Goal: Task Accomplishment & Management: Complete application form

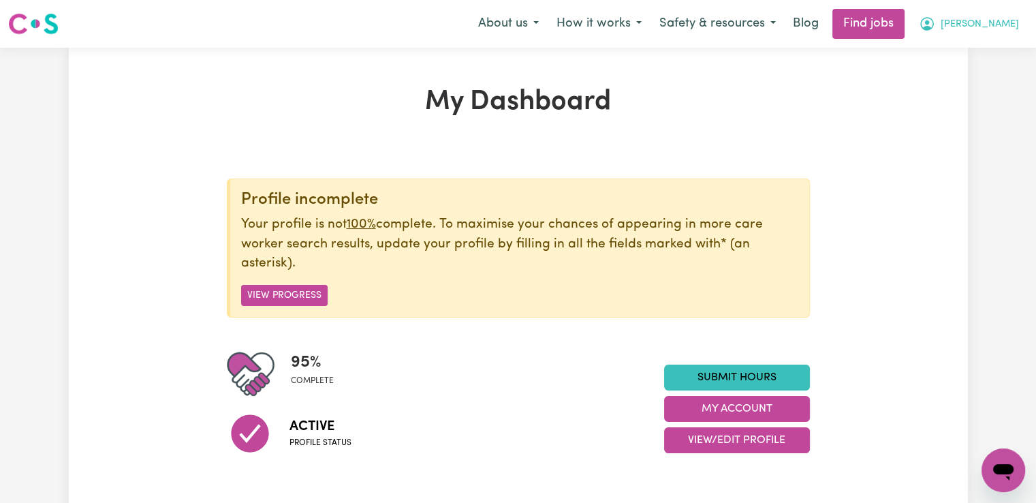
click at [997, 25] on span "[PERSON_NAME]" at bounding box center [980, 24] width 78 height 15
click at [975, 78] on link "My Dashboard" at bounding box center [973, 78] width 108 height 26
click at [979, 57] on link "My Account" at bounding box center [973, 53] width 108 height 26
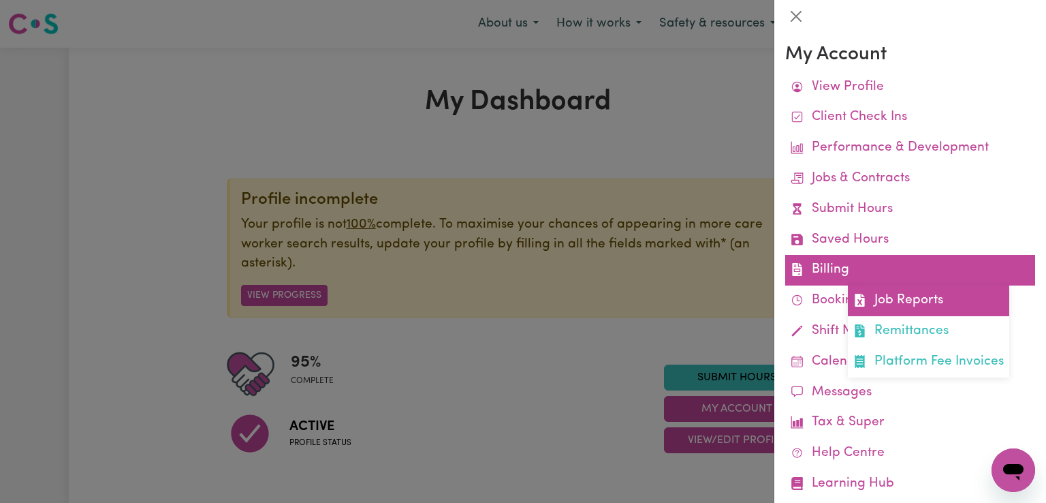
click at [893, 308] on link "Job Reports" at bounding box center [928, 300] width 161 height 31
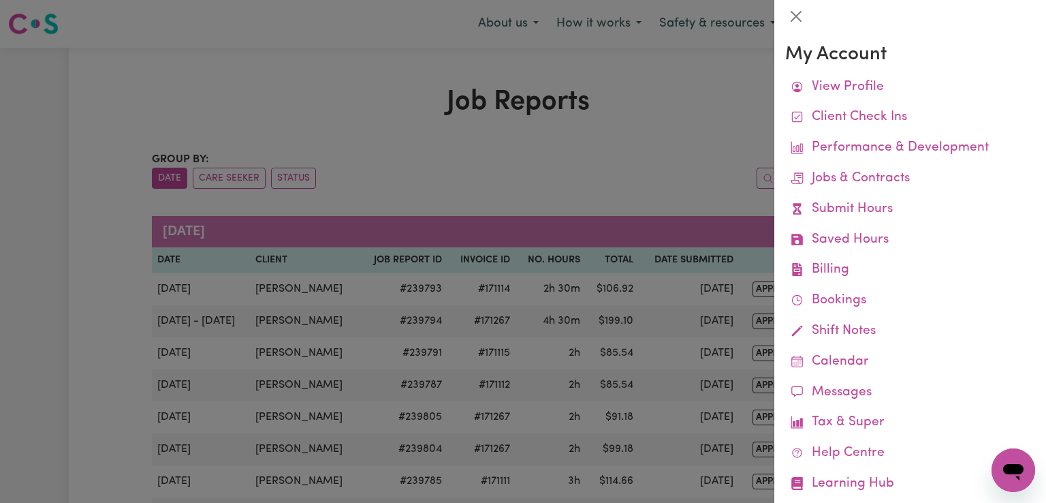
click at [715, 109] on div at bounding box center [523, 251] width 1046 height 503
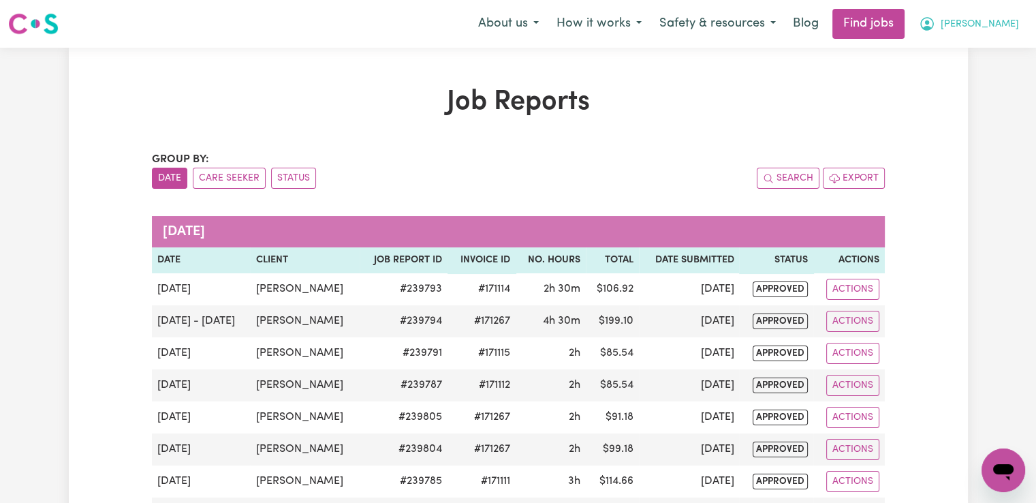
click at [1000, 28] on span "[PERSON_NAME]" at bounding box center [980, 24] width 78 height 15
click at [973, 57] on link "My Account" at bounding box center [973, 53] width 108 height 26
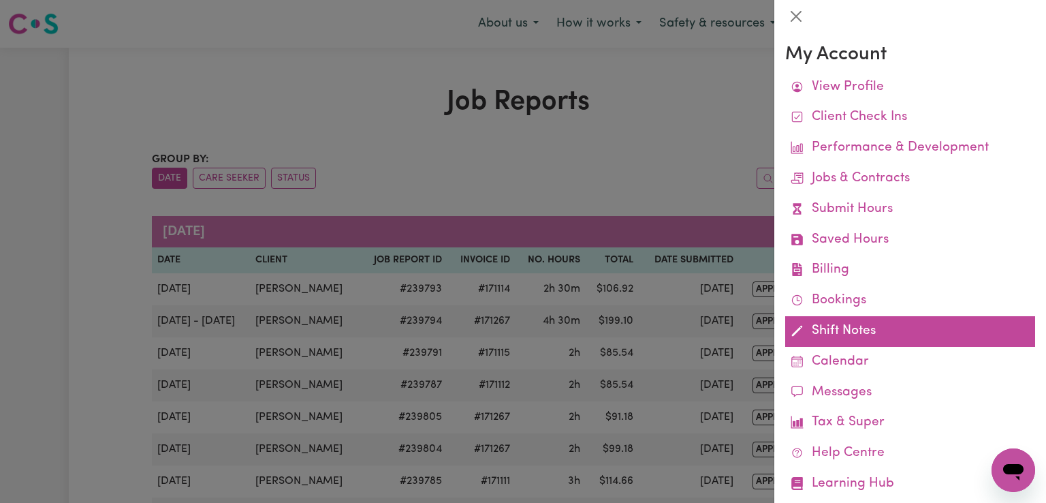
click at [847, 332] on link "Shift Notes" at bounding box center [910, 331] width 250 height 31
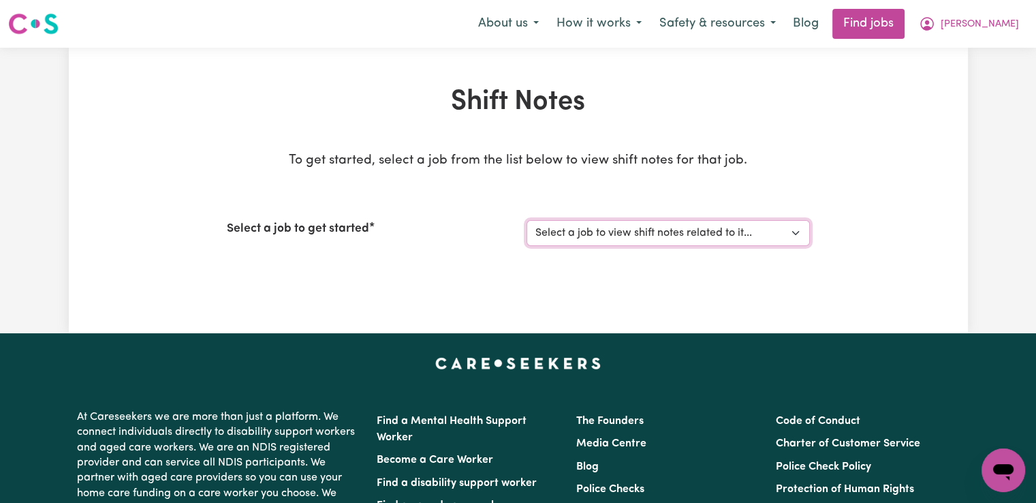
click at [578, 234] on select "Select a job to view shift notes related to it... [[PERSON_NAME]] Support worke…" at bounding box center [667, 233] width 283 height 26
click at [992, 29] on span "[PERSON_NAME]" at bounding box center [980, 24] width 78 height 15
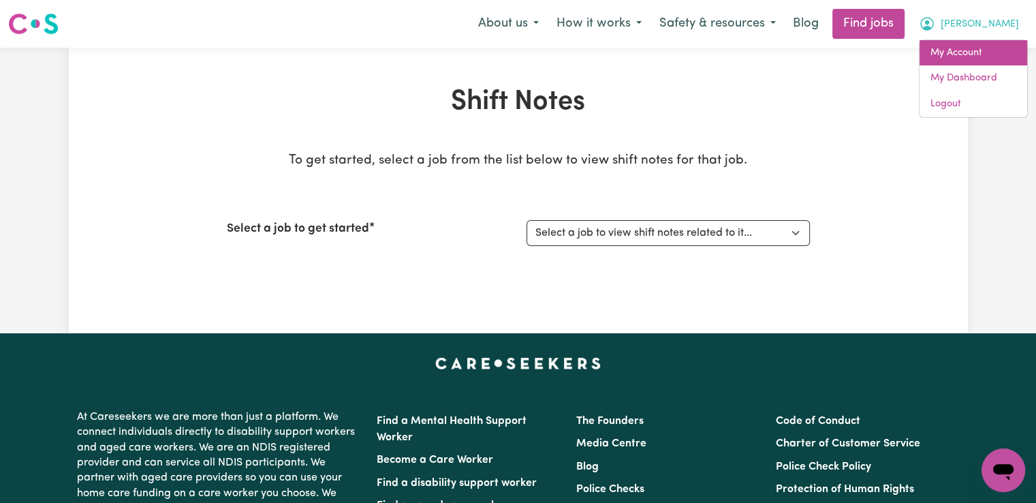
click at [957, 57] on link "My Account" at bounding box center [973, 53] width 108 height 26
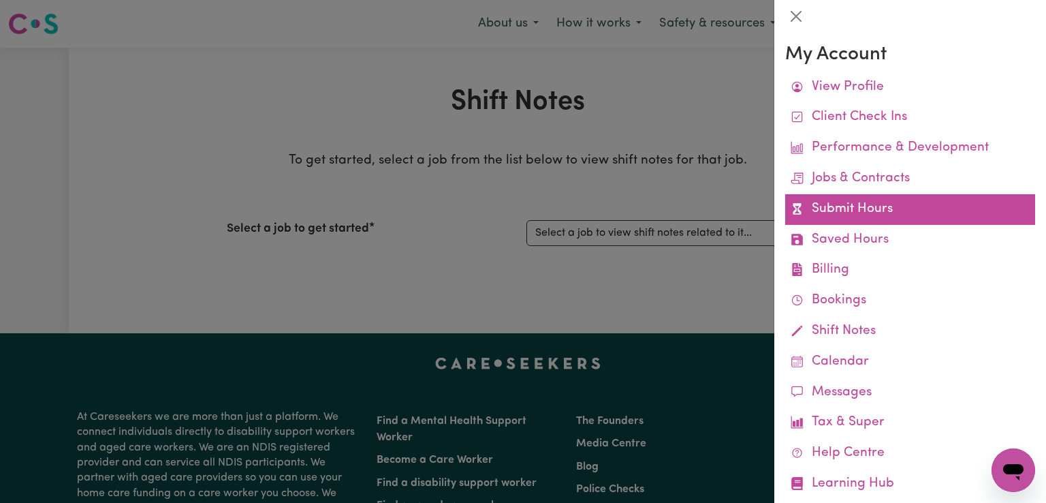
click at [855, 208] on link "Submit Hours" at bounding box center [910, 209] width 250 height 31
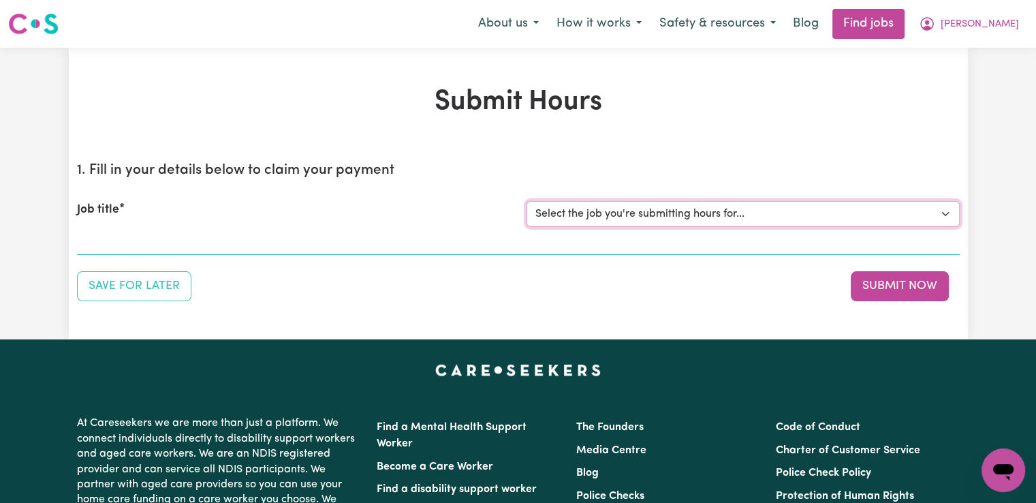
click at [565, 211] on select "Select the job you're submitting hours for... [[PERSON_NAME]] Support worker/cl…" at bounding box center [742, 214] width 433 height 26
select select "12833"
click at [526, 201] on select "Select the job you're submitting hours for... [[PERSON_NAME]] Support worker/cl…" at bounding box center [742, 214] width 433 height 26
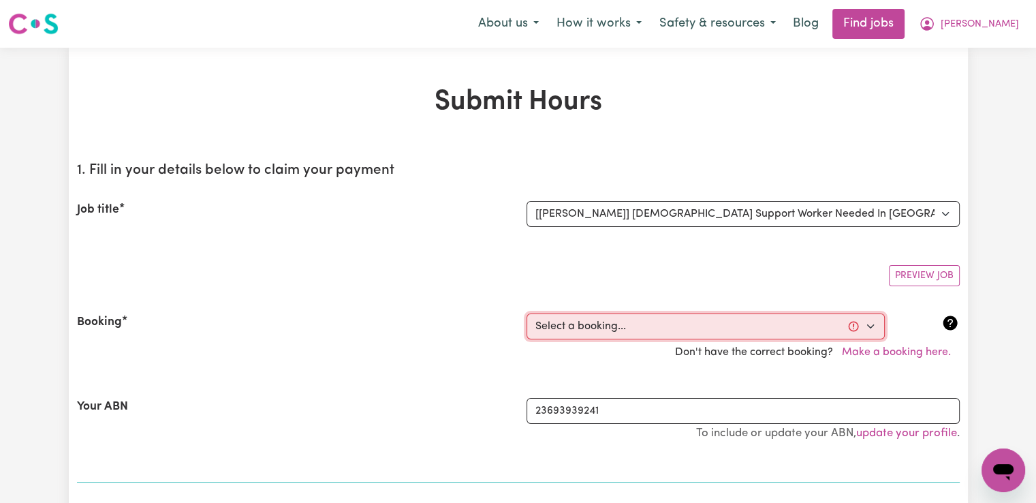
click at [550, 330] on select "Select a booking... [DATE] 09:30am to 11:30am (RECURRING) [DATE] 09:30am to 11:…" at bounding box center [705, 326] width 358 height 26
select select "344084"
click at [526, 313] on select "Select a booking... [DATE] 09:30am to 11:30am (RECURRING) [DATE] 09:30am to 11:…" at bounding box center [705, 326] width 358 height 26
type input "[DATE]"
type input "25"
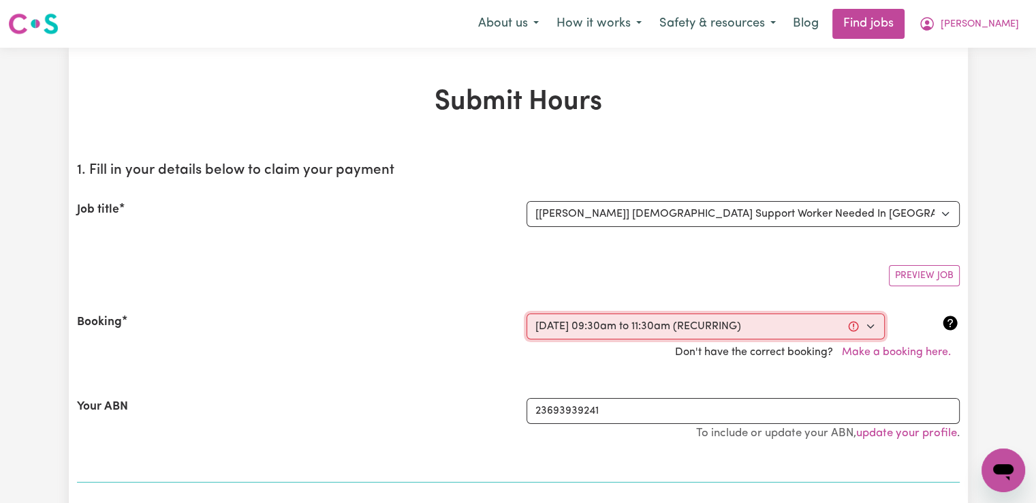
type input "8"
type input "2025"
type input "09:30"
type input "9"
type input "30"
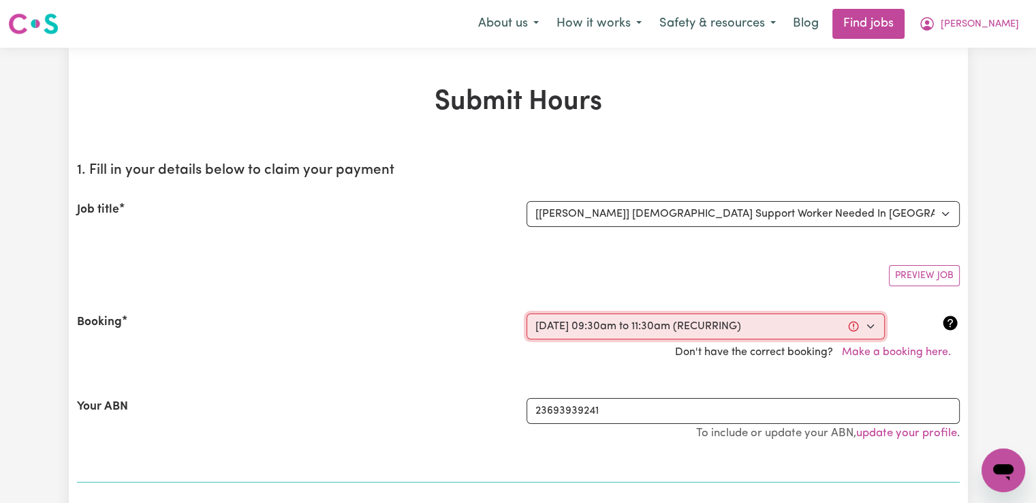
select select "am"
type input "11:30"
type input "11"
type input "30"
select select "am"
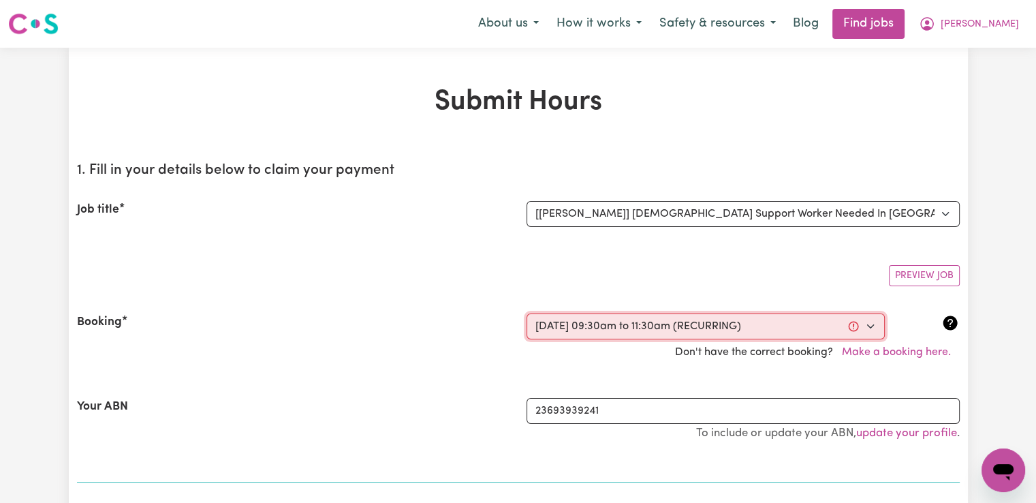
select select "47-Weekday"
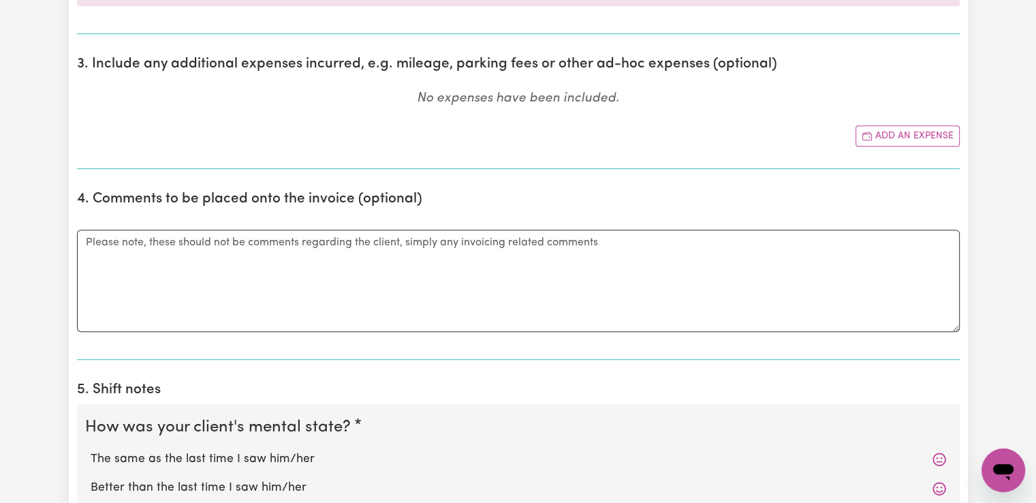
scroll to position [885, 0]
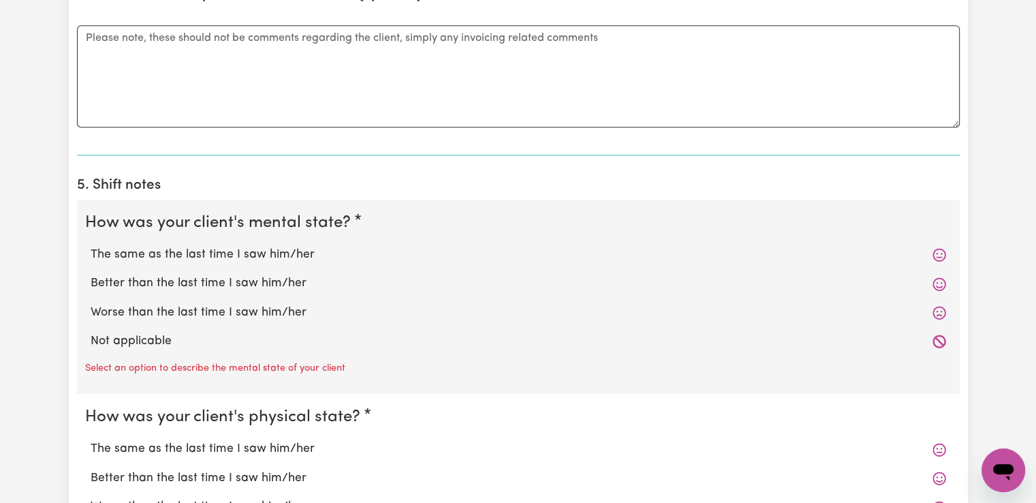
click at [168, 249] on label "The same as the last time I saw him/her" at bounding box center [518, 255] width 855 height 18
click at [91, 246] on input "The same as the last time I saw him/her" at bounding box center [90, 245] width 1 height 1
radio input "true"
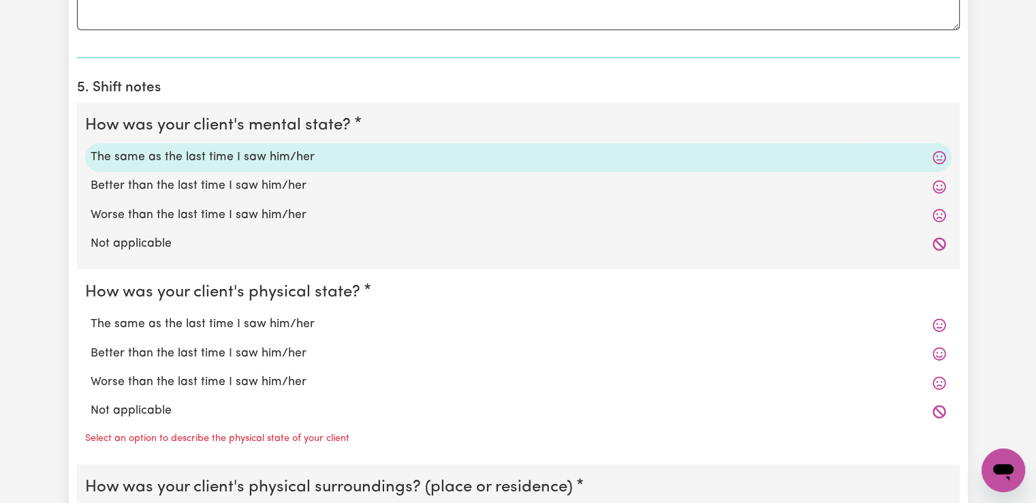
scroll to position [1090, 0]
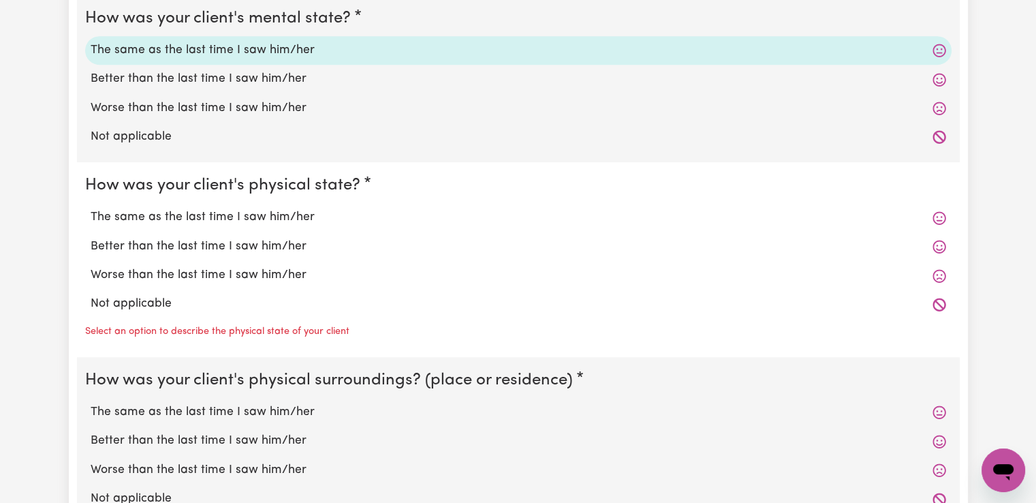
click at [167, 213] on label "The same as the last time I saw him/her" at bounding box center [518, 217] width 855 height 18
click at [91, 208] on input "The same as the last time I saw him/her" at bounding box center [90, 208] width 1 height 1
radio input "true"
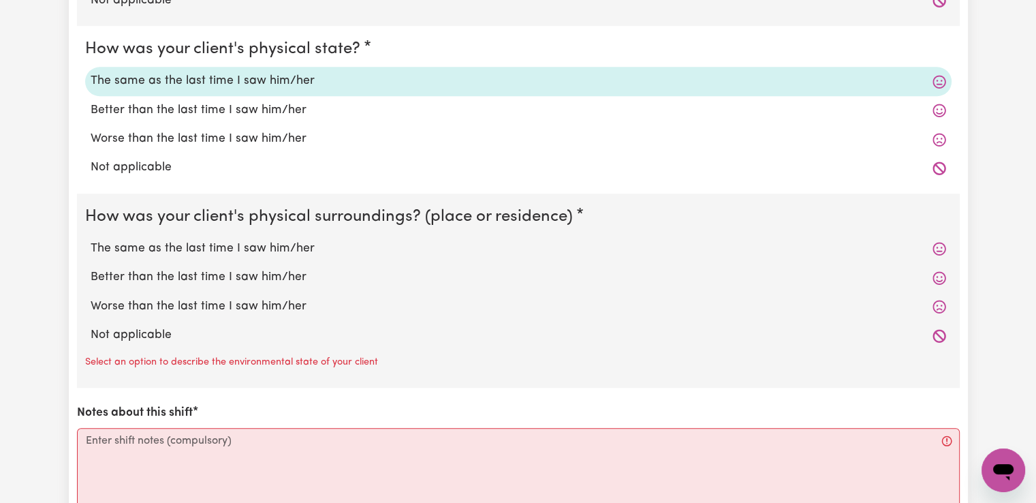
click at [176, 248] on label "The same as the last time I saw him/her" at bounding box center [518, 249] width 855 height 18
click at [91, 240] on input "The same as the last time I saw him/her" at bounding box center [90, 239] width 1 height 1
radio input "true"
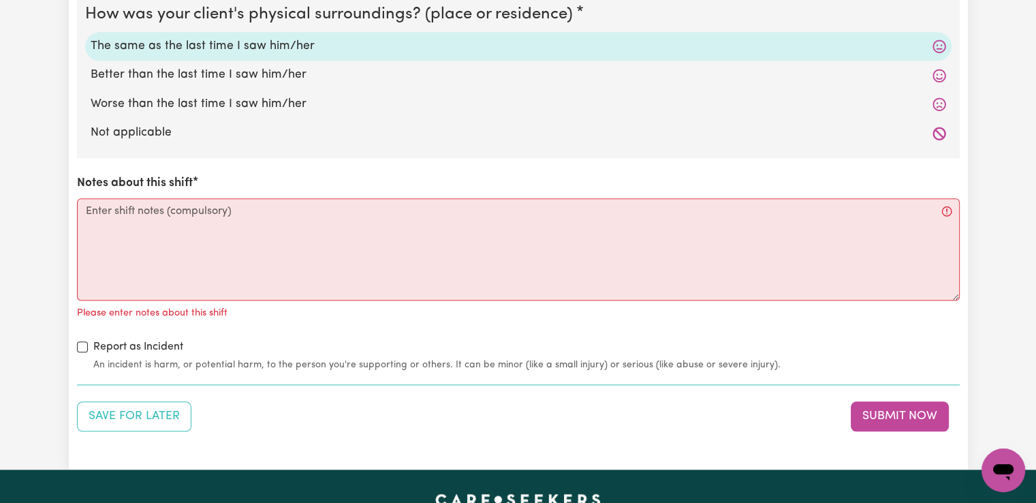
scroll to position [1430, 0]
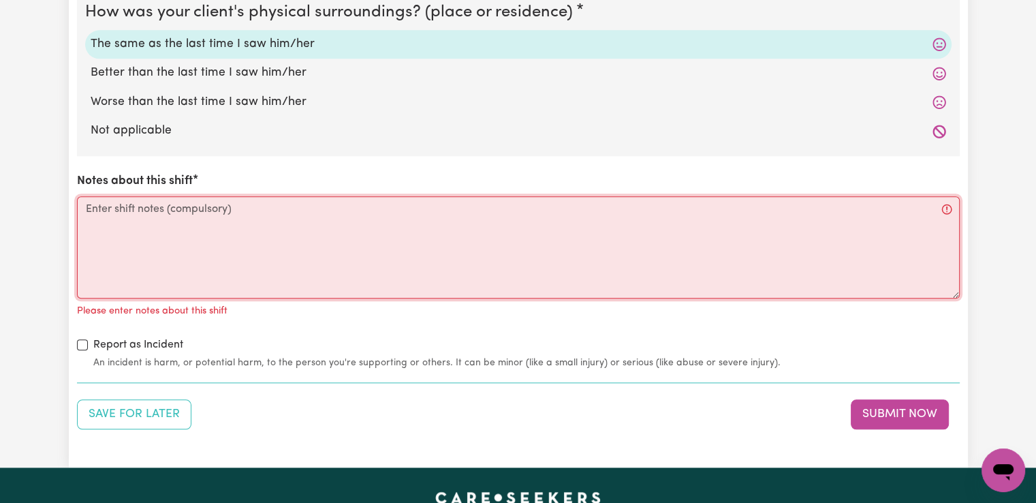
click at [191, 232] on textarea "Notes about this shift" at bounding box center [518, 247] width 883 height 102
paste textarea "I got to [PERSON_NAME] house, met him inside and then I started to do the clean…"
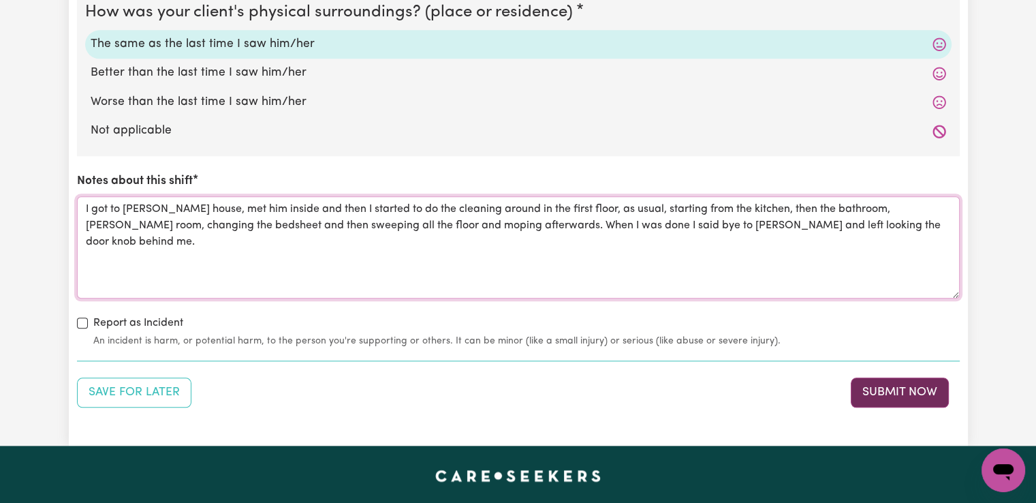
type textarea "I got to [PERSON_NAME] house, met him inside and then I started to do the clean…"
click at [883, 392] on button "Submit Now" at bounding box center [900, 392] width 98 height 30
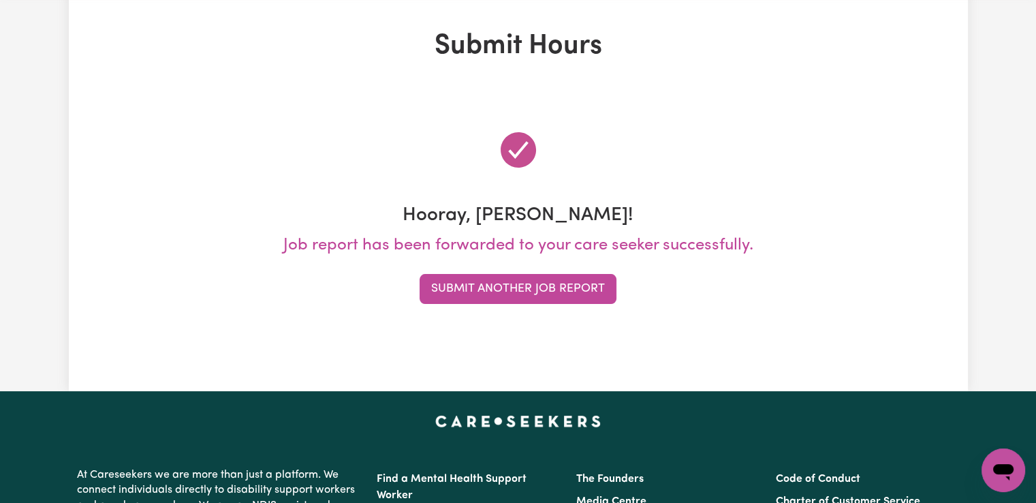
scroll to position [0, 0]
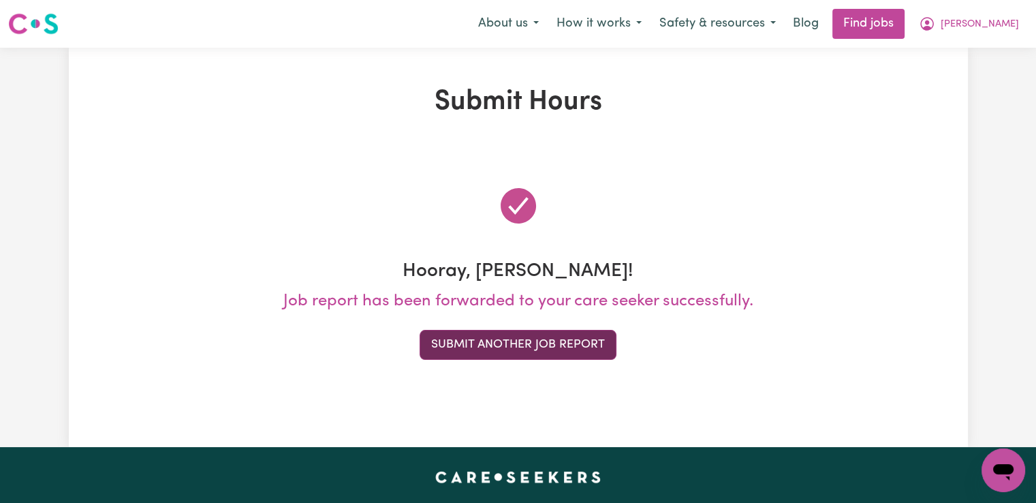
click at [473, 344] on button "Submit Another Job Report" at bounding box center [518, 345] width 197 height 30
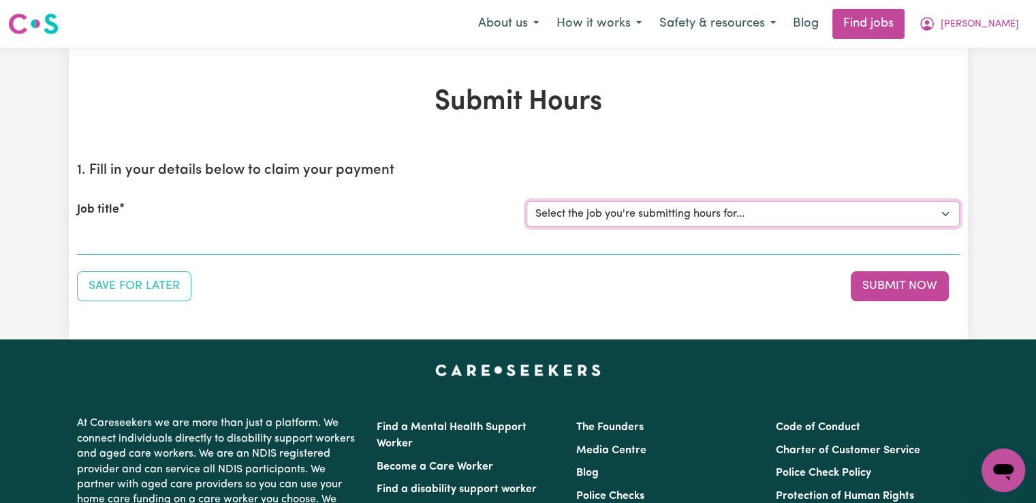
click at [594, 217] on select "Select the job you're submitting hours for... [[PERSON_NAME]] Support worker/cl…" at bounding box center [742, 214] width 433 height 26
select select "12833"
click at [526, 201] on select "Select the job you're submitting hours for... [[PERSON_NAME]] Support worker/cl…" at bounding box center [742, 214] width 433 height 26
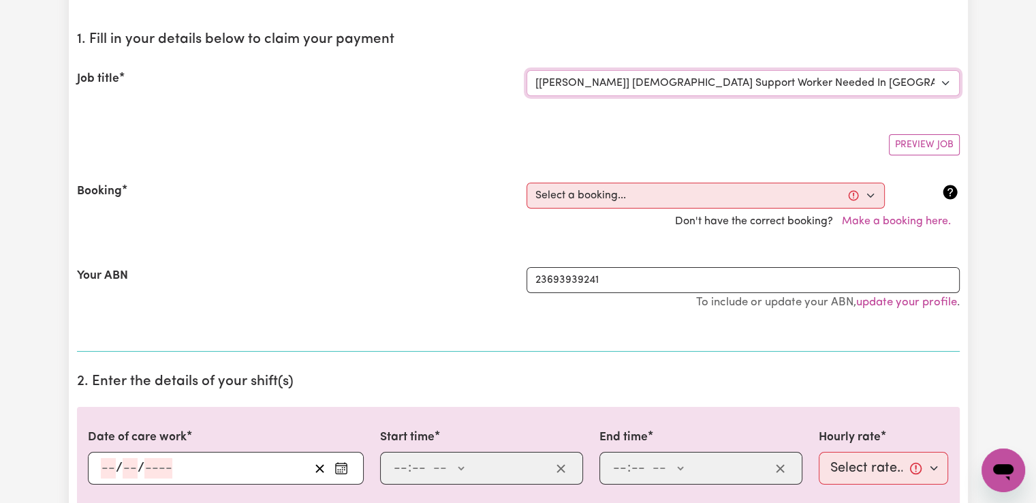
scroll to position [204, 0]
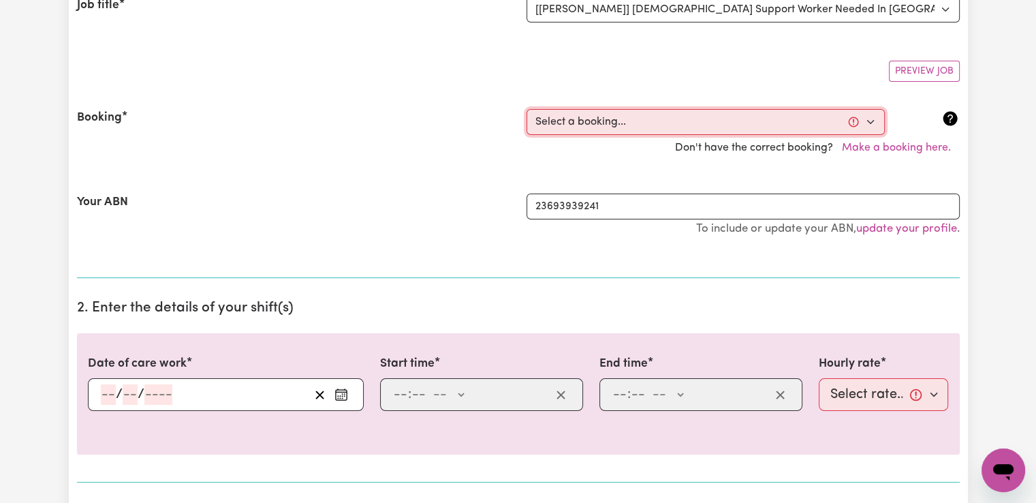
click at [611, 119] on select "Select a booking... [DATE] 09:30am to 11:30am (RECURRING) [DATE] 09:30am to 11:…" at bounding box center [705, 122] width 358 height 26
select select "344085"
click at [526, 109] on select "Select a booking... [DATE] 09:30am to 11:30am (RECURRING) [DATE] 09:30am to 11:…" at bounding box center [705, 122] width 358 height 26
type input "[DATE]"
type input "1"
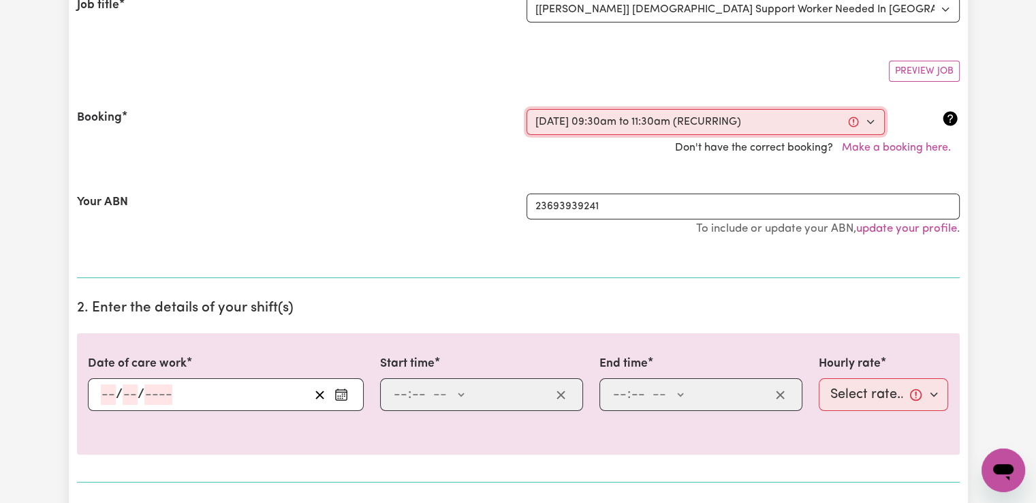
type input "9"
type input "2025"
type input "09:30"
type input "9"
type input "30"
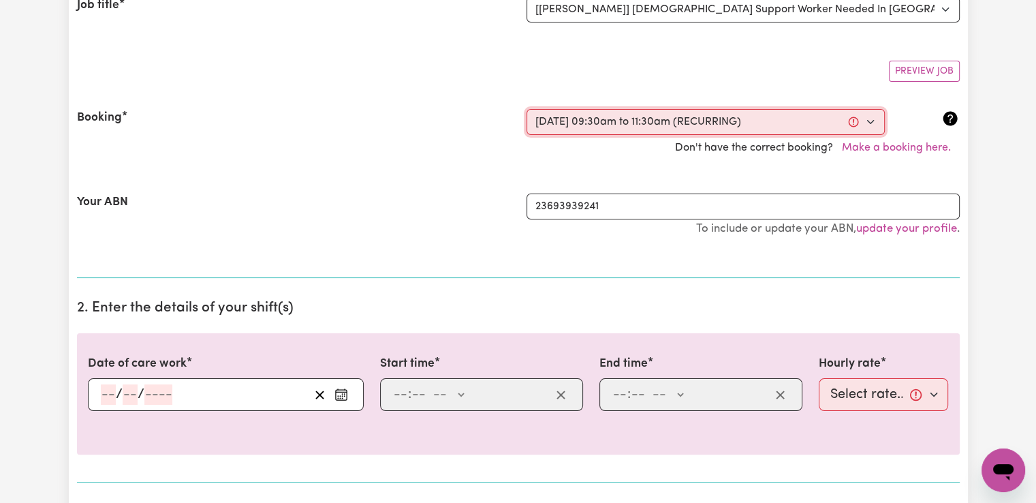
select select "am"
type input "11:30"
type input "11"
type input "30"
select select "am"
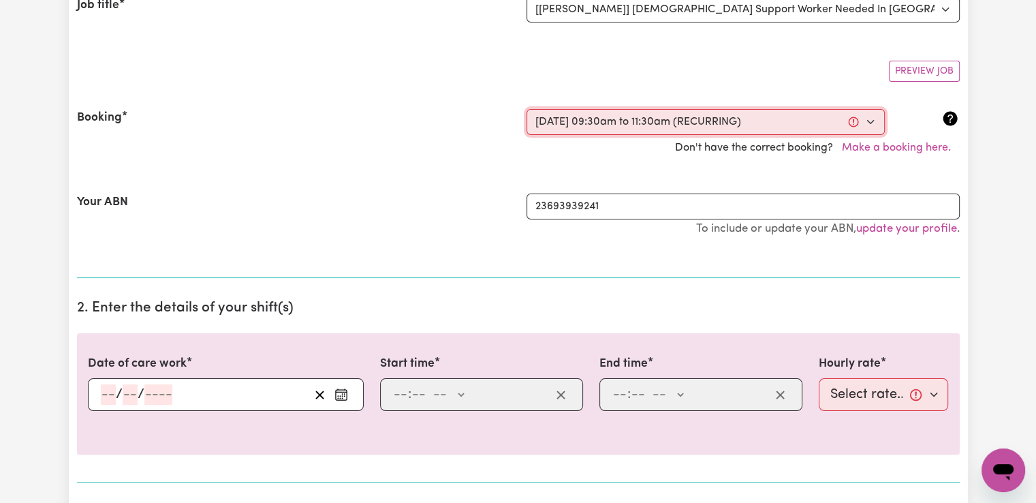
select select "47-Weekday"
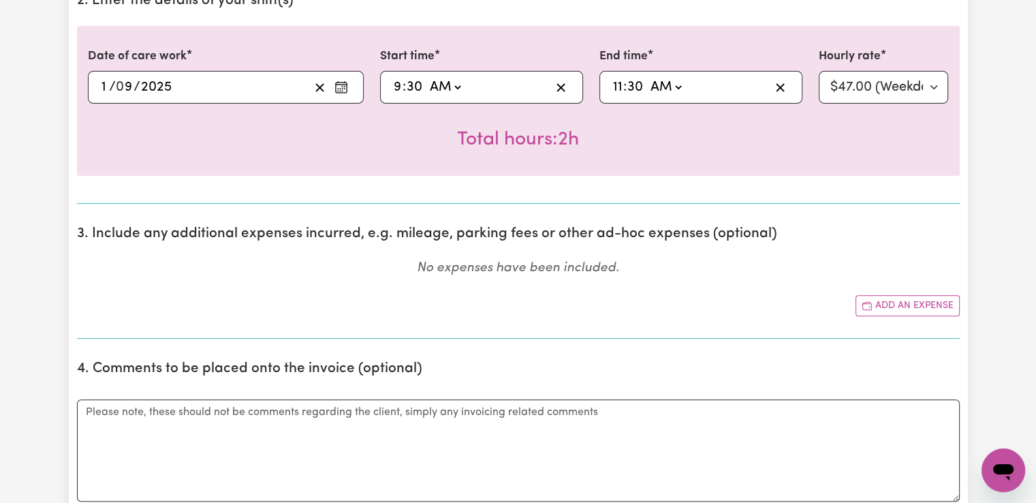
scroll to position [681, 0]
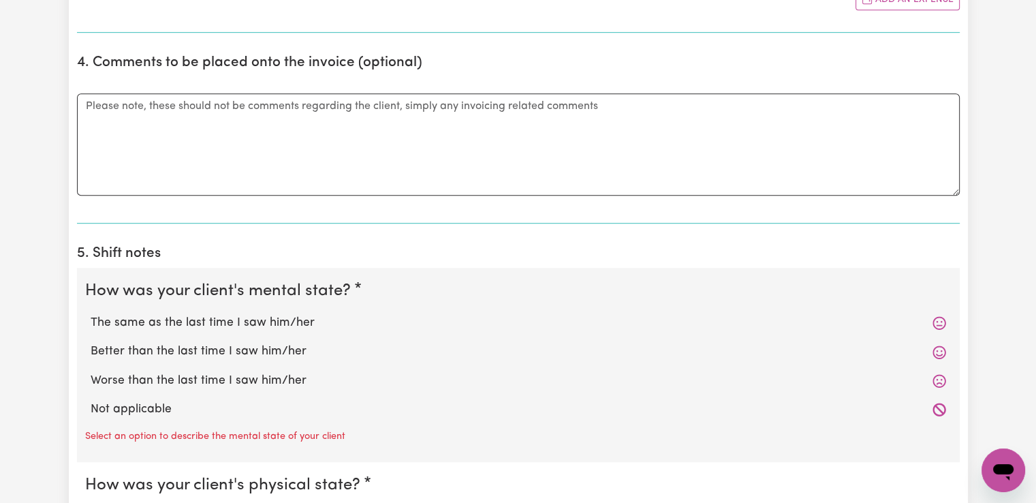
click at [295, 319] on label "The same as the last time I saw him/her" at bounding box center [518, 323] width 855 height 18
click at [91, 314] on input "The same as the last time I saw him/her" at bounding box center [90, 313] width 1 height 1
radio input "true"
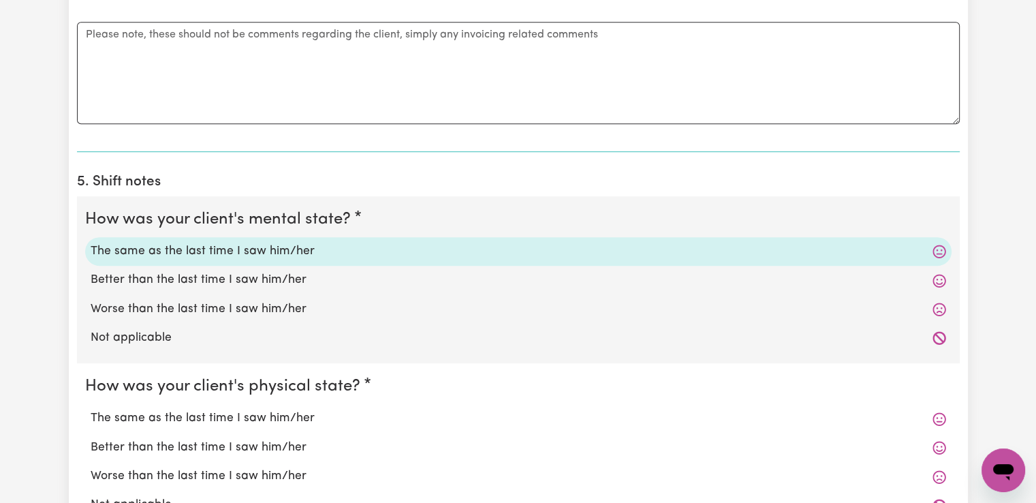
scroll to position [953, 0]
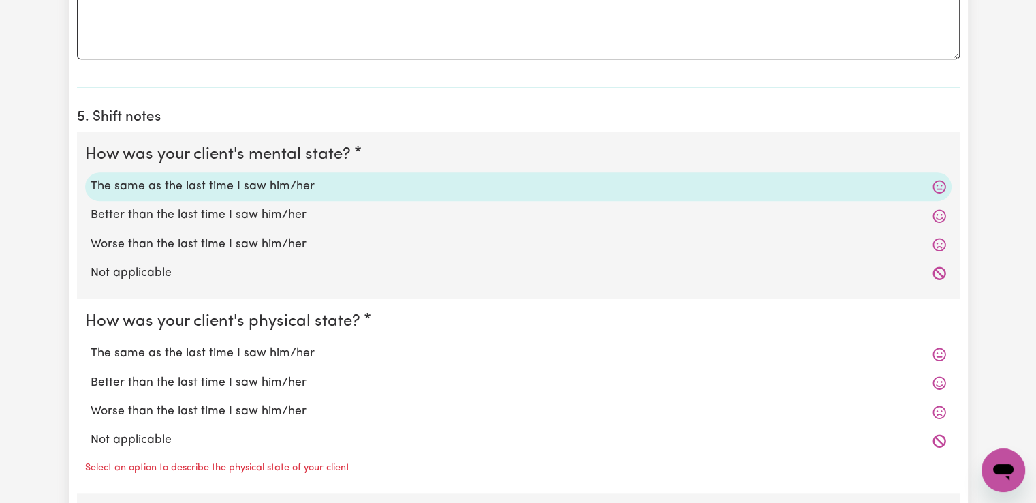
click at [283, 350] on label "The same as the last time I saw him/her" at bounding box center [518, 354] width 855 height 18
click at [91, 345] on input "The same as the last time I saw him/her" at bounding box center [90, 344] width 1 height 1
radio input "true"
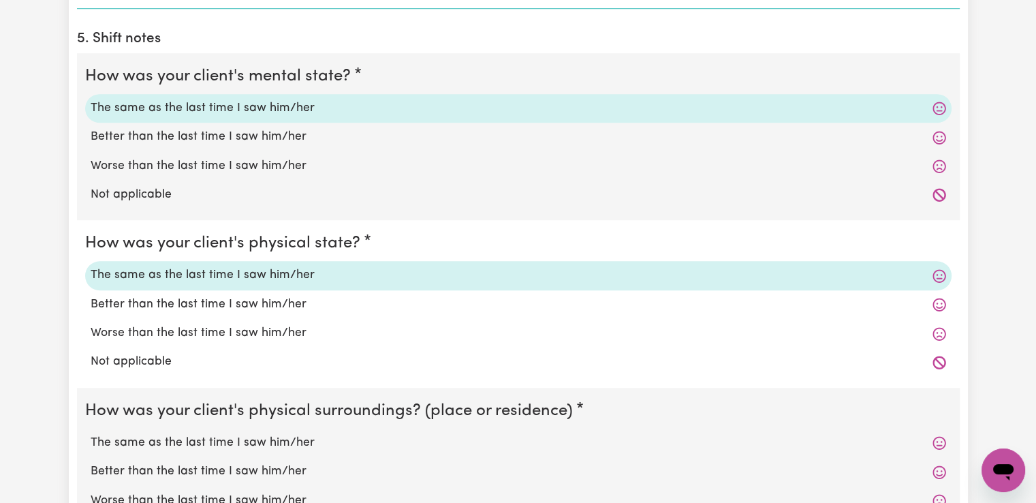
scroll to position [1158, 0]
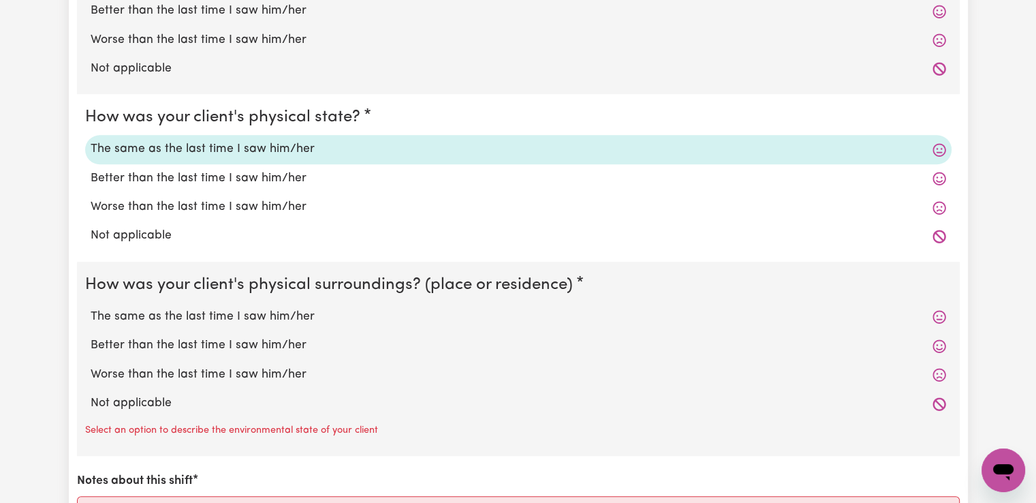
click at [283, 315] on label "The same as the last time I saw him/her" at bounding box center [518, 317] width 855 height 18
click at [91, 308] on input "The same as the last time I saw him/her" at bounding box center [90, 307] width 1 height 1
radio input "true"
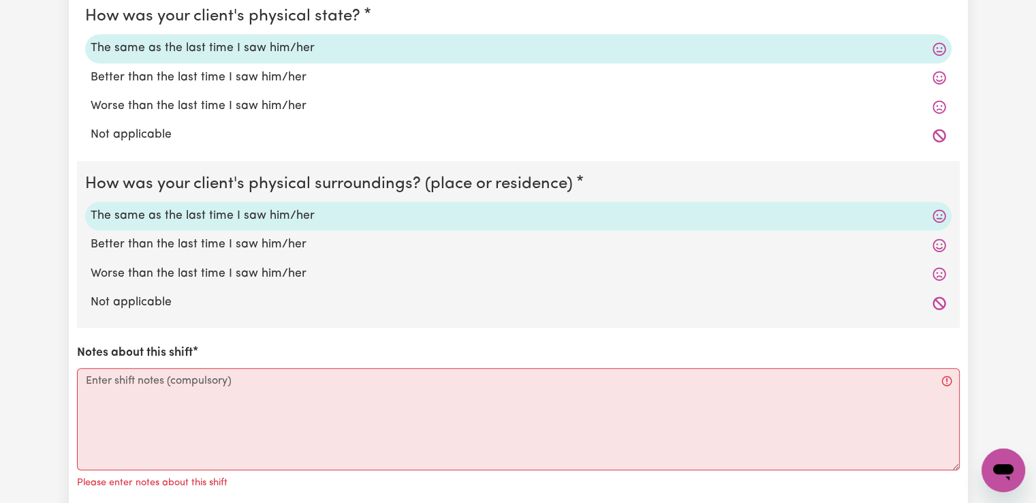
scroll to position [1430, 0]
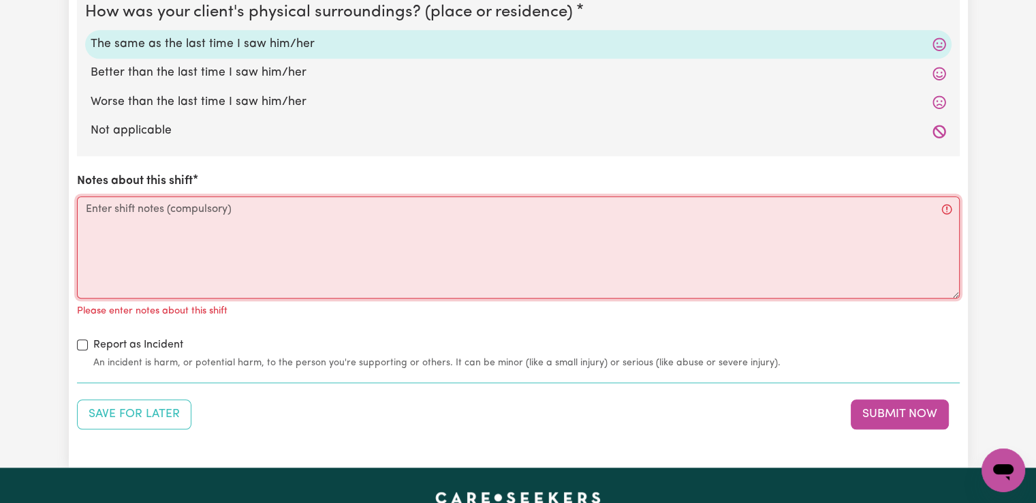
click at [268, 221] on textarea "Notes about this shift" at bounding box center [518, 247] width 883 height 102
paste textarea "I got to [PERSON_NAME] house, met him inside and then I started to do the clean…"
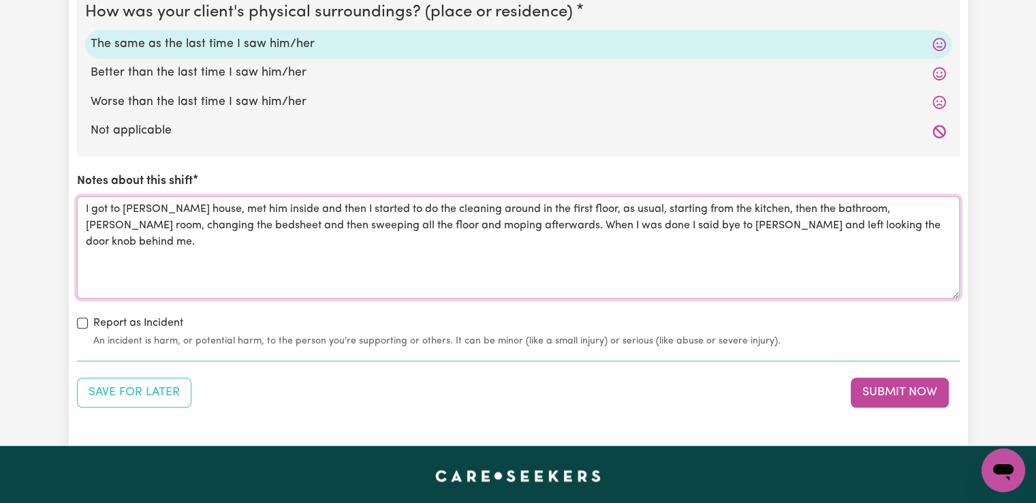
drag, startPoint x: 174, startPoint y: 223, endPoint x: 287, endPoint y: 227, distance: 113.8
click at [287, 227] on textarea "I got to [PERSON_NAME] house, met him inside and then I started to do the clean…" at bounding box center [518, 247] width 883 height 102
type textarea "I got to [PERSON_NAME] house, met him inside and then I started to do the clean…"
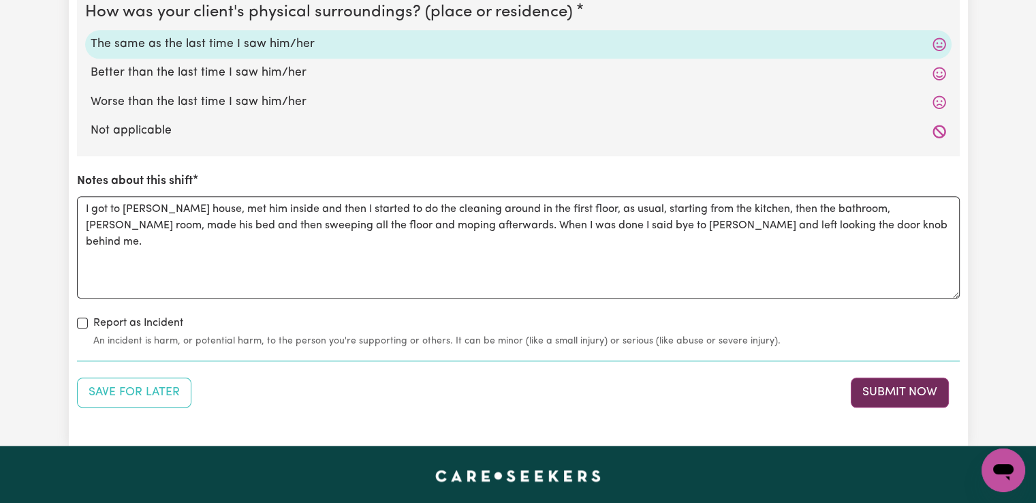
click at [891, 388] on button "Submit Now" at bounding box center [900, 392] width 98 height 30
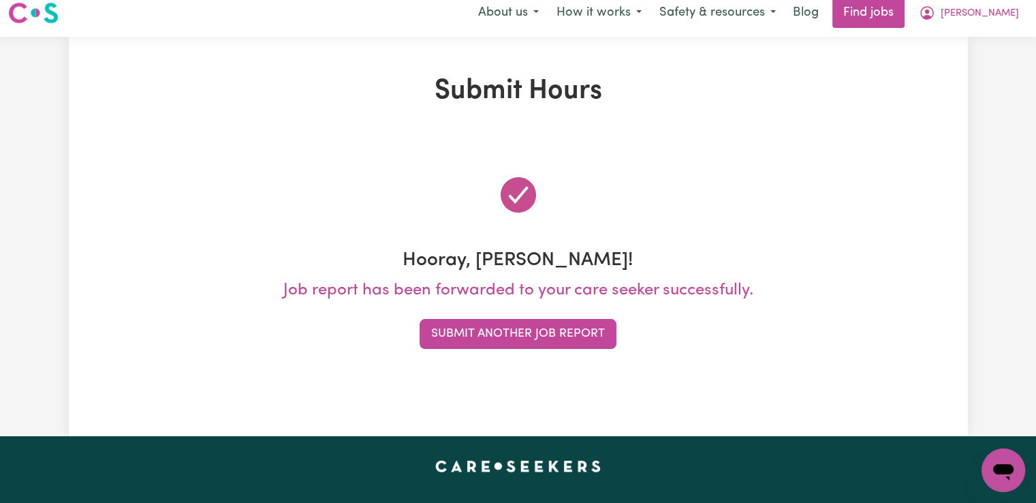
scroll to position [0, 0]
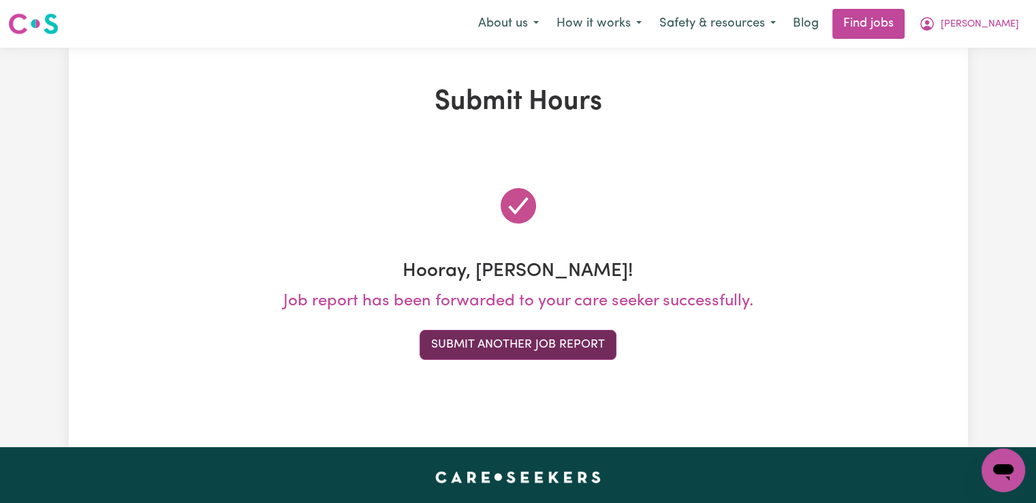
click at [576, 343] on button "Submit Another Job Report" at bounding box center [518, 345] width 197 height 30
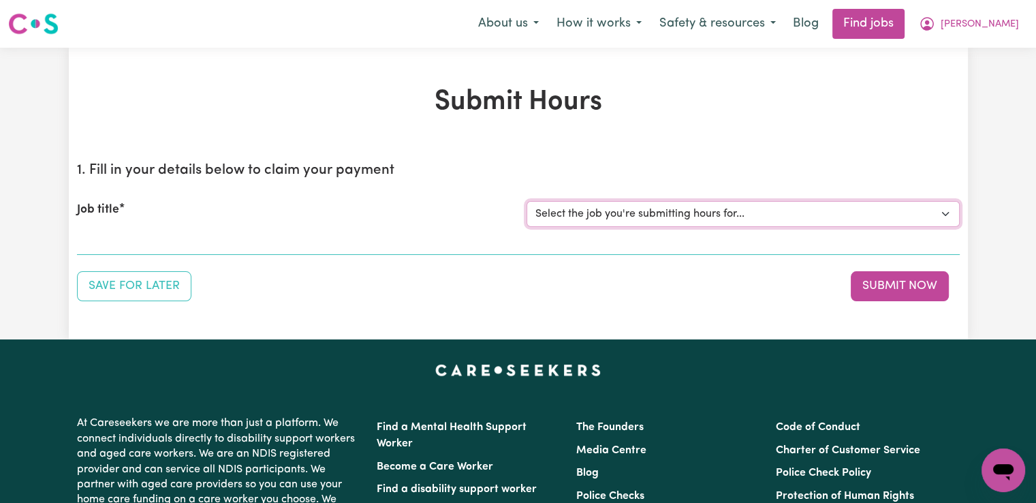
click at [817, 219] on select "Select the job you're submitting hours for... [[PERSON_NAME]] Support worker/cl…" at bounding box center [742, 214] width 433 height 26
select select "12833"
click at [526, 201] on select "Select the job you're submitting hours for... [[PERSON_NAME]] Support worker/cl…" at bounding box center [742, 214] width 433 height 26
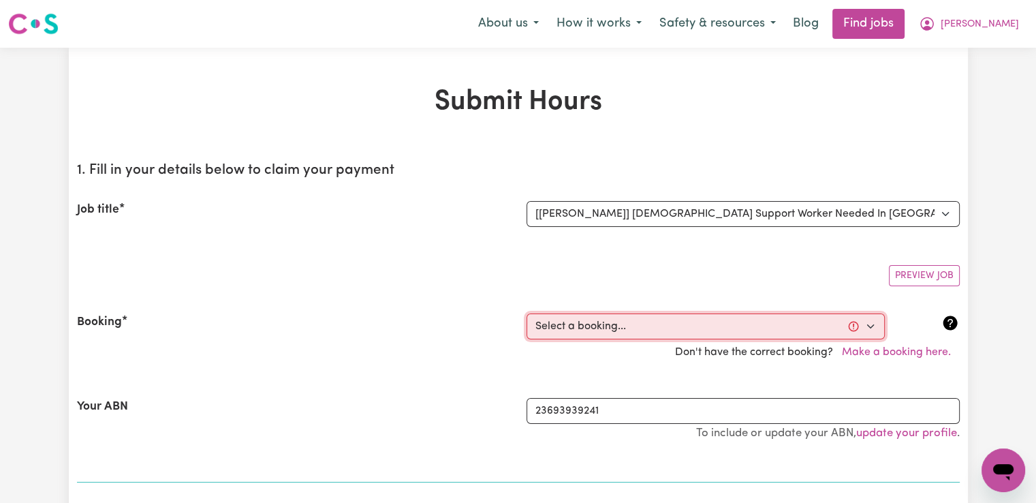
click at [556, 324] on select "Select a booking... [DATE] 09:30am to 11:30am (RECURRING) [DATE] 09:30am to 11:…" at bounding box center [705, 326] width 358 height 26
select select "348026"
click at [526, 313] on select "Select a booking... [DATE] 09:30am to 11:30am (RECURRING) [DATE] 09:30am to 11:…" at bounding box center [705, 326] width 358 height 26
type input "[DATE]"
type input "8"
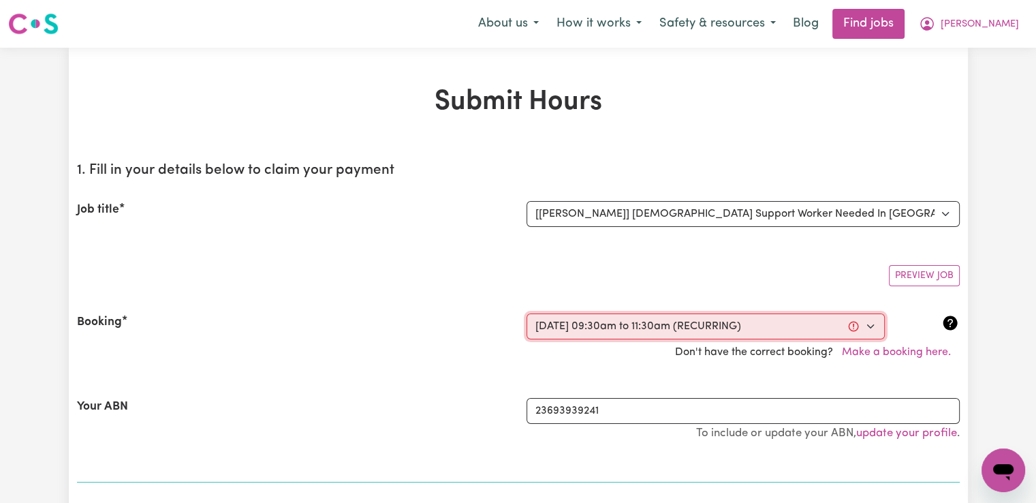
type input "9"
type input "2025"
type input "09:30"
type input "9"
type input "30"
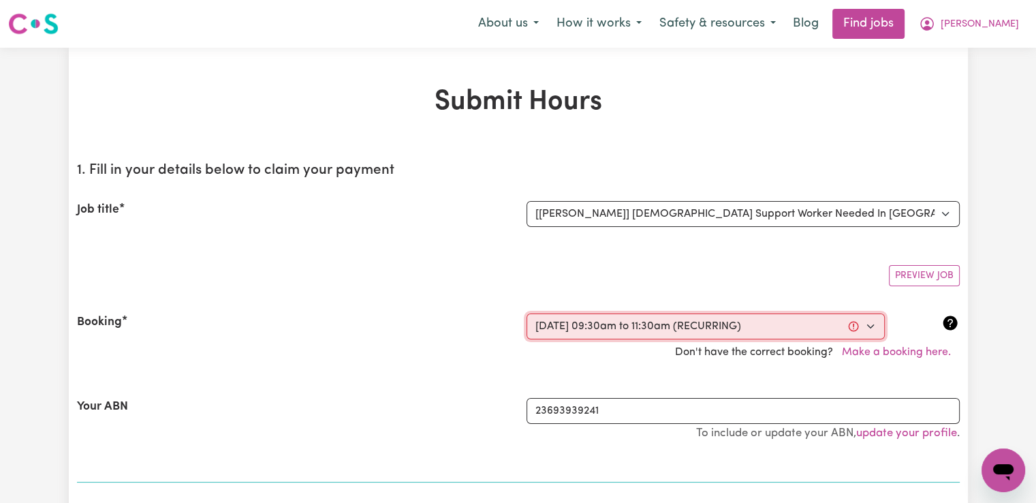
select select "am"
type input "11:30"
type input "11"
type input "30"
select select "am"
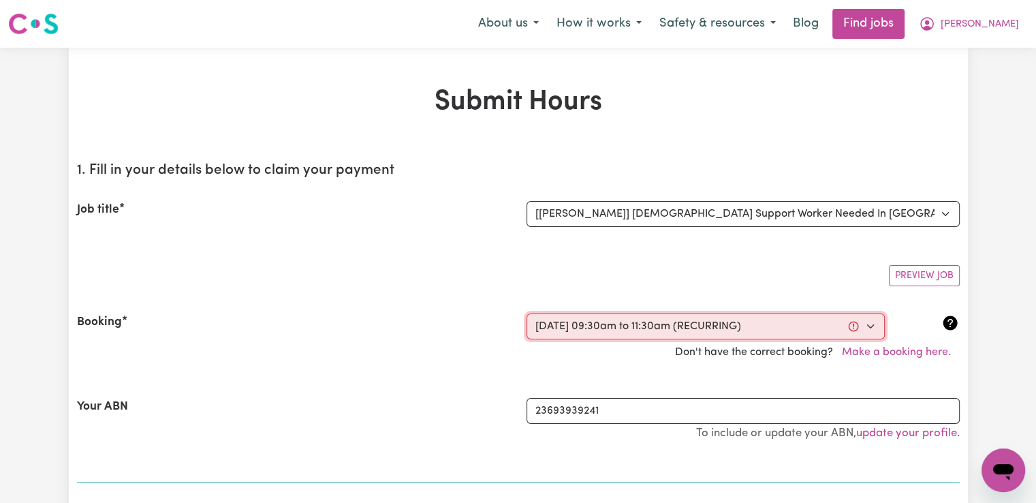
select select "47-Weekday"
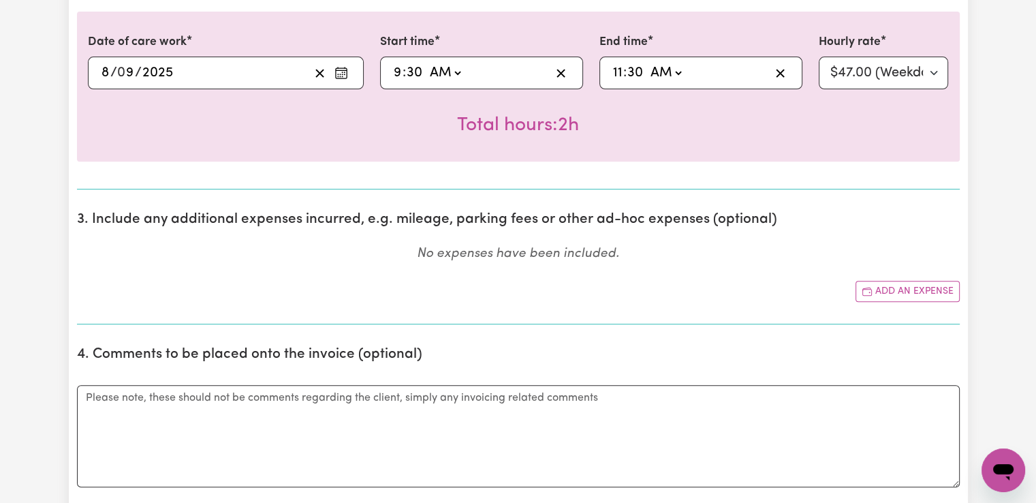
scroll to position [749, 0]
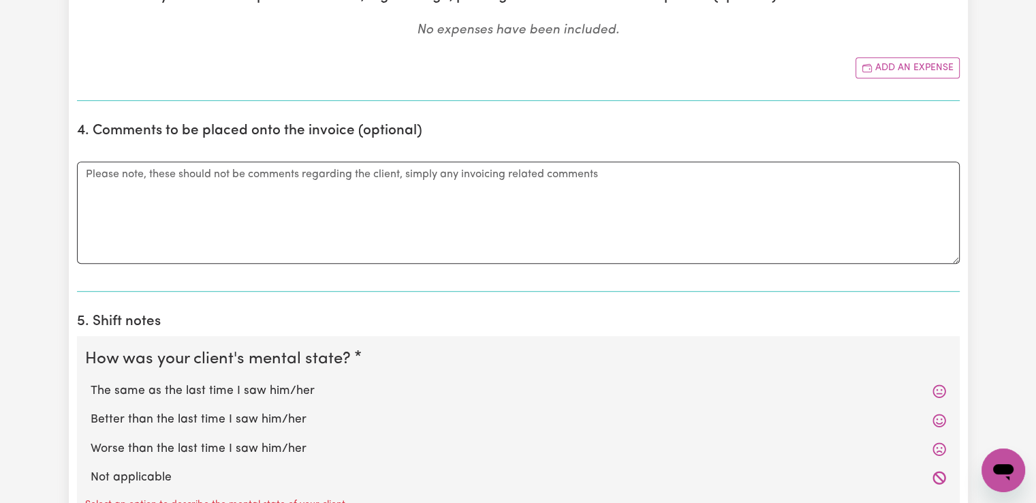
click at [289, 392] on label "The same as the last time I saw him/her" at bounding box center [518, 391] width 855 height 18
click at [91, 382] on input "The same as the last time I saw him/her" at bounding box center [90, 381] width 1 height 1
radio input "true"
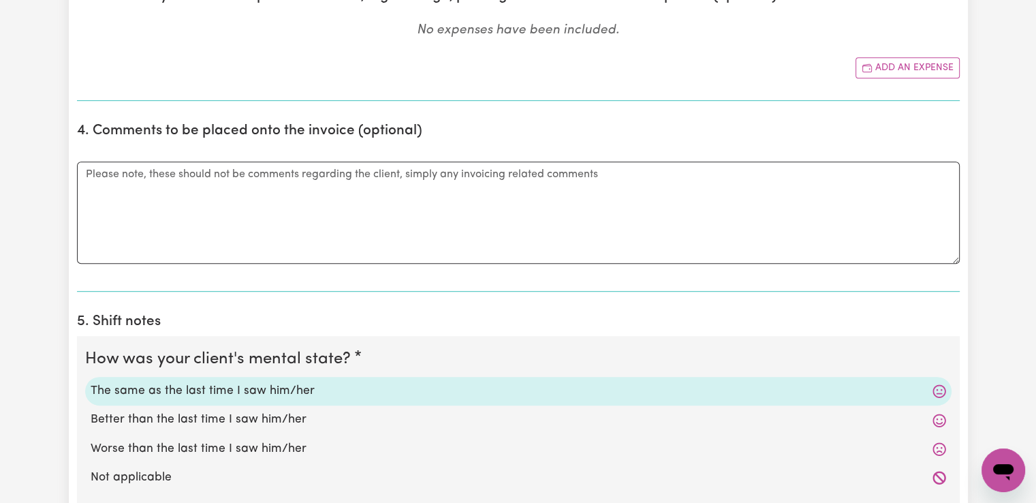
scroll to position [1022, 0]
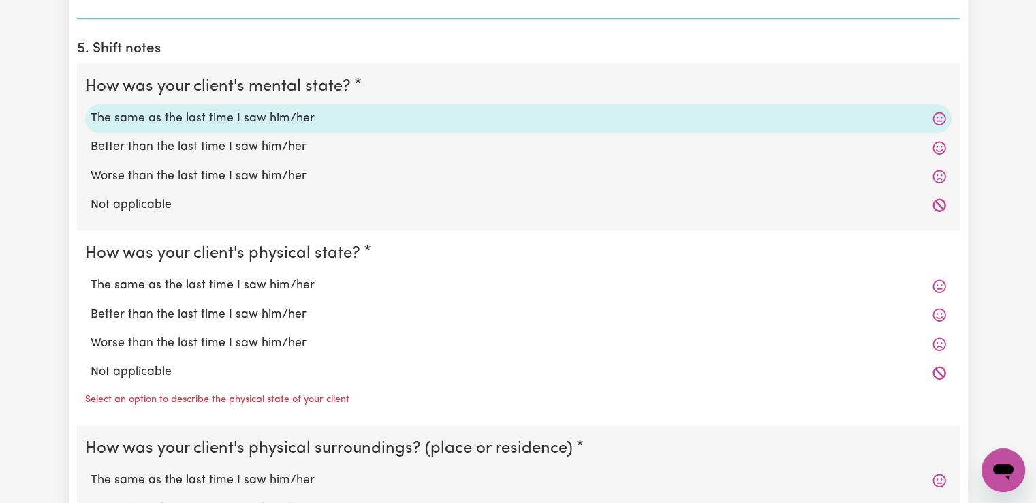
click at [281, 280] on label "The same as the last time I saw him/her" at bounding box center [518, 286] width 855 height 18
click at [91, 277] on input "The same as the last time I saw him/her" at bounding box center [90, 276] width 1 height 1
radio input "true"
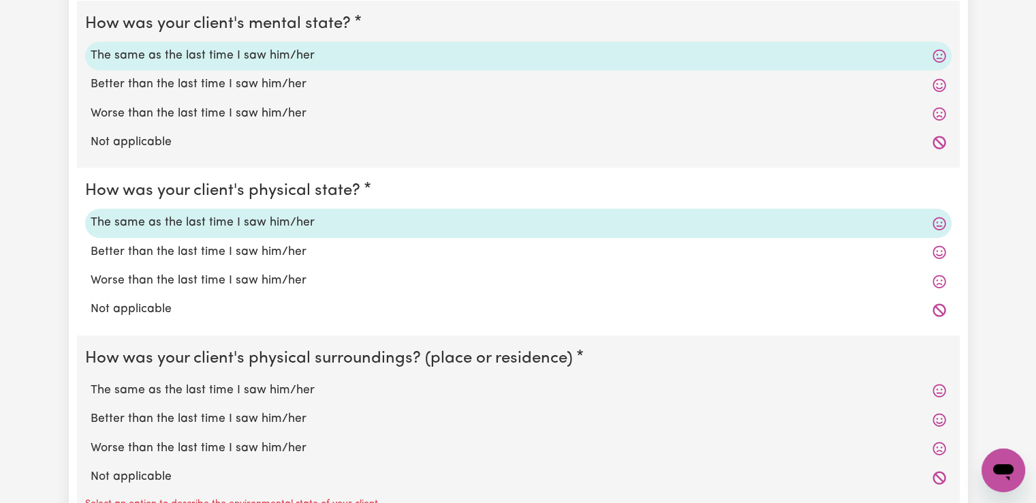
scroll to position [1158, 0]
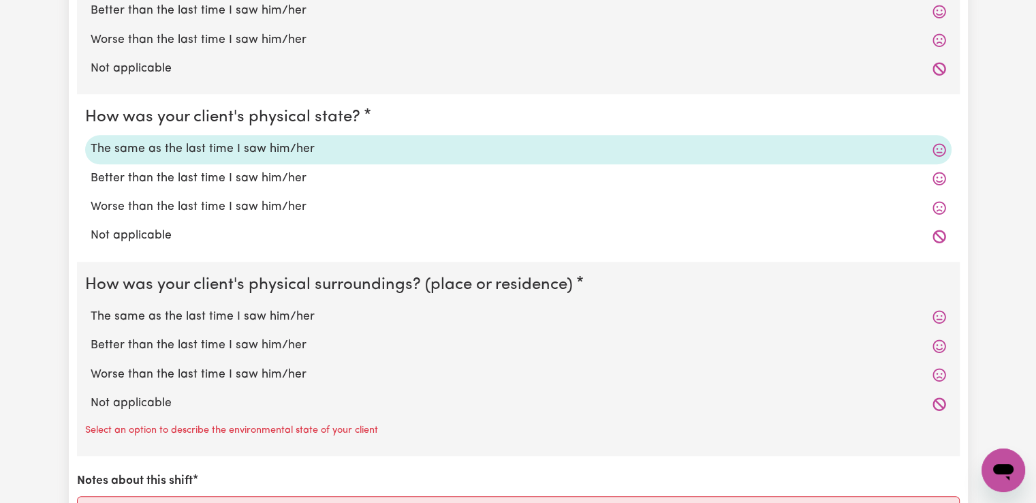
click at [272, 317] on label "The same as the last time I saw him/her" at bounding box center [518, 317] width 855 height 18
click at [91, 308] on input "The same as the last time I saw him/her" at bounding box center [90, 307] width 1 height 1
radio input "true"
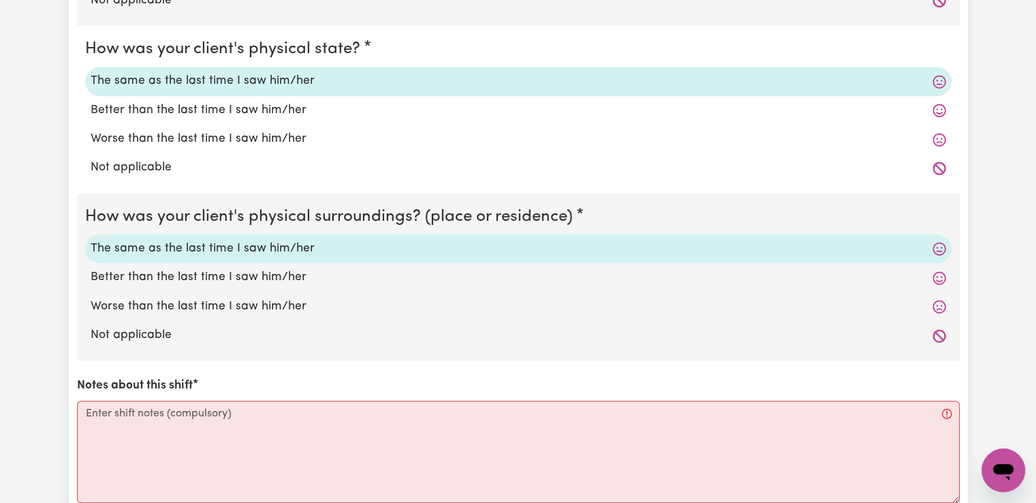
scroll to position [1362, 0]
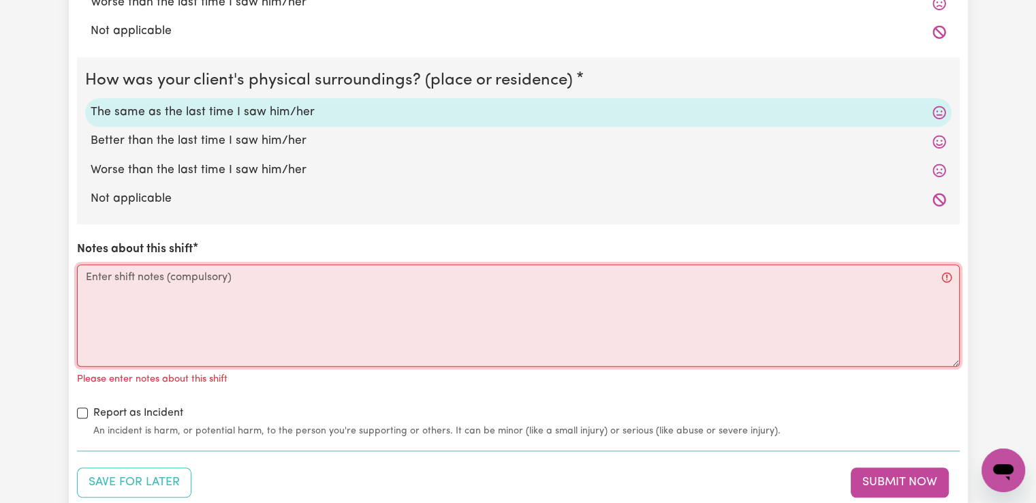
click at [265, 290] on textarea "Notes about this shift" at bounding box center [518, 315] width 883 height 102
paste textarea "I got to [PERSON_NAME] house, met him inside and then I started to do the clean…"
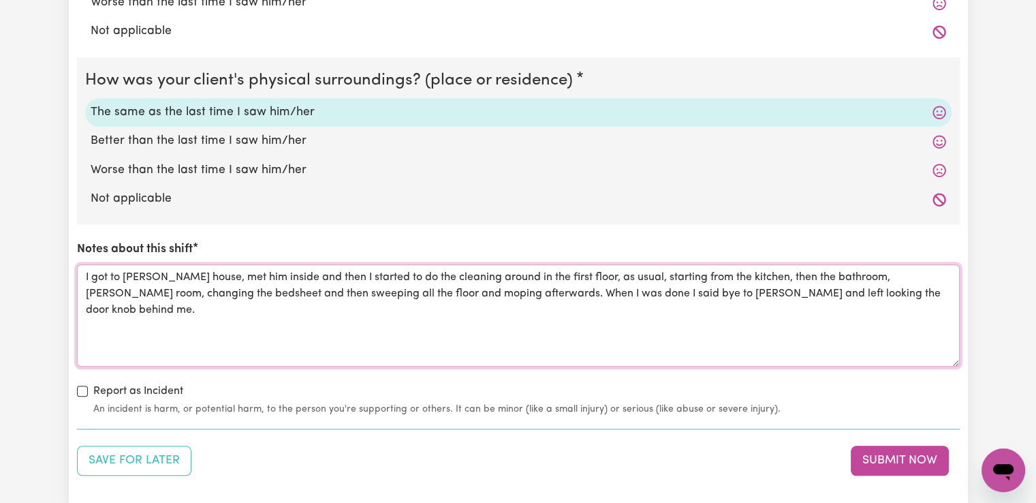
click at [311, 276] on textarea "I got to [PERSON_NAME] house, met him inside and then I started to do the clean…" at bounding box center [518, 315] width 883 height 102
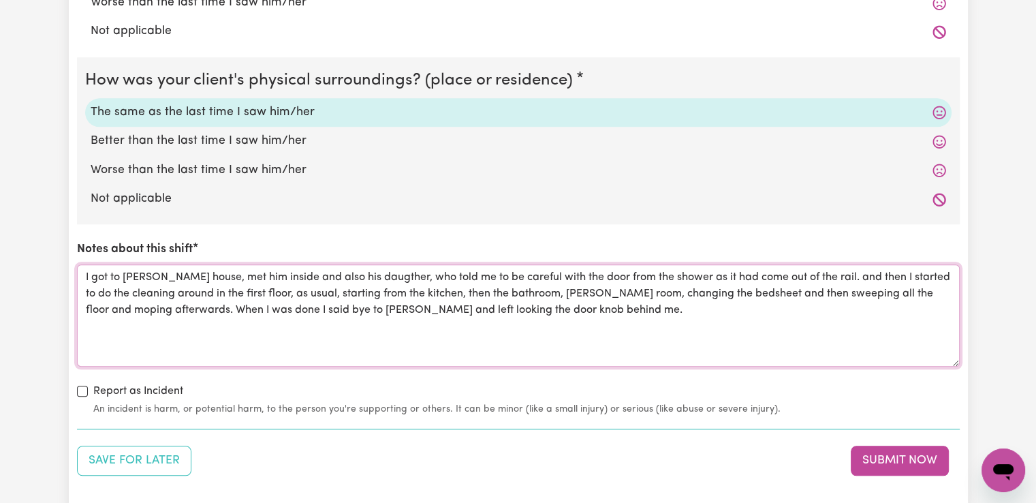
click at [898, 276] on textarea "I got to [PERSON_NAME] house, met him inside and also his daugther, who told me…" at bounding box center [518, 315] width 883 height 102
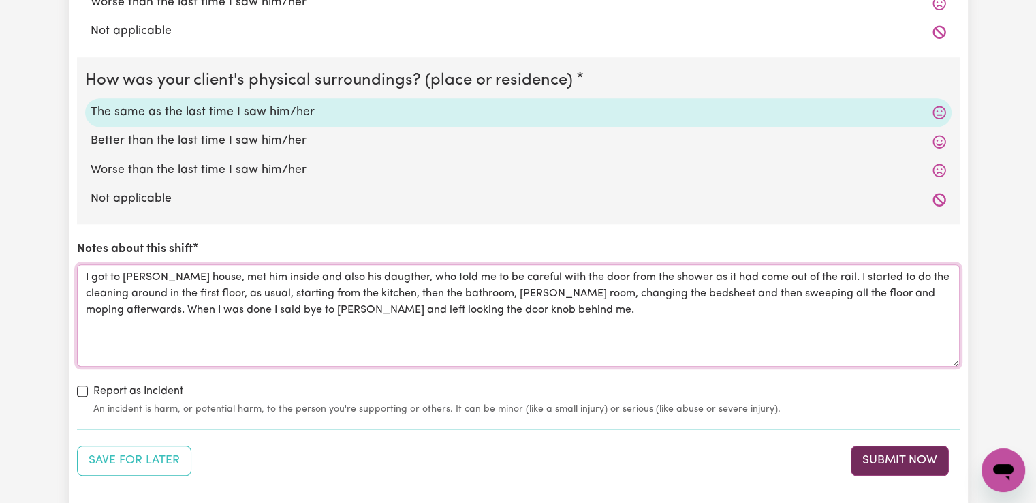
type textarea "I got to [PERSON_NAME] house, met him inside and also his daugther, who told me…"
click at [899, 453] on button "Submit Now" at bounding box center [900, 460] width 98 height 30
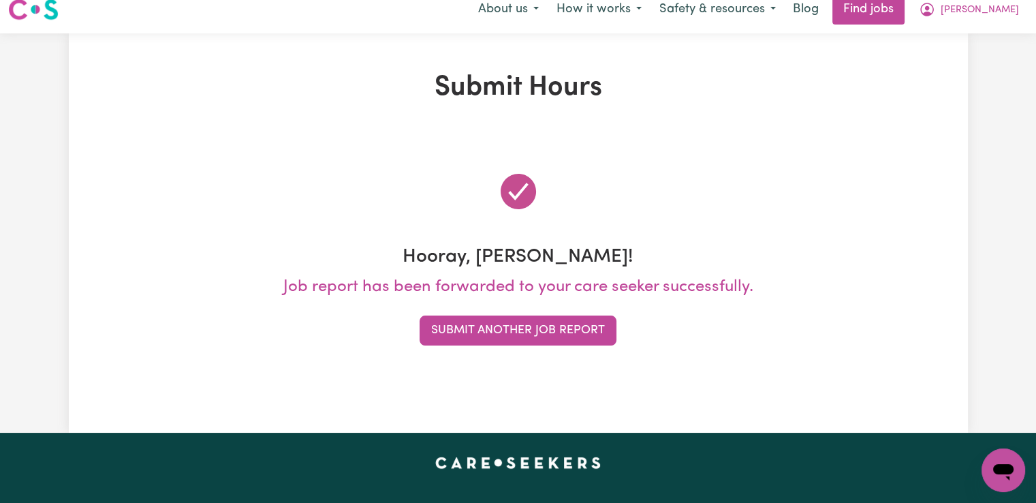
scroll to position [0, 0]
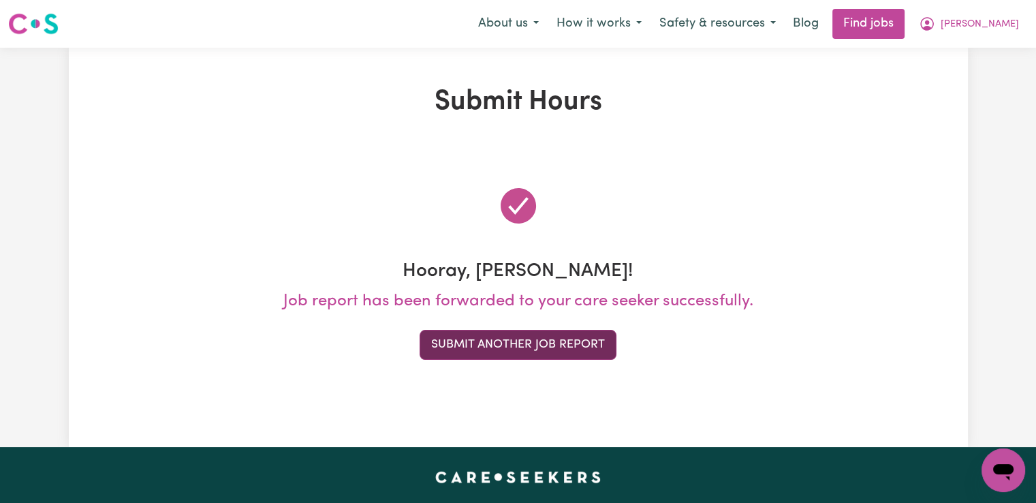
click at [543, 352] on button "Submit Another Job Report" at bounding box center [518, 345] width 197 height 30
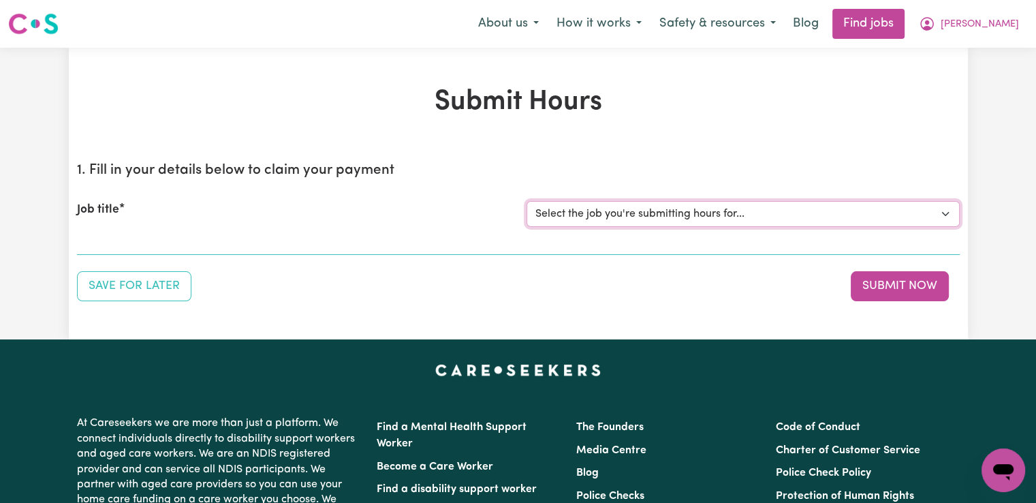
click at [634, 219] on select "Select the job you're submitting hours for... [[PERSON_NAME]] Support worker/cl…" at bounding box center [742, 214] width 433 height 26
select select "12833"
click at [526, 201] on select "Select the job you're submitting hours for... [[PERSON_NAME]] Support worker/cl…" at bounding box center [742, 214] width 433 height 26
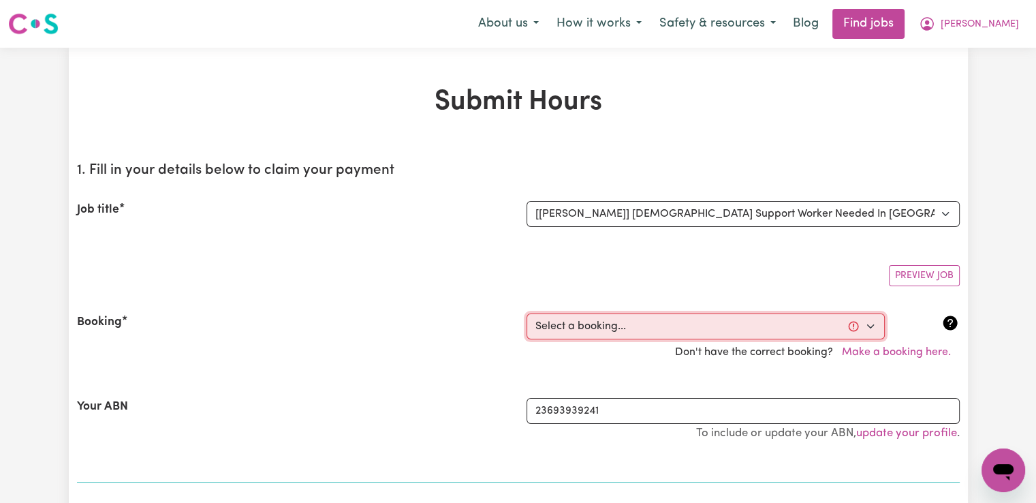
click at [597, 328] on select "Select a booking... [DATE] 09:30am to 11:30am (RECURRING) [DATE] 09:30am to 11:…" at bounding box center [705, 326] width 358 height 26
select select "349680"
click at [526, 313] on select "Select a booking... [DATE] 09:30am to 11:30am (RECURRING) [DATE] 09:30am to 11:…" at bounding box center [705, 326] width 358 height 26
type input "[DATE]"
type input "15"
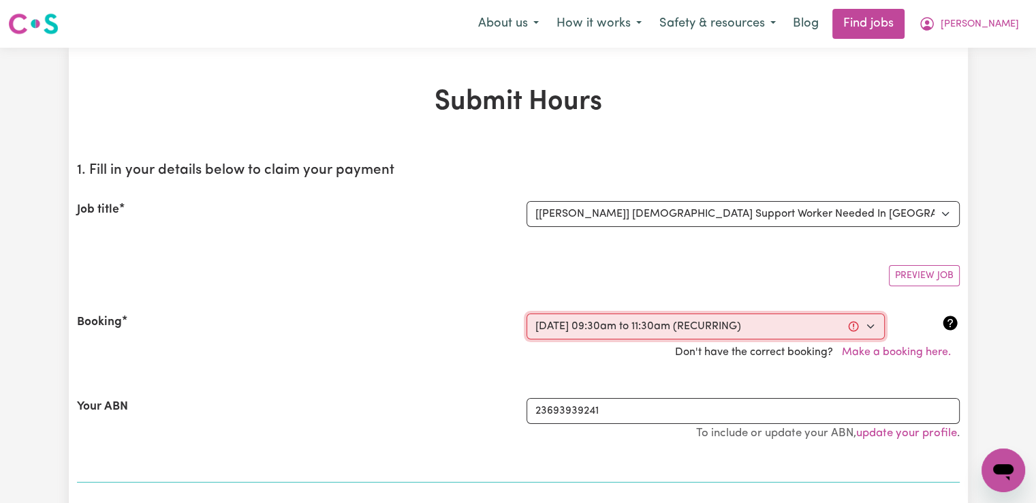
type input "9"
type input "2025"
type input "09:30"
type input "9"
type input "30"
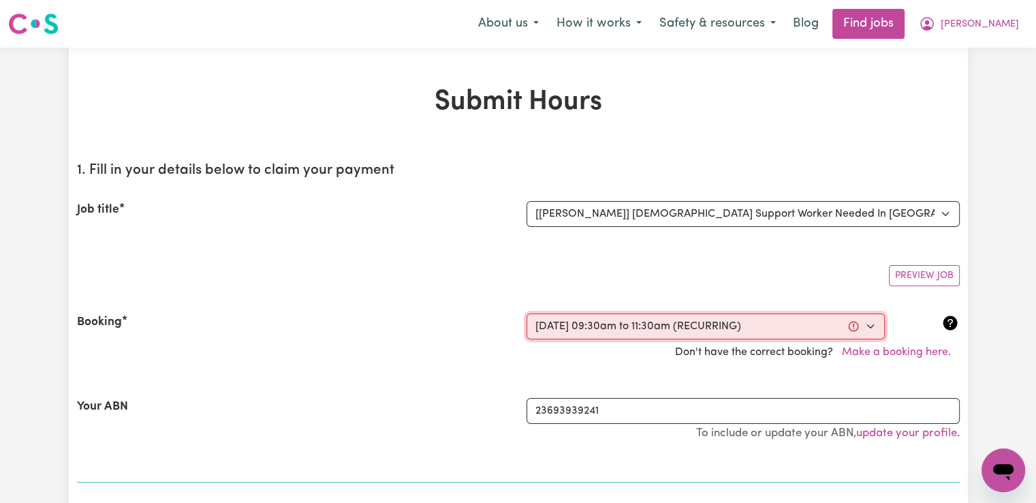
select select "am"
type input "11:30"
type input "11"
type input "30"
select select "am"
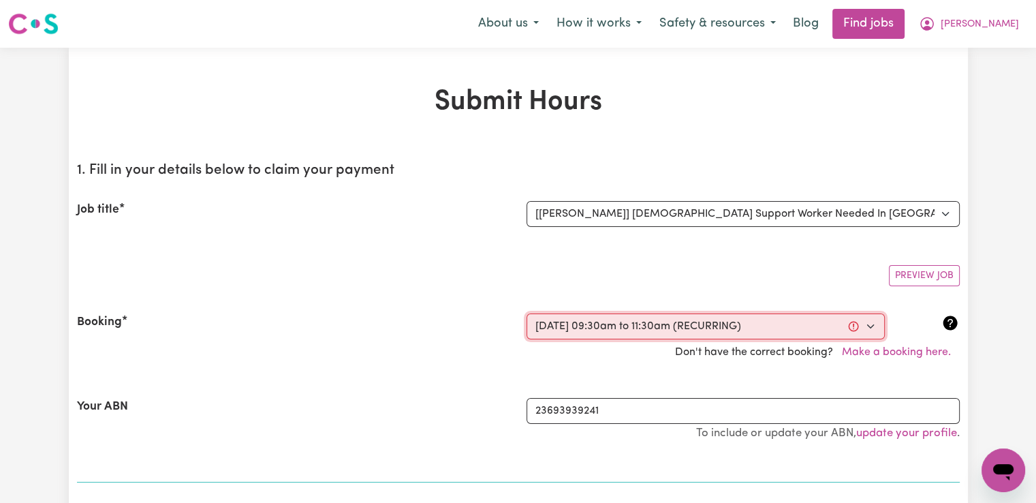
select select "47-Weekday"
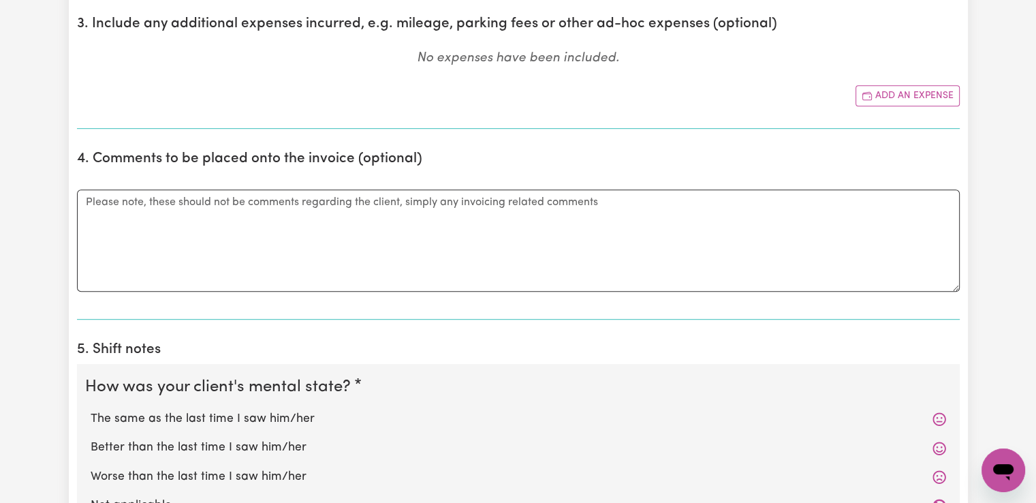
scroll to position [885, 0]
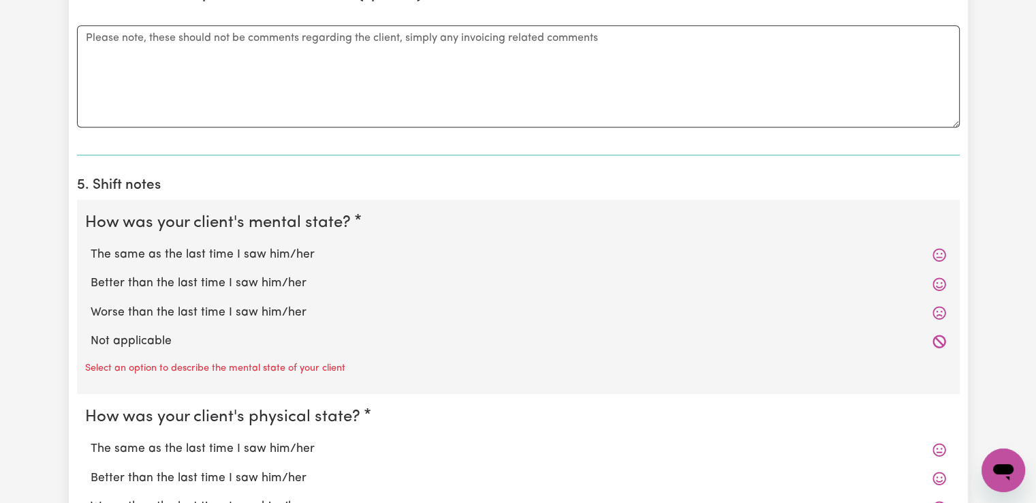
click at [232, 253] on label "The same as the last time I saw him/her" at bounding box center [518, 255] width 855 height 18
click at [91, 246] on input "The same as the last time I saw him/her" at bounding box center [90, 245] width 1 height 1
radio input "true"
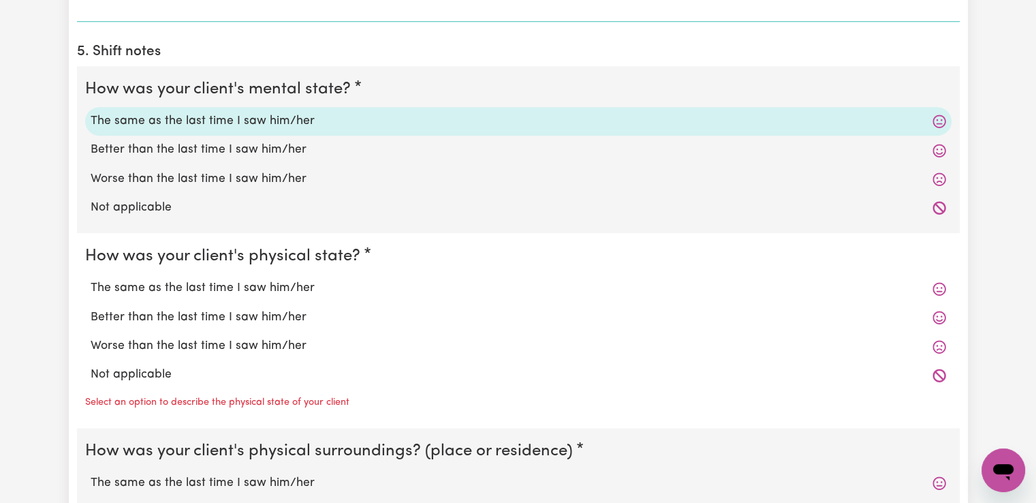
scroll to position [1022, 0]
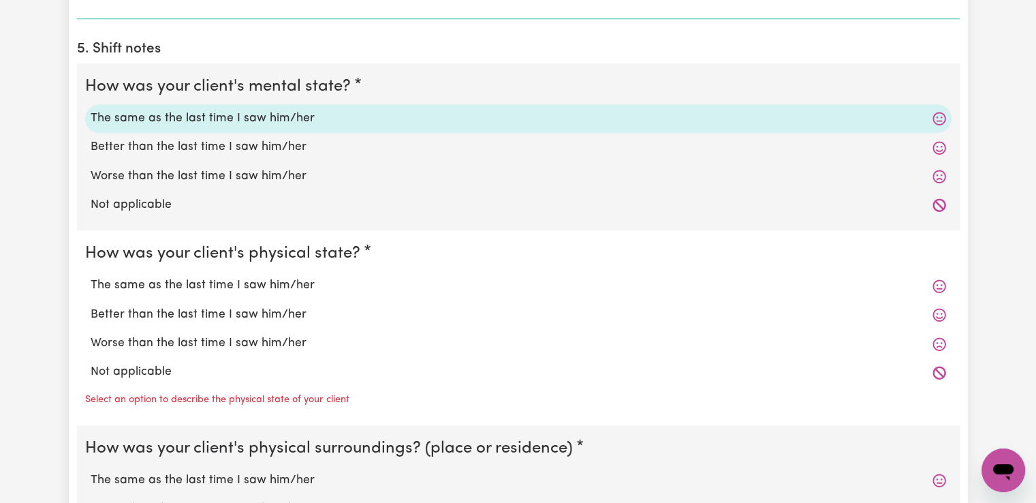
click at [262, 281] on label "The same as the last time I saw him/her" at bounding box center [518, 286] width 855 height 18
click at [91, 277] on input "The same as the last time I saw him/her" at bounding box center [90, 276] width 1 height 1
radio input "true"
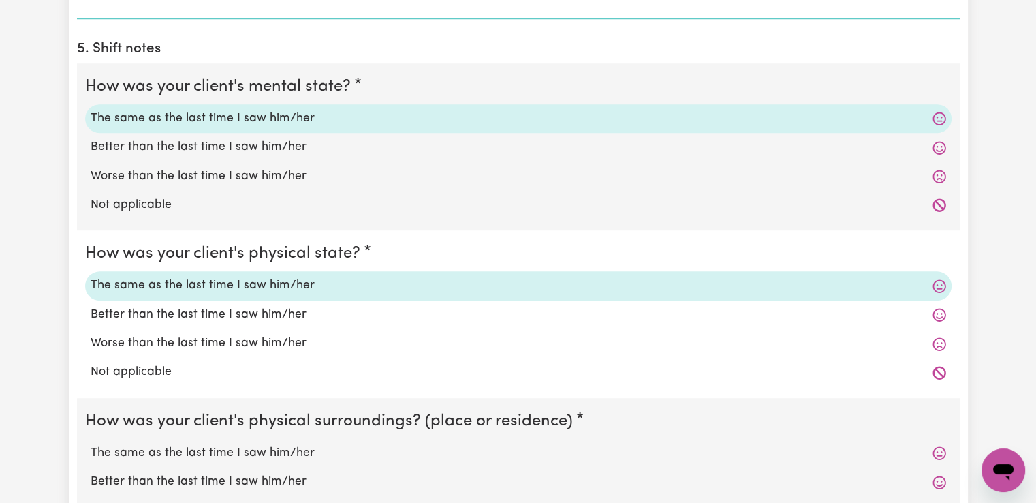
scroll to position [1090, 0]
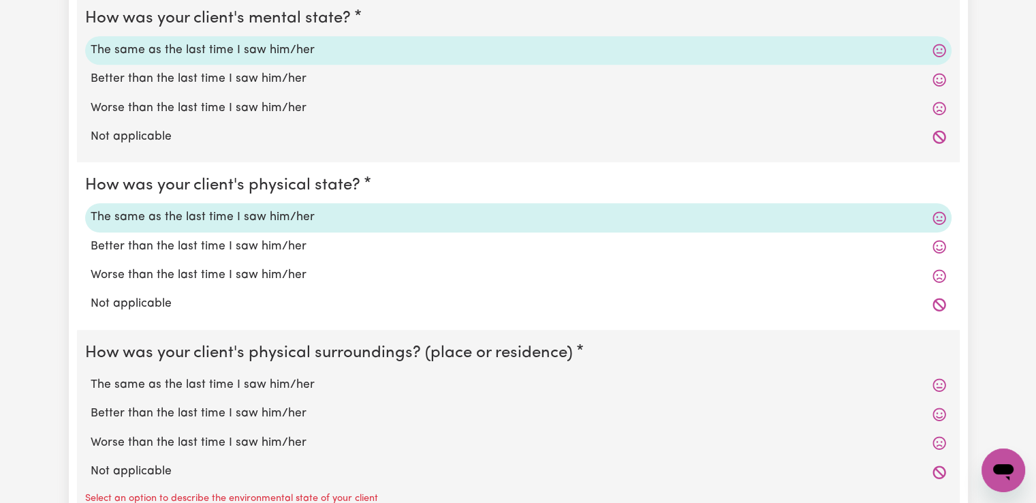
click at [262, 385] on label "The same as the last time I saw him/her" at bounding box center [518, 385] width 855 height 18
click at [91, 376] on input "The same as the last time I saw him/her" at bounding box center [90, 375] width 1 height 1
radio input "true"
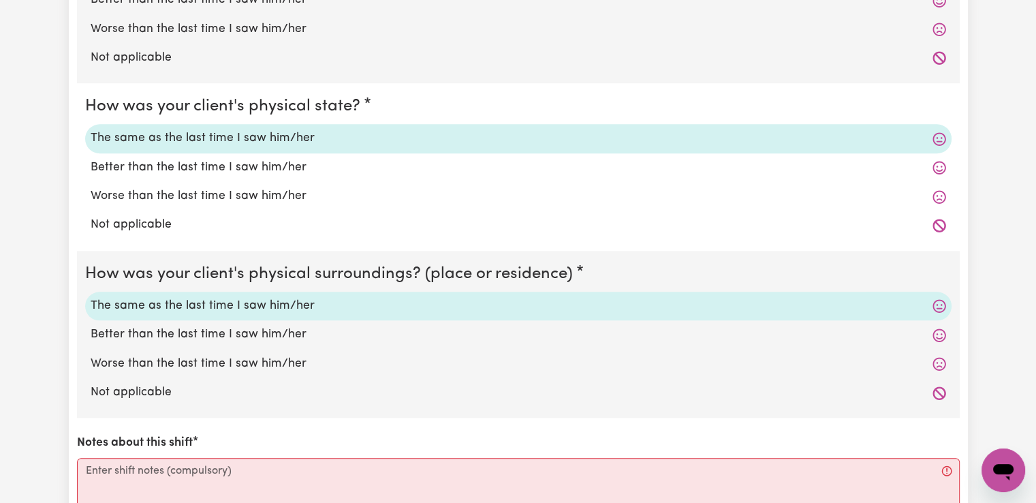
scroll to position [1362, 0]
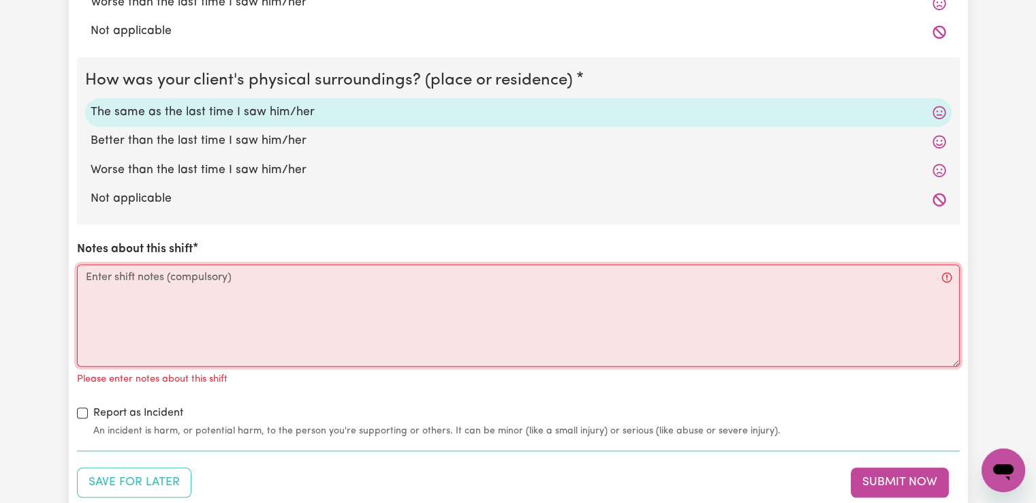
click at [250, 304] on textarea "Notes about this shift" at bounding box center [518, 315] width 883 height 102
paste textarea "I got to [PERSON_NAME] house, met him inside and then I started to do the clean…"
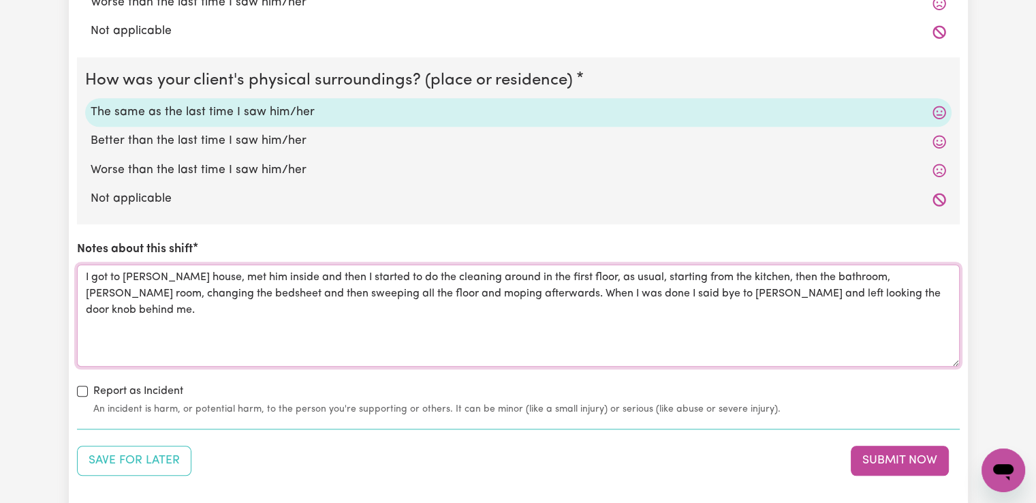
click at [312, 274] on textarea "I got to [PERSON_NAME] house, met him inside and then I started to do the clean…" at bounding box center [518, 315] width 883 height 102
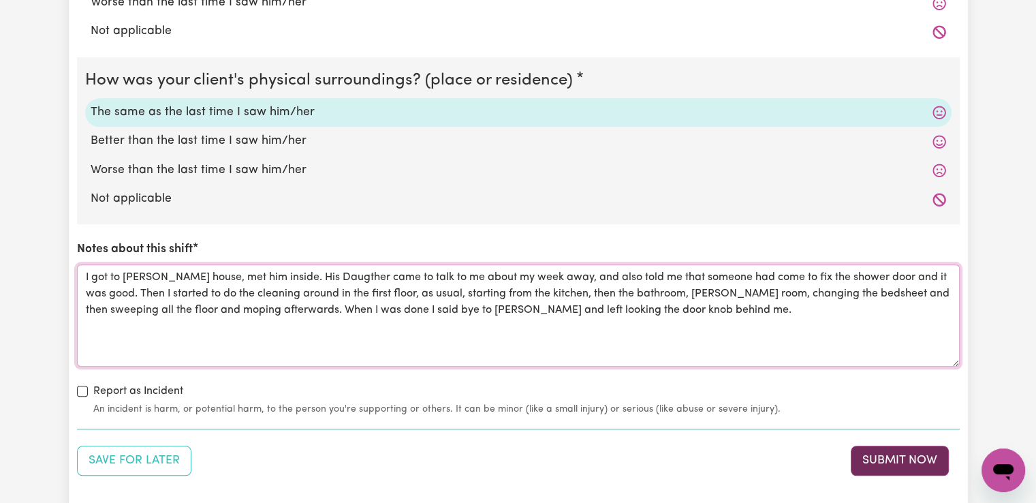
type textarea "I got to [PERSON_NAME] house, met him inside. His Daugther came to talk to me a…"
click at [896, 464] on button "Submit Now" at bounding box center [900, 460] width 98 height 30
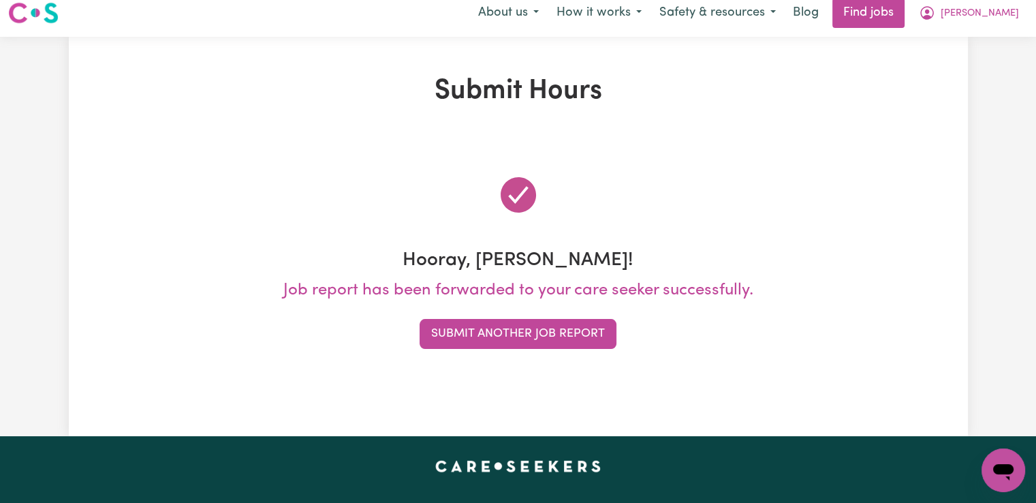
scroll to position [0, 0]
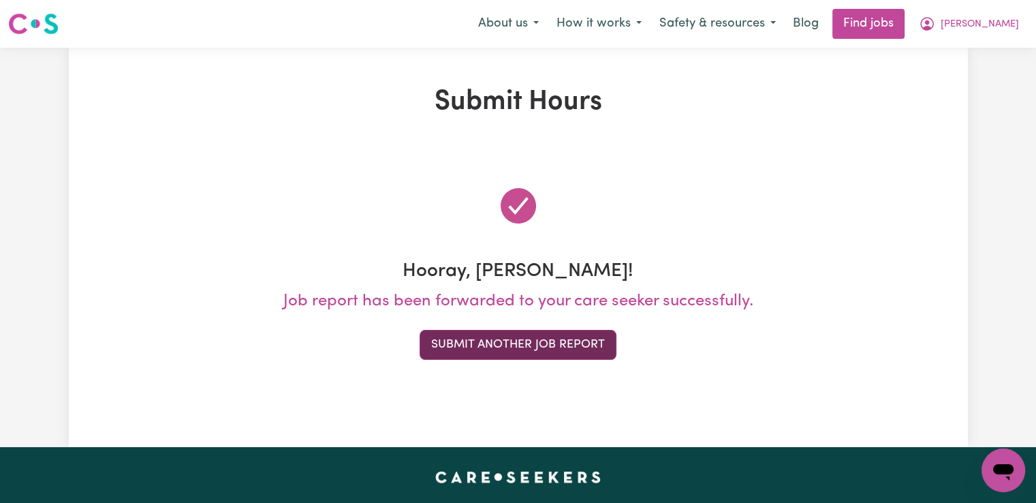
click at [501, 349] on button "Submit Another Job Report" at bounding box center [518, 345] width 197 height 30
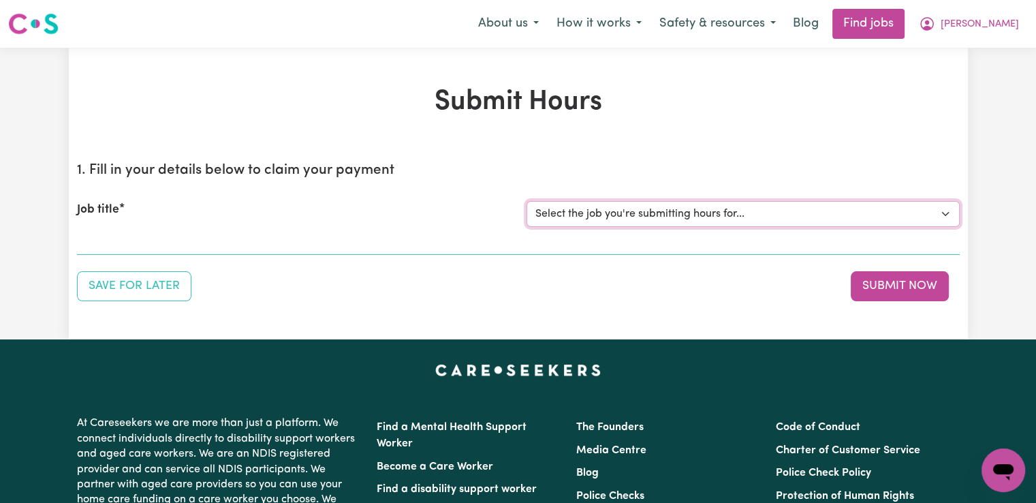
click at [637, 208] on select "Select the job you're submitting hours for... [[PERSON_NAME]] Support worker/cl…" at bounding box center [742, 214] width 433 height 26
select select "13180"
click at [526, 201] on select "Select the job you're submitting hours for... [[PERSON_NAME]] Support worker/cl…" at bounding box center [742, 214] width 433 height 26
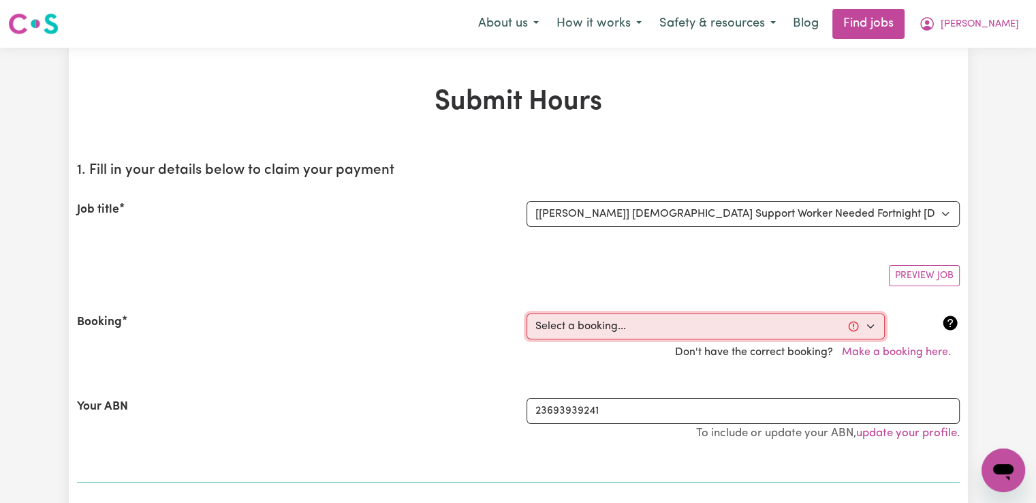
click at [624, 322] on select "Select a booking... [DATE] 02:00pm to 04:30pm (RECURRING) [DATE] 02:00pm to 04:…" at bounding box center [705, 326] width 358 height 26
select select "360824"
click at [526, 313] on select "Select a booking... [DATE] 02:00pm to 04:30pm (RECURRING) [DATE] 02:00pm to 04:…" at bounding box center [705, 326] width 358 height 26
type input "[DATE]"
type input "1"
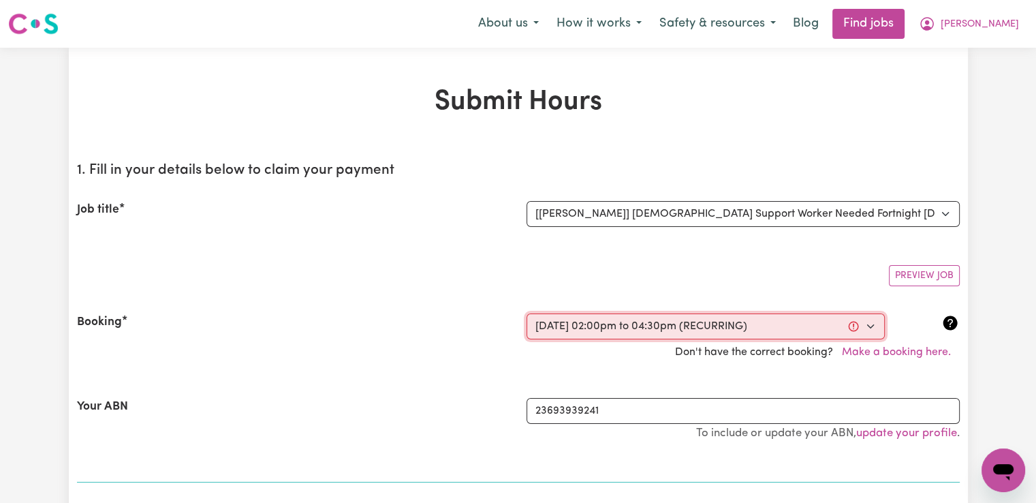
type input "9"
type input "2025"
type input "14:00"
type input "2"
type input "0"
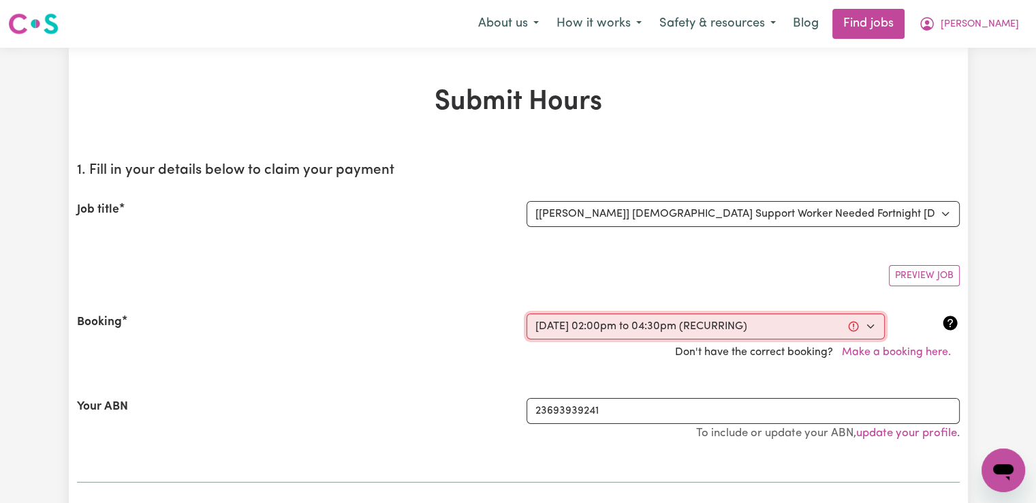
select select "pm"
type input "16:30"
type input "4"
type input "30"
select select "pm"
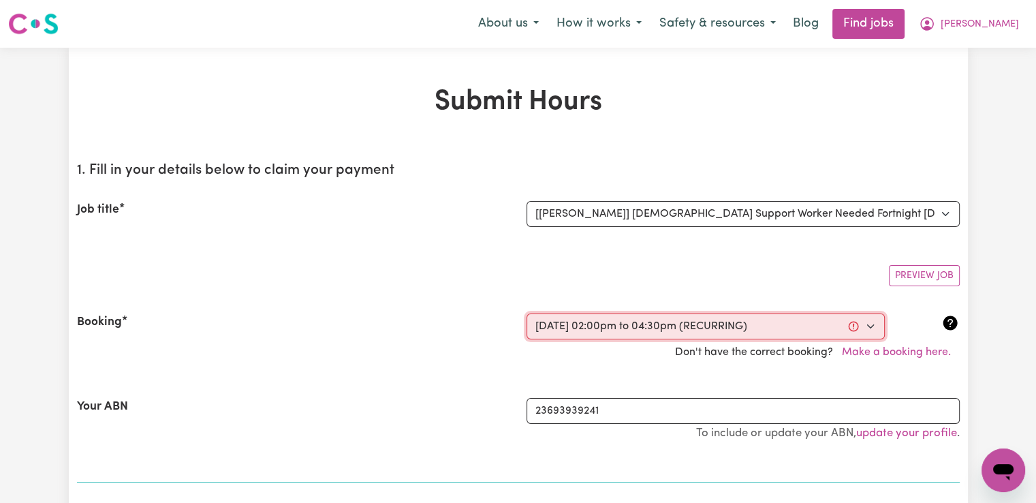
select select "47-Weekday"
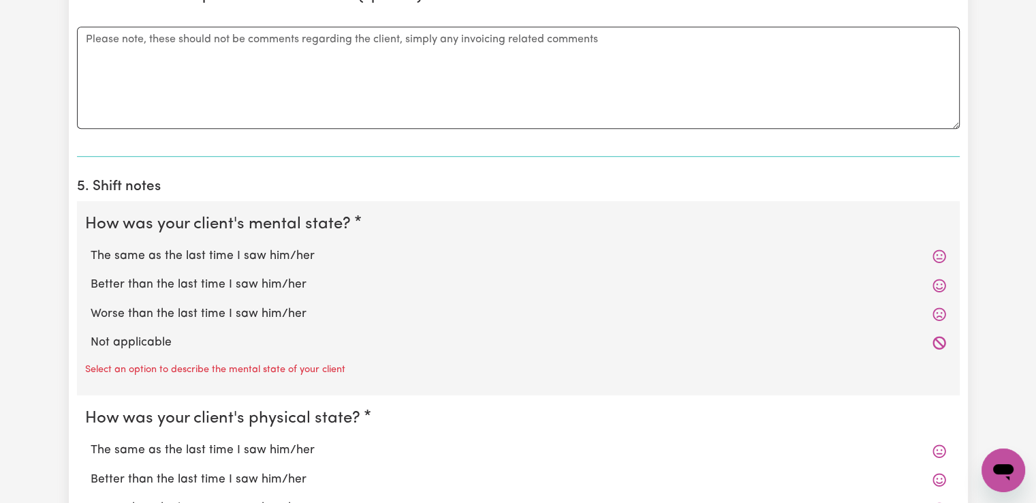
scroll to position [885, 0]
click at [212, 249] on label "The same as the last time I saw him/her" at bounding box center [518, 255] width 855 height 18
click at [91, 246] on input "The same as the last time I saw him/her" at bounding box center [90, 245] width 1 height 1
radio input "true"
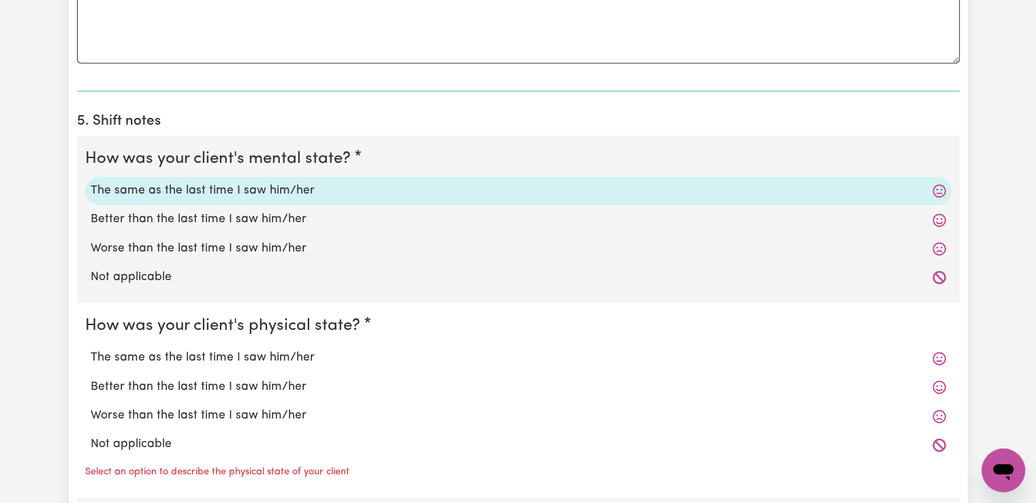
scroll to position [1090, 0]
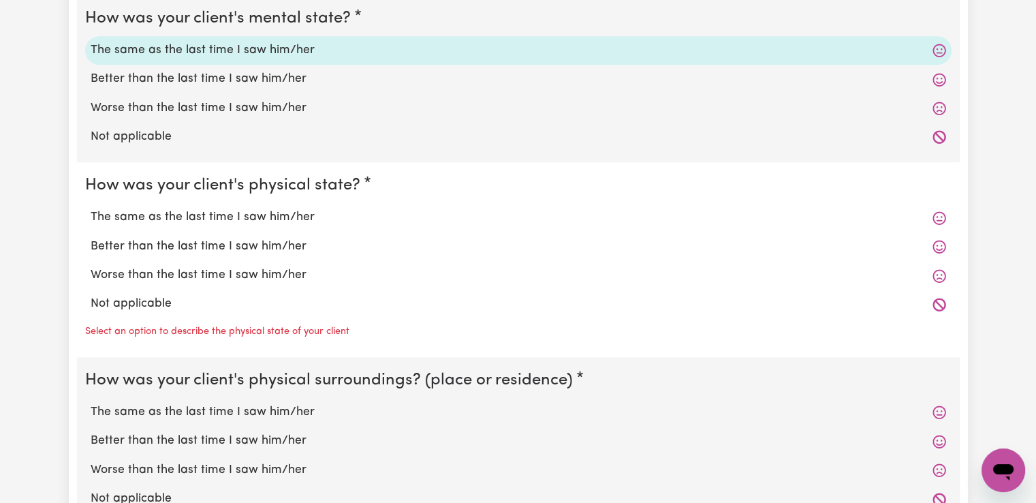
click at [204, 215] on label "The same as the last time I saw him/her" at bounding box center [518, 217] width 855 height 18
click at [91, 208] on input "The same as the last time I saw him/her" at bounding box center [90, 208] width 1 height 1
radio input "true"
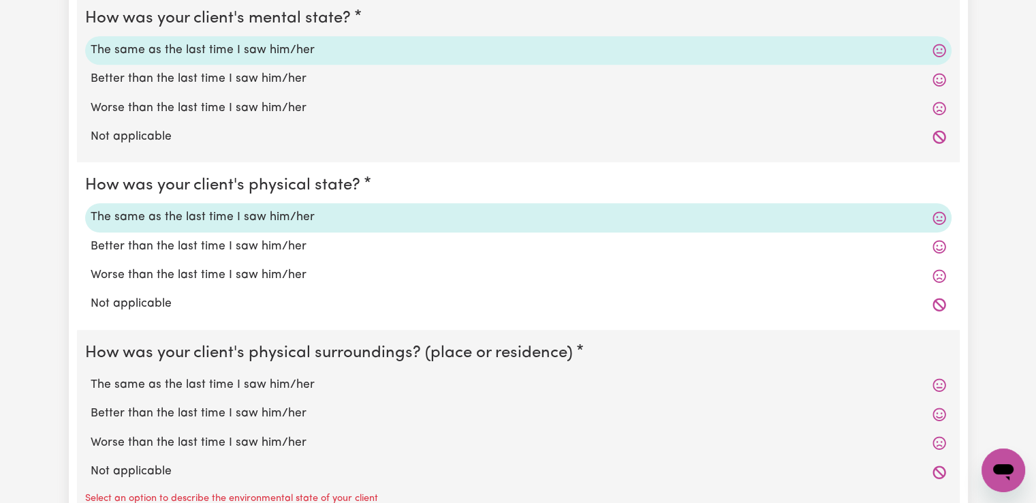
click at [222, 382] on label "The same as the last time I saw him/her" at bounding box center [518, 385] width 855 height 18
click at [91, 376] on input "The same as the last time I saw him/her" at bounding box center [90, 375] width 1 height 1
radio input "true"
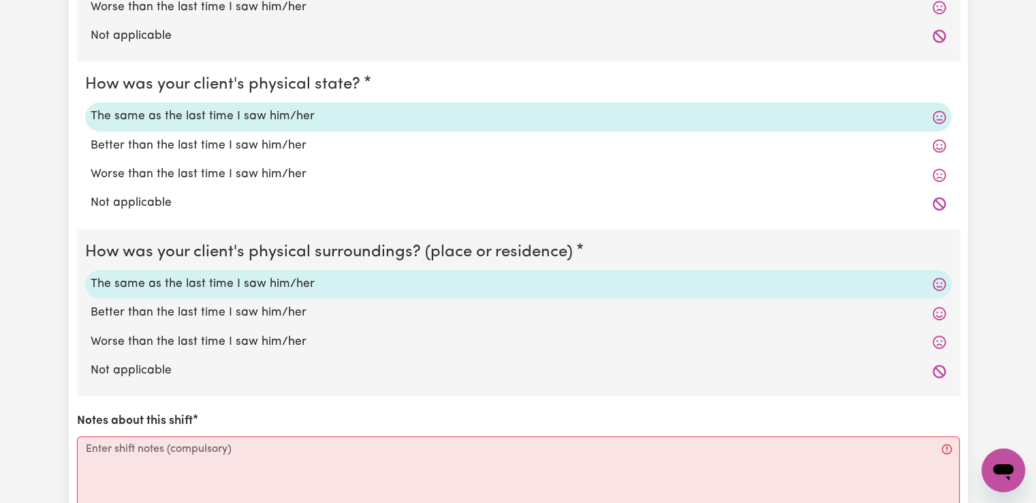
scroll to position [1294, 0]
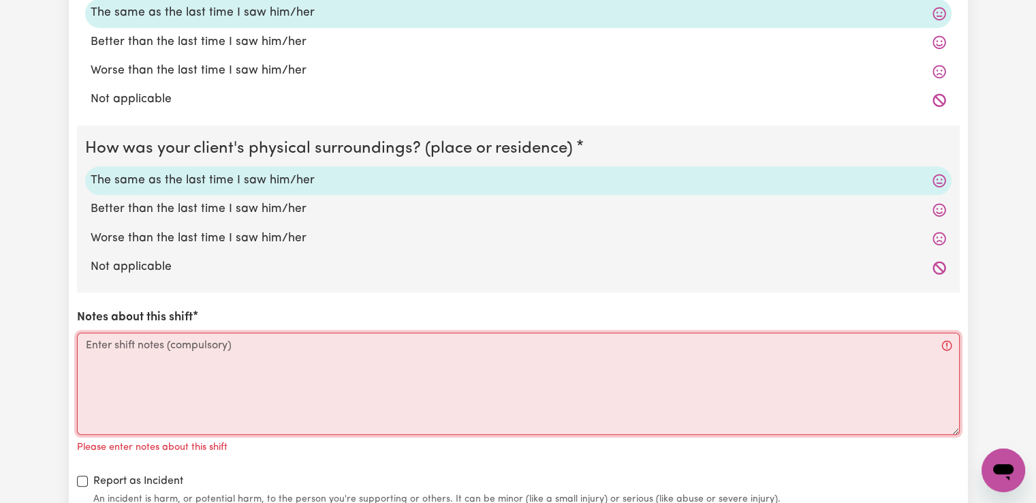
click at [174, 353] on textarea "Notes about this shift" at bounding box center [518, 383] width 883 height 102
paste textarea "I got to their place, [PERSON_NAME] opened the door for me. We chat a little bi…"
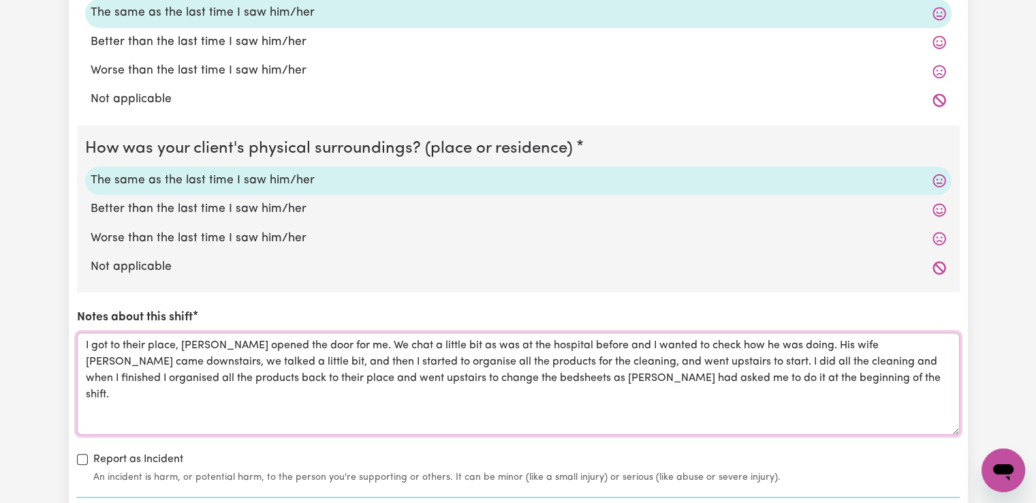
drag, startPoint x: 453, startPoint y: 342, endPoint x: 563, endPoint y: 342, distance: 109.7
click at [563, 342] on textarea "I got to their place, [PERSON_NAME] opened the door for me. We chat a little bi…" at bounding box center [518, 383] width 883 height 102
drag, startPoint x: 615, startPoint y: 343, endPoint x: 270, endPoint y: 356, distance: 345.6
click at [270, 356] on textarea "I got to their place, [PERSON_NAME] opened the door for me. We chat a little bi…" at bounding box center [518, 383] width 883 height 102
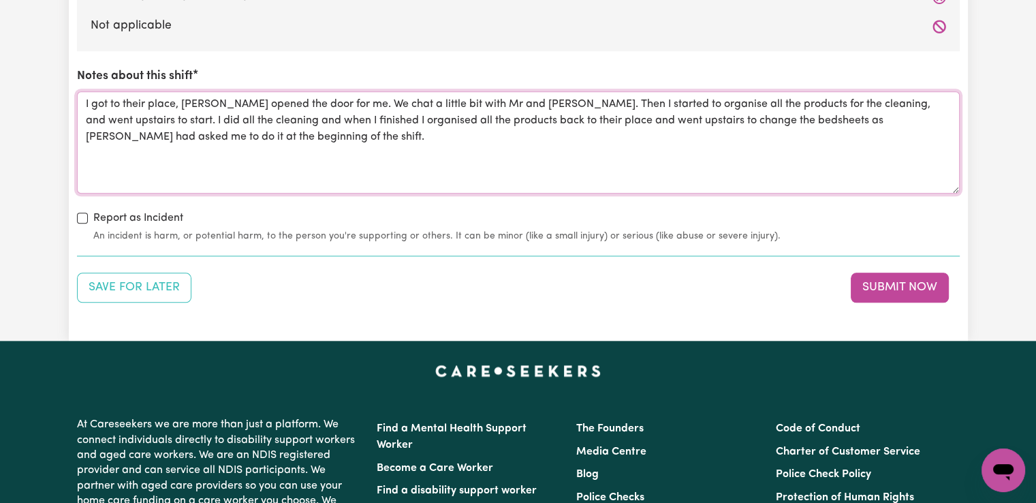
scroll to position [1566, 0]
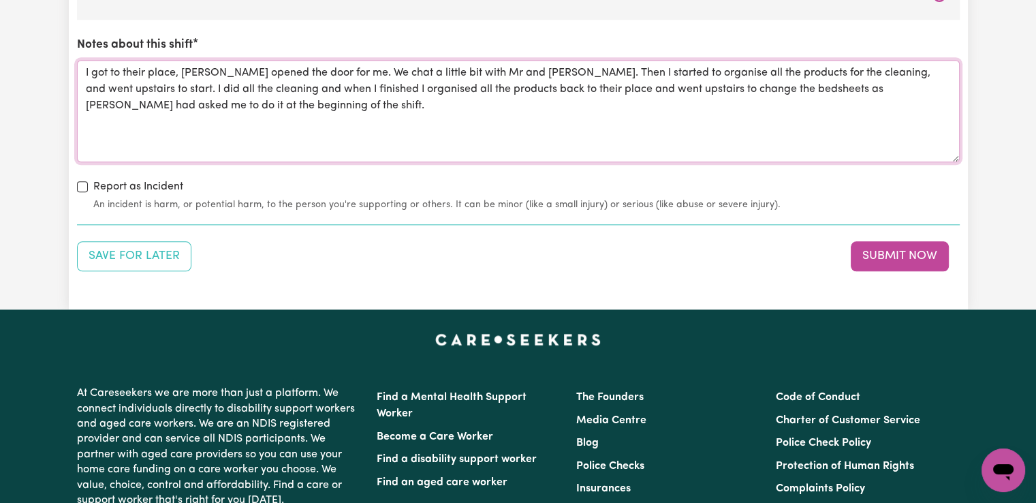
drag, startPoint x: 333, startPoint y: 104, endPoint x: 74, endPoint y: 73, distance: 261.4
type textarea "I got to their place, [PERSON_NAME] opened the door for me. We chat a little bi…"
click at [892, 249] on button "Submit Now" at bounding box center [900, 256] width 98 height 30
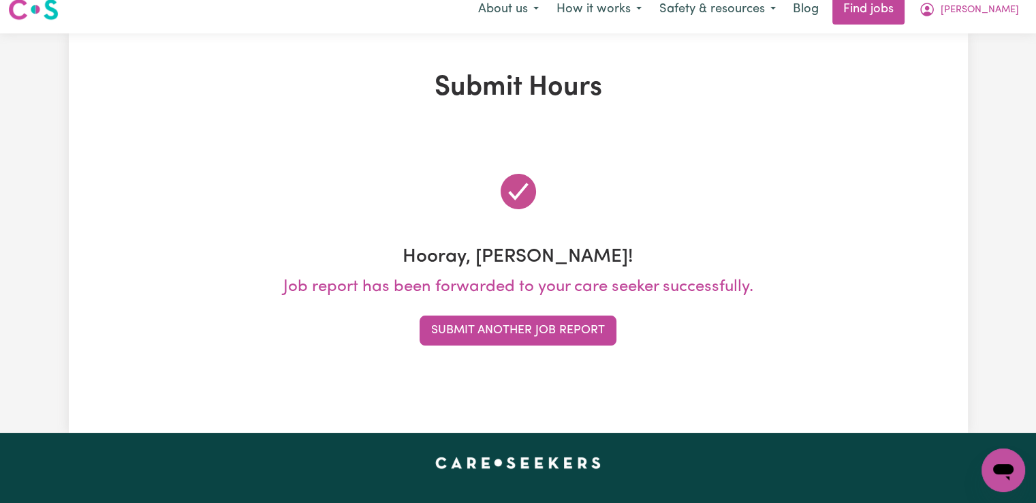
scroll to position [0, 0]
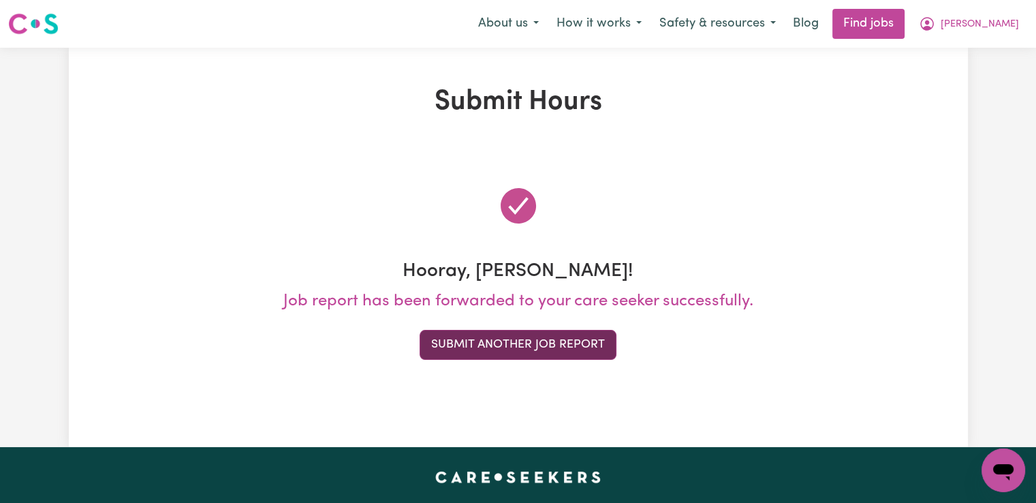
click at [562, 347] on button "Submit Another Job Report" at bounding box center [518, 345] width 197 height 30
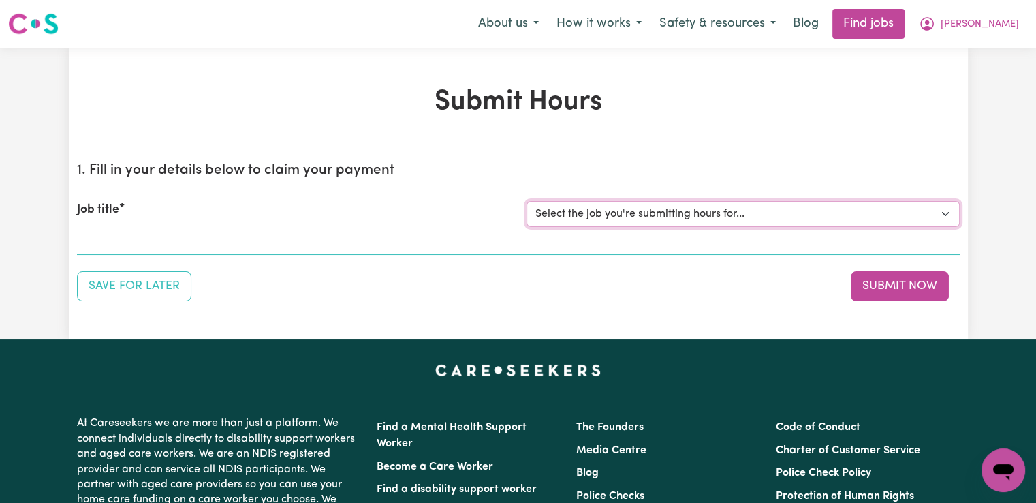
click at [614, 219] on select "Select the job you're submitting hours for... [[PERSON_NAME]] Support worker/cl…" at bounding box center [742, 214] width 433 height 26
select select "13180"
click at [526, 201] on select "Select the job you're submitting hours for... [[PERSON_NAME]] Support worker/cl…" at bounding box center [742, 214] width 433 height 26
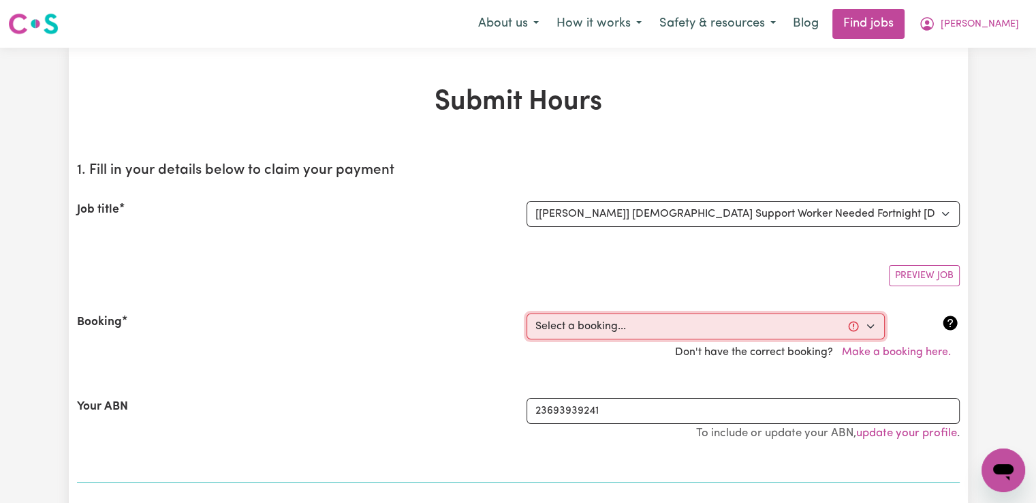
click at [610, 334] on select "Select a booking... [DATE] 02:00pm to 04:30pm (RECURRING) [DATE] 02:00pm to 04:…" at bounding box center [705, 326] width 358 height 26
select select "360825"
click at [526, 313] on select "Select a booking... [DATE] 02:00pm to 04:30pm (RECURRING) [DATE] 02:00pm to 04:…" at bounding box center [705, 326] width 358 height 26
type input "[DATE]"
type input "15"
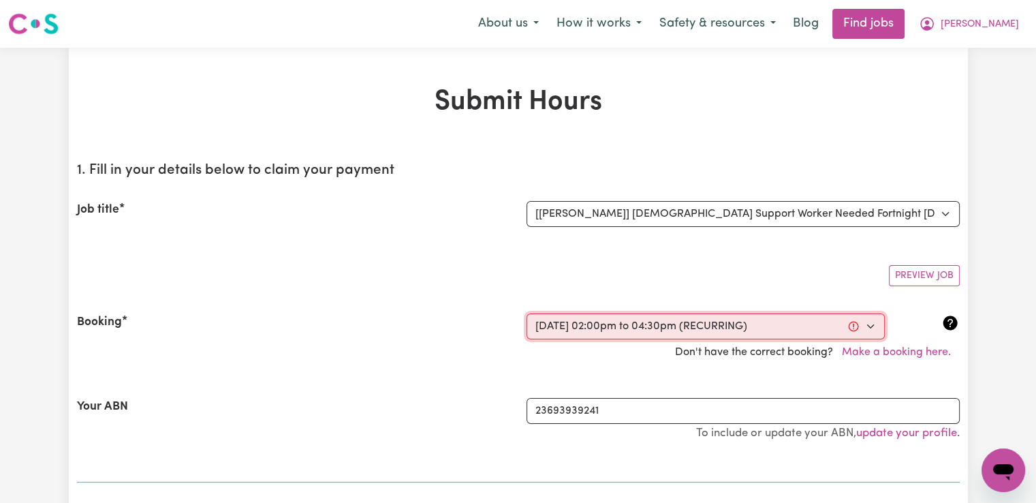
type input "9"
type input "2025"
type input "14:00"
type input "2"
type input "0"
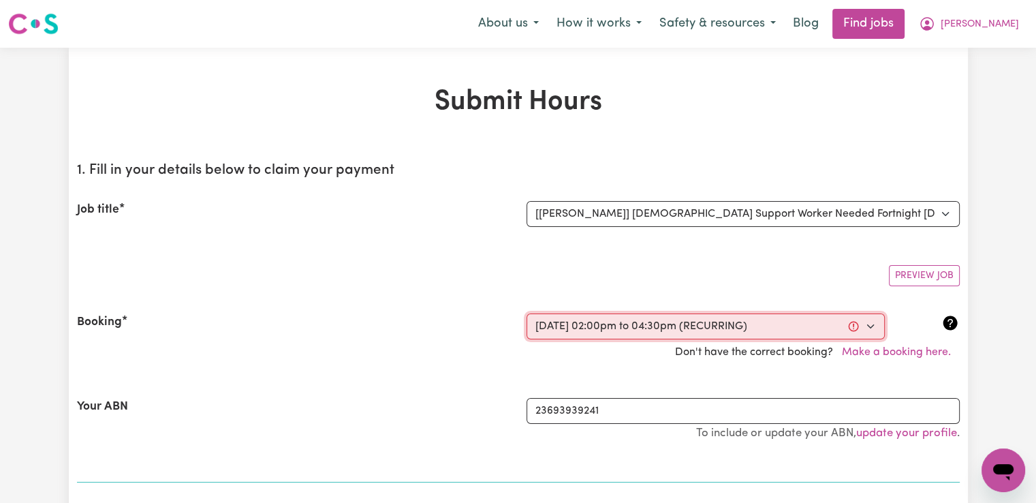
select select "pm"
type input "16:30"
type input "4"
type input "30"
select select "pm"
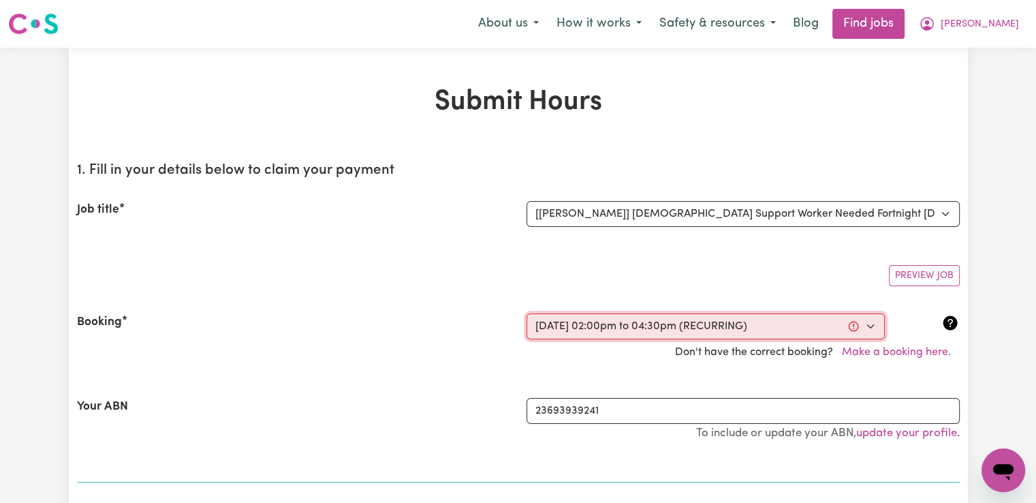
select select "47-Weekday"
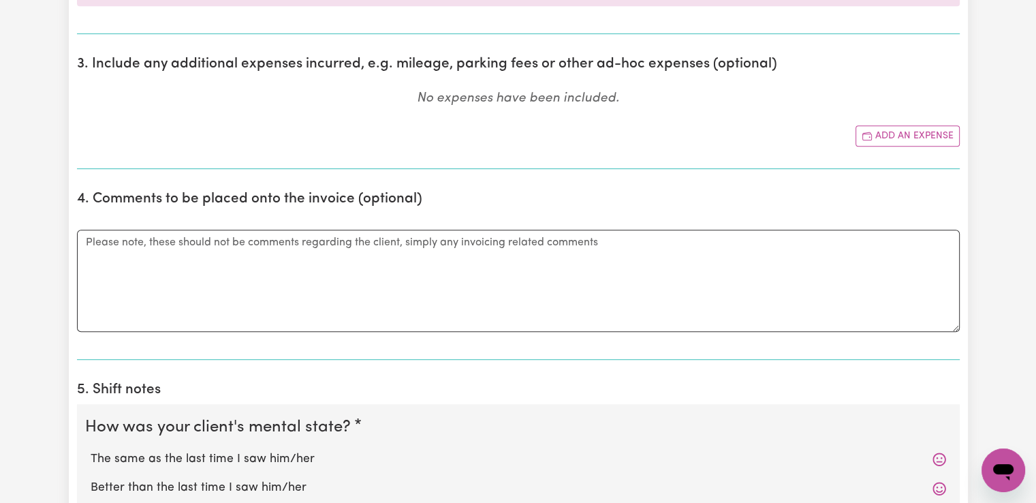
scroll to position [953, 0]
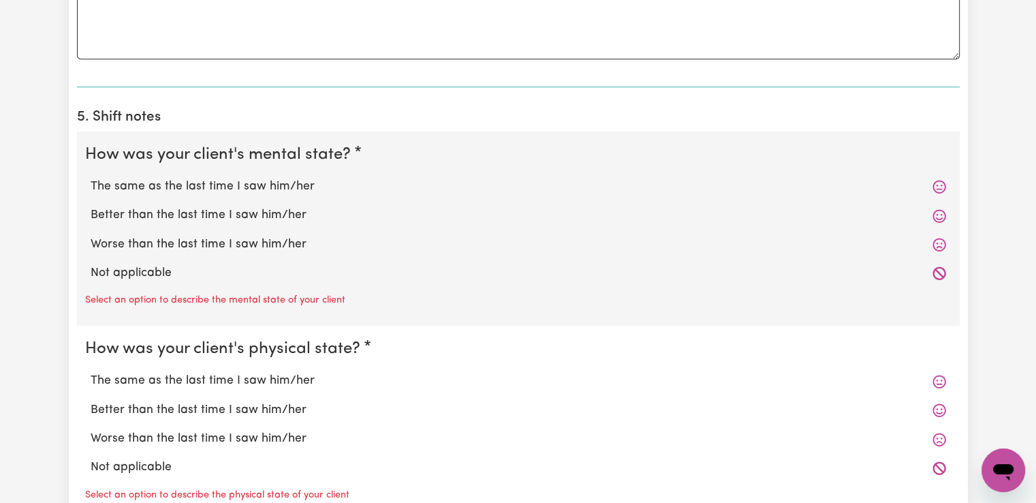
click at [208, 183] on label "The same as the last time I saw him/her" at bounding box center [518, 187] width 855 height 18
click at [91, 178] on input "The same as the last time I saw him/her" at bounding box center [90, 177] width 1 height 1
radio input "true"
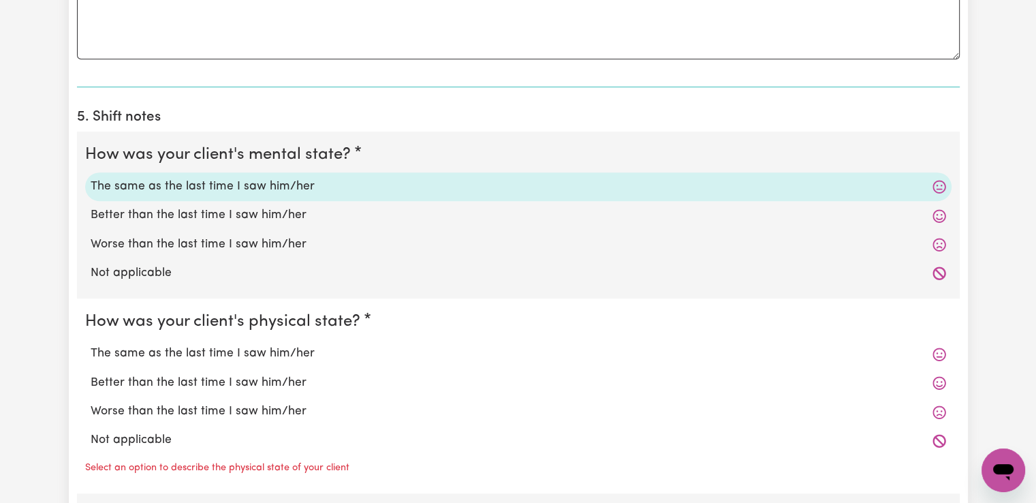
click at [266, 351] on label "The same as the last time I saw him/her" at bounding box center [518, 354] width 855 height 18
click at [91, 345] on input "The same as the last time I saw him/her" at bounding box center [90, 344] width 1 height 1
radio input "true"
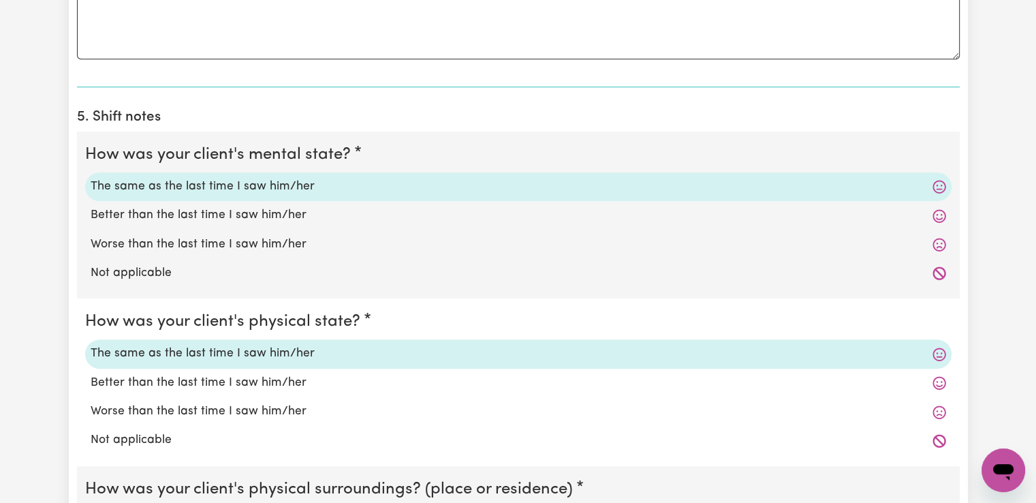
scroll to position [1158, 0]
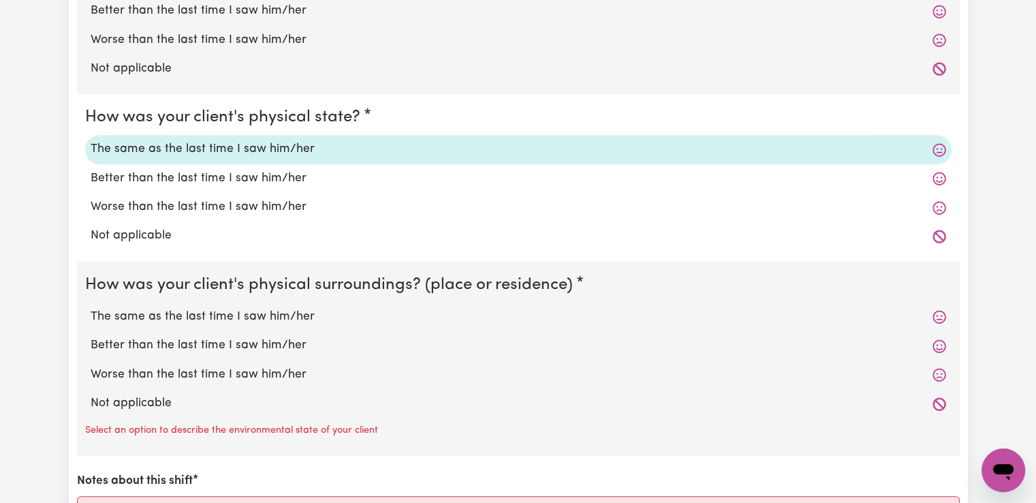
click at [253, 311] on label "The same as the last time I saw him/her" at bounding box center [518, 317] width 855 height 18
click at [91, 308] on input "The same as the last time I saw him/her" at bounding box center [90, 307] width 1 height 1
radio input "true"
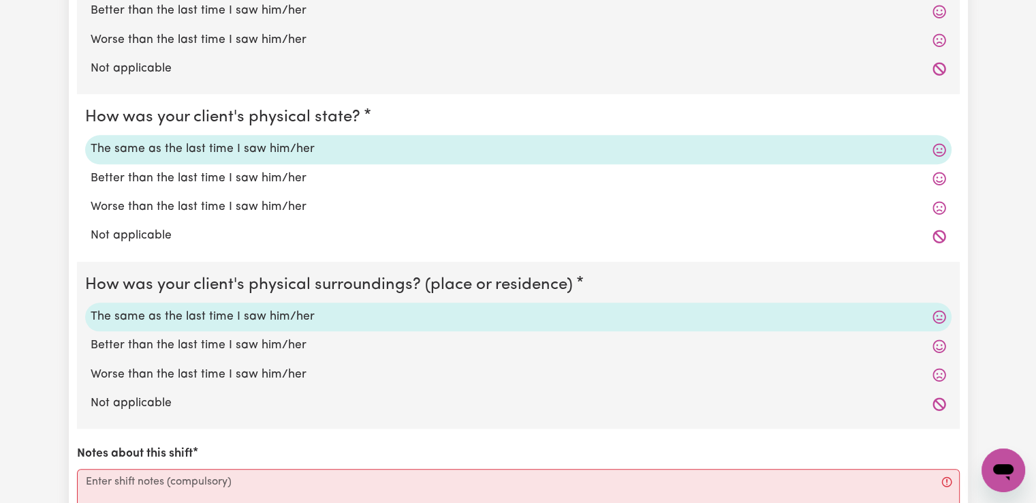
scroll to position [1362, 0]
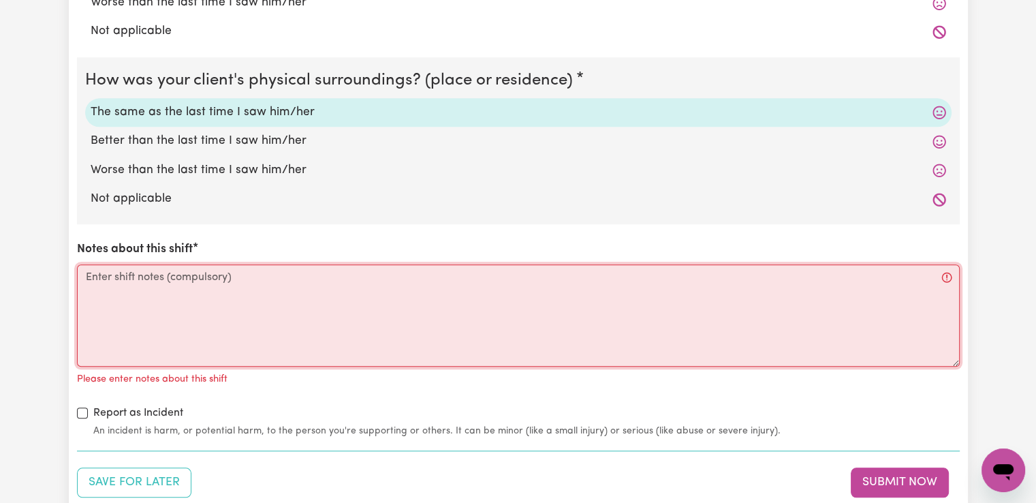
click at [253, 285] on textarea "Notes about this shift" at bounding box center [518, 315] width 883 height 102
paste textarea "I got to their place, [PERSON_NAME] opened the door for me. We chat a little bi…"
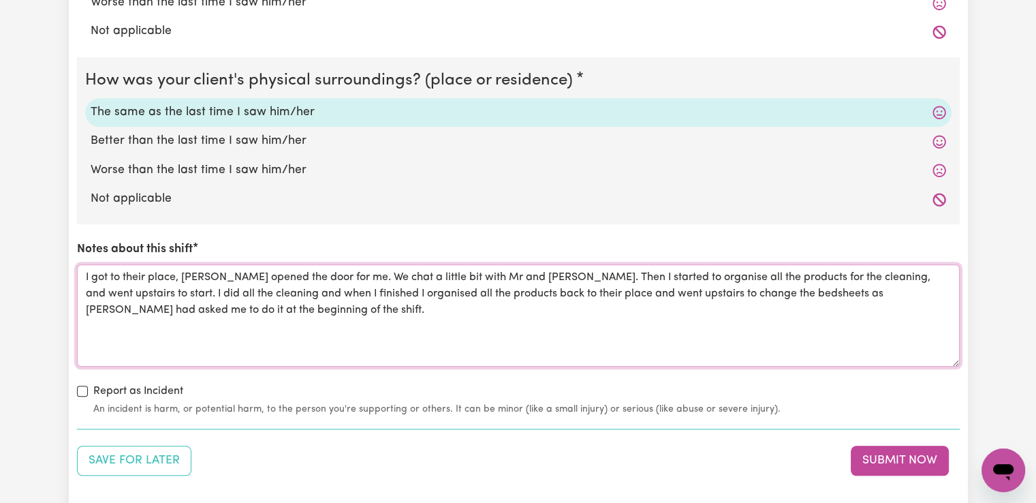
click at [578, 279] on textarea "I got to their place, [PERSON_NAME] opened the door for me. We chat a little bi…" at bounding box center [518, 315] width 883 height 102
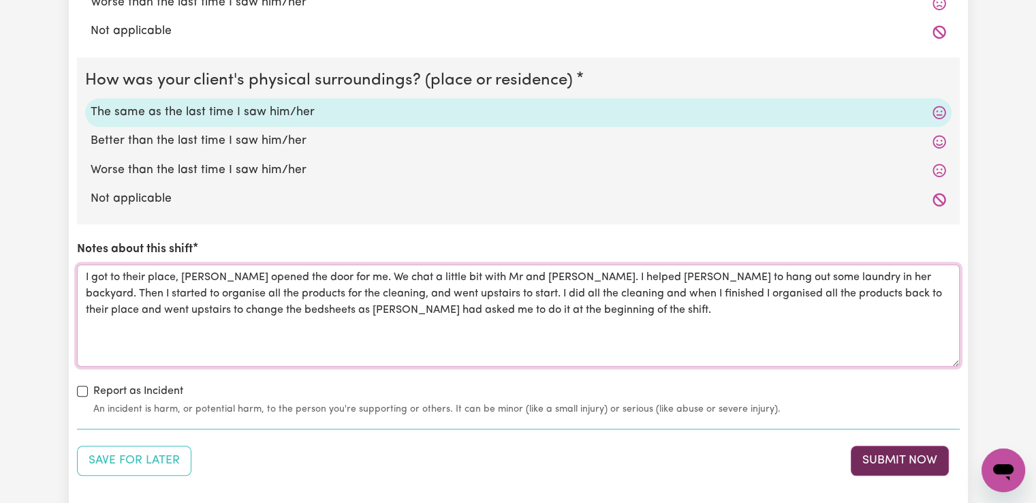
type textarea "I got to their place, [PERSON_NAME] opened the door for me. We chat a little bi…"
click at [917, 462] on button "Submit Now" at bounding box center [900, 460] width 98 height 30
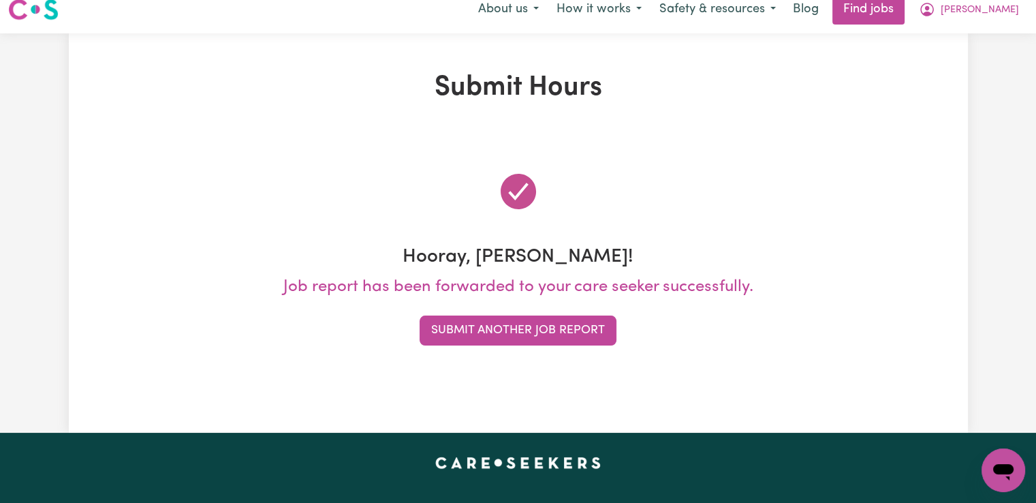
scroll to position [0, 0]
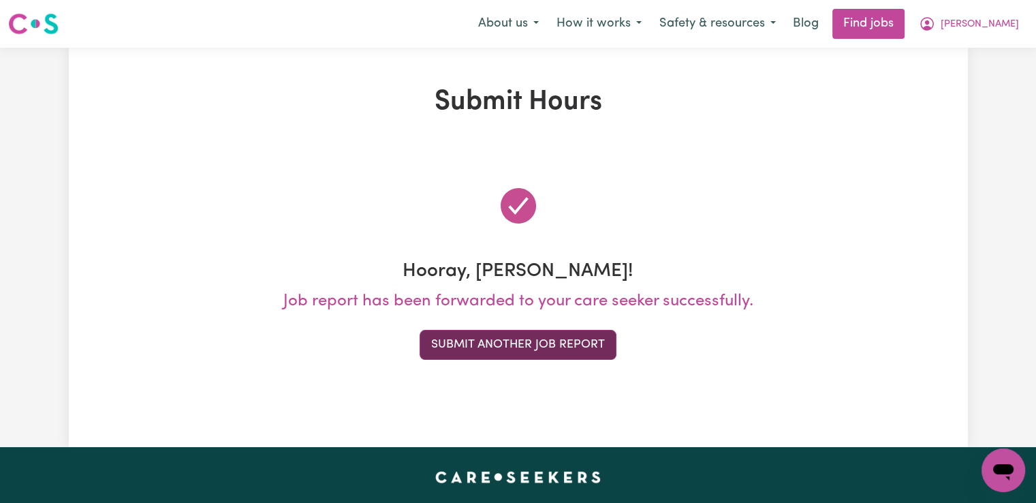
click at [564, 356] on button "Submit Another Job Report" at bounding box center [518, 345] width 197 height 30
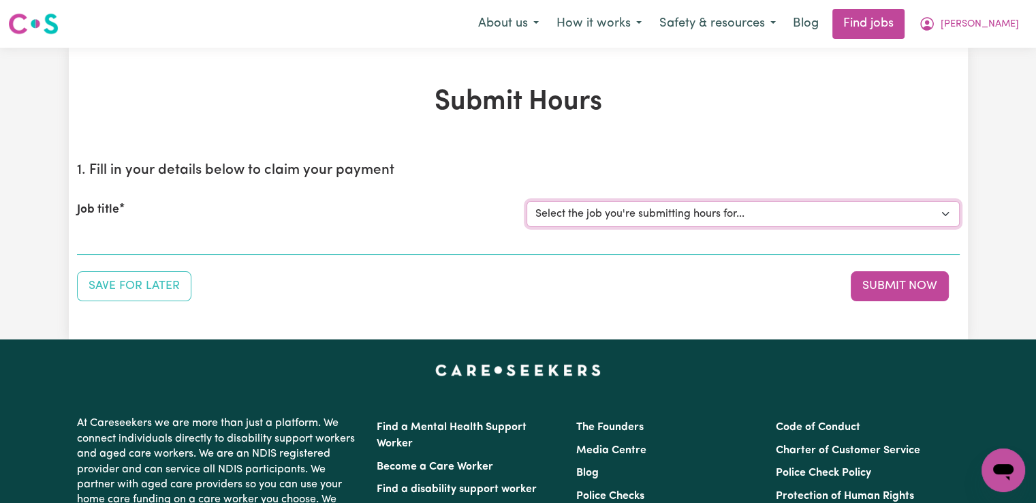
click at [725, 210] on select "Select the job you're submitting hours for... [[PERSON_NAME]] Support worker/cl…" at bounding box center [742, 214] width 433 height 26
select select "14190"
click at [526, 201] on select "Select the job you're submitting hours for... [[PERSON_NAME]] Support worker/cl…" at bounding box center [742, 214] width 433 height 26
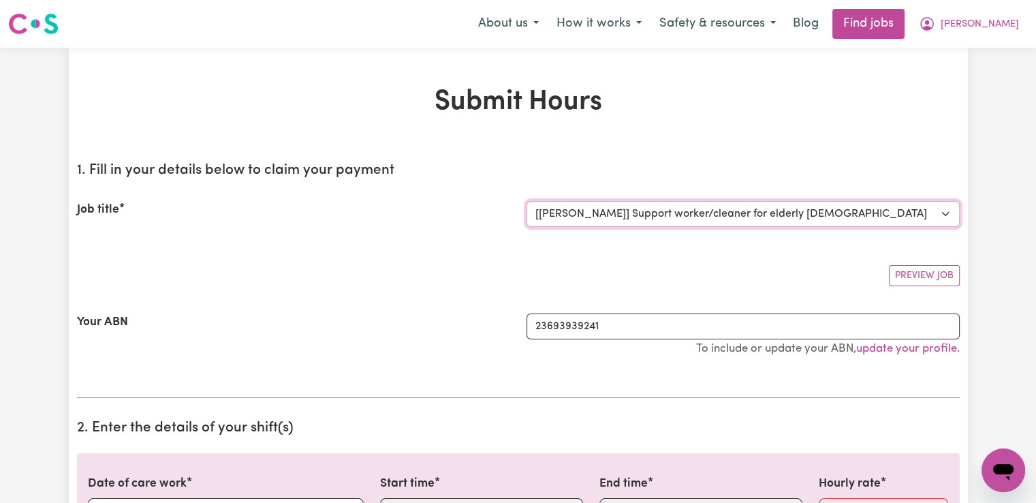
click at [677, 215] on select "Select the job you're submitting hours for... [[PERSON_NAME]] Support worker/cl…" at bounding box center [742, 214] width 433 height 26
click at [447, 375] on div "Your ABN 23693939241 To include or update your ABN, update your profile ." at bounding box center [518, 341] width 883 height 89
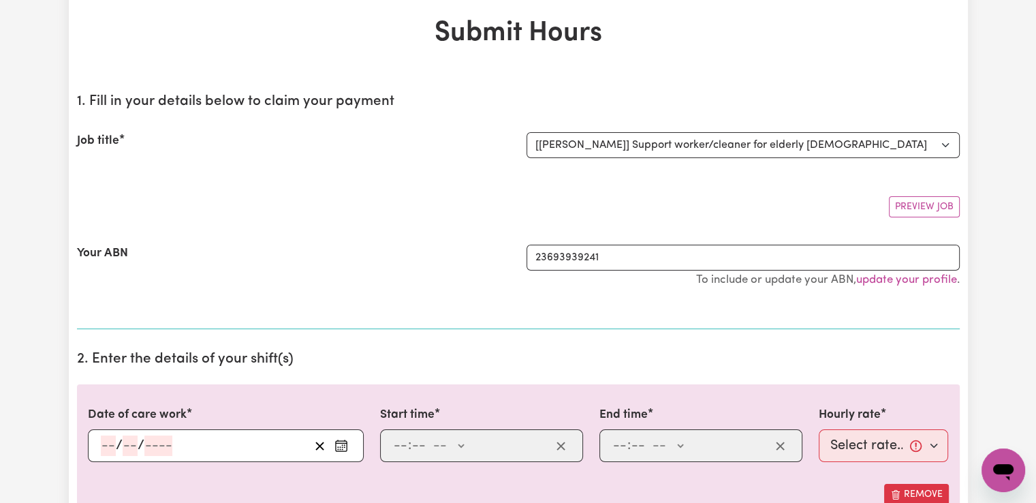
scroll to position [68, 0]
click at [738, 142] on select "Select the job you're submitting hours for... [[PERSON_NAME]] Support worker/cl…" at bounding box center [742, 146] width 433 height 26
click at [112, 445] on input "number" at bounding box center [108, 446] width 15 height 20
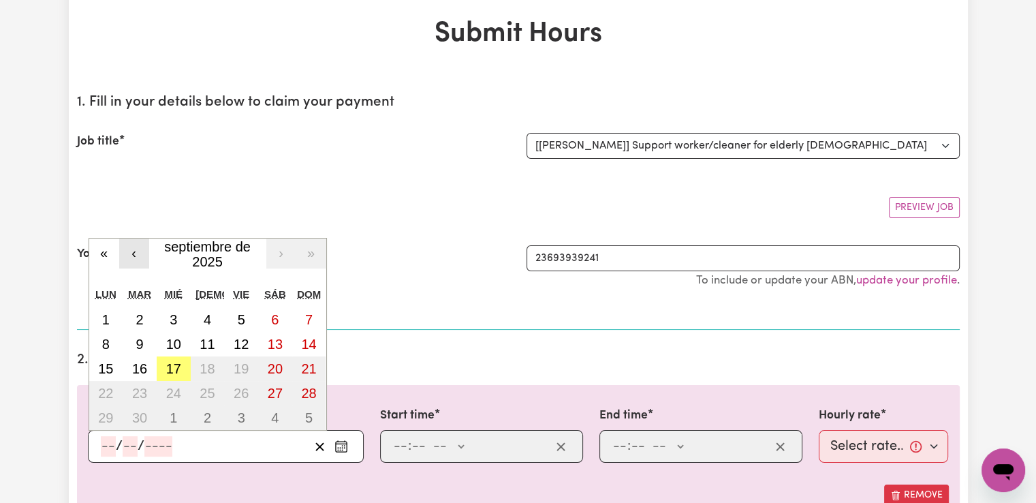
click at [136, 255] on button "‹" at bounding box center [134, 253] width 30 height 30
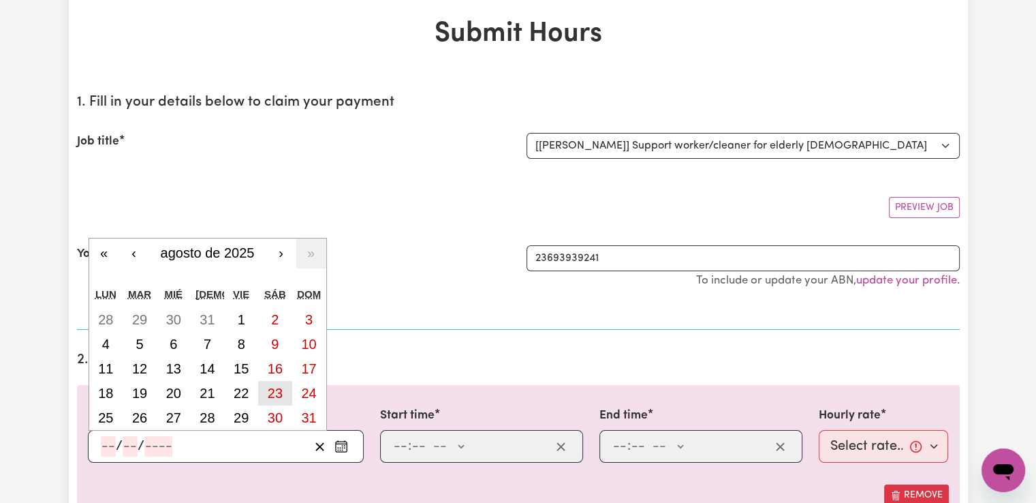
click at [281, 393] on abbr "23" at bounding box center [275, 392] width 15 height 15
type input "[DATE]"
type input "23"
type input "8"
type input "2025"
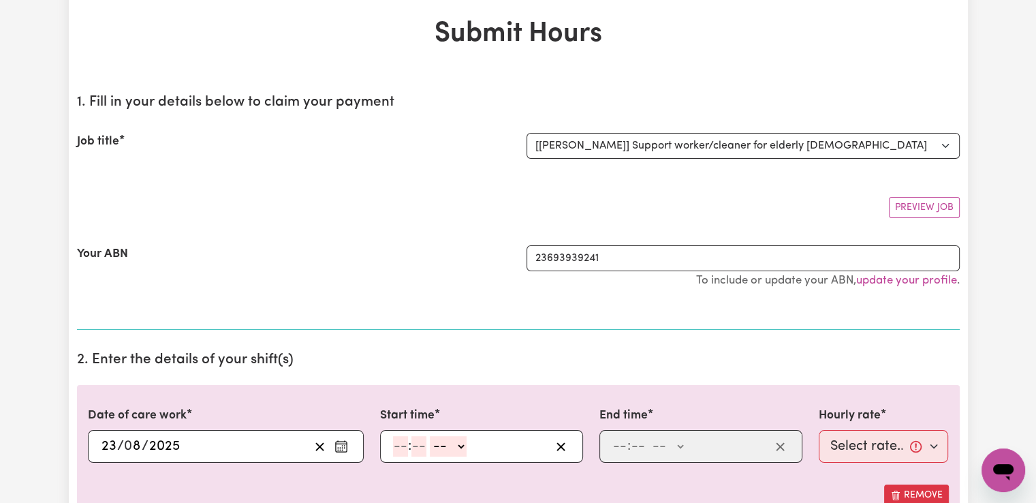
click at [400, 448] on input "number" at bounding box center [400, 446] width 15 height 20
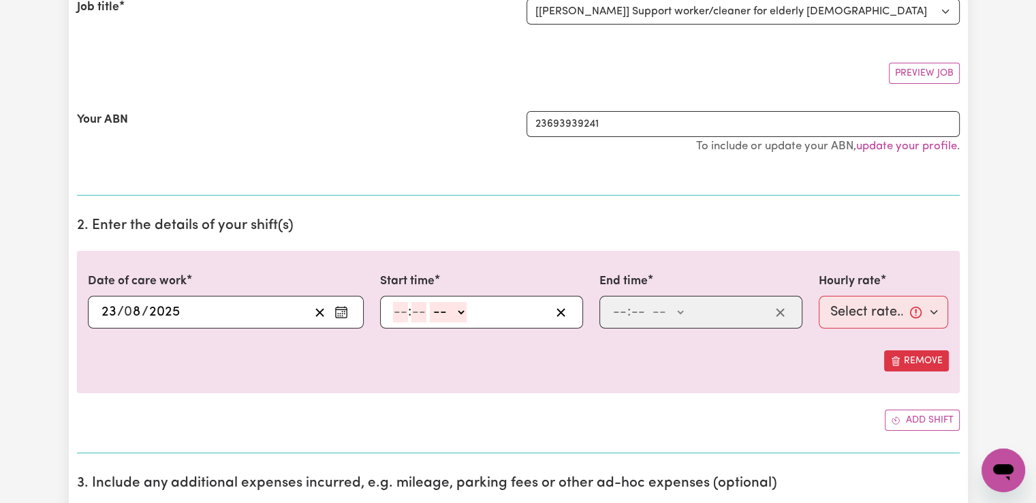
scroll to position [204, 0]
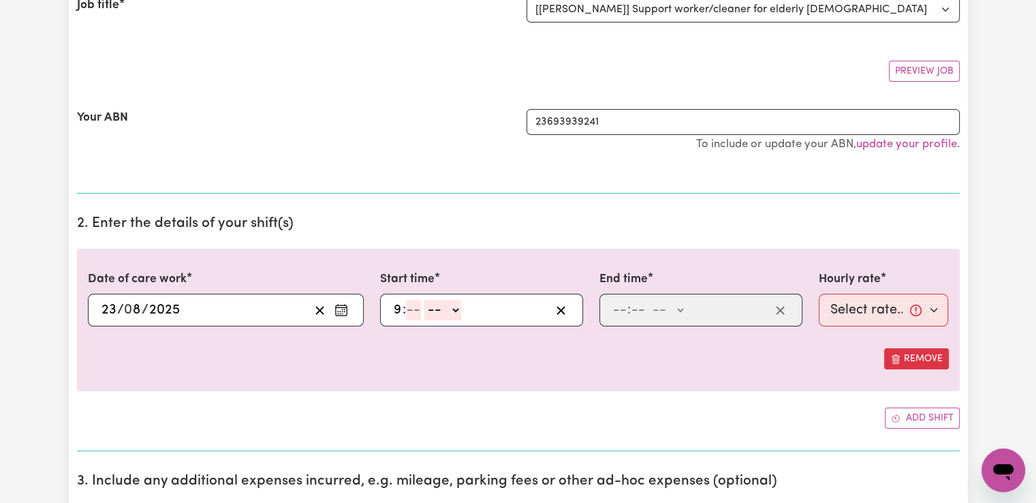
type input "9"
type input "30"
click at [454, 314] on select "-- AM PM" at bounding box center [444, 310] width 37 height 20
select select "am"
click at [426, 300] on select "-- AM PM" at bounding box center [444, 310] width 37 height 20
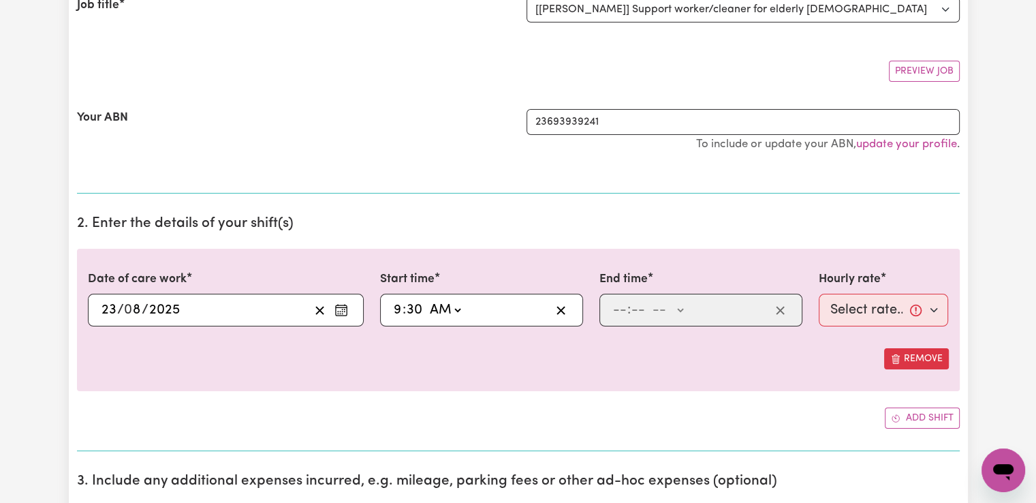
type input "09:30"
click at [617, 309] on input "number" at bounding box center [619, 310] width 15 height 20
type input "11"
type input "30"
click at [665, 310] on select "-- AM PM" at bounding box center [665, 310] width 37 height 20
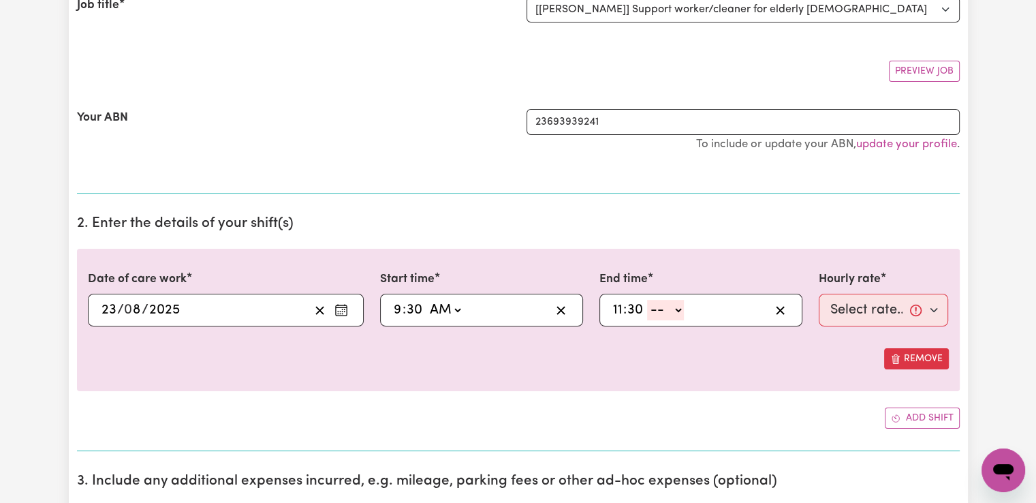
select select "am"
click at [647, 300] on select "-- AM PM" at bounding box center [665, 310] width 37 height 20
type input "11:30"
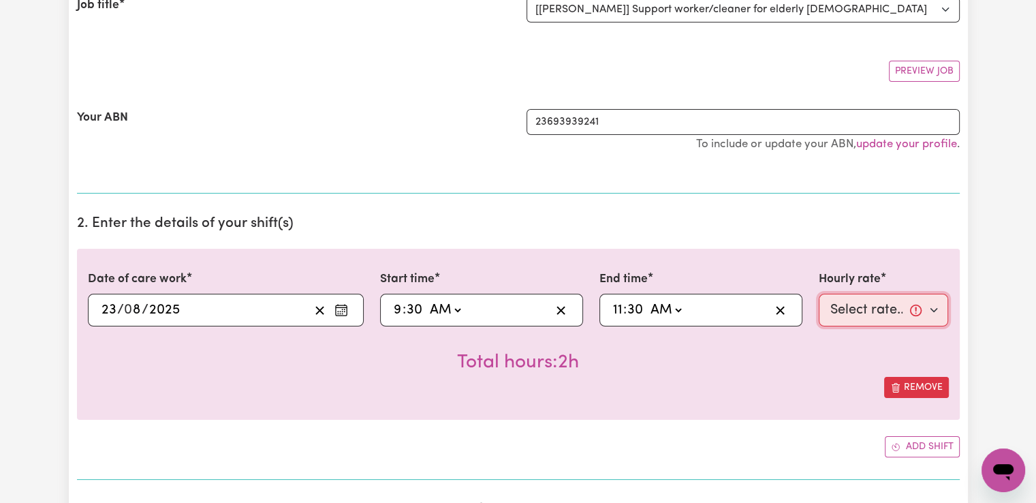
click at [847, 311] on select "Select rate... $42.00 (Weekday) $47.00 ([DATE])" at bounding box center [884, 310] width 130 height 33
select select "47-[DATE]"
click at [819, 294] on select "Select rate... $42.00 (Weekday) $47.00 ([DATE])" at bounding box center [884, 310] width 130 height 33
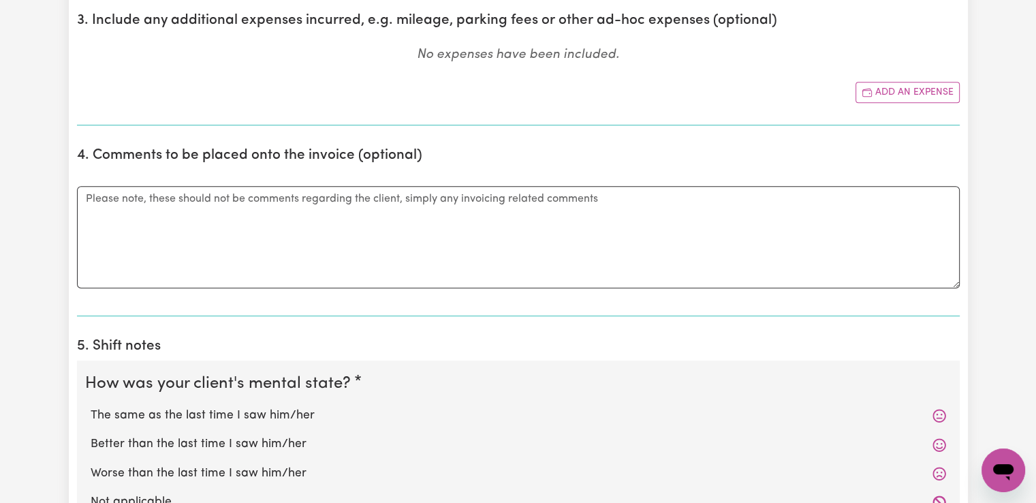
scroll to position [817, 0]
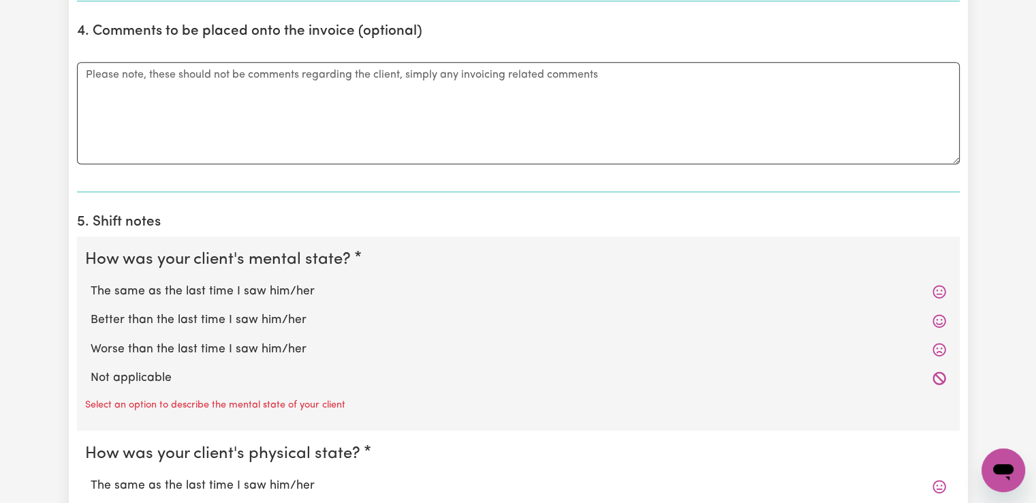
click at [219, 289] on label "The same as the last time I saw him/her" at bounding box center [518, 292] width 855 height 18
click at [91, 283] on input "The same as the last time I saw him/her" at bounding box center [90, 282] width 1 height 1
radio input "true"
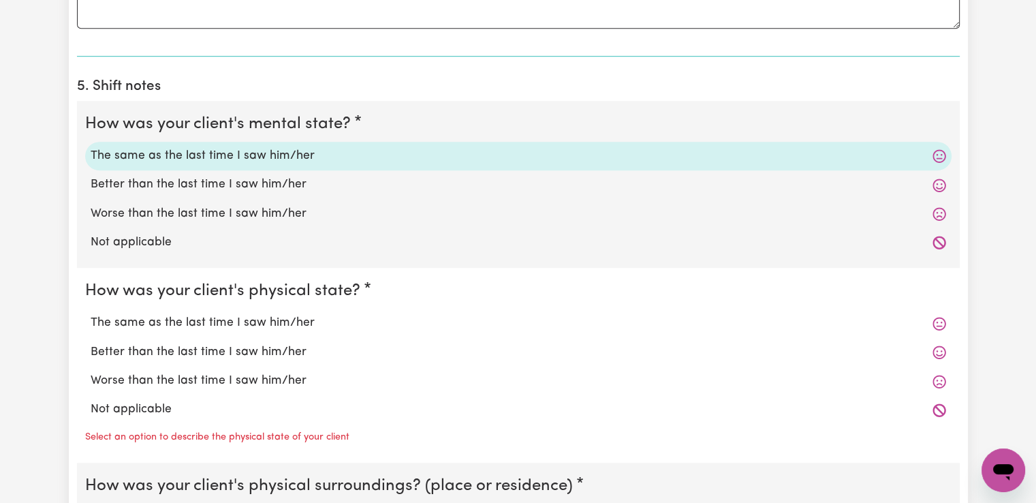
scroll to position [953, 0]
click at [202, 322] on label "The same as the last time I saw him/her" at bounding box center [518, 322] width 855 height 18
click at [91, 313] on input "The same as the last time I saw him/her" at bounding box center [90, 313] width 1 height 1
radio input "true"
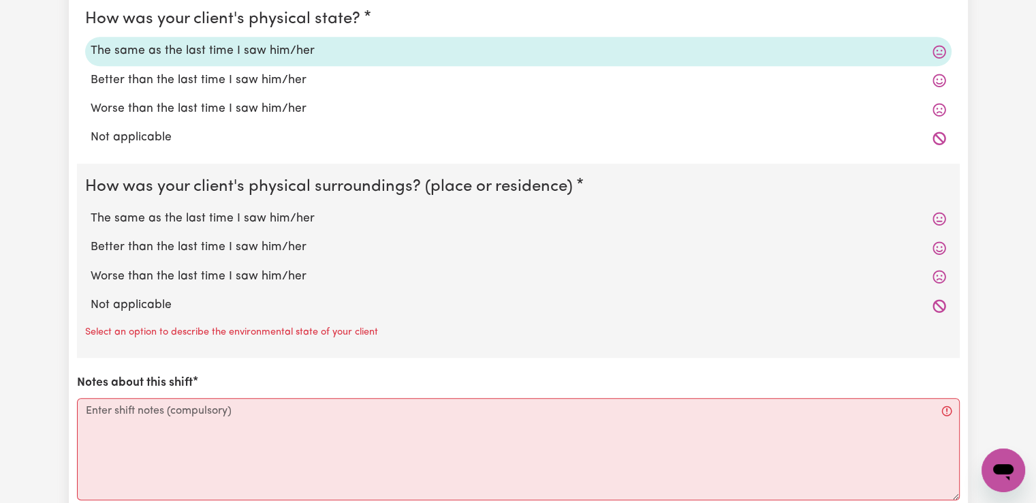
scroll to position [1226, 0]
click at [221, 210] on label "The same as the last time I saw him/her" at bounding box center [518, 217] width 855 height 18
click at [91, 208] on input "The same as the last time I saw him/her" at bounding box center [90, 208] width 1 height 1
radio input "true"
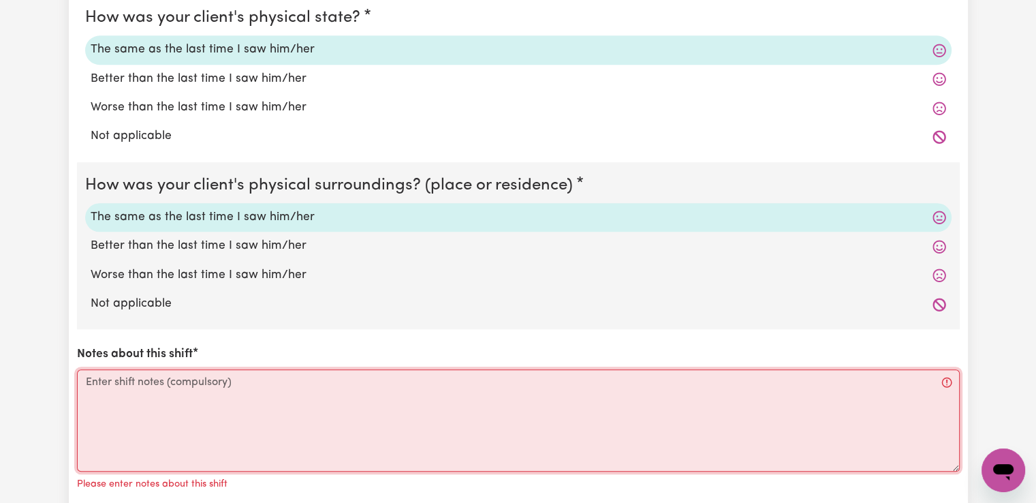
click at [256, 404] on textarea "Notes about this shift" at bounding box center [518, 420] width 883 height 102
paste textarea "Got to the clients place, she came out and opened the door, and then she sat do…"
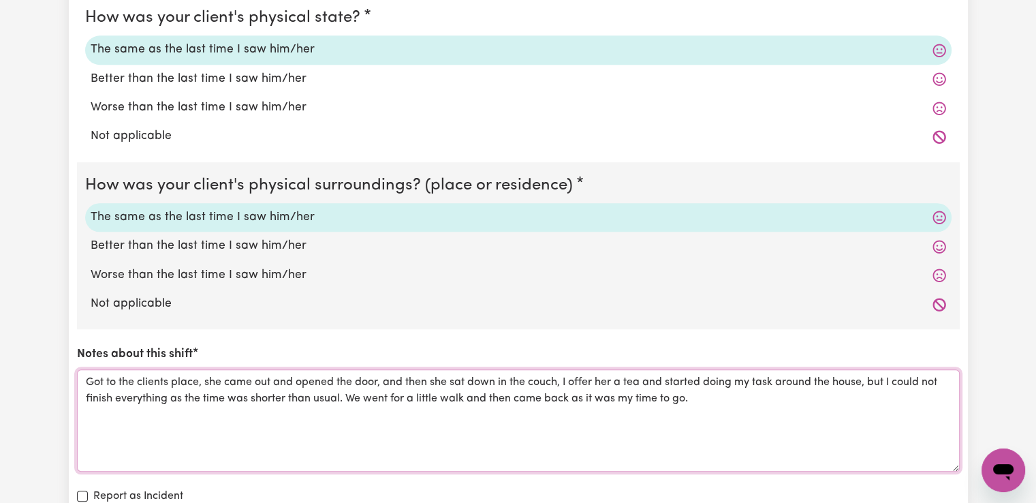
click at [205, 380] on textarea "Got to the clients place, she came out and opened the door, and then she sat do…" at bounding box center [518, 420] width 883 height 102
drag, startPoint x: 405, startPoint y: 380, endPoint x: 578, endPoint y: 376, distance: 173.0
click at [578, 376] on textarea "I arrived to the clients place, her partner came to open the door she came out …" at bounding box center [518, 420] width 883 height 102
click at [586, 380] on textarea "I arrived to the clients place, her partner came to open the door, and then she…" at bounding box center [518, 420] width 883 height 102
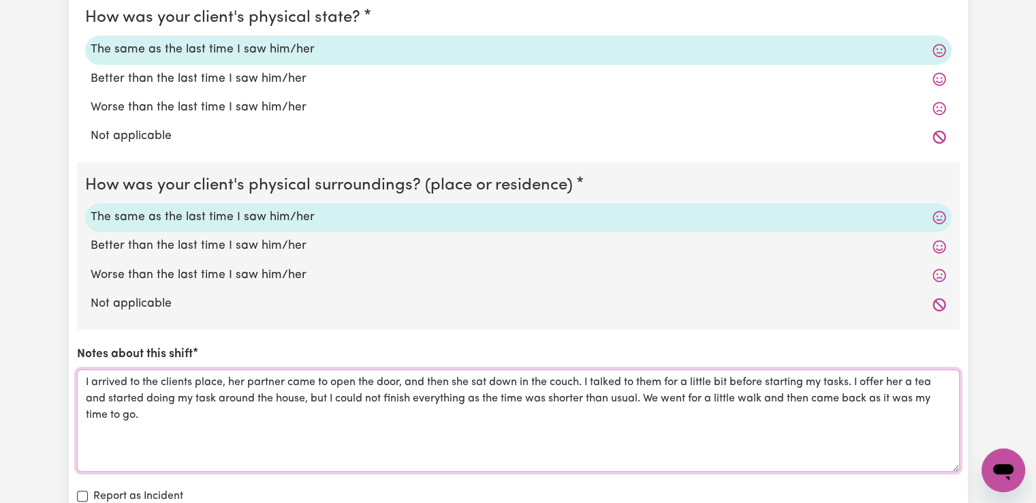
drag, startPoint x: 84, startPoint y: 396, endPoint x: 412, endPoint y: 407, distance: 327.7
click at [412, 407] on textarea "I arrived to the clients place, her partner came to open the door, and then she…" at bounding box center [518, 420] width 883 height 102
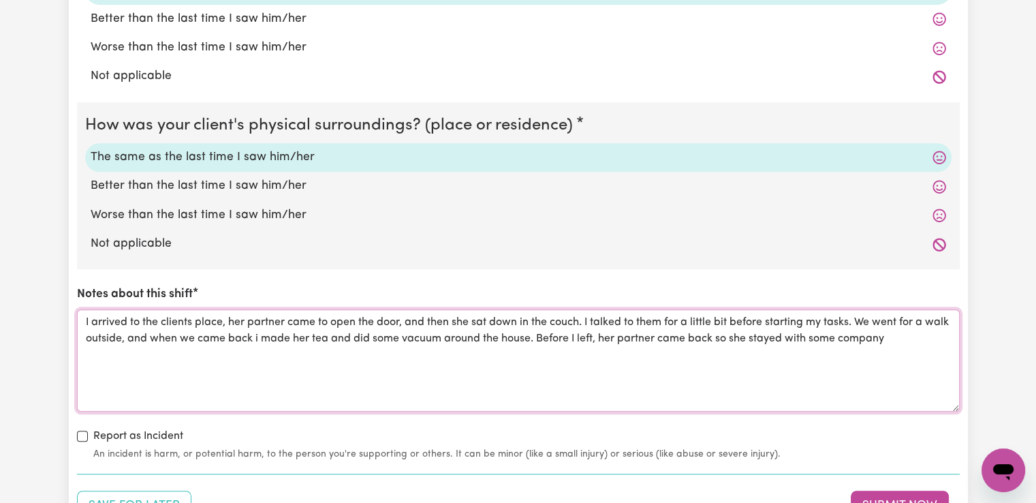
scroll to position [1498, 0]
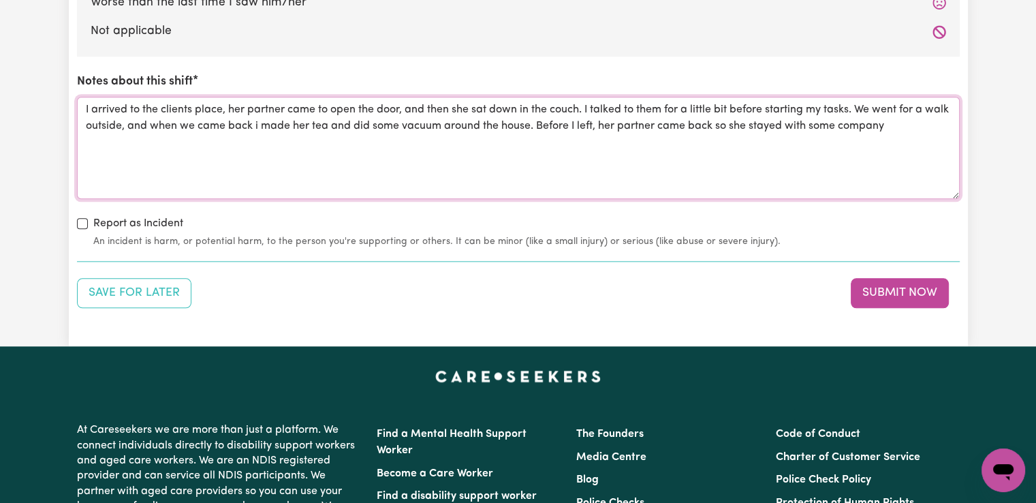
drag, startPoint x: 934, startPoint y: 129, endPoint x: 66, endPoint y: 101, distance: 868.8
type textarea "I arrived to the clients place, her partner came to open the door, and then she…"
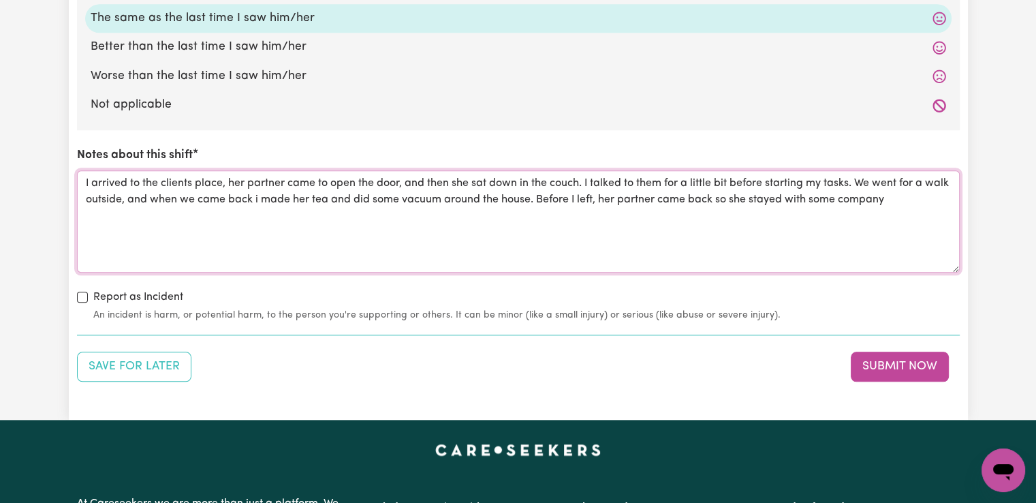
scroll to position [1430, 0]
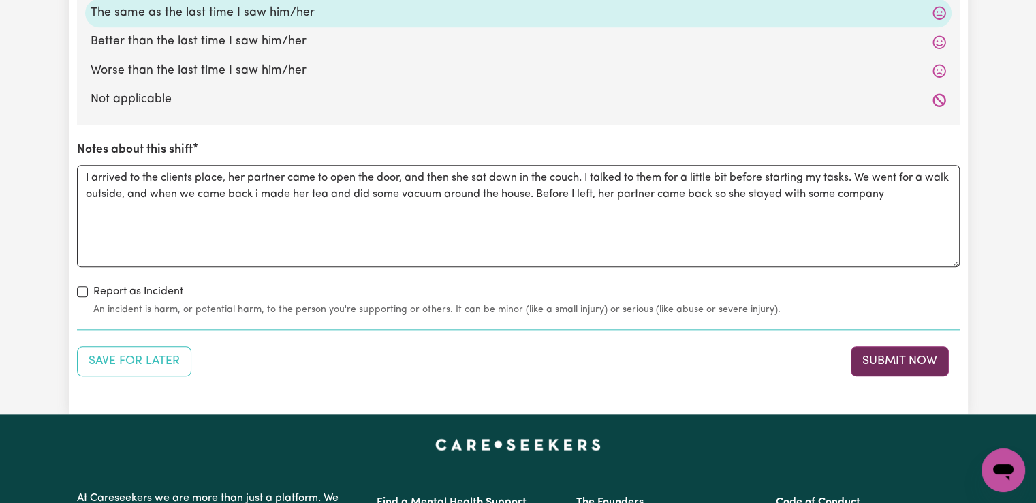
click at [881, 360] on button "Submit Now" at bounding box center [900, 361] width 98 height 30
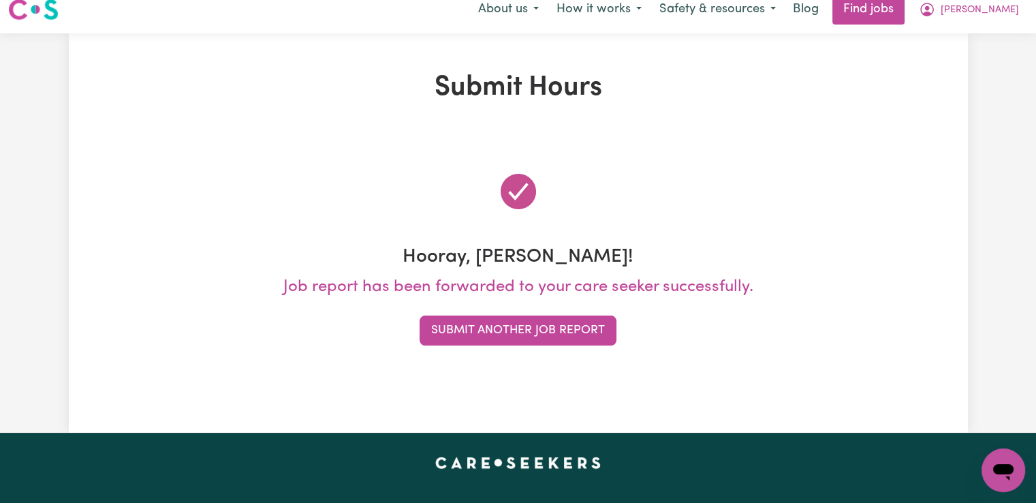
scroll to position [0, 0]
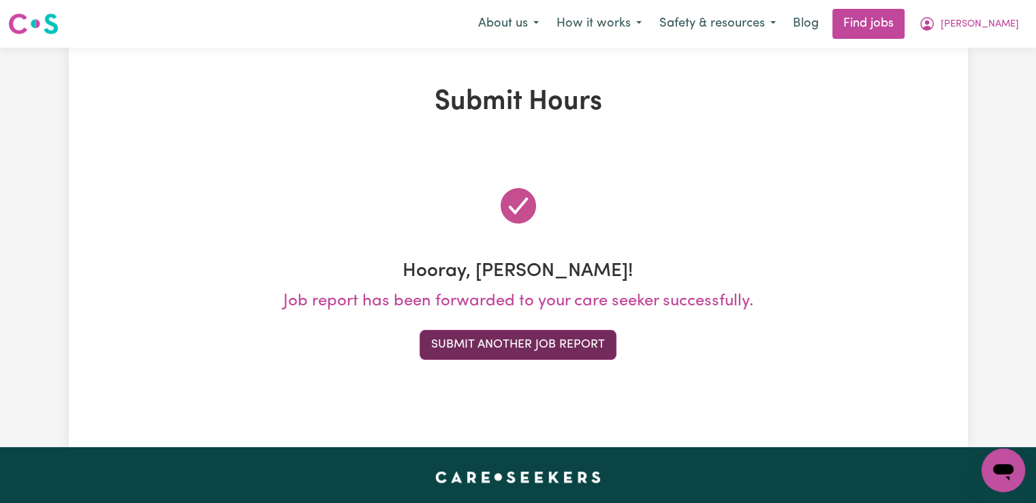
click at [488, 344] on button "Submit Another Job Report" at bounding box center [518, 345] width 197 height 30
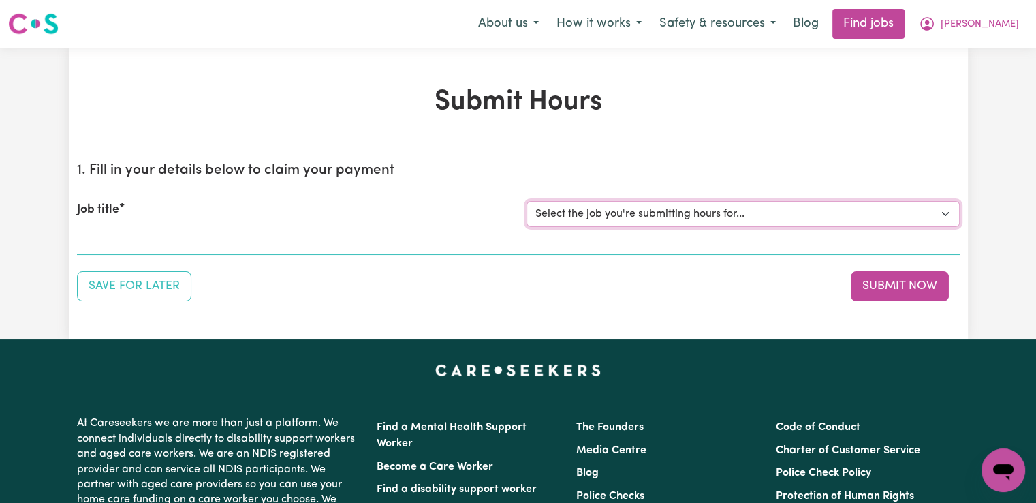
click at [644, 216] on select "Select the job you're submitting hours for... [[PERSON_NAME]] Support worker/cl…" at bounding box center [742, 214] width 433 height 26
select select "14190"
click at [526, 201] on select "Select the job you're submitting hours for... [[PERSON_NAME]] Support worker/cl…" at bounding box center [742, 214] width 433 height 26
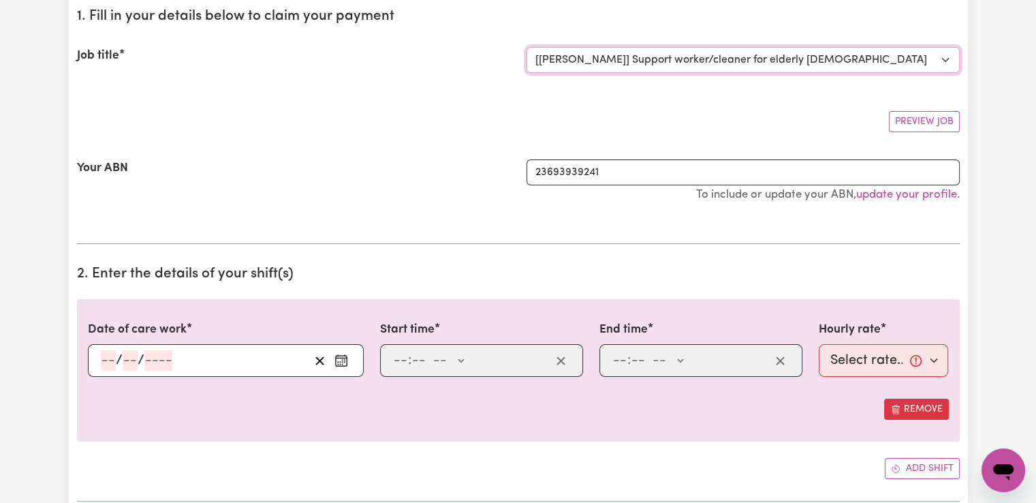
scroll to position [204, 0]
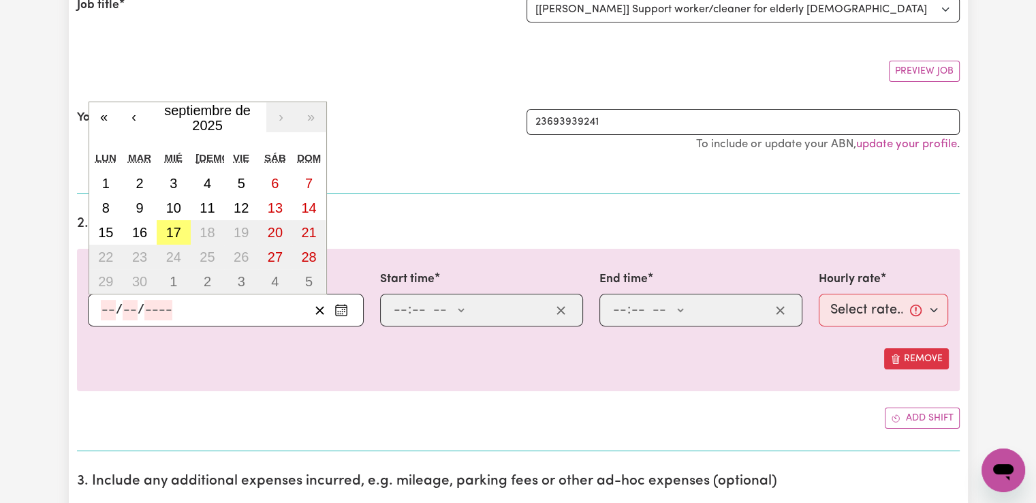
click at [106, 309] on input "number" at bounding box center [108, 310] width 15 height 20
type input "26"
click at [131, 118] on button "‹" at bounding box center [134, 117] width 30 height 30
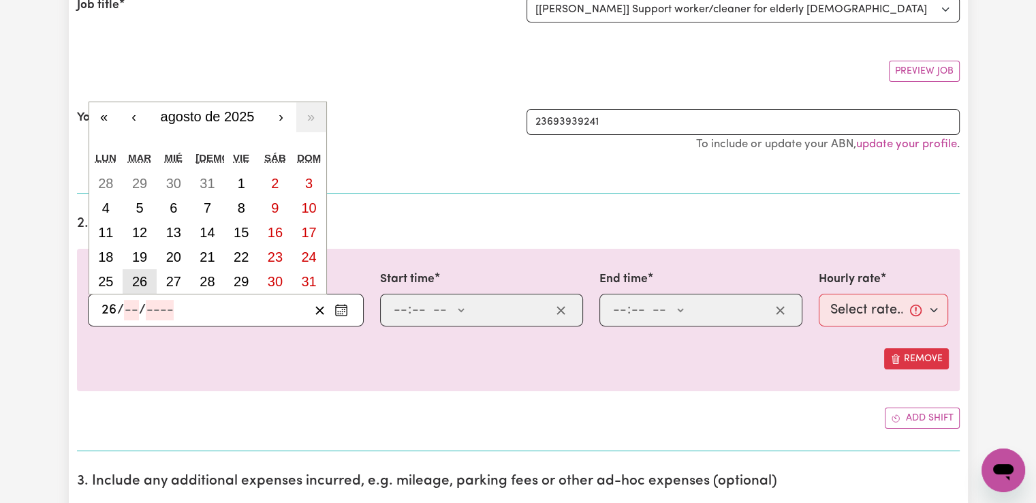
click at [146, 274] on abbr "26" at bounding box center [139, 281] width 15 height 15
type input "[DATE]"
type input "8"
type input "2025"
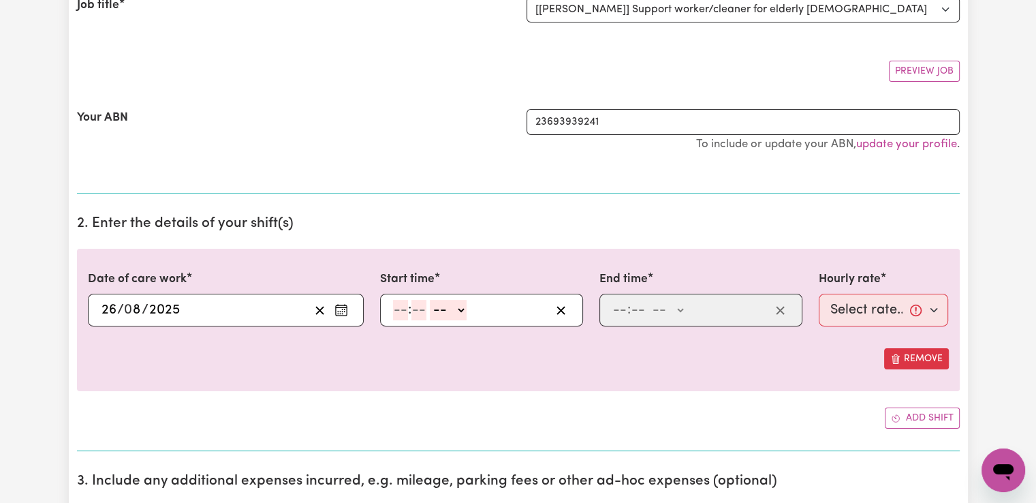
click at [399, 313] on input "number" at bounding box center [400, 310] width 15 height 20
type input "10"
type input "0"
select select "am"
type input "10:00"
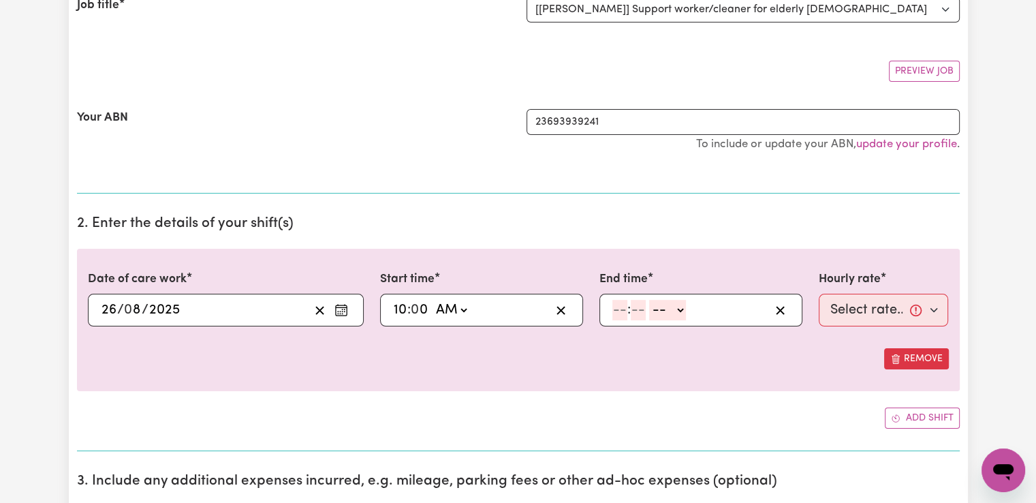
click at [621, 307] on input "number" at bounding box center [619, 310] width 15 height 20
type input "1"
type input "0"
select select "am"
type input "01:00"
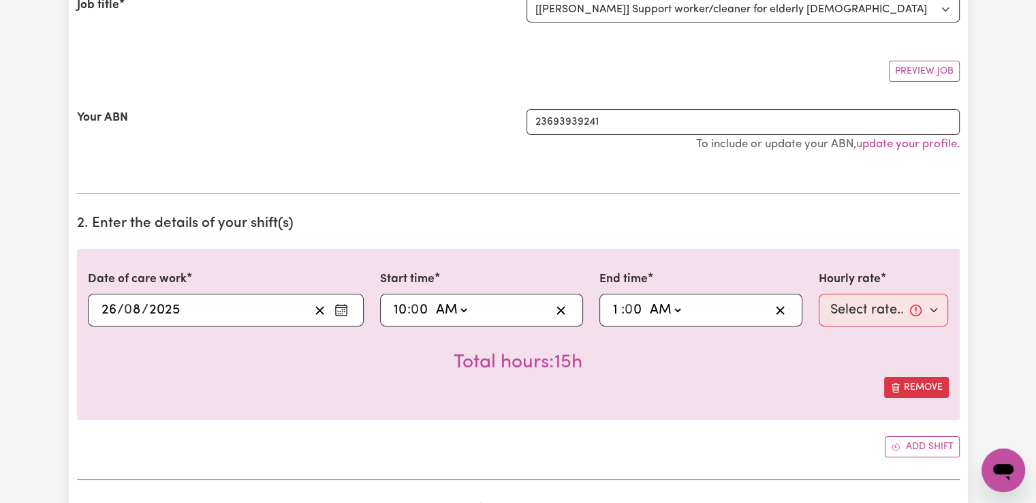
select select "pm"
type input "13:00"
click at [907, 305] on select "Select rate... $42.00 (Weekday) $47.00 ([DATE])" at bounding box center [884, 310] width 130 height 33
select select "42-Weekday"
click at [819, 294] on select "Select rate... $42.00 (Weekday) $47.00 ([DATE])" at bounding box center [884, 310] width 130 height 33
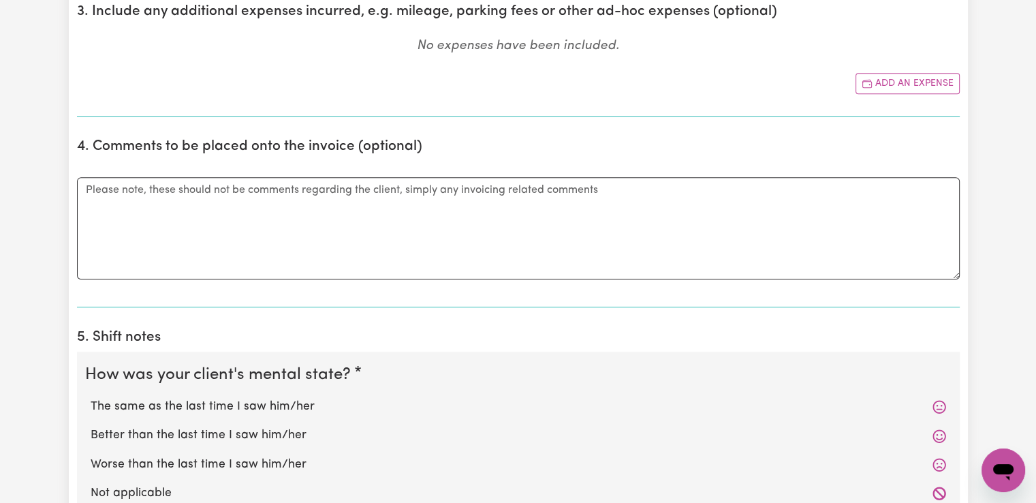
scroll to position [885, 0]
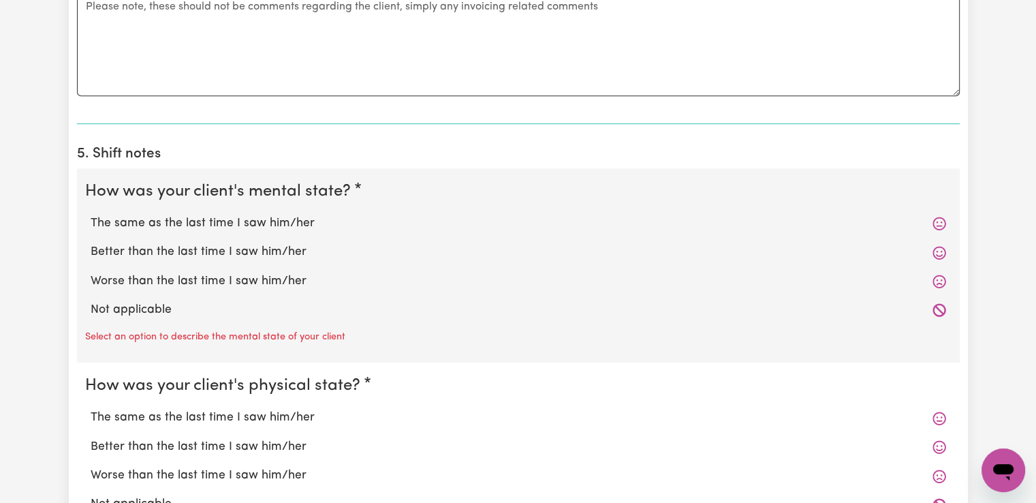
click at [237, 221] on label "The same as the last time I saw him/her" at bounding box center [518, 224] width 855 height 18
click at [91, 215] on input "The same as the last time I saw him/her" at bounding box center [90, 214] width 1 height 1
radio input "true"
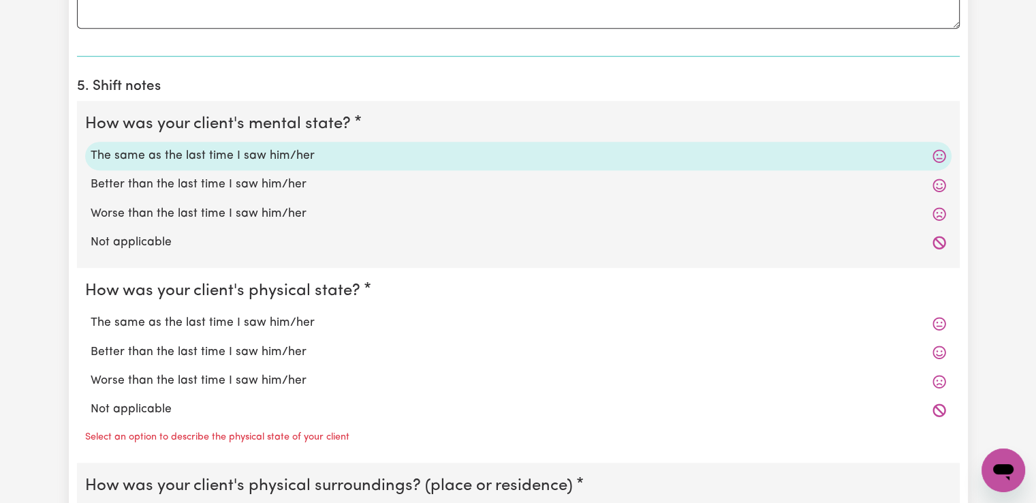
scroll to position [1022, 0]
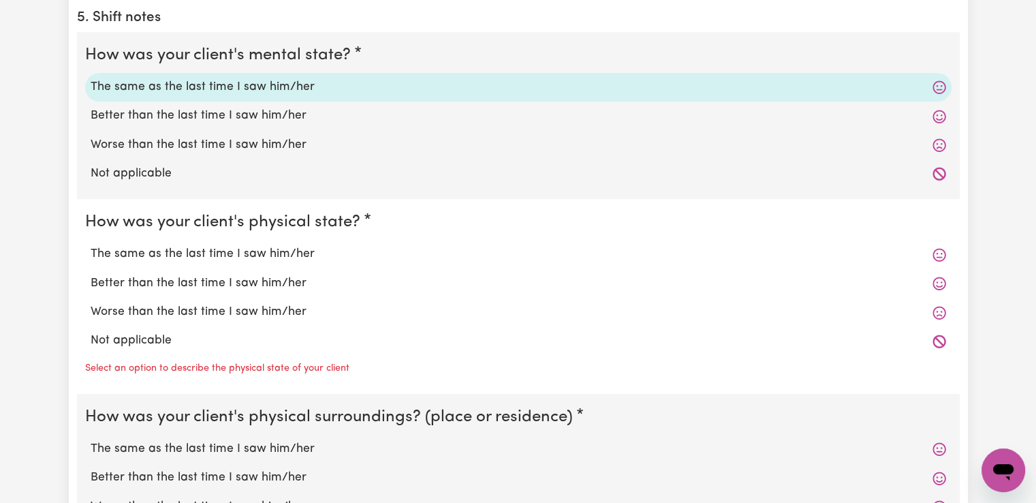
click at [277, 249] on label "The same as the last time I saw him/her" at bounding box center [518, 254] width 855 height 18
click at [91, 245] on input "The same as the last time I saw him/her" at bounding box center [90, 245] width 1 height 1
radio input "true"
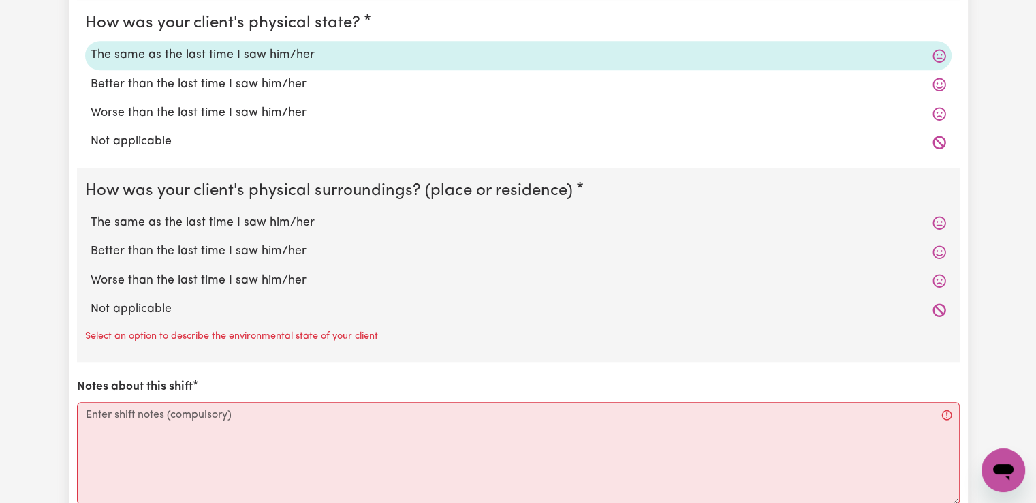
scroll to position [1226, 0]
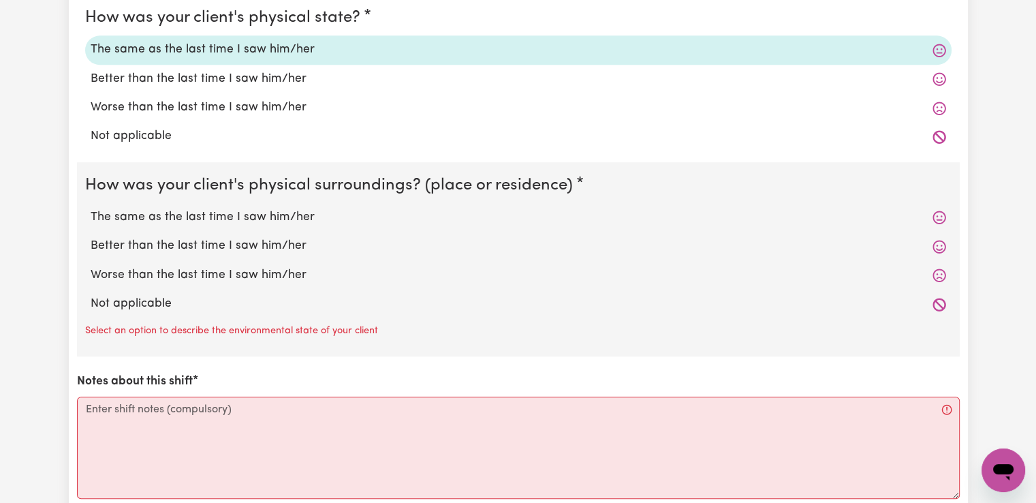
click at [279, 215] on label "The same as the last time I saw him/her" at bounding box center [518, 217] width 855 height 18
click at [91, 208] on input "The same as the last time I saw him/her" at bounding box center [90, 208] width 1 height 1
radio input "true"
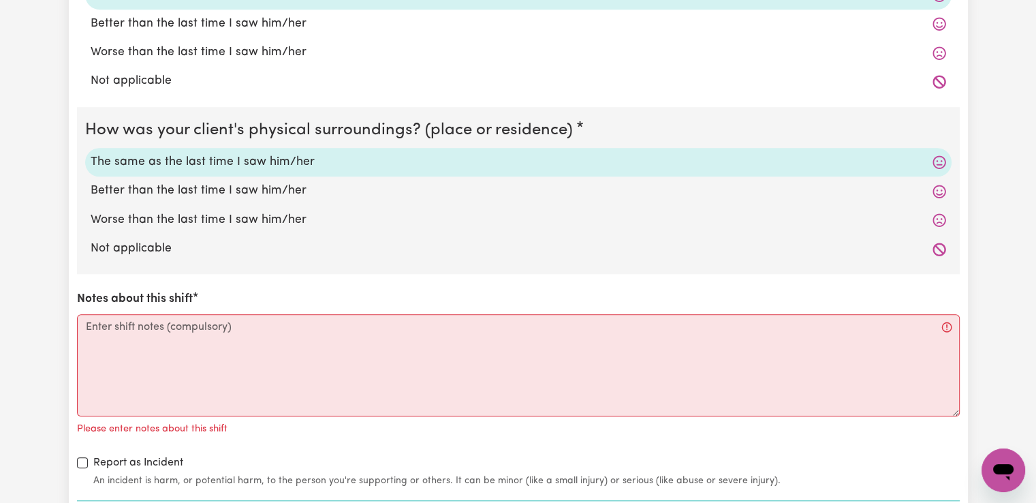
scroll to position [1362, 0]
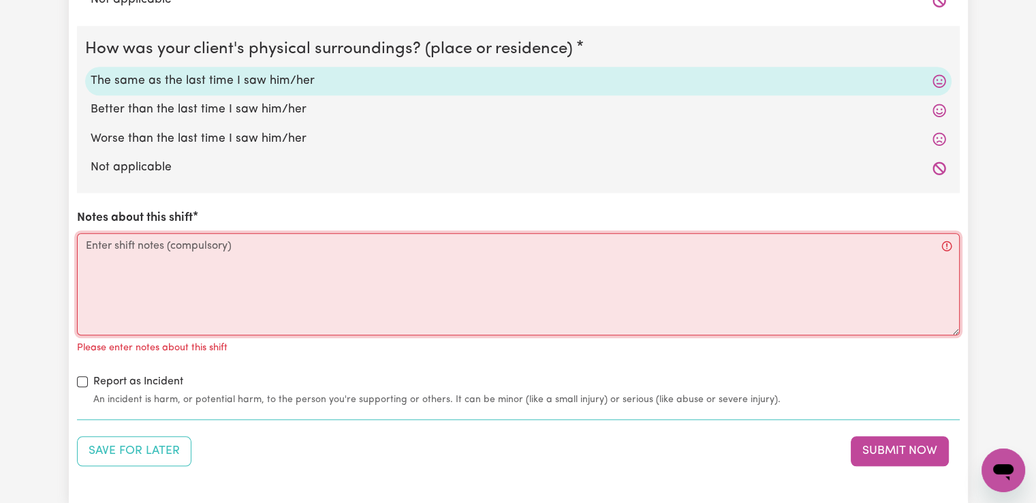
click at [280, 236] on textarea "Notes about this shift" at bounding box center [518, 284] width 883 height 102
paste textarea "I arrived to the clients place, her partner came to open the door, and then she…"
type textarea "I arrived to the clients place, her partner came to open the door, and then she…"
click at [180, 262] on textarea "Notes about this shift" at bounding box center [518, 284] width 883 height 102
paste textarea "Got to the clients place, she came out and opened the door, and then she sat do…"
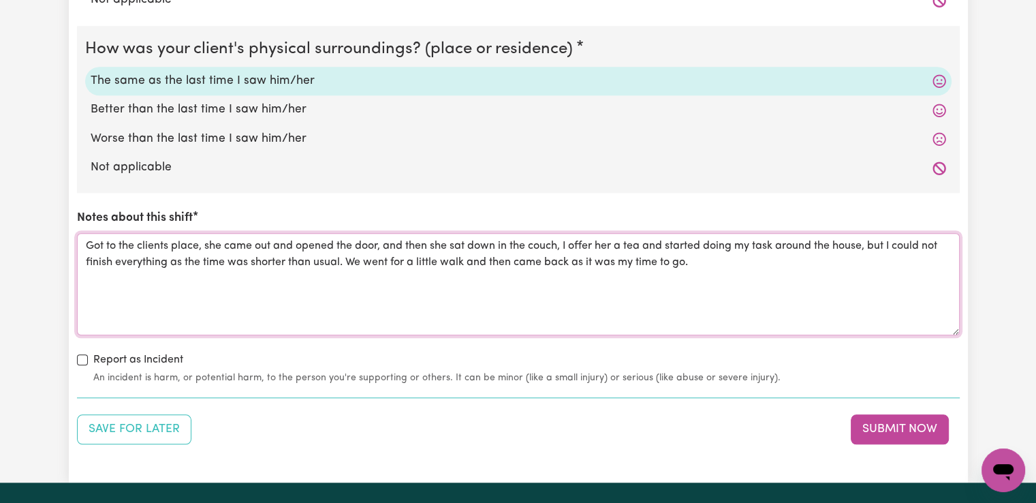
click at [646, 245] on textarea "Got to the clients place, she came out and opened the door, and then she sat do…" at bounding box center [518, 284] width 883 height 102
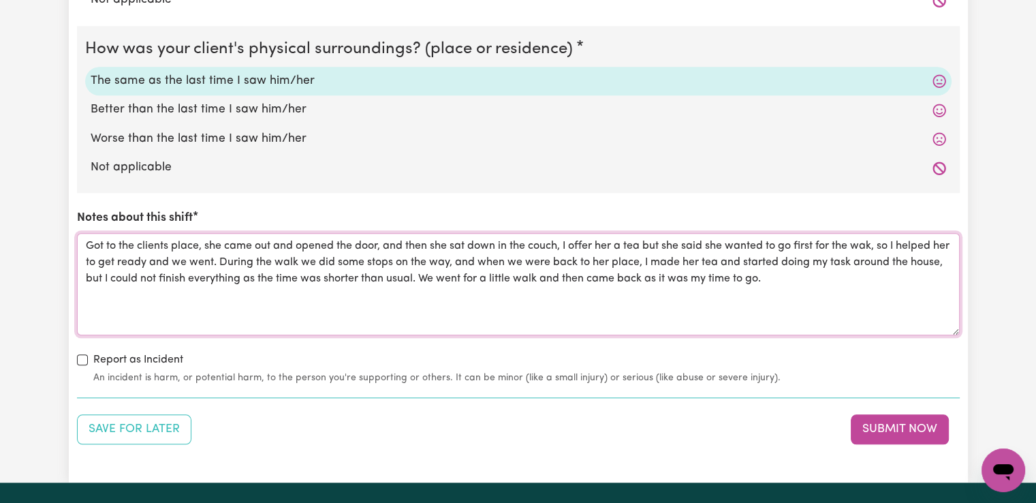
drag, startPoint x: 119, startPoint y: 276, endPoint x: 801, endPoint y: 319, distance: 683.1
click at [801, 319] on textarea "Got to the clients place, she came out and opened the door, and then she sat do…" at bounding box center [518, 284] width 883 height 102
drag, startPoint x: 821, startPoint y: 283, endPoint x: 82, endPoint y: 248, distance: 739.8
click at [82, 248] on textarea "Got to the clients place, she came out and opened the door, and then she sat do…" at bounding box center [518, 284] width 883 height 102
type textarea "Got to the clients place, she came out and opened the door, and then she sat do…"
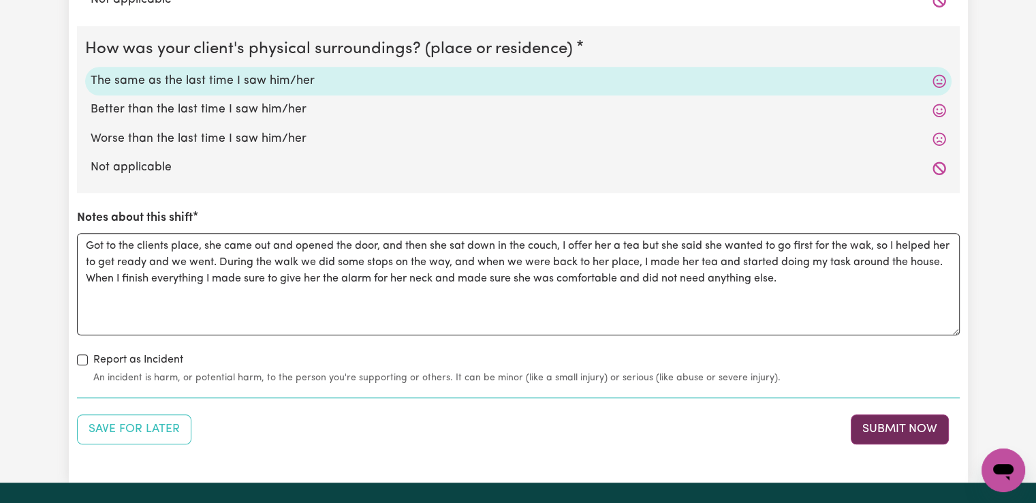
click at [899, 428] on button "Submit Now" at bounding box center [900, 429] width 98 height 30
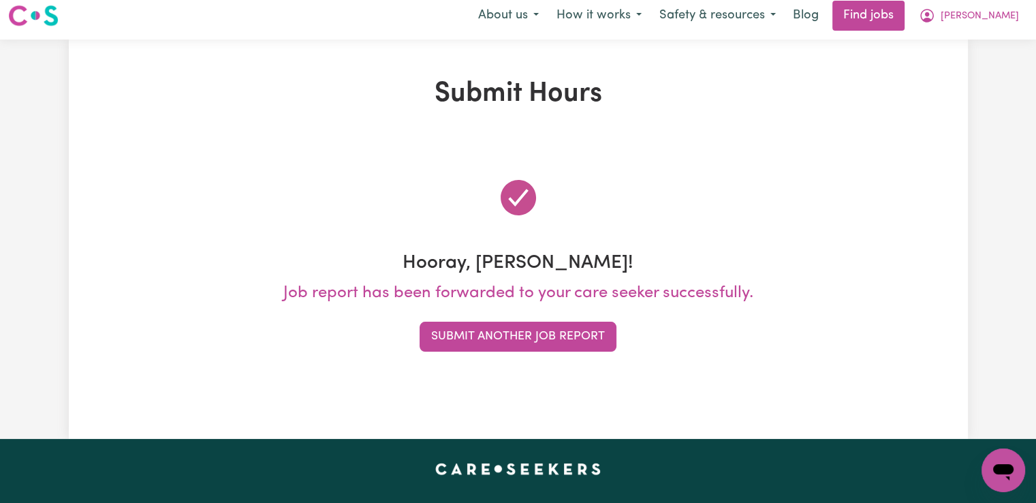
scroll to position [0, 0]
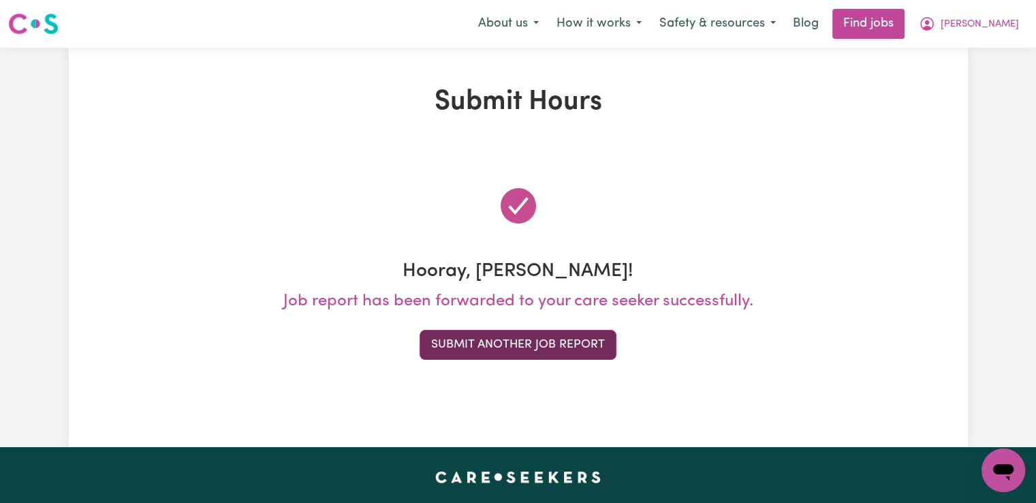
click at [522, 343] on button "Submit Another Job Report" at bounding box center [518, 345] width 197 height 30
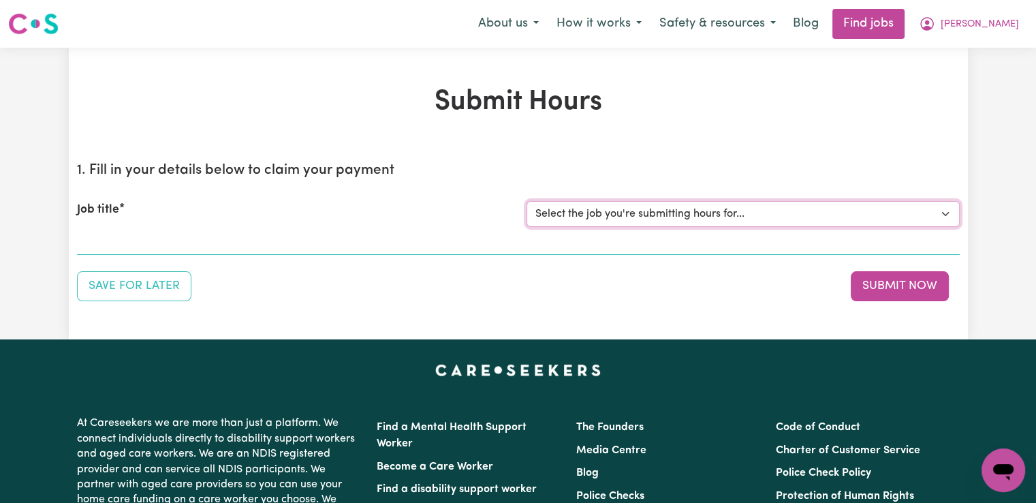
click at [620, 213] on select "Select the job you're submitting hours for... [[PERSON_NAME]] Support worker/cl…" at bounding box center [742, 214] width 433 height 26
select select "14190"
click at [526, 201] on select "Select the job you're submitting hours for... [[PERSON_NAME]] Support worker/cl…" at bounding box center [742, 214] width 433 height 26
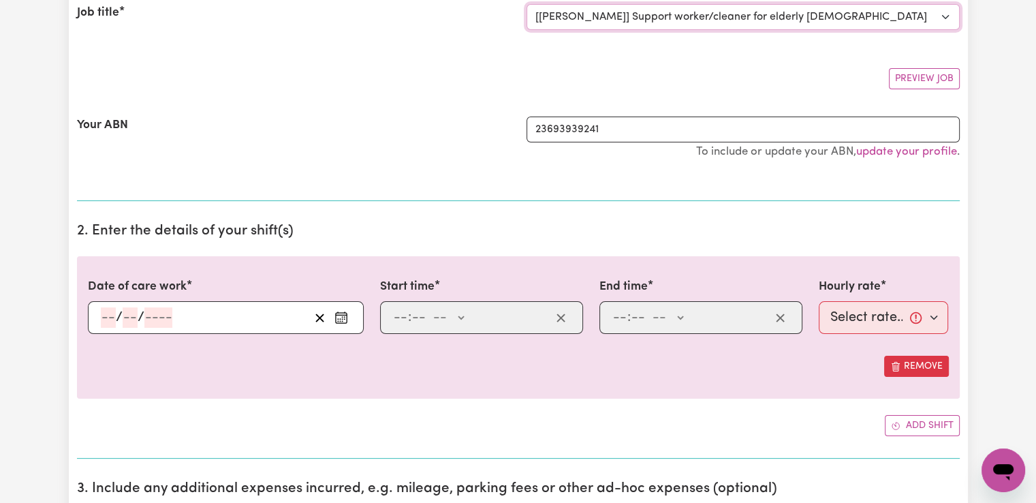
scroll to position [204, 0]
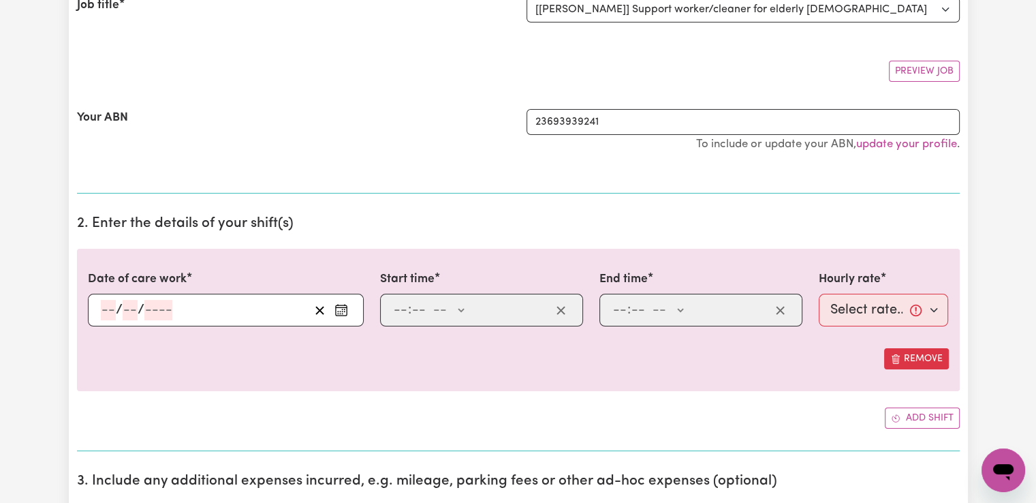
click at [107, 312] on input "number" at bounding box center [108, 310] width 15 height 20
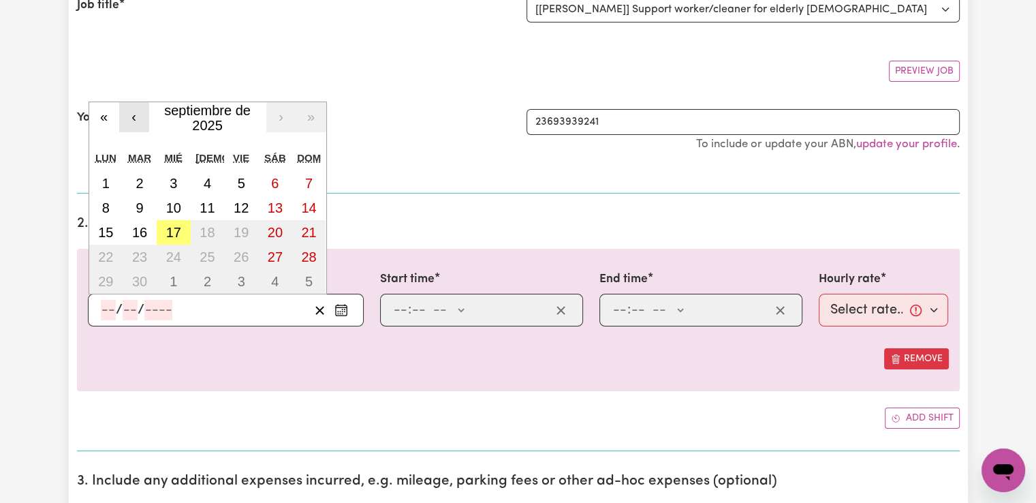
click at [130, 113] on button "‹" at bounding box center [134, 117] width 30 height 30
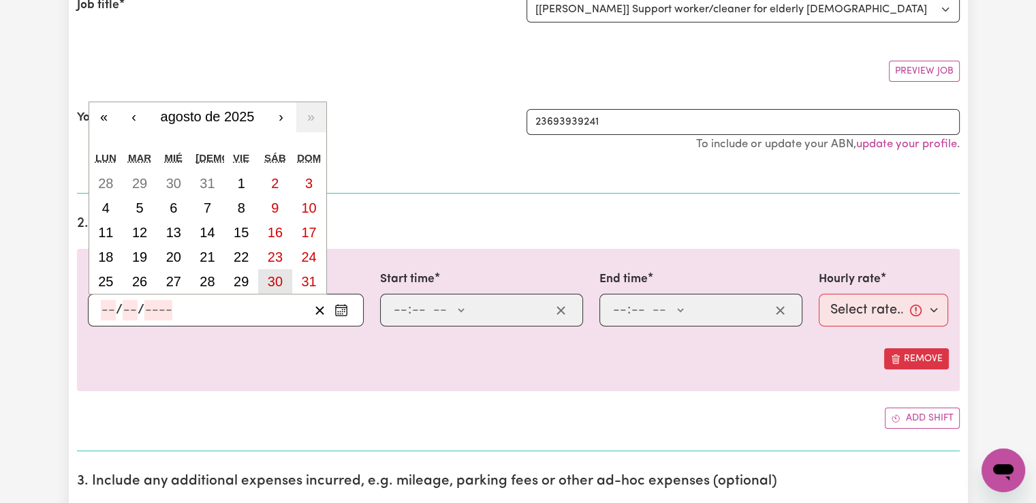
click at [282, 281] on abbr "30" at bounding box center [275, 281] width 15 height 15
type input "[DATE]"
type input "30"
type input "8"
type input "2025"
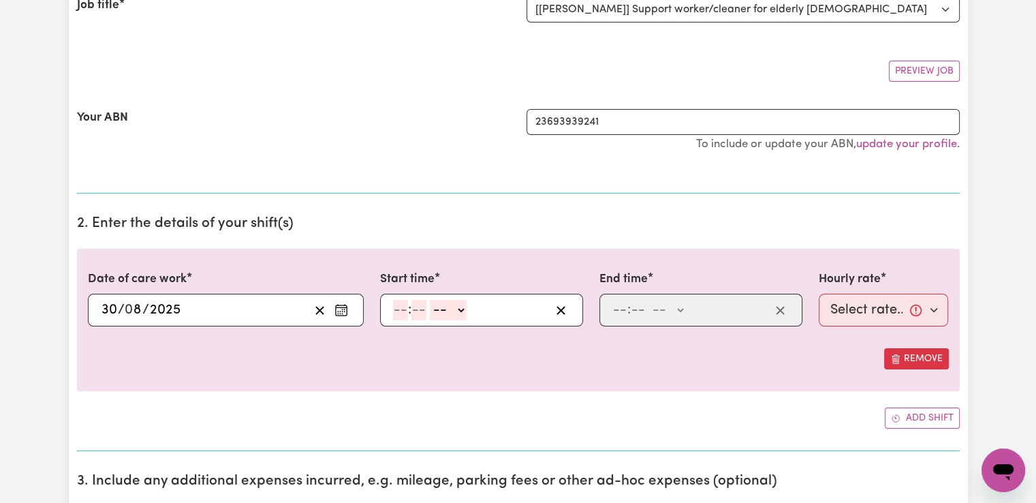
click at [395, 311] on input "number" at bounding box center [400, 310] width 15 height 20
type input "9"
type input "0"
click at [454, 311] on select "-- AM PM" at bounding box center [446, 310] width 37 height 20
select select "am"
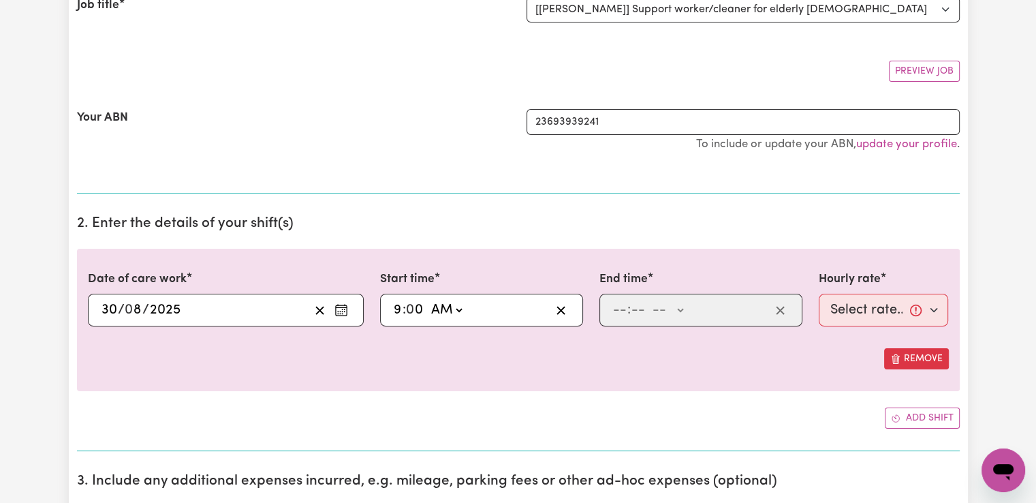
click at [428, 300] on select "-- AM PM" at bounding box center [446, 310] width 37 height 20
type input "09:00"
click at [620, 304] on input "number" at bounding box center [619, 310] width 15 height 20
type input "11"
type input "0"
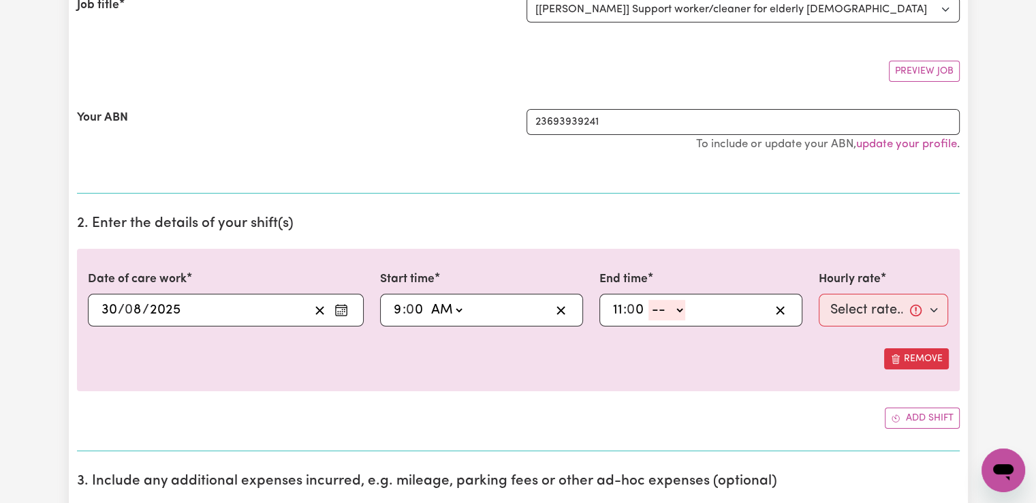
click at [667, 315] on select "-- AM PM" at bounding box center [666, 310] width 37 height 20
select select "am"
click at [648, 300] on select "-- AM PM" at bounding box center [666, 310] width 37 height 20
type input "11:00"
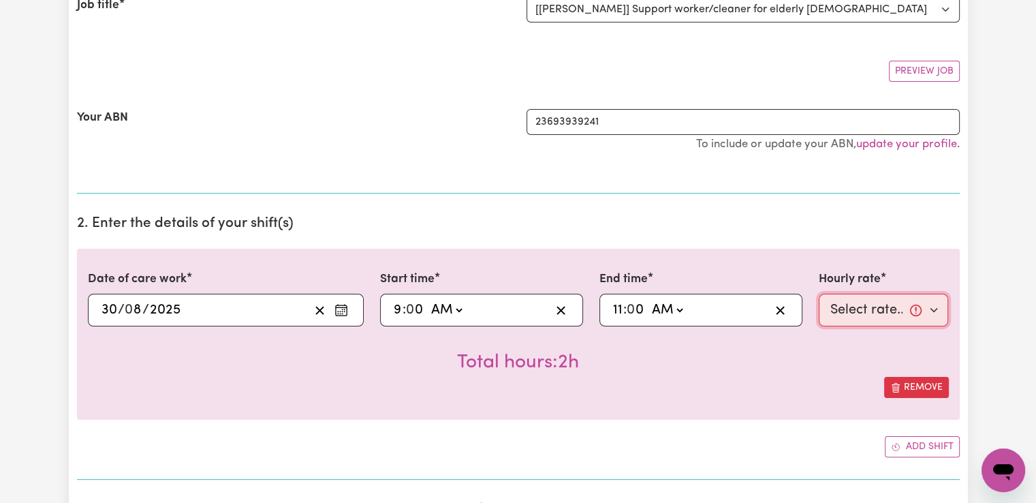
click at [853, 310] on select "Select rate... $42.00 (Weekday) $47.00 ([DATE])" at bounding box center [884, 310] width 130 height 33
select select "47-[DATE]"
click at [819, 294] on select "Select rate... $42.00 (Weekday) $47.00 ([DATE])" at bounding box center [884, 310] width 130 height 33
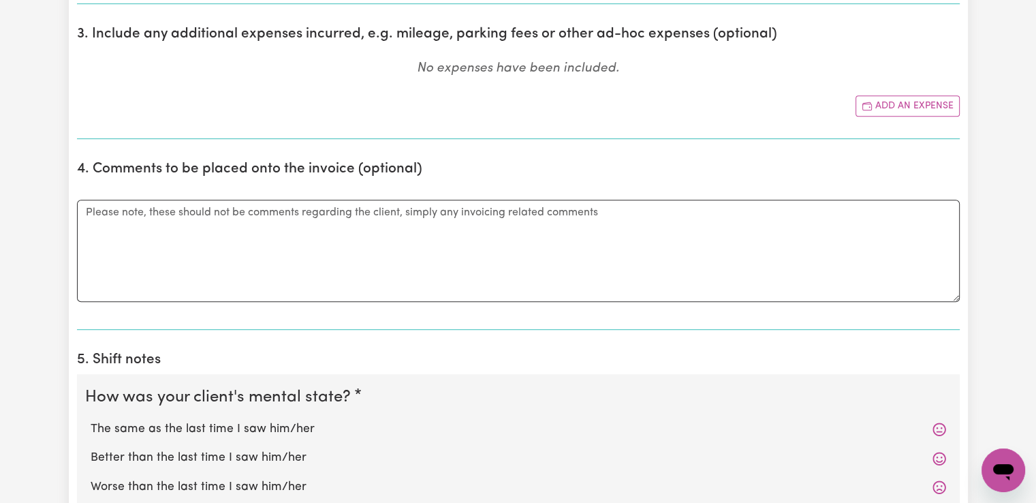
scroll to position [681, 0]
click at [187, 221] on textarea "Comments" at bounding box center [518, 249] width 883 height 102
click at [262, 221] on textarea "Comments" at bounding box center [518, 249] width 883 height 102
paste textarea "I arrived to the clients place, her partner came to open the door, and then she…"
type textarea "I arrived to the clients place, her partner came to open the door, and then she…"
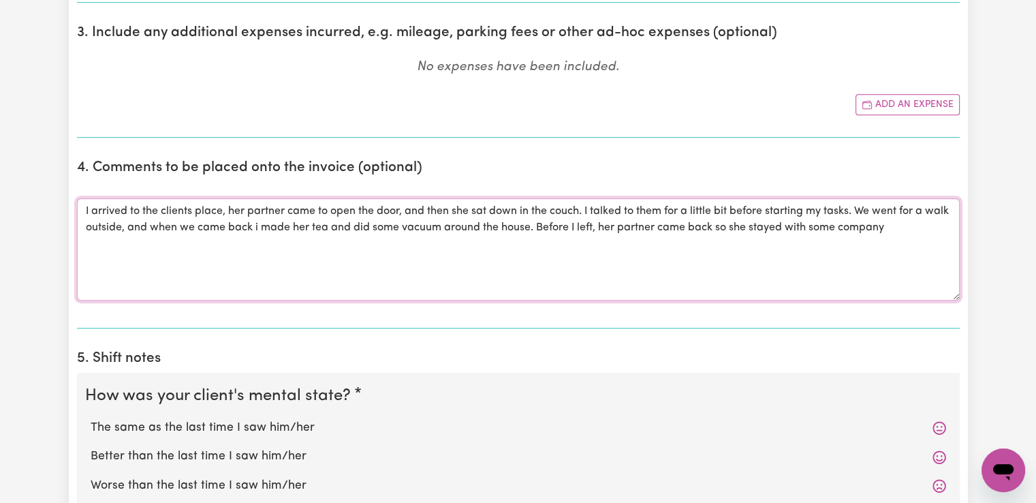
scroll to position [817, 0]
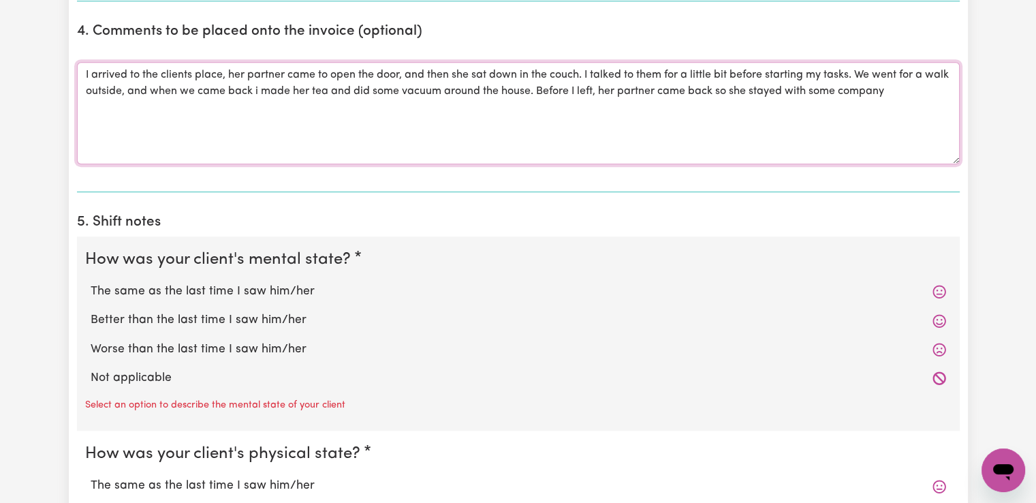
drag, startPoint x: 82, startPoint y: 70, endPoint x: 948, endPoint y: 104, distance: 867.0
click at [948, 104] on textarea "I arrived to the clients place, her partner came to open the door, and then she…" at bounding box center [518, 113] width 883 height 102
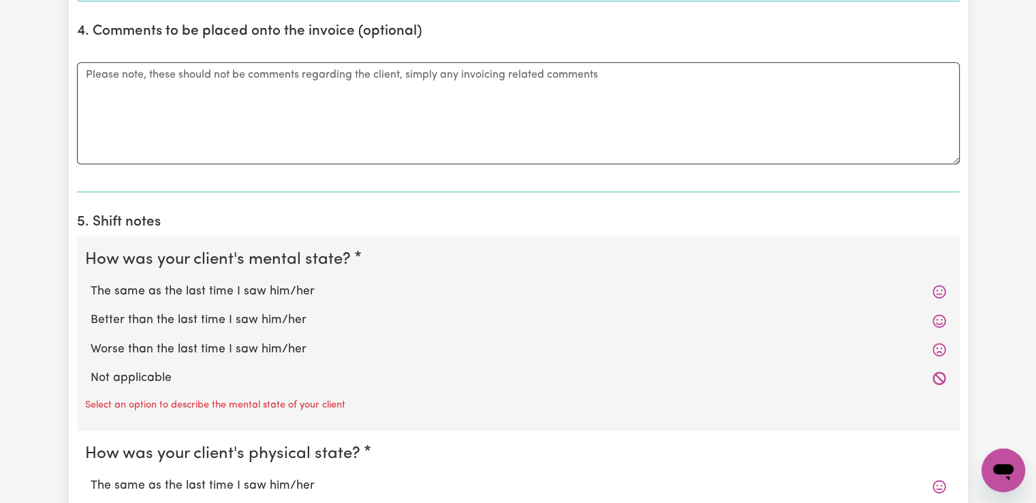
click at [176, 290] on label "The same as the last time I saw him/her" at bounding box center [518, 292] width 855 height 18
click at [91, 283] on input "The same as the last time I saw him/her" at bounding box center [90, 282] width 1 height 1
radio input "true"
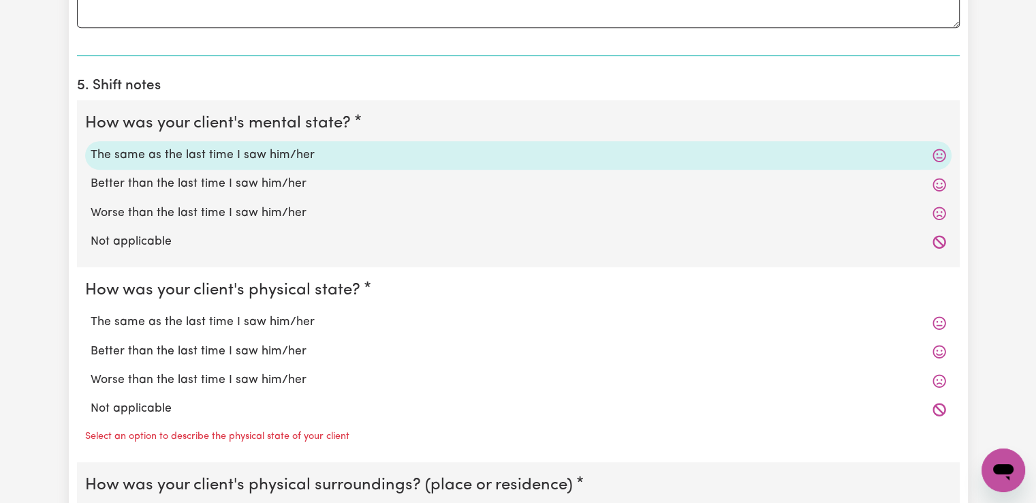
click at [219, 317] on label "The same as the last time I saw him/her" at bounding box center [518, 322] width 855 height 18
click at [91, 313] on input "The same as the last time I saw him/her" at bounding box center [90, 313] width 1 height 1
radio input "true"
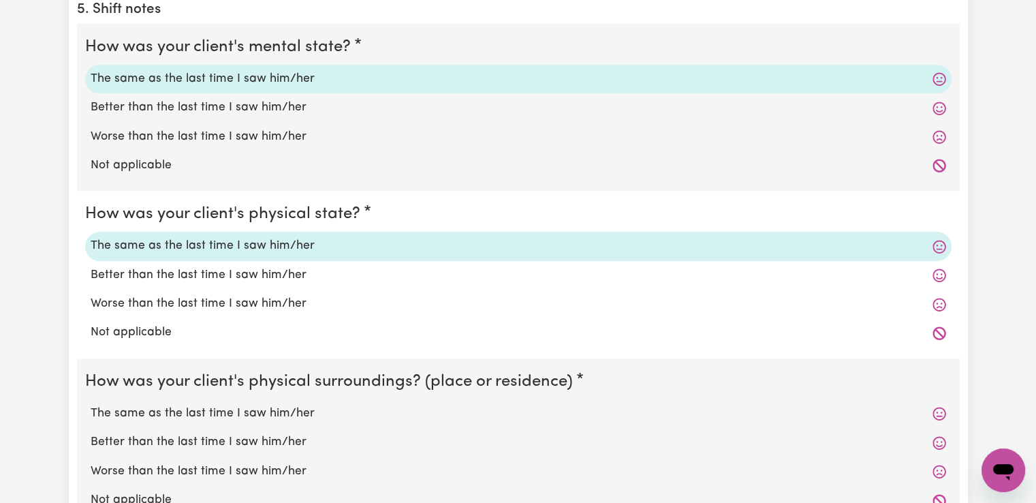
scroll to position [1158, 0]
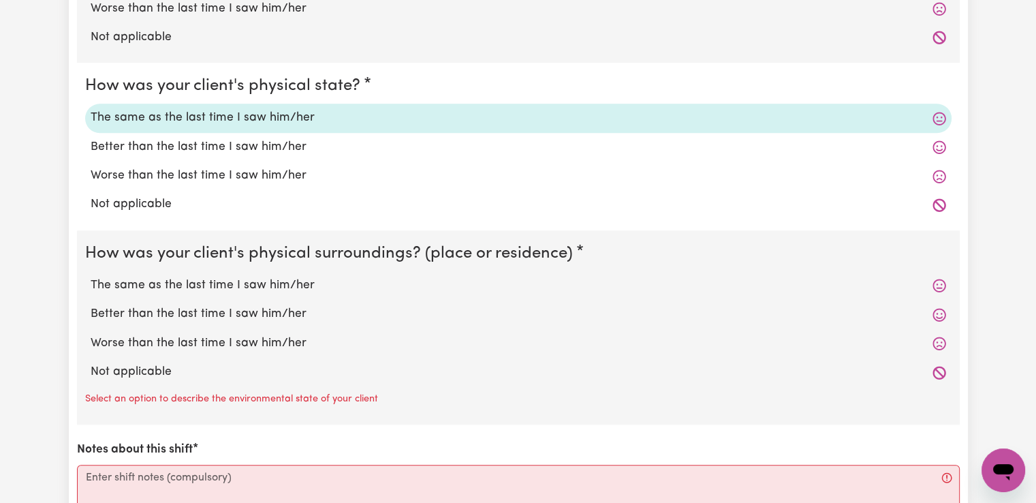
click at [229, 285] on label "The same as the last time I saw him/her" at bounding box center [518, 286] width 855 height 18
click at [91, 277] on input "The same as the last time I saw him/her" at bounding box center [90, 276] width 1 height 1
radio input "true"
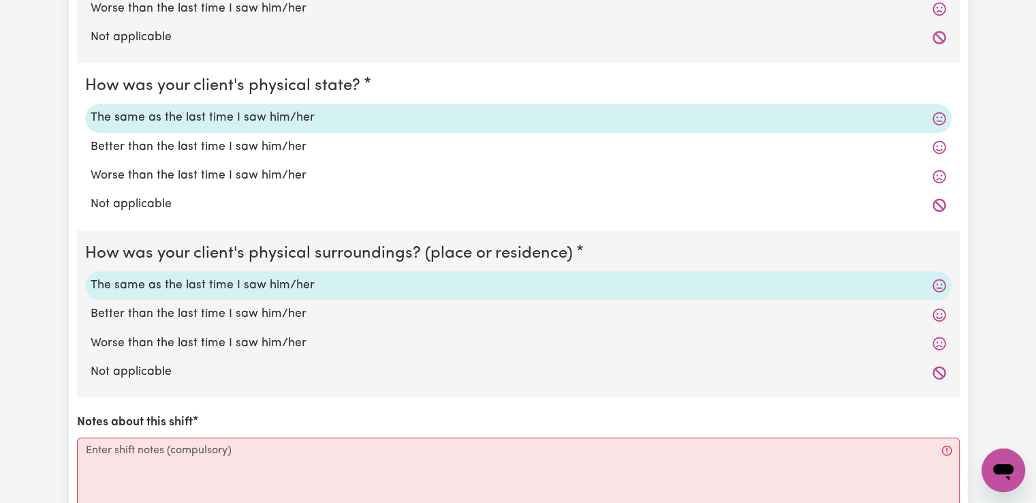
scroll to position [1362, 0]
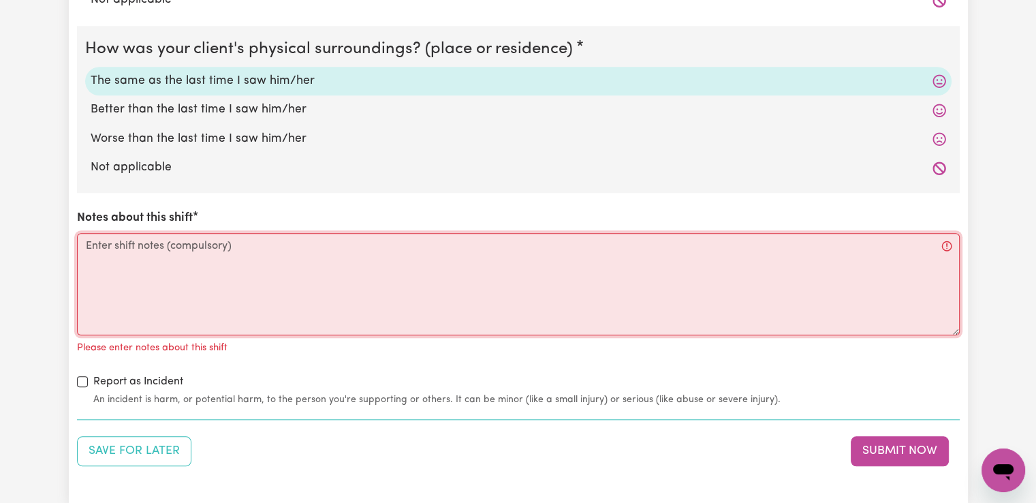
click at [232, 254] on textarea "Notes about this shift" at bounding box center [518, 284] width 883 height 102
paste textarea "I arrived to the clients place, her partner came to open the door, and then she…"
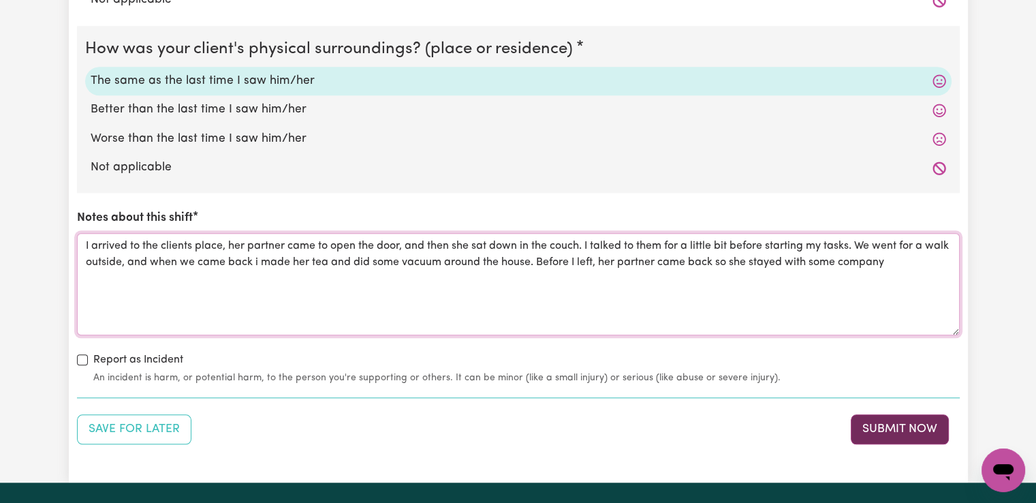
type textarea "I arrived to the clients place, her partner came to open the door, and then she…"
click at [881, 424] on button "Submit Now" at bounding box center [900, 429] width 98 height 30
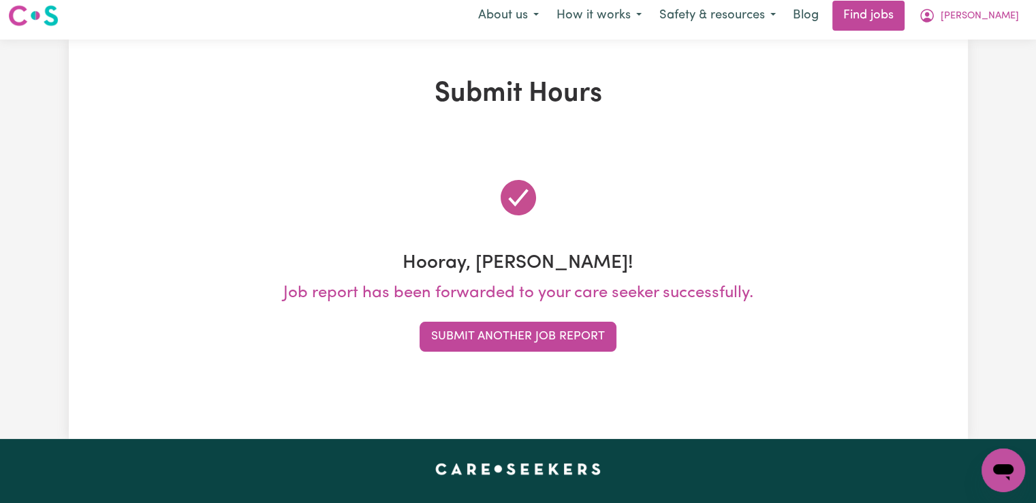
scroll to position [0, 0]
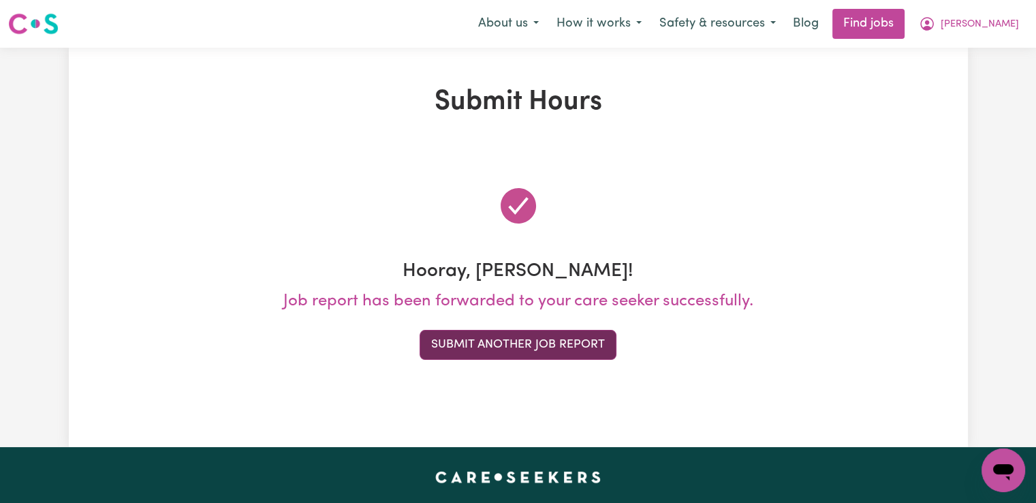
click at [520, 343] on button "Submit Another Job Report" at bounding box center [518, 345] width 197 height 30
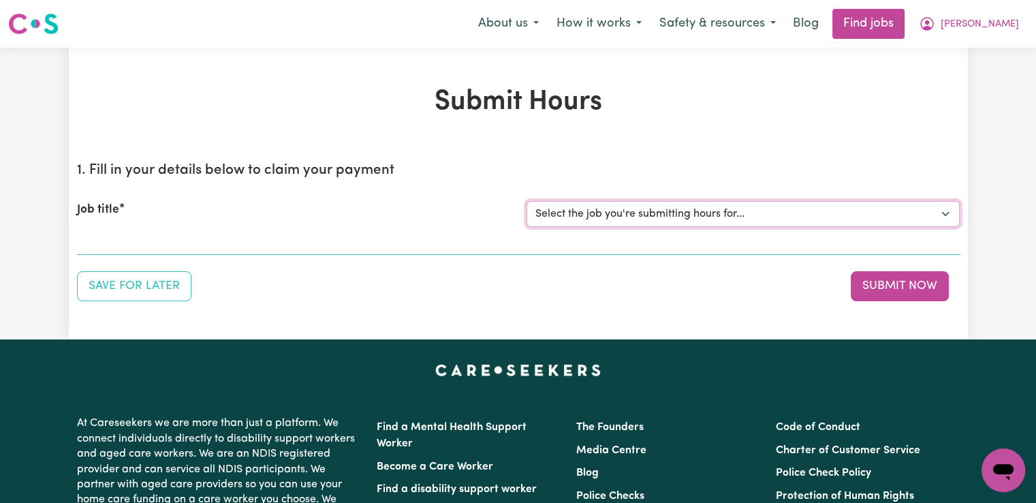
click at [633, 213] on select "Select the job you're submitting hours for... [[PERSON_NAME]] Support worker/cl…" at bounding box center [742, 214] width 433 height 26
select select "14190"
click at [526, 201] on select "Select the job you're submitting hours for... [[PERSON_NAME]] Support worker/cl…" at bounding box center [742, 214] width 433 height 26
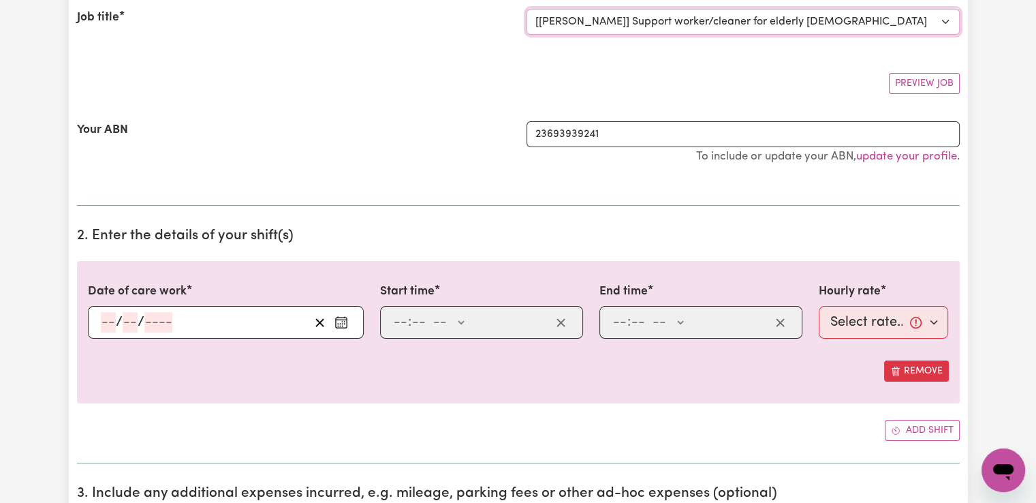
scroll to position [204, 0]
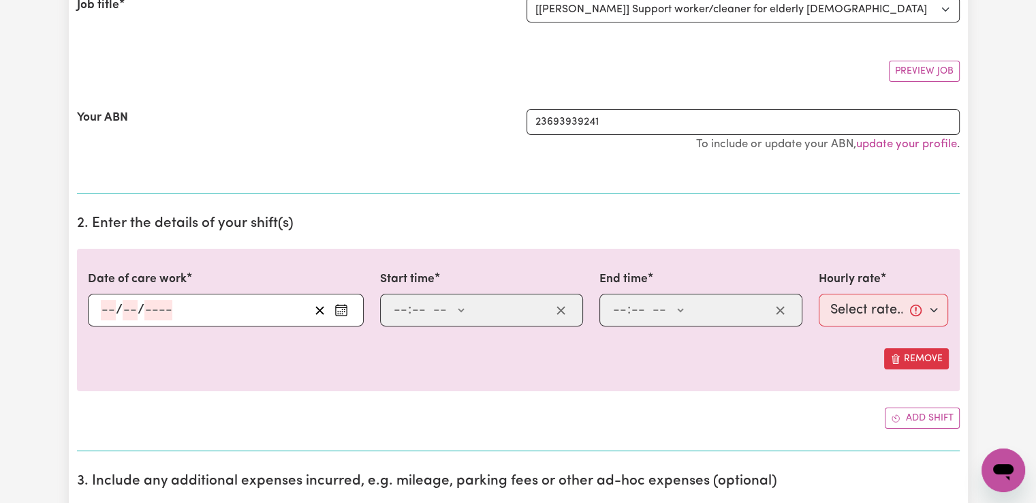
click at [106, 309] on input "number" at bounding box center [108, 310] width 15 height 20
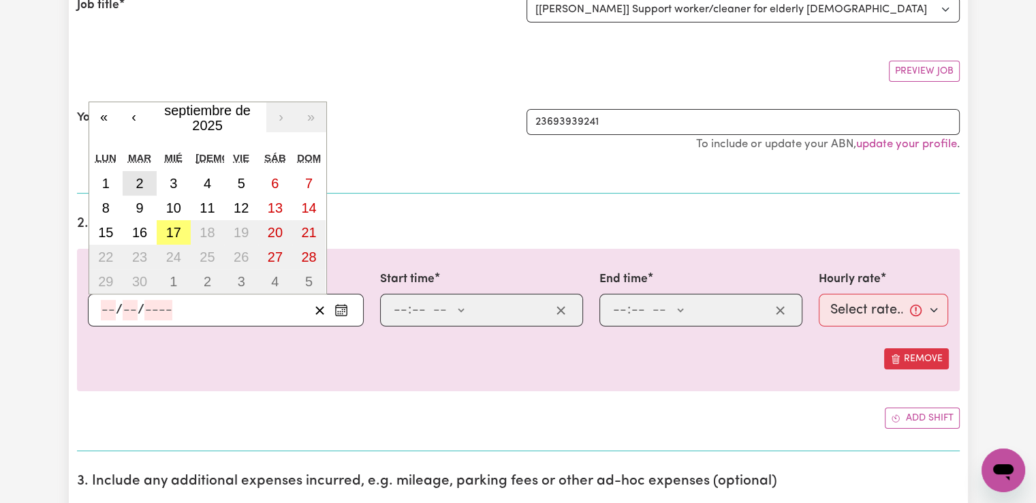
click at [142, 184] on abbr "2" at bounding box center [139, 183] width 7 height 15
type input "[DATE]"
type input "2"
type input "9"
type input "2025"
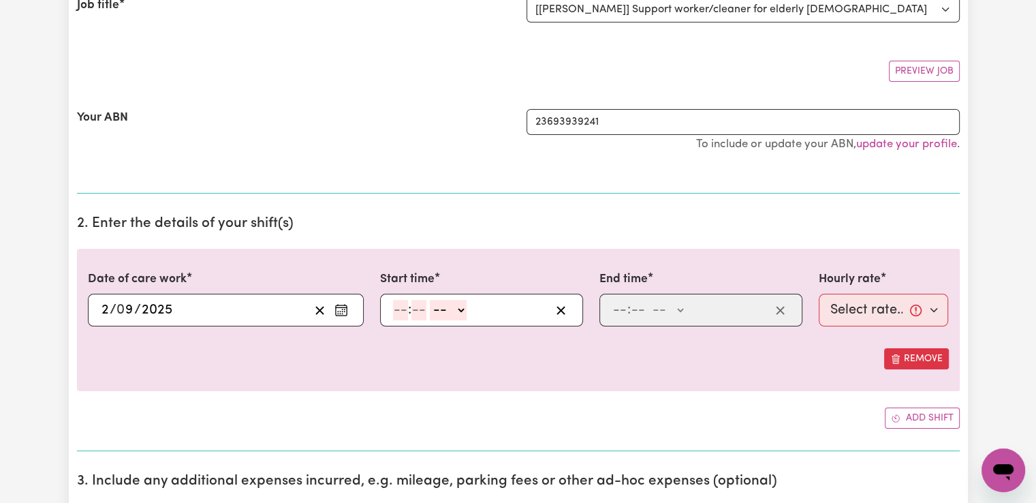
click at [399, 306] on input "number" at bounding box center [400, 310] width 15 height 20
type input "10"
type input "0"
select select "am"
type input "10:00"
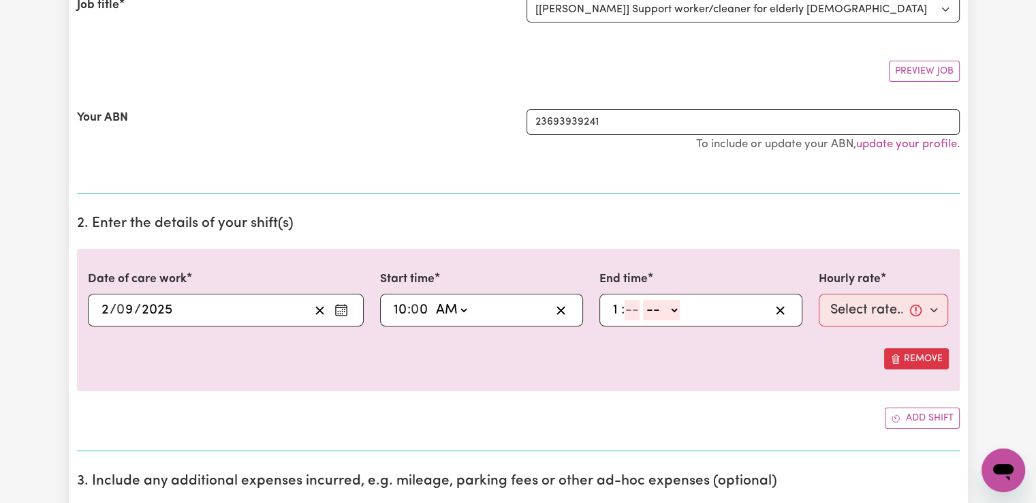
type input "1"
type input "0"
select select "am"
type input "01:00"
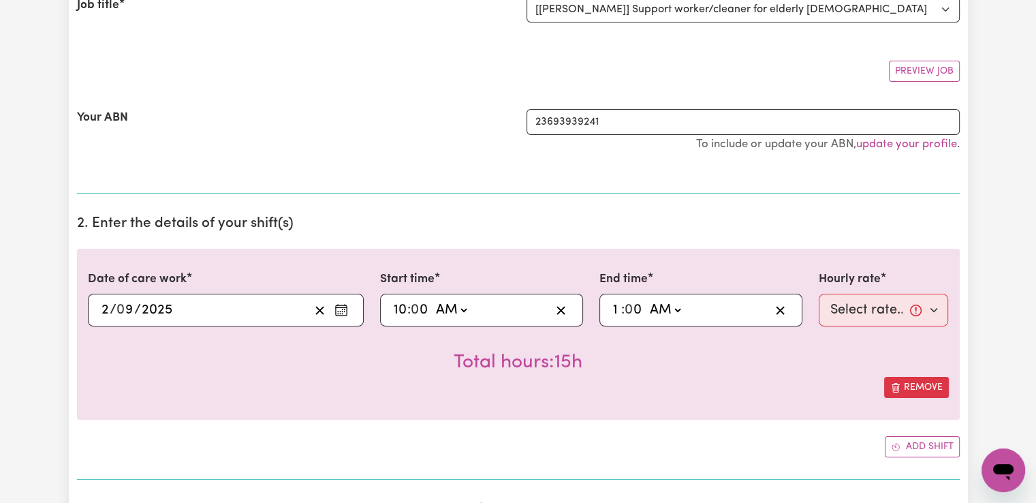
select select "pm"
type input "13:00"
click at [832, 310] on select "Select rate... $42.00 (Weekday) $47.00 ([DATE])" at bounding box center [884, 310] width 130 height 33
select select "42-Weekday"
click at [819, 294] on select "Select rate... $42.00 (Weekday) $47.00 ([DATE])" at bounding box center [884, 310] width 130 height 33
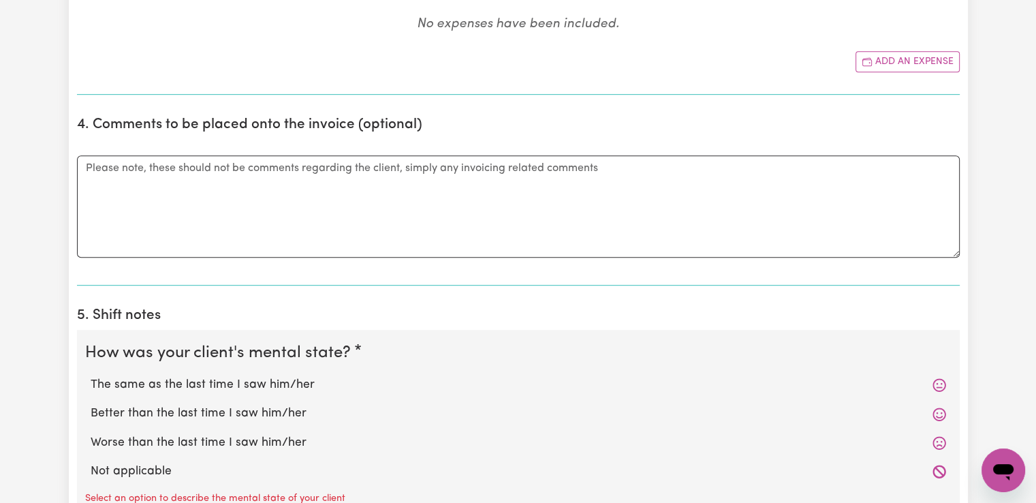
scroll to position [749, 0]
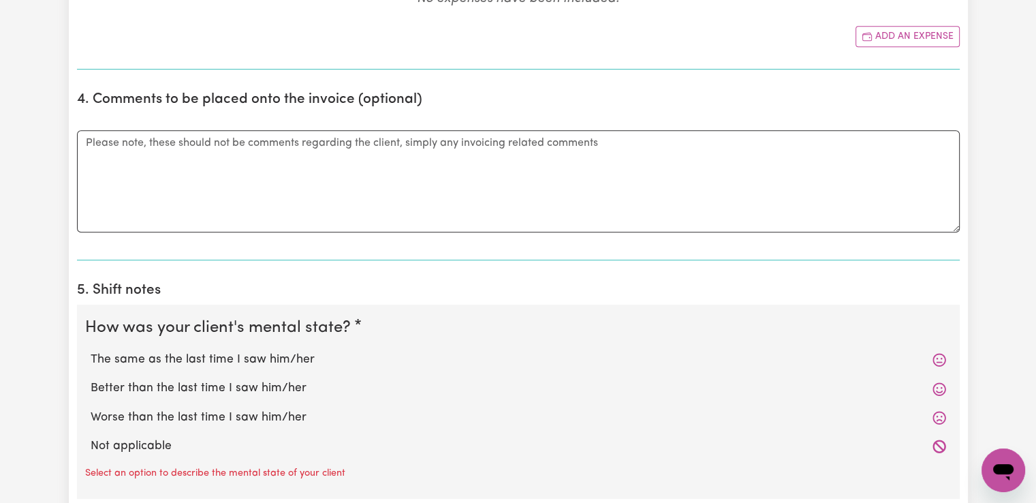
click at [210, 356] on label "The same as the last time I saw him/her" at bounding box center [518, 360] width 855 height 18
click at [91, 351] on input "The same as the last time I saw him/her" at bounding box center [90, 350] width 1 height 1
radio input "true"
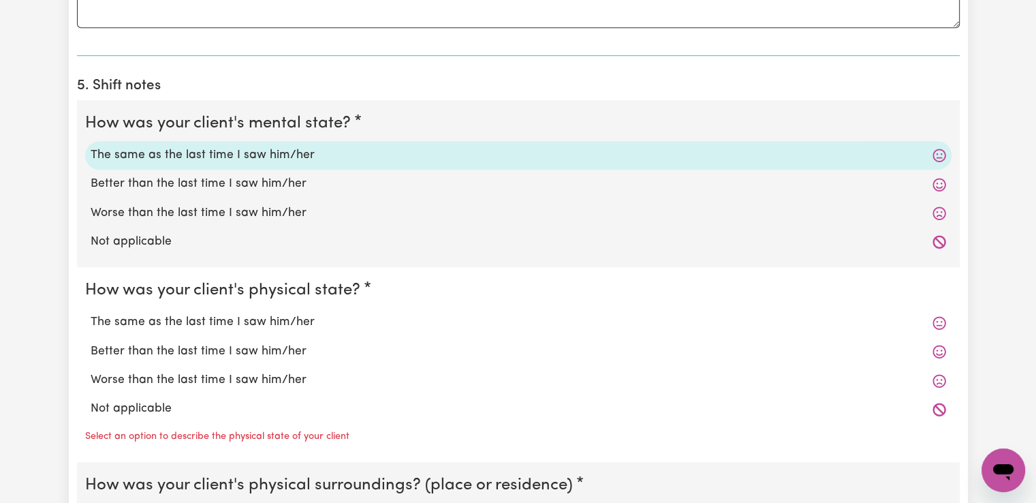
click at [237, 319] on label "The same as the last time I saw him/her" at bounding box center [518, 322] width 855 height 18
click at [91, 313] on input "The same as the last time I saw him/her" at bounding box center [90, 313] width 1 height 1
radio input "true"
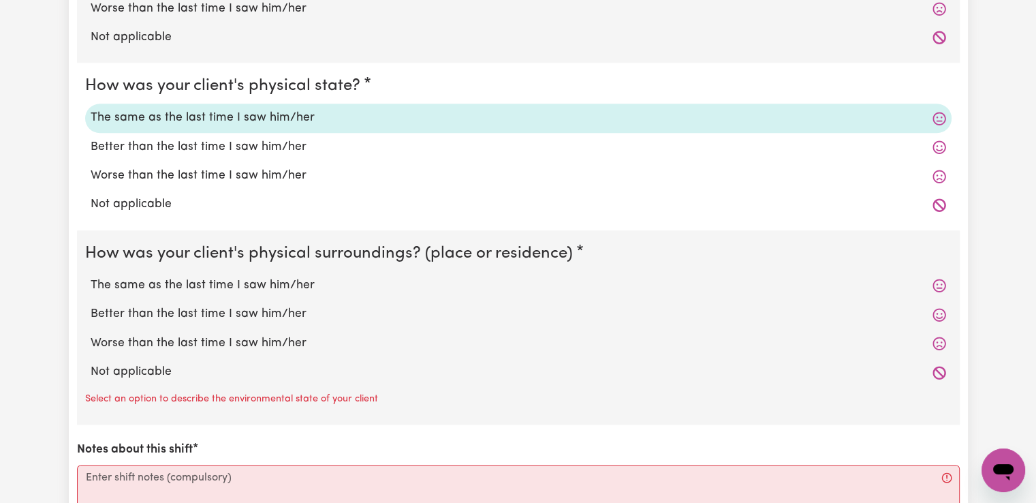
click at [245, 282] on label "The same as the last time I saw him/her" at bounding box center [518, 286] width 855 height 18
click at [91, 277] on input "The same as the last time I saw him/her" at bounding box center [90, 276] width 1 height 1
radio input "true"
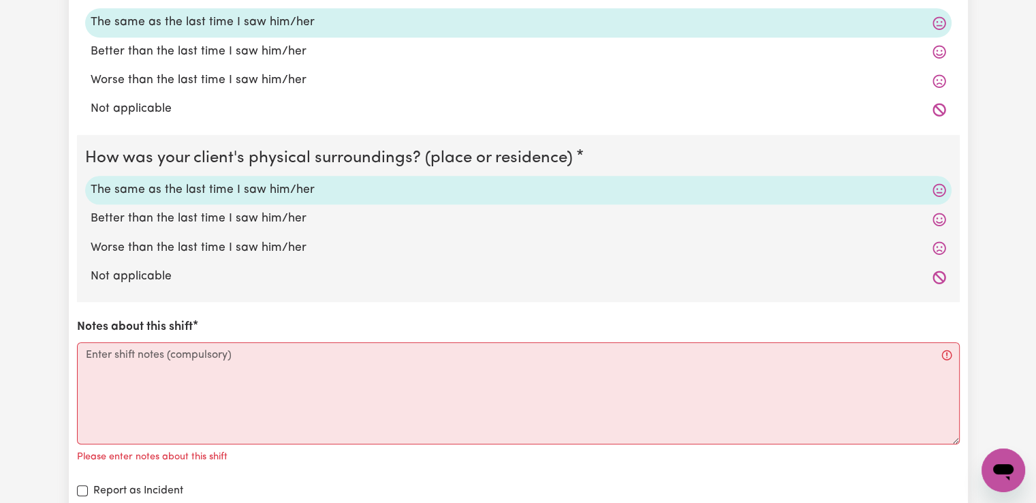
scroll to position [1362, 0]
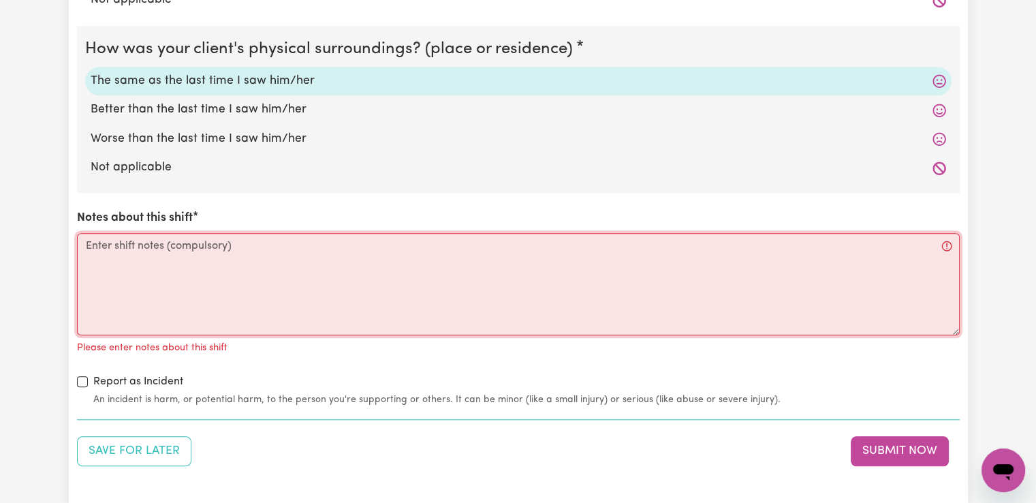
click at [248, 251] on textarea "Notes about this shift" at bounding box center [518, 284] width 883 height 102
paste textarea "Got to the clients place, she came out and opened the door, and then she sat do…"
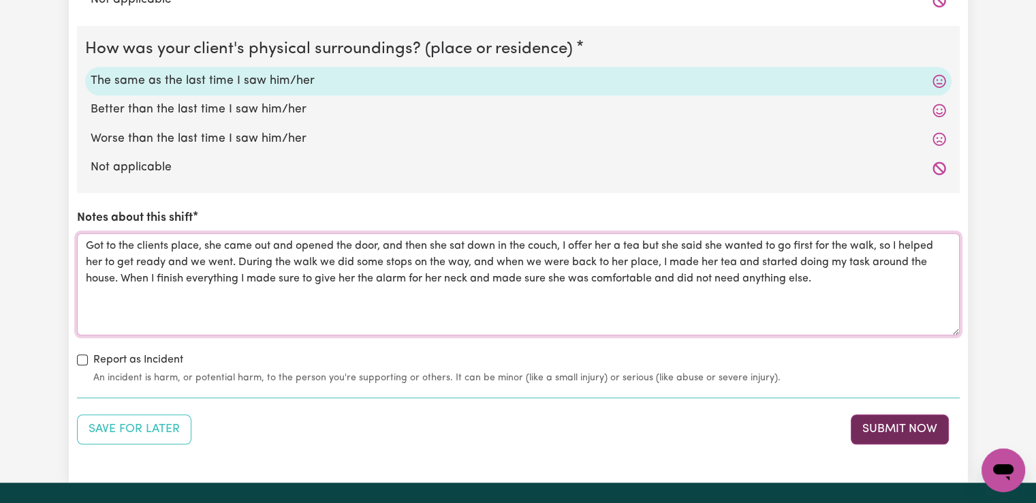
type textarea "Got to the clients place, she came out and opened the door, and then she sat do…"
click at [894, 426] on button "Submit Now" at bounding box center [900, 429] width 98 height 30
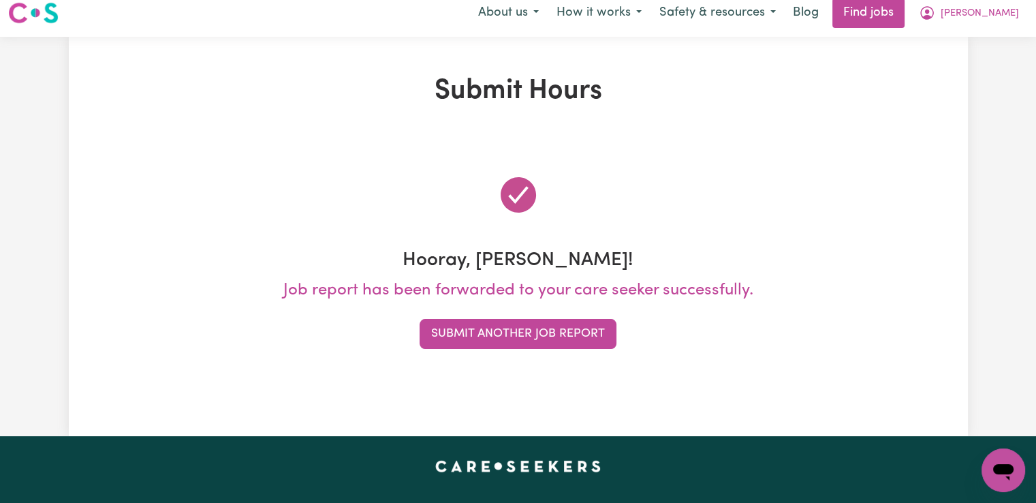
scroll to position [0, 0]
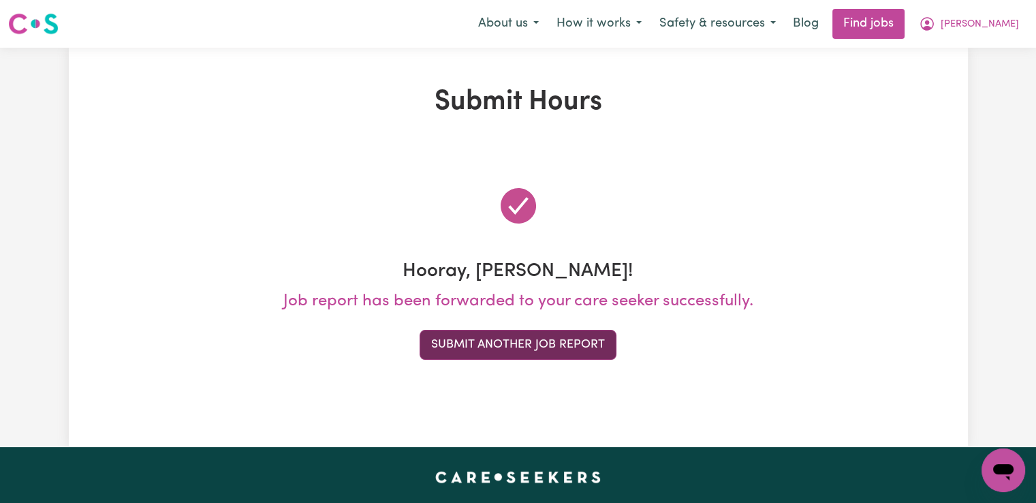
click at [528, 341] on button "Submit Another Job Report" at bounding box center [518, 345] width 197 height 30
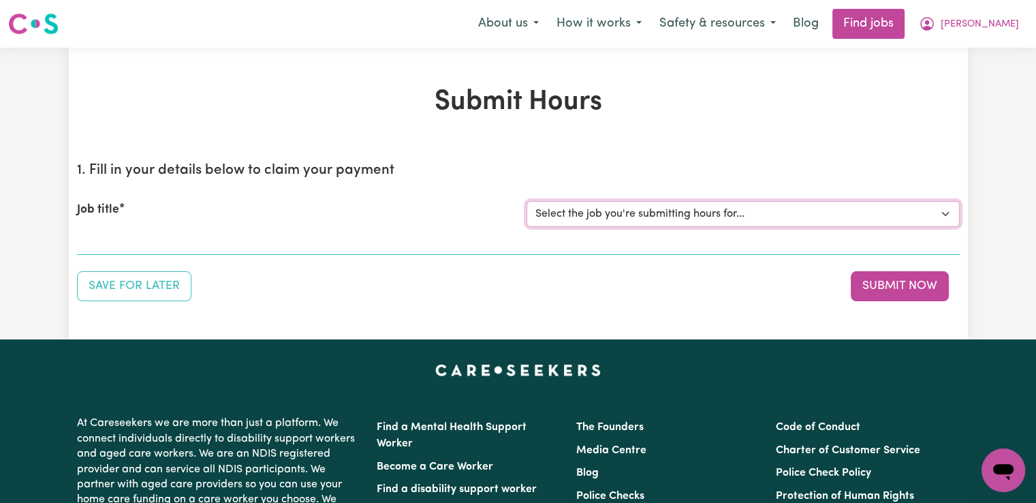
click at [669, 211] on select "Select the job you're submitting hours for... [[PERSON_NAME]] Support worker/cl…" at bounding box center [742, 214] width 433 height 26
select select "14190"
click at [526, 201] on select "Select the job you're submitting hours for... [[PERSON_NAME]] Support worker/cl…" at bounding box center [742, 214] width 433 height 26
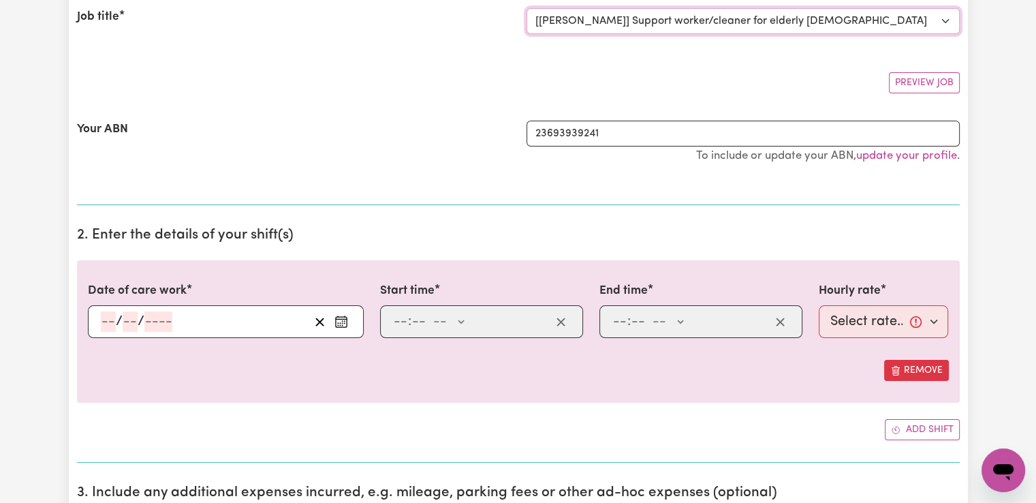
scroll to position [204, 0]
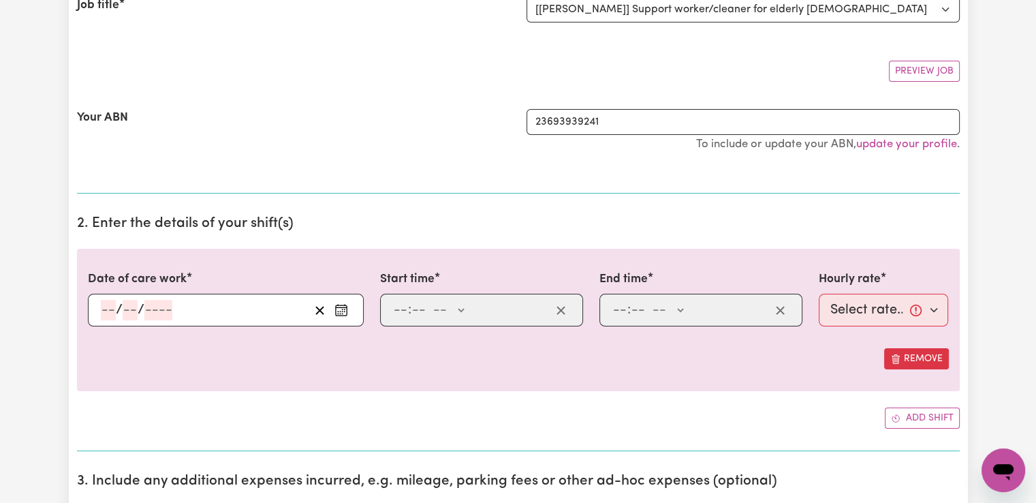
click at [110, 308] on input "number" at bounding box center [108, 310] width 15 height 20
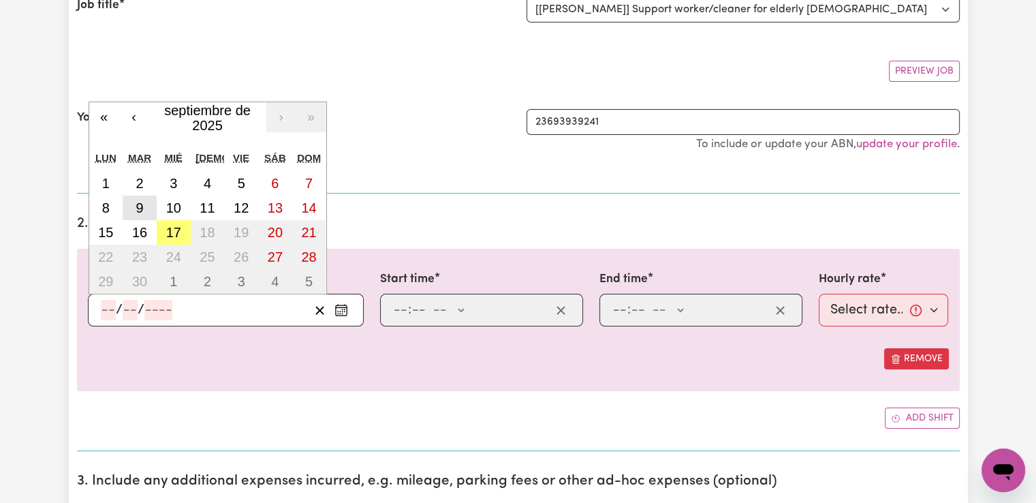
click at [137, 214] on abbr "9" at bounding box center [139, 207] width 7 height 15
type input "[DATE]"
type input "9"
type input "2025"
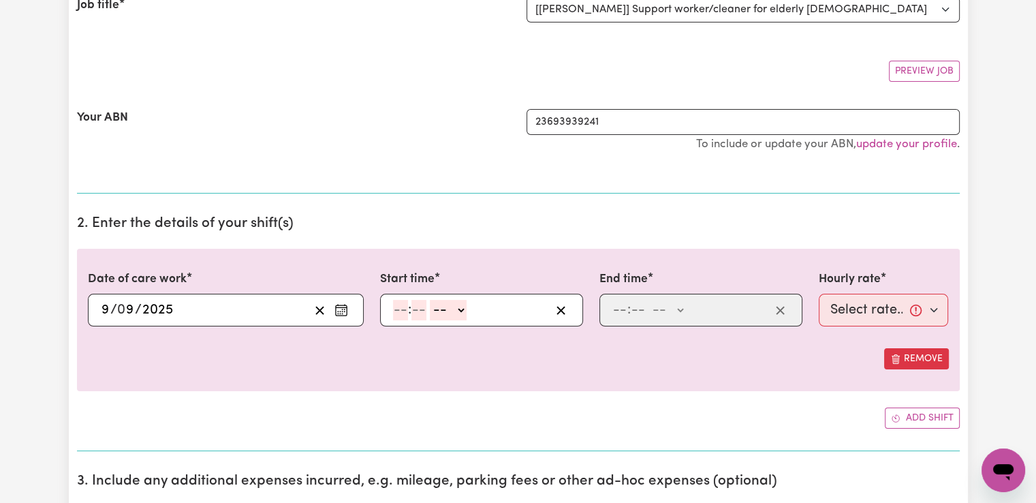
click at [402, 315] on input "number" at bounding box center [400, 310] width 15 height 20
type input "10"
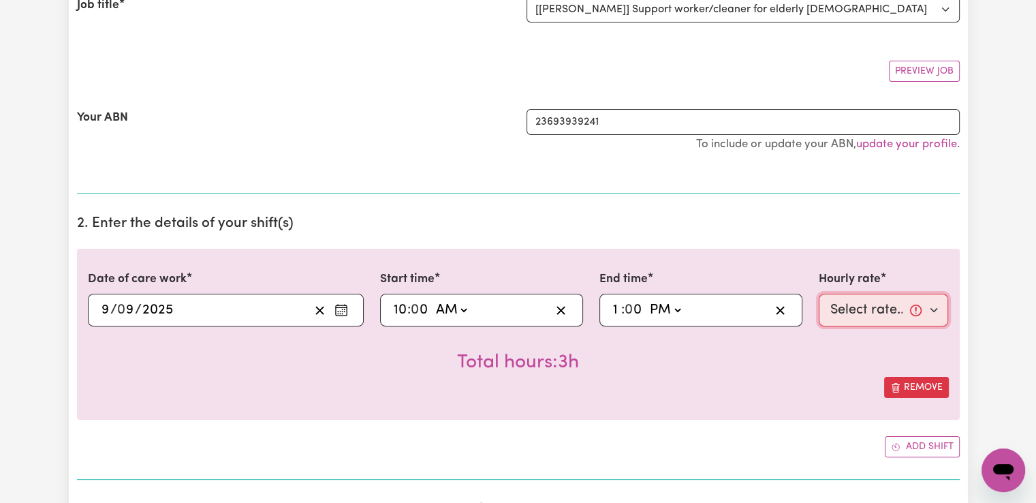
click at [858, 306] on select "Select rate... $42.00 (Weekday) $47.00 ([DATE])" at bounding box center [884, 310] width 130 height 33
click at [819, 294] on select "Select rate... $42.00 (Weekday) $47.00 ([DATE])" at bounding box center [884, 310] width 130 height 33
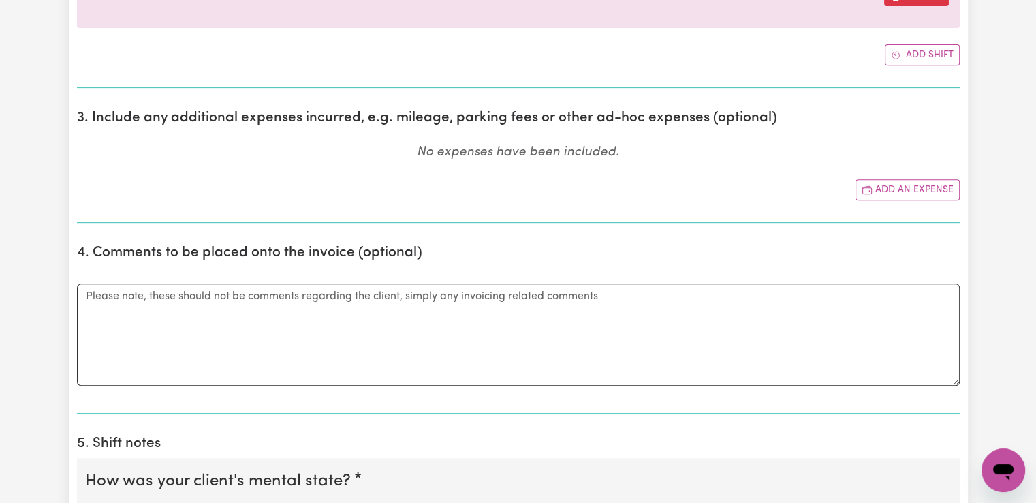
scroll to position [681, 0]
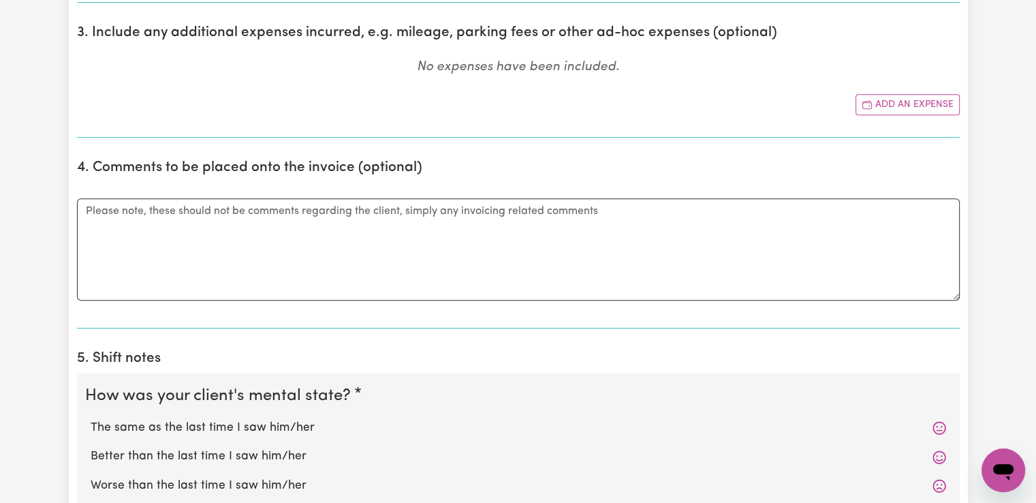
click at [271, 422] on label "The same as the last time I saw him/her" at bounding box center [518, 428] width 855 height 18
click at [91, 419] on input "The same as the last time I saw him/her" at bounding box center [90, 418] width 1 height 1
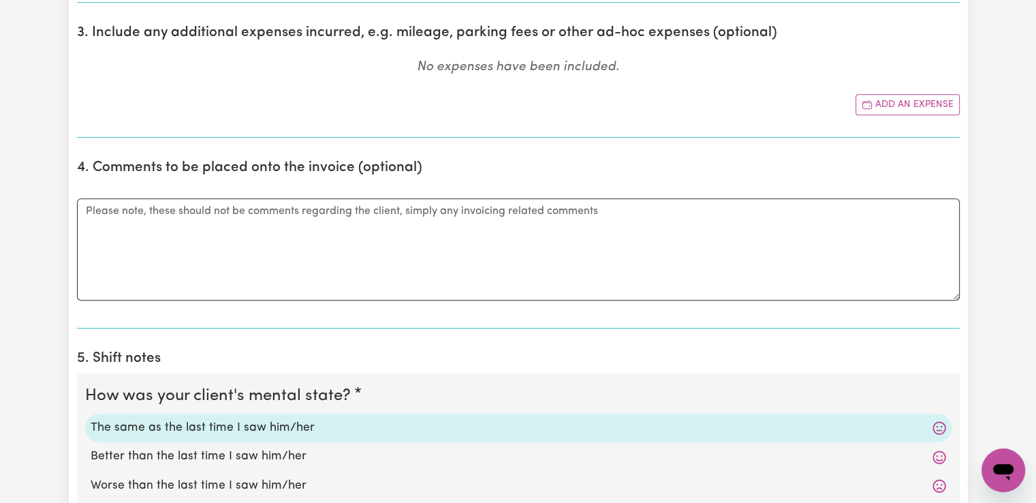
scroll to position [885, 0]
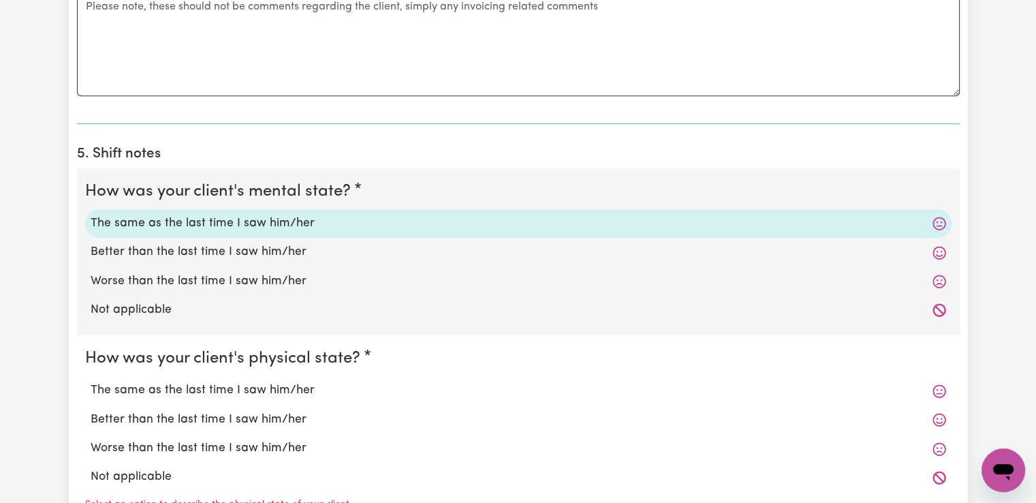
click at [251, 388] on label "The same as the last time I saw him/her" at bounding box center [518, 390] width 855 height 18
click at [91, 381] on input "The same as the last time I saw him/her" at bounding box center [90, 381] width 1 height 1
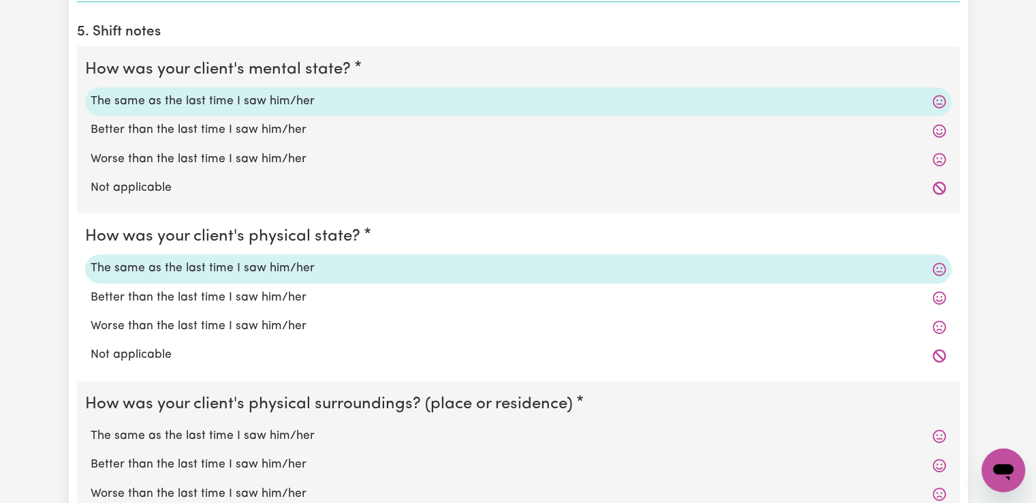
scroll to position [1158, 0]
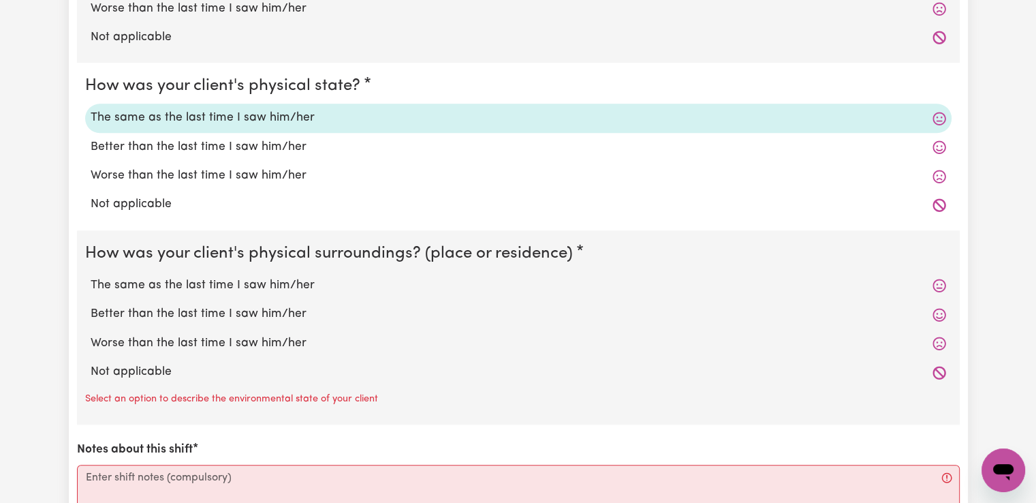
click at [264, 279] on label "The same as the last time I saw him/her" at bounding box center [518, 286] width 855 height 18
click at [91, 277] on input "The same as the last time I saw him/her" at bounding box center [90, 276] width 1 height 1
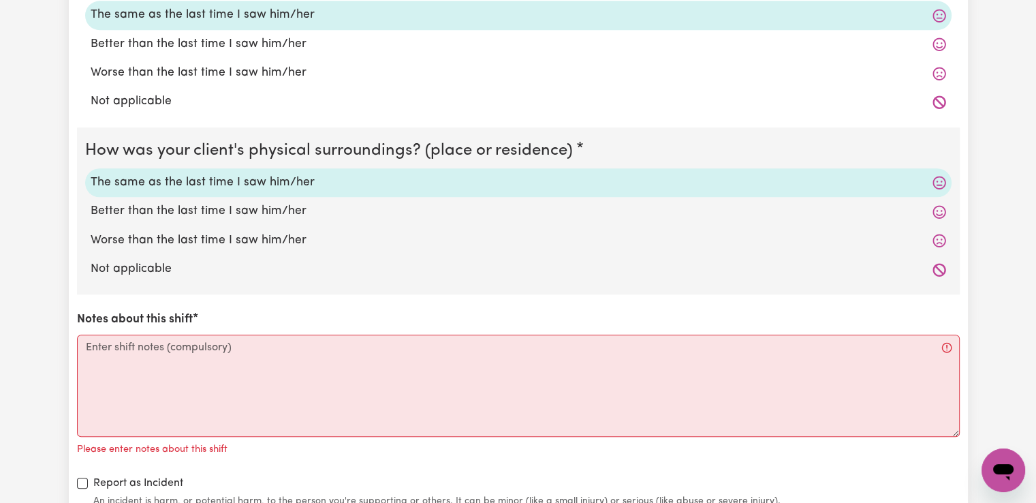
scroll to position [1362, 0]
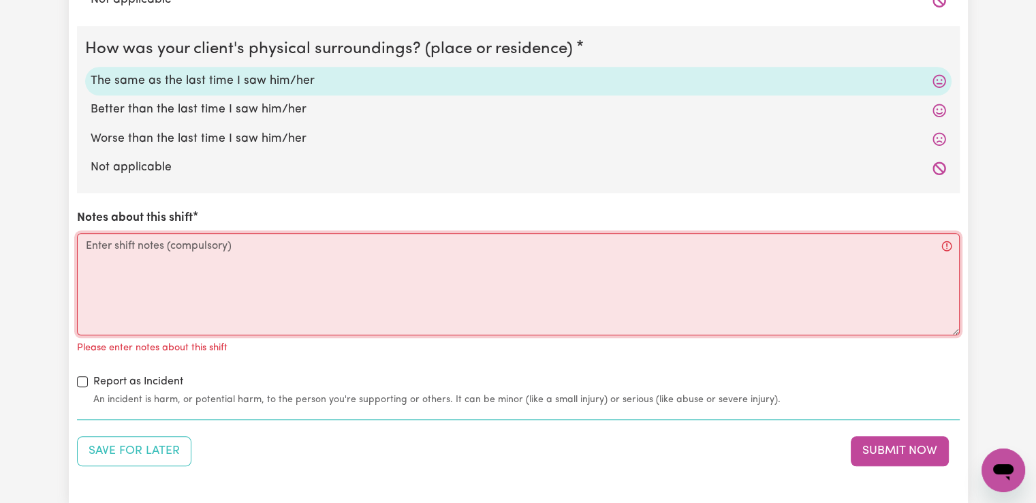
click at [281, 257] on textarea "Notes about this shift" at bounding box center [518, 284] width 883 height 102
paste textarea "Got to the clients place, she came out and opened the door, and then she sat do…"
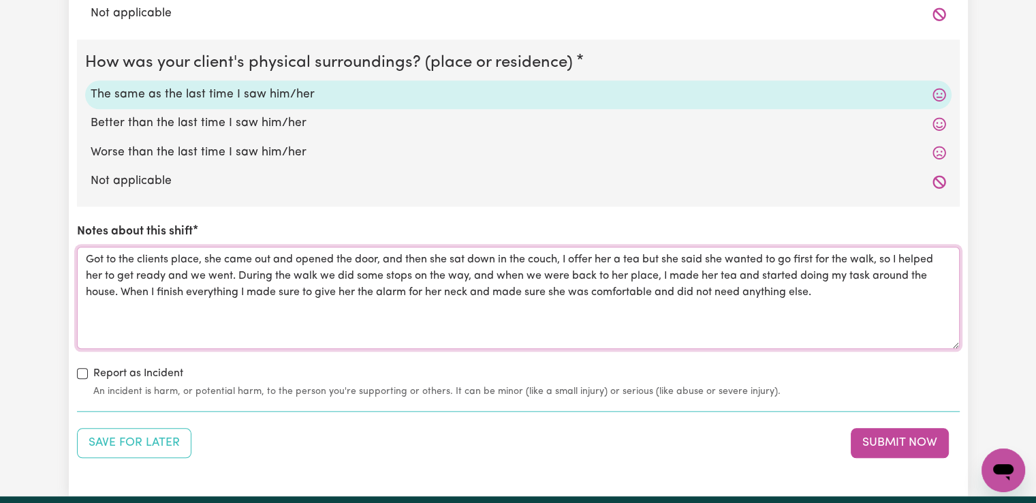
scroll to position [1566, 0]
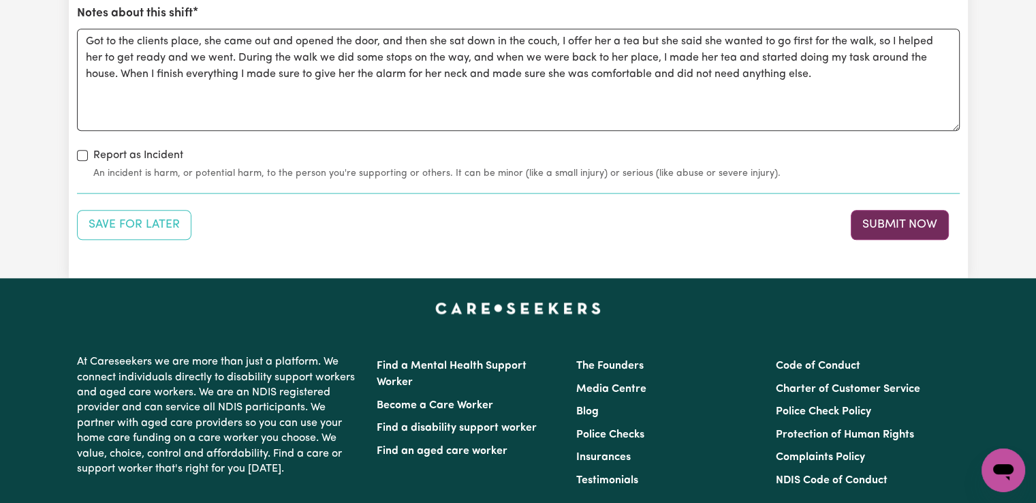
click at [897, 223] on button "Submit Now" at bounding box center [900, 225] width 98 height 30
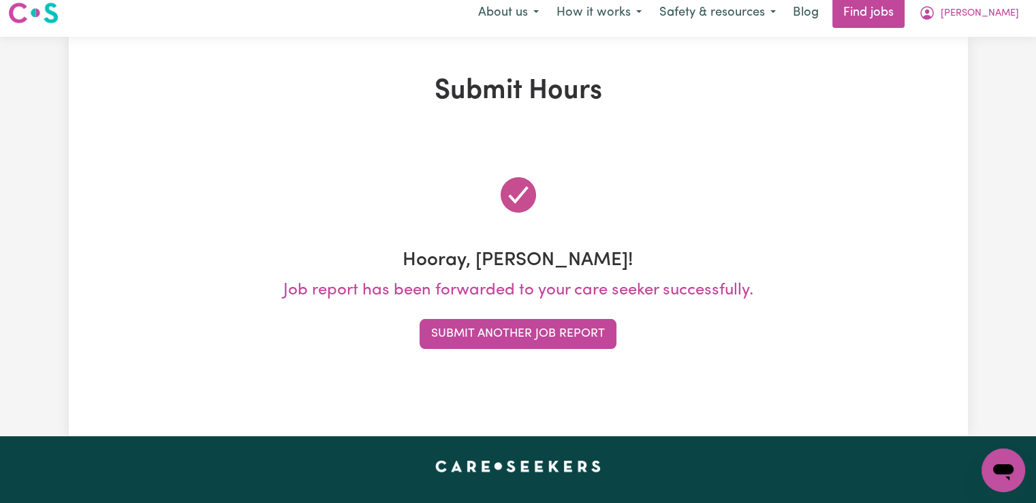
scroll to position [0, 0]
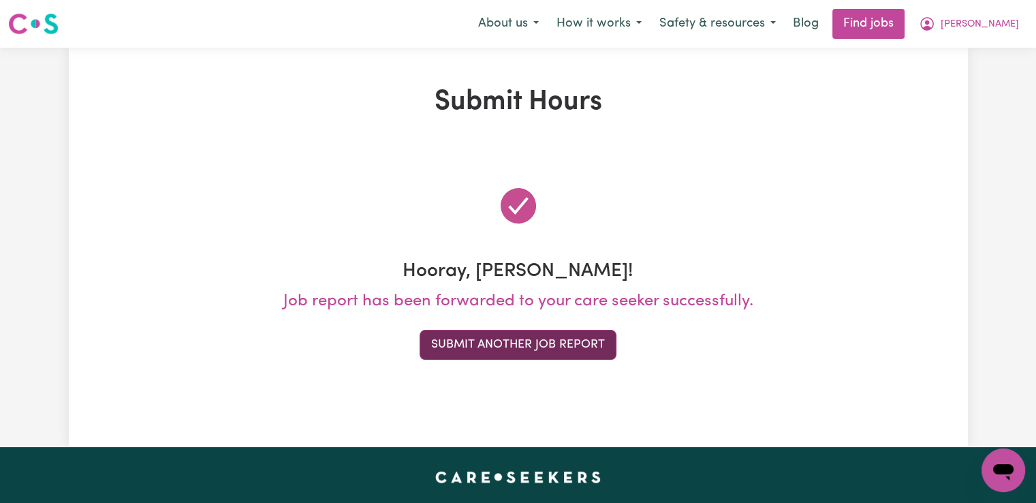
click at [509, 338] on button "Submit Another Job Report" at bounding box center [518, 345] width 197 height 30
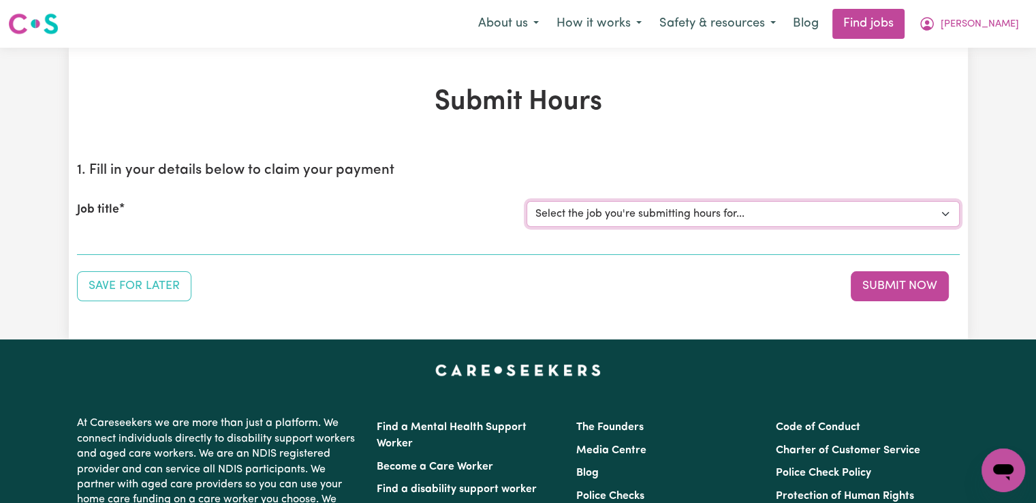
click at [667, 207] on select "Select the job you're submitting hours for... [[PERSON_NAME]] Support worker/cl…" at bounding box center [742, 214] width 433 height 26
click at [526, 201] on select "Select the job you're submitting hours for... [[PERSON_NAME]] Support worker/cl…" at bounding box center [742, 214] width 433 height 26
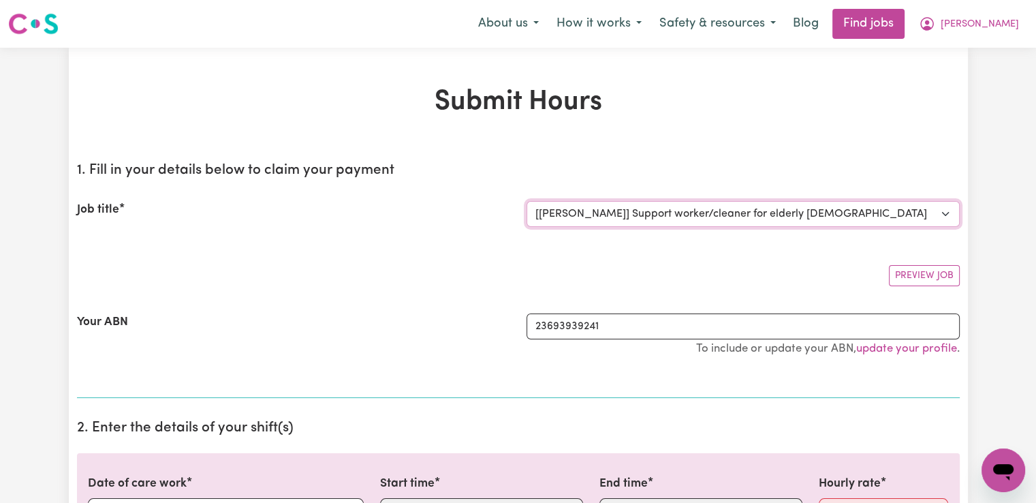
scroll to position [68, 0]
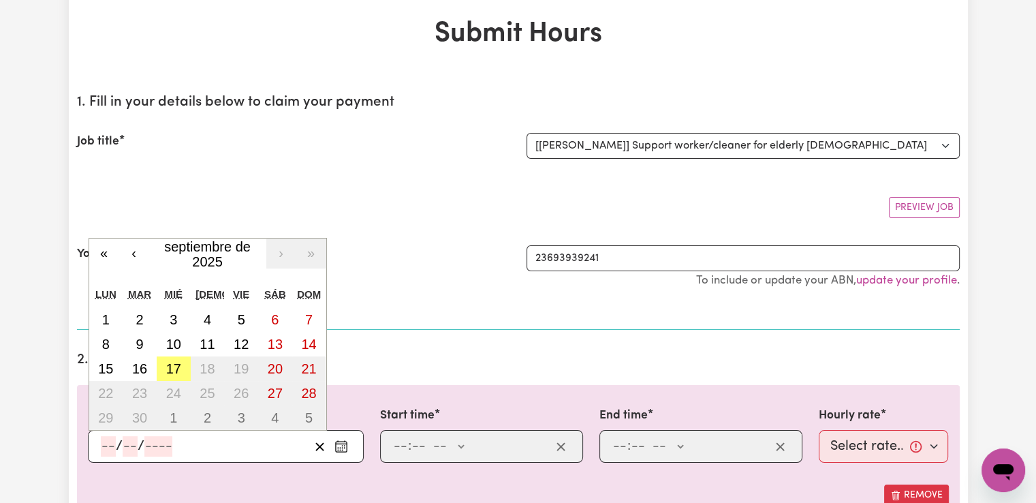
click at [106, 447] on input "number" at bounding box center [108, 446] width 15 height 20
click at [108, 370] on abbr "15" at bounding box center [105, 368] width 15 height 15
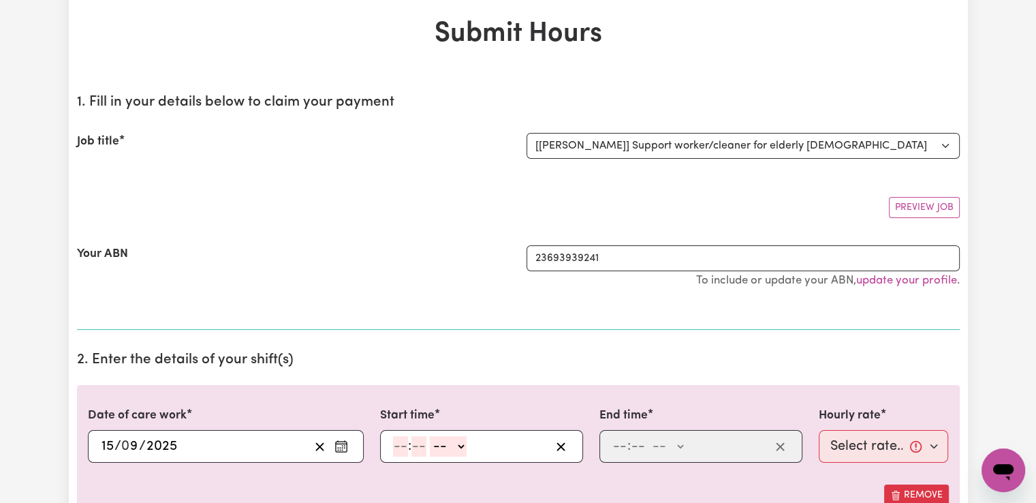
click at [403, 447] on input "number" at bounding box center [400, 446] width 15 height 20
click at [441, 447] on select "-- AM PM" at bounding box center [447, 446] width 37 height 20
click at [429, 436] on select "-- AM PM" at bounding box center [447, 446] width 37 height 20
click at [623, 449] on input "number" at bounding box center [619, 446] width 15 height 20
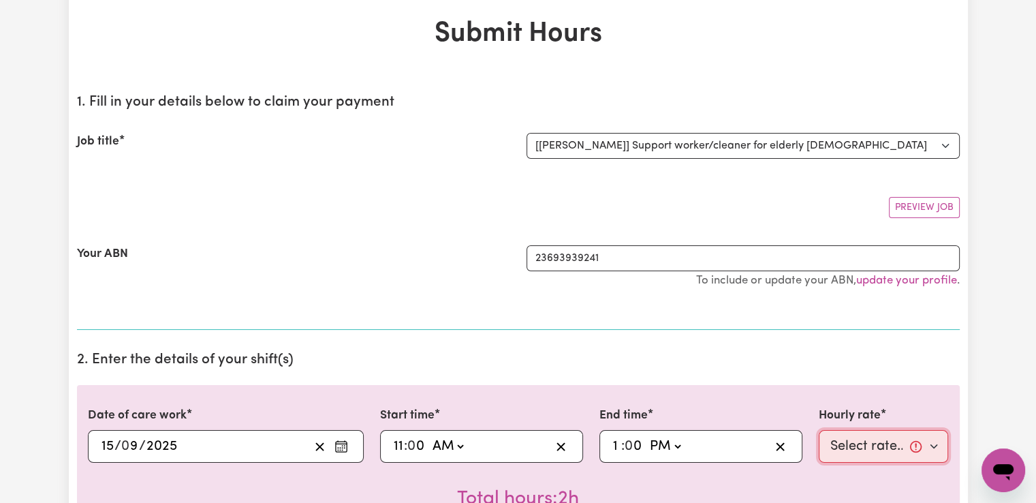
click at [891, 450] on select "Select rate... $42.00 (Weekday) $47.00 ([DATE])" at bounding box center [884, 446] width 130 height 33
click at [819, 430] on select "Select rate... $42.00 (Weekday) $47.00 ([DATE])" at bounding box center [884, 446] width 130 height 33
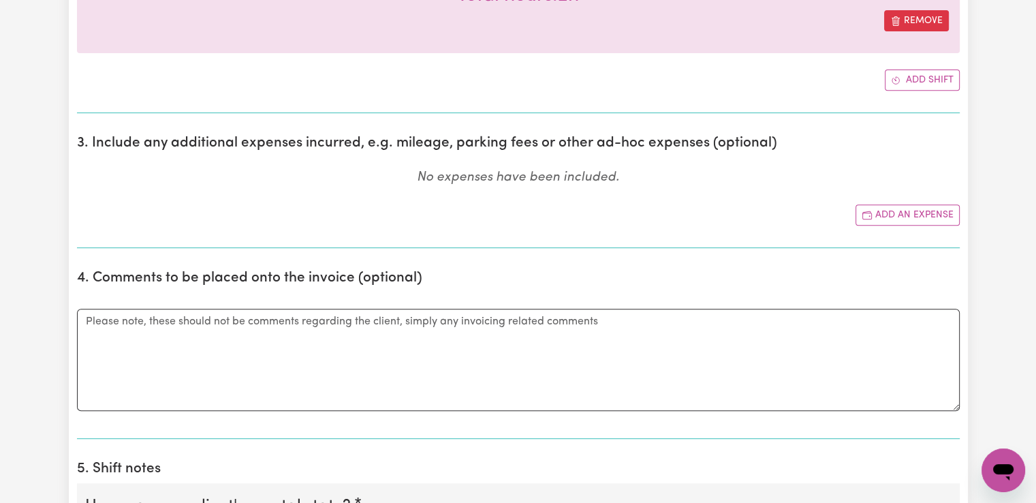
scroll to position [681, 0]
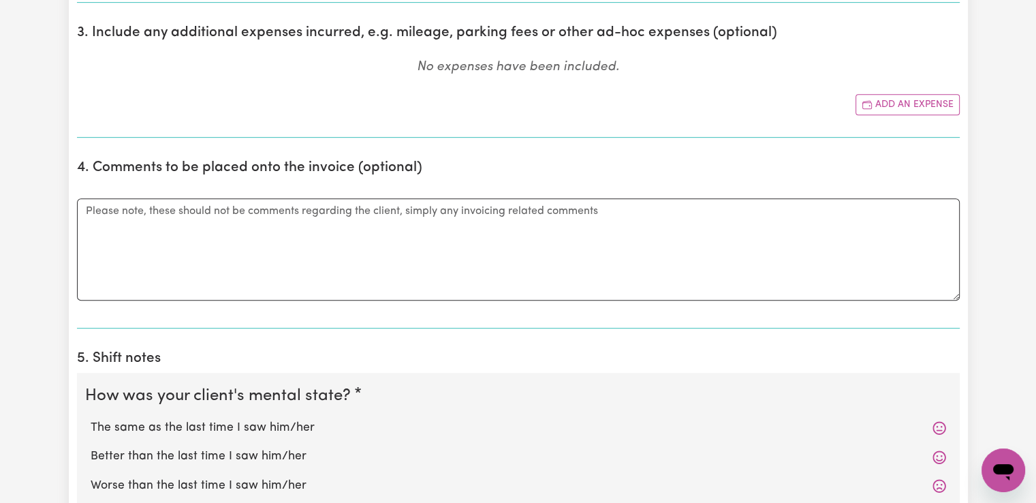
click at [196, 423] on label "The same as the last time I saw him/her" at bounding box center [518, 428] width 855 height 18
click at [91, 419] on input "The same as the last time I saw him/her" at bounding box center [90, 418] width 1 height 1
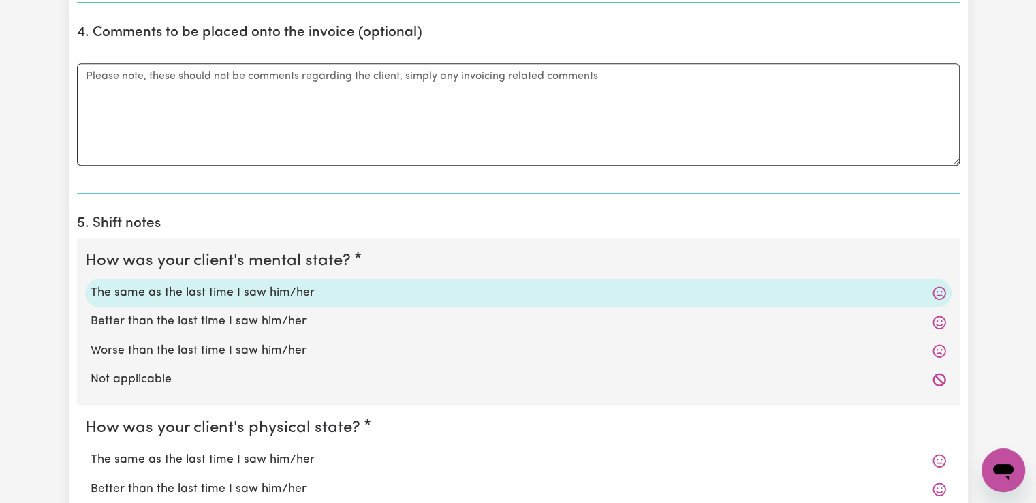
scroll to position [817, 0]
click at [213, 452] on label "The same as the last time I saw him/her" at bounding box center [518, 459] width 855 height 18
click at [91, 450] on input "The same as the last time I saw him/her" at bounding box center [90, 449] width 1 height 1
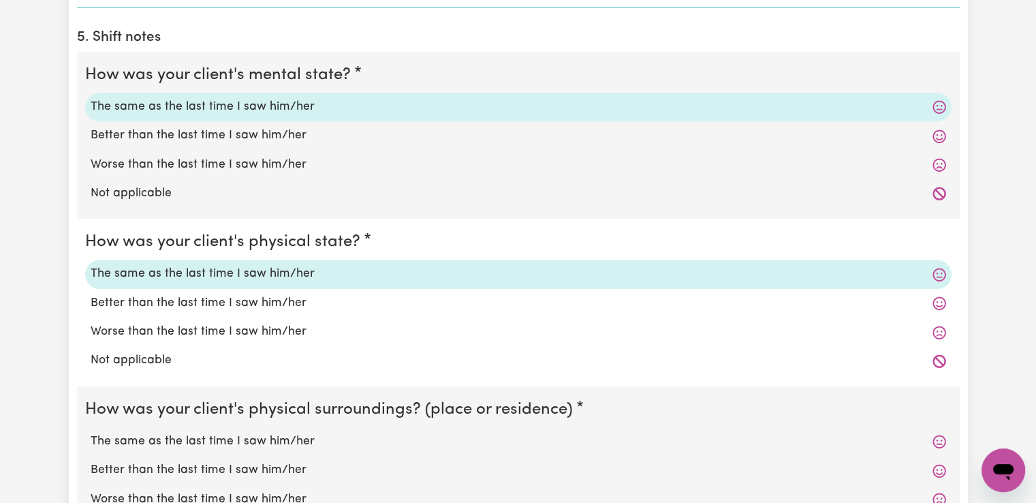
scroll to position [1090, 0]
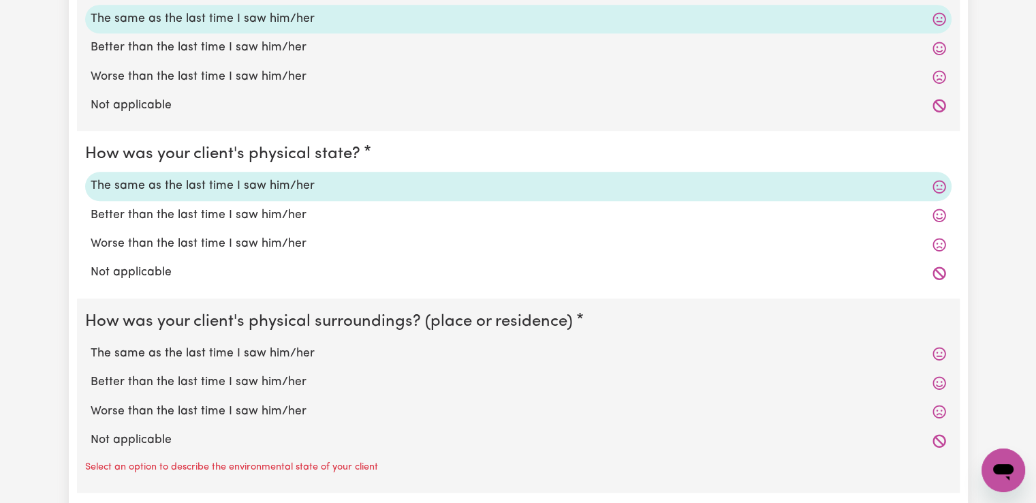
click at [262, 353] on label "The same as the last time I saw him/her" at bounding box center [518, 354] width 855 height 18
click at [91, 345] on input "The same as the last time I saw him/her" at bounding box center [90, 344] width 1 height 1
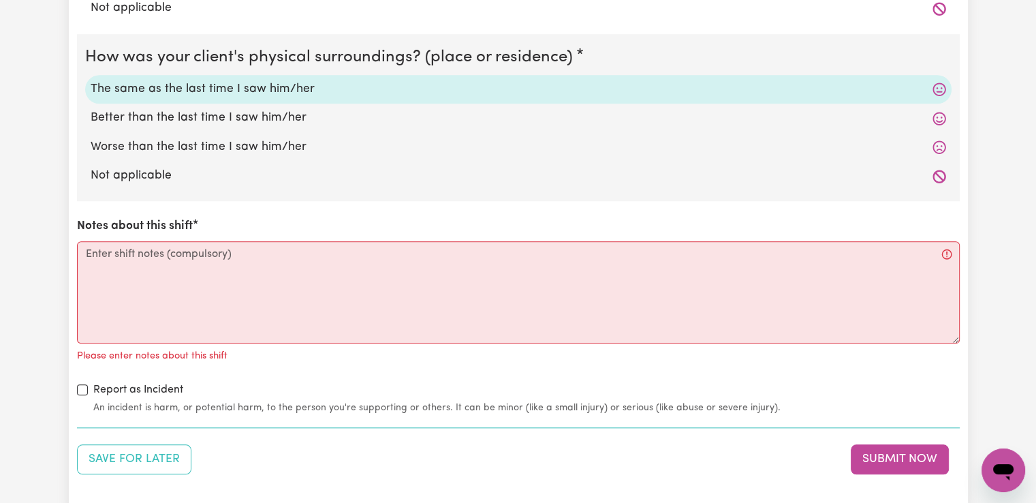
scroll to position [1362, 0]
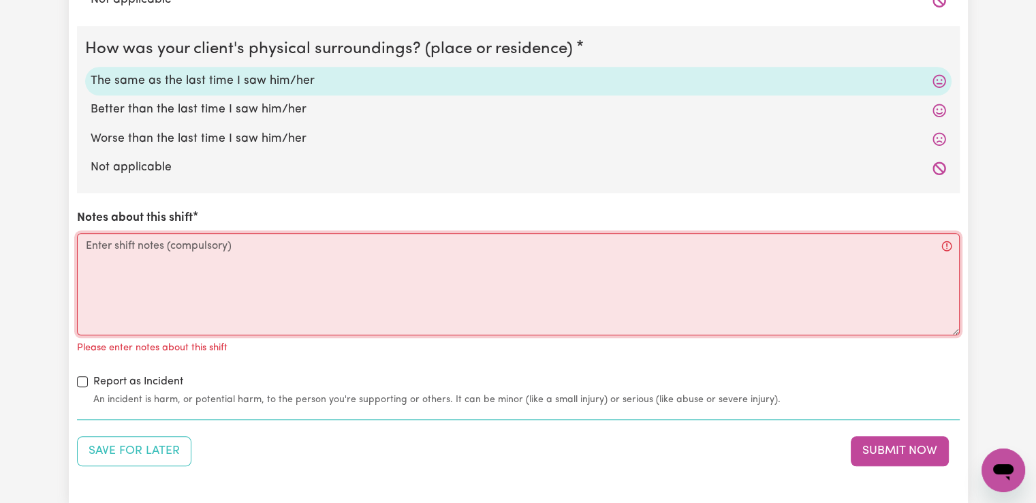
click at [223, 255] on textarea "Notes about this shift" at bounding box center [518, 284] width 883 height 102
click at [242, 255] on textarea "Notes about this shift" at bounding box center [518, 284] width 883 height 102
paste textarea "Got to the clients place, she came out and opened the door, and then she sat do…"
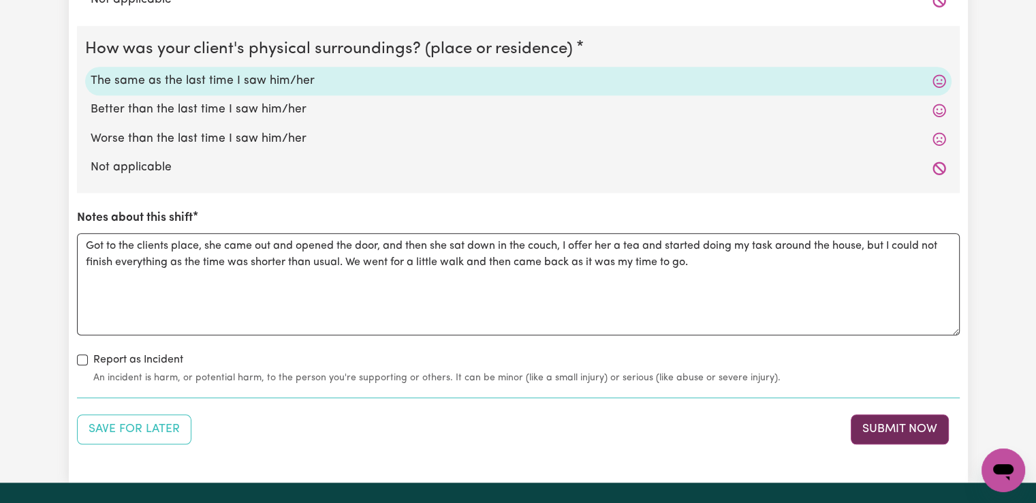
click at [884, 426] on button "Submit Now" at bounding box center [900, 429] width 98 height 30
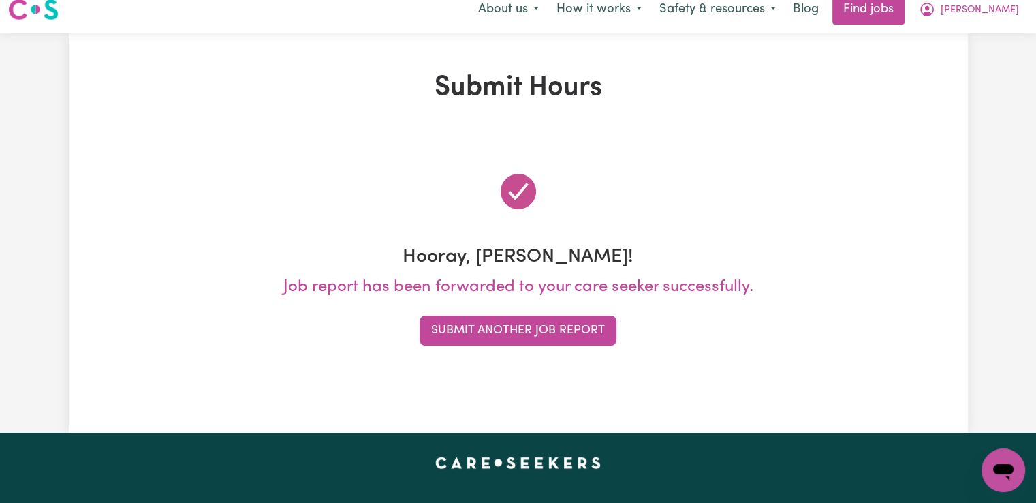
scroll to position [0, 0]
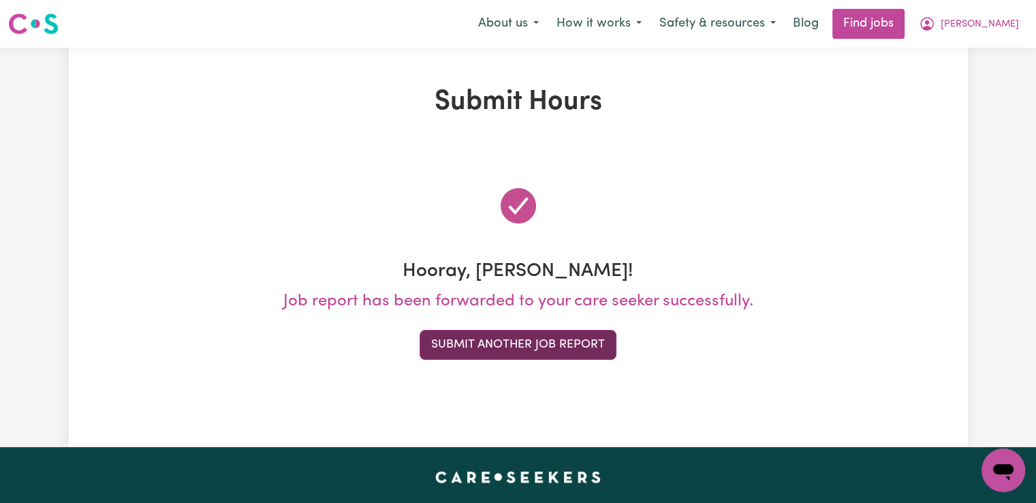
click at [556, 343] on button "Submit Another Job Report" at bounding box center [518, 345] width 197 height 30
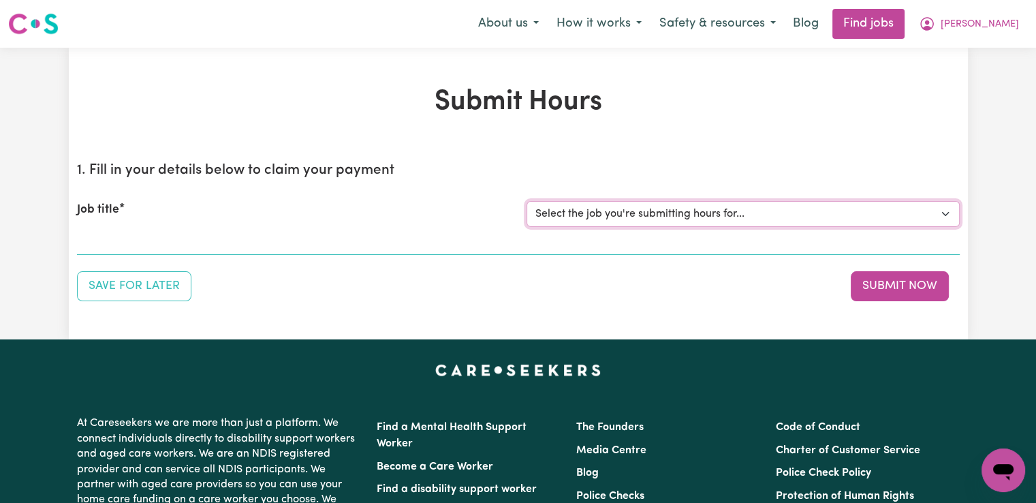
click at [580, 210] on select "Select the job you're submitting hours for... [[PERSON_NAME]] Support worker/cl…" at bounding box center [742, 214] width 433 height 26
click at [526, 201] on select "Select the job you're submitting hours for... [[PERSON_NAME]] Support worker/cl…" at bounding box center [742, 214] width 433 height 26
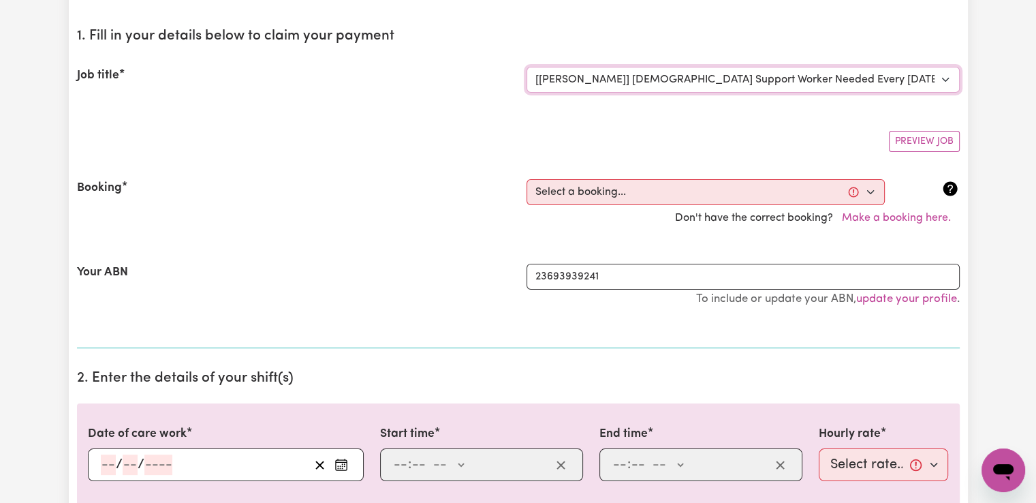
scroll to position [136, 0]
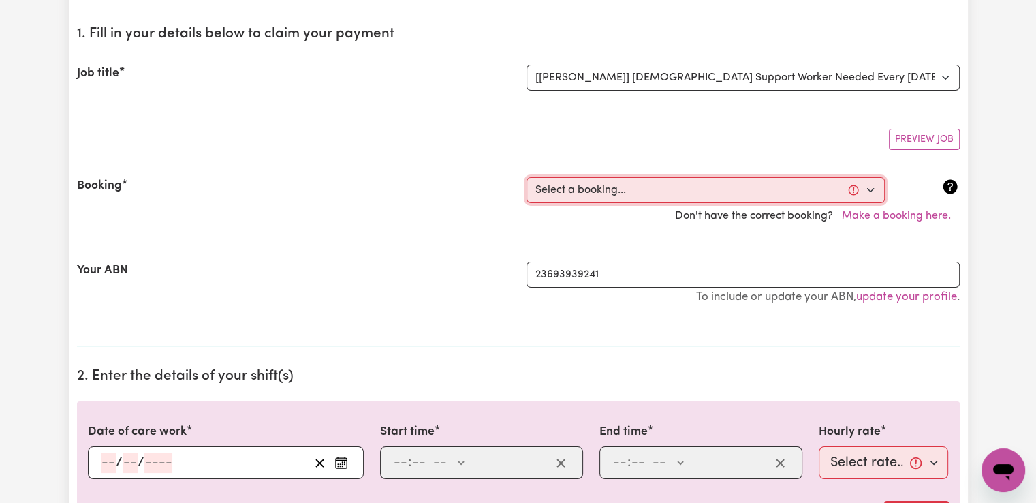
click at [575, 195] on select "Select a booking... [DATE] 02:00pm to 04:00pm (RECURRING) [DATE] 02:00pm to 04:…" at bounding box center [705, 190] width 358 height 26
click at [526, 177] on select "Select a booking... [DATE] 02:00pm to 04:00pm (RECURRING) [DATE] 02:00pm to 04:…" at bounding box center [705, 190] width 358 height 26
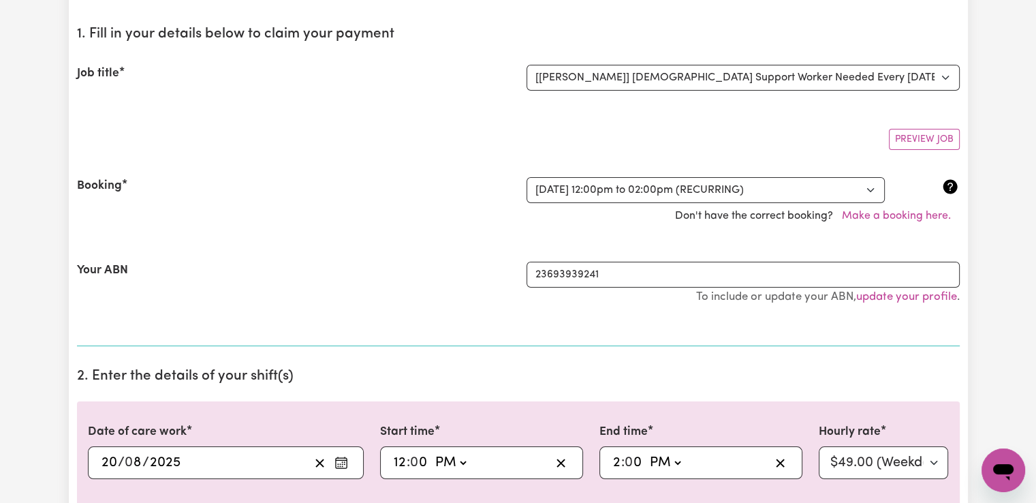
click at [370, 296] on div "Your ABN" at bounding box center [294, 290] width 450 height 57
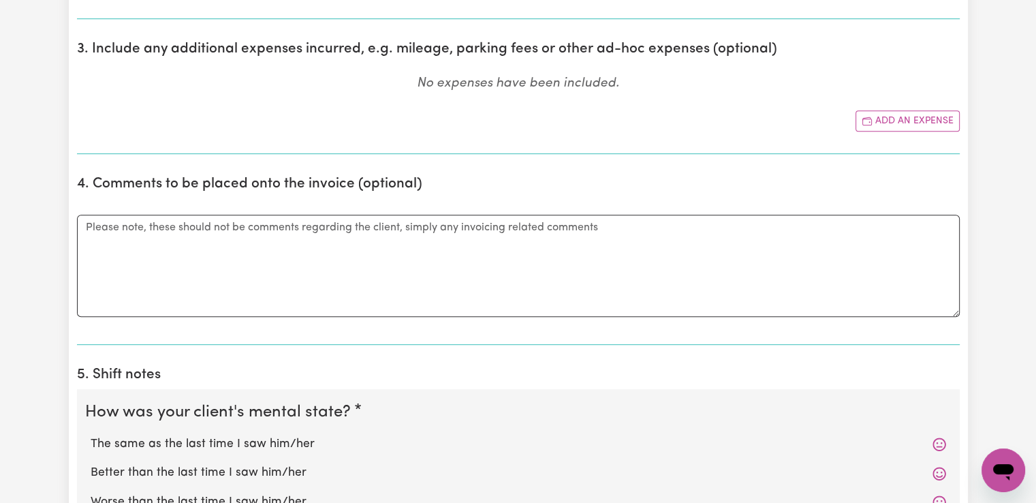
scroll to position [1090, 0]
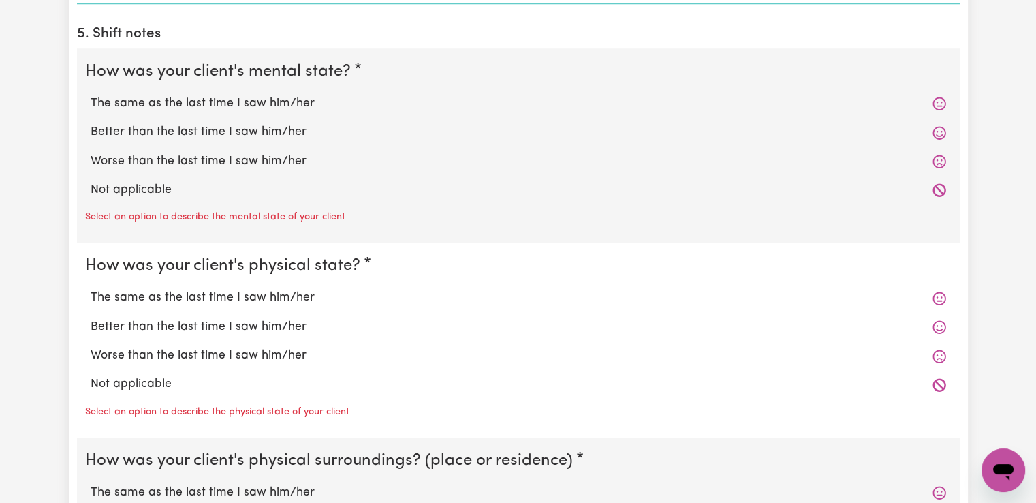
click at [214, 101] on label "The same as the last time I saw him/her" at bounding box center [518, 104] width 855 height 18
click at [91, 95] on input "The same as the last time I saw him/her" at bounding box center [90, 94] width 1 height 1
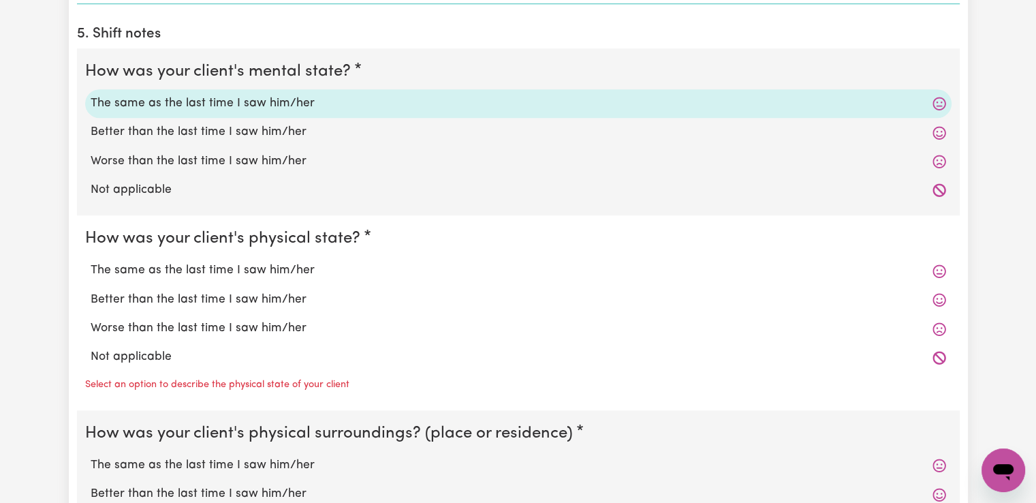
click at [273, 266] on label "The same as the last time I saw him/her" at bounding box center [518, 271] width 855 height 18
click at [91, 262] on input "The same as the last time I saw him/her" at bounding box center [90, 261] width 1 height 1
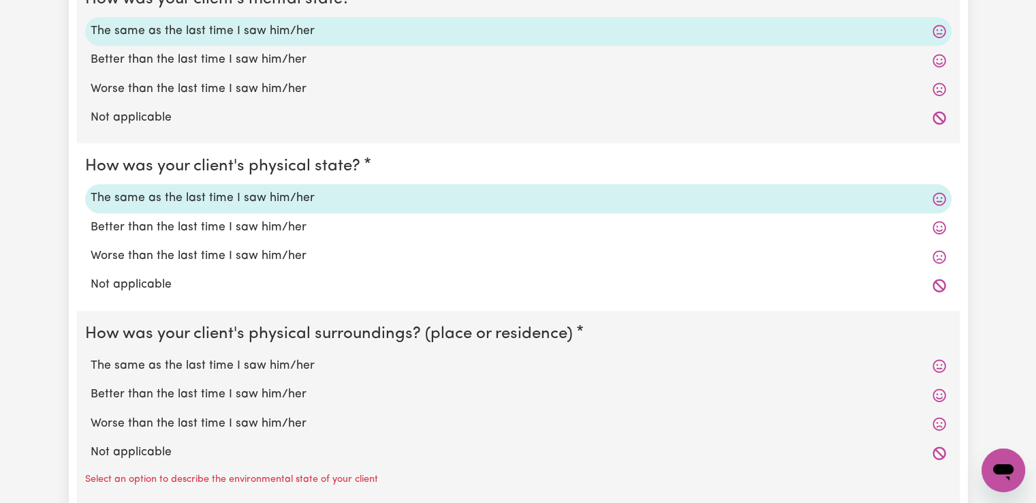
scroll to position [1294, 0]
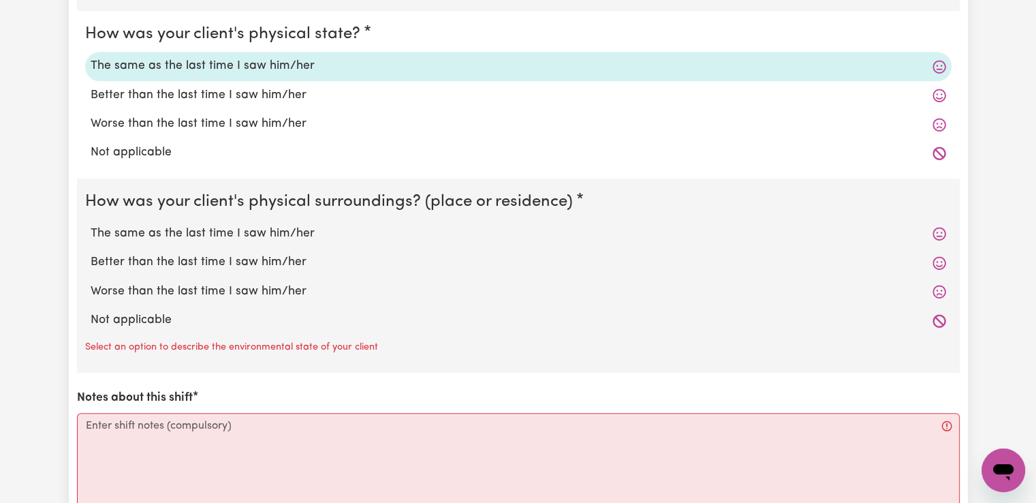
click at [270, 227] on label "The same as the last time I saw him/her" at bounding box center [518, 234] width 855 height 18
click at [91, 225] on input "The same as the last time I saw him/her" at bounding box center [90, 224] width 1 height 1
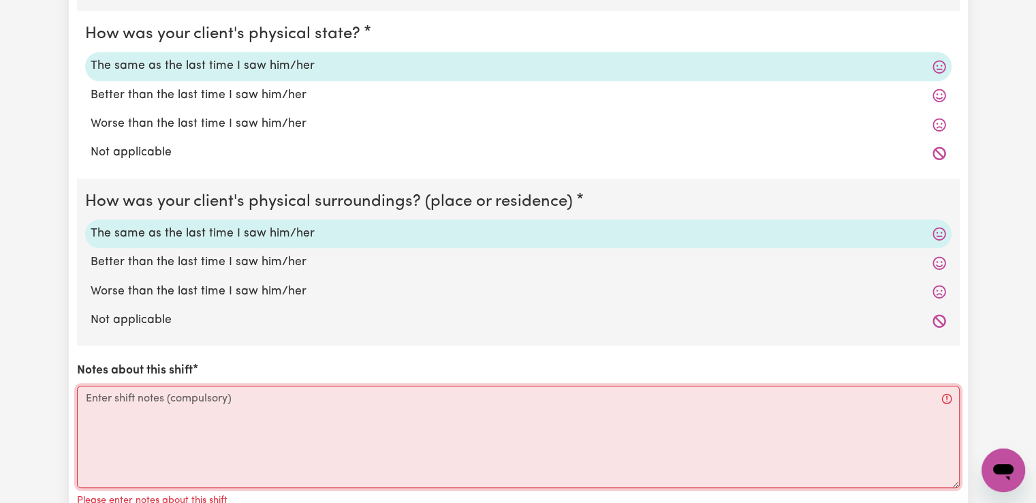
click at [248, 406] on textarea "Notes about this shift" at bounding box center [518, 436] width 883 height 102
click at [254, 407] on textarea "Notes about this shift" at bounding box center [518, 436] width 883 height 102
paste textarea "On this day [PERSON_NAME] wanted to go to the fish shop that she likes located …"
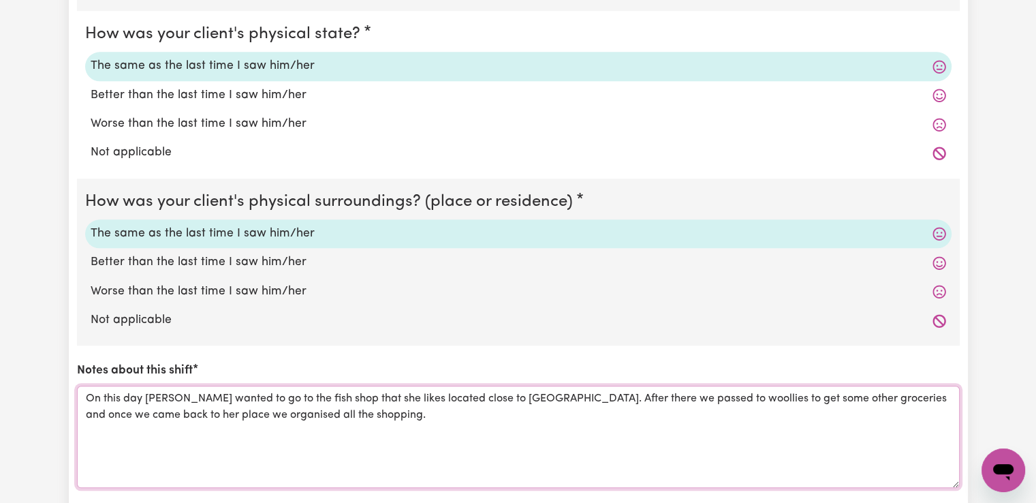
drag, startPoint x: 210, startPoint y: 394, endPoint x: 223, endPoint y: 398, distance: 14.2
click at [229, 396] on textarea "On this day [PERSON_NAME] wanted to go to the fish shop that she likes located …" at bounding box center [518, 436] width 883 height 102
click at [210, 403] on textarea "On this day [PERSON_NAME] wanted to go to the fish shop that she likes located …" at bounding box center [518, 436] width 883 height 102
drag, startPoint x: 315, startPoint y: 395, endPoint x: 618, endPoint y: 394, distance: 302.4
click at [618, 394] on textarea "On this day [PERSON_NAME] just wanted to go to the fish shop that she likes loc…" at bounding box center [518, 436] width 883 height 102
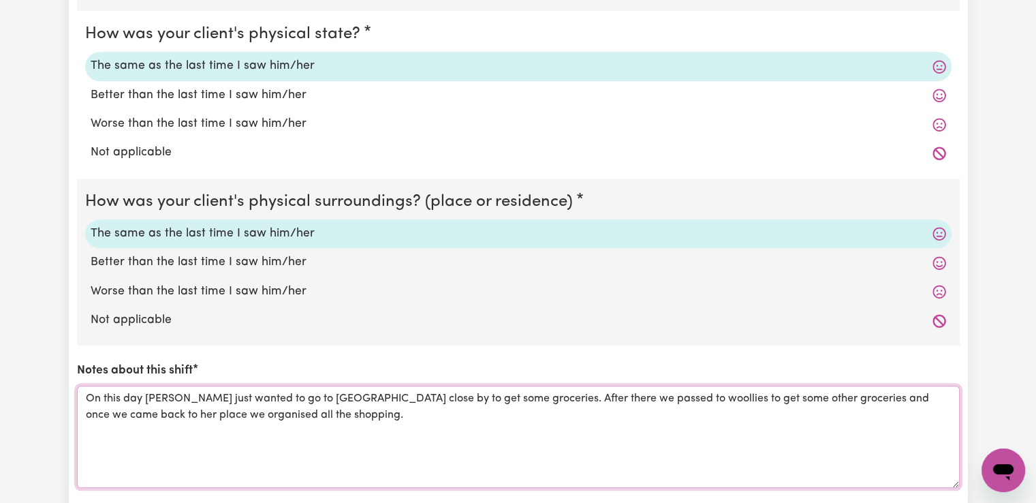
drag, startPoint x: 534, startPoint y: 396, endPoint x: 855, endPoint y: 398, distance: 321.5
click at [855, 398] on textarea "On this day [PERSON_NAME] just wanted to go to [GEOGRAPHIC_DATA] close by to ge…" at bounding box center [518, 436] width 883 height 102
click at [836, 399] on textarea "On this day [PERSON_NAME] just wanted to go to [GEOGRAPHIC_DATA] close by to ge…" at bounding box center [518, 436] width 883 height 102
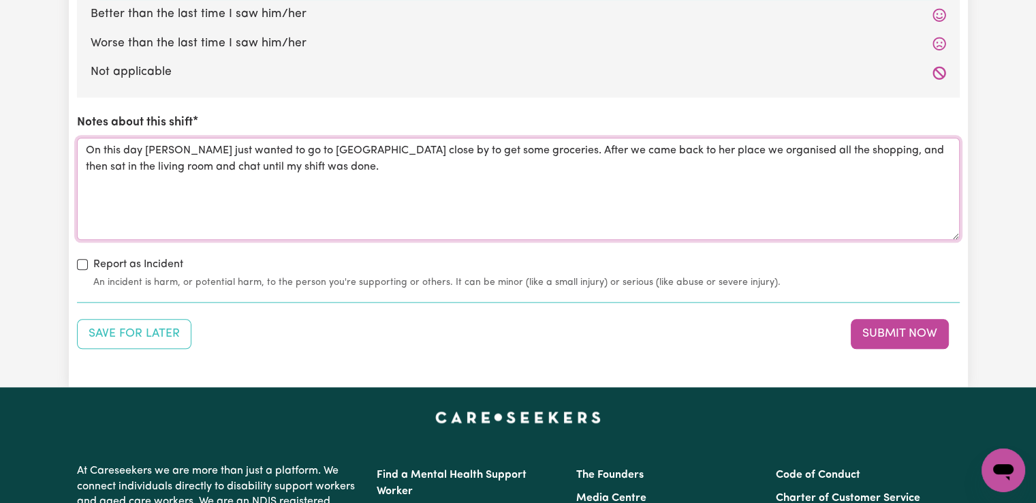
scroll to position [1566, 0]
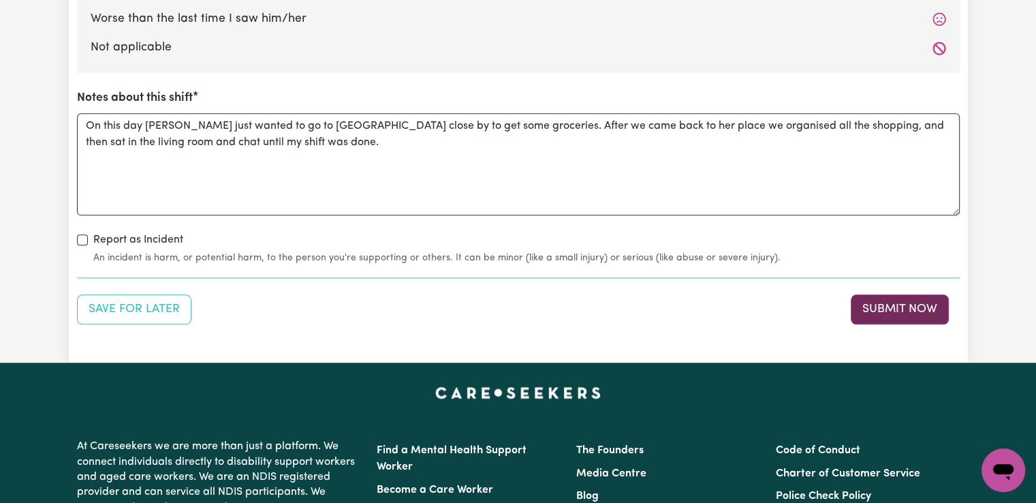
click at [875, 309] on button "Submit Now" at bounding box center [900, 309] width 98 height 30
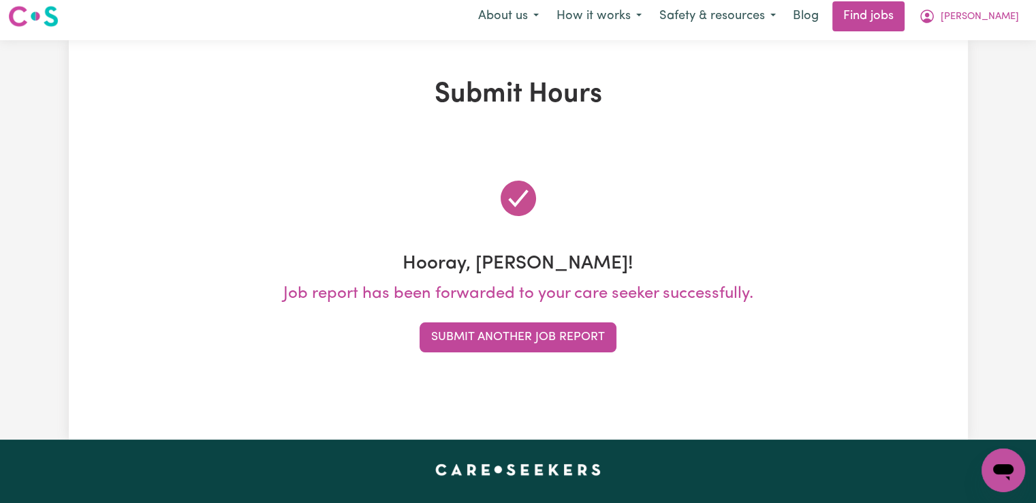
scroll to position [0, 0]
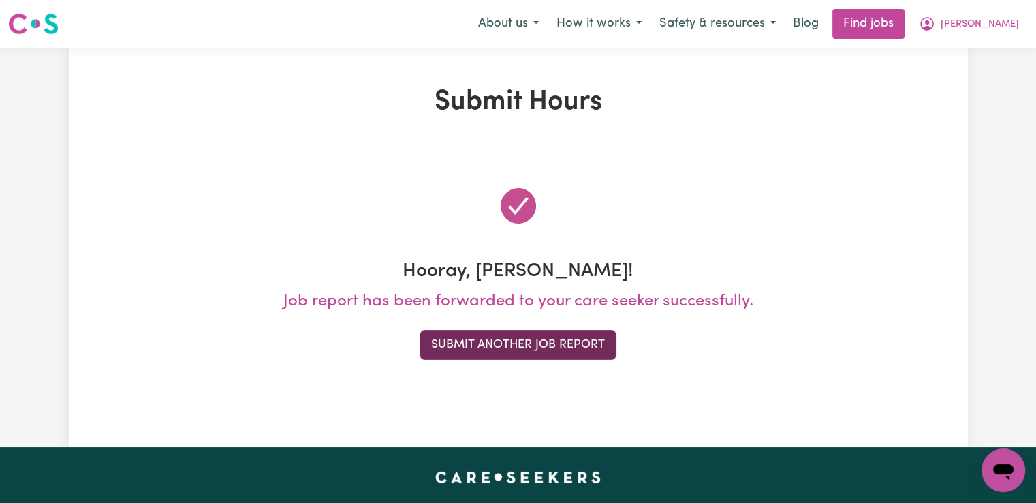
click at [508, 347] on button "Submit Another Job Report" at bounding box center [518, 345] width 197 height 30
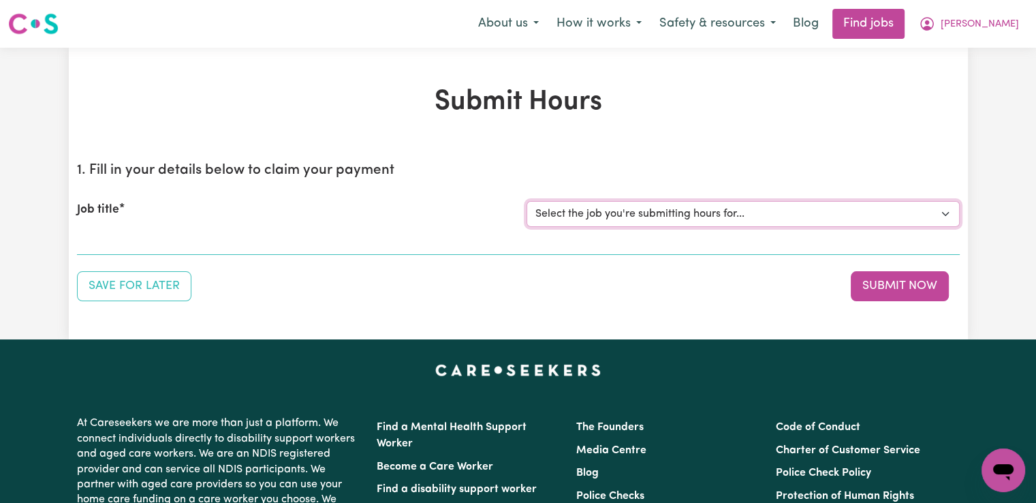
click at [624, 214] on select "Select the job you're submitting hours for... [[PERSON_NAME]] Support worker/cl…" at bounding box center [742, 214] width 433 height 26
click at [526, 201] on select "Select the job you're submitting hours for... [[PERSON_NAME]] Support worker/cl…" at bounding box center [742, 214] width 433 height 26
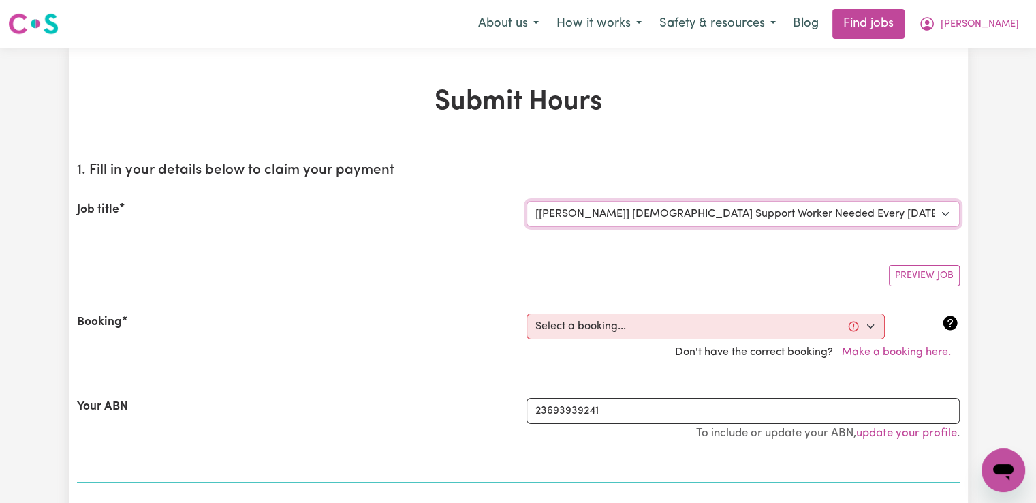
scroll to position [68, 0]
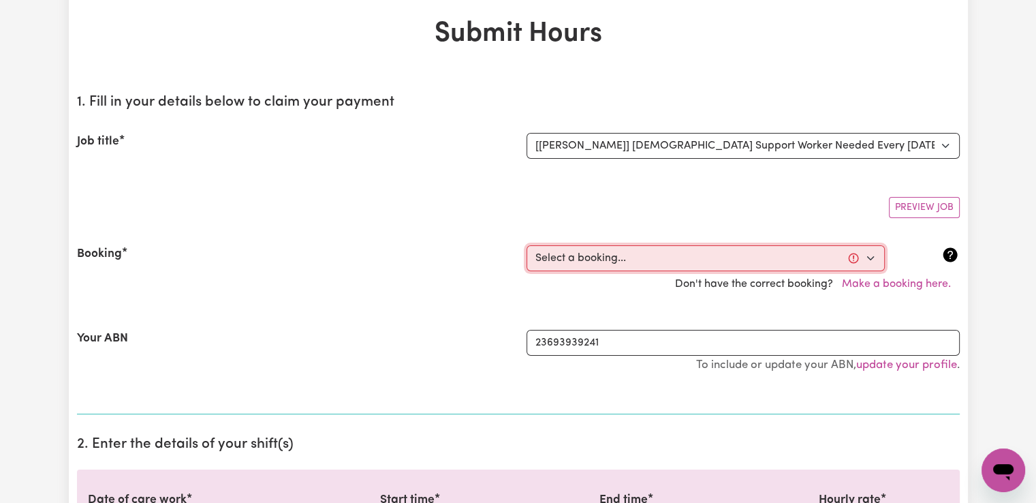
click at [585, 251] on select "Select a booking... [DATE] 02:00pm to 04:00pm (RECURRING) [DATE] 02:00pm to 04:…" at bounding box center [705, 258] width 358 height 26
click at [526, 245] on select "Select a booking... [DATE] 02:00pm to 04:00pm (RECURRING) [DATE] 02:00pm to 04:…" at bounding box center [705, 258] width 358 height 26
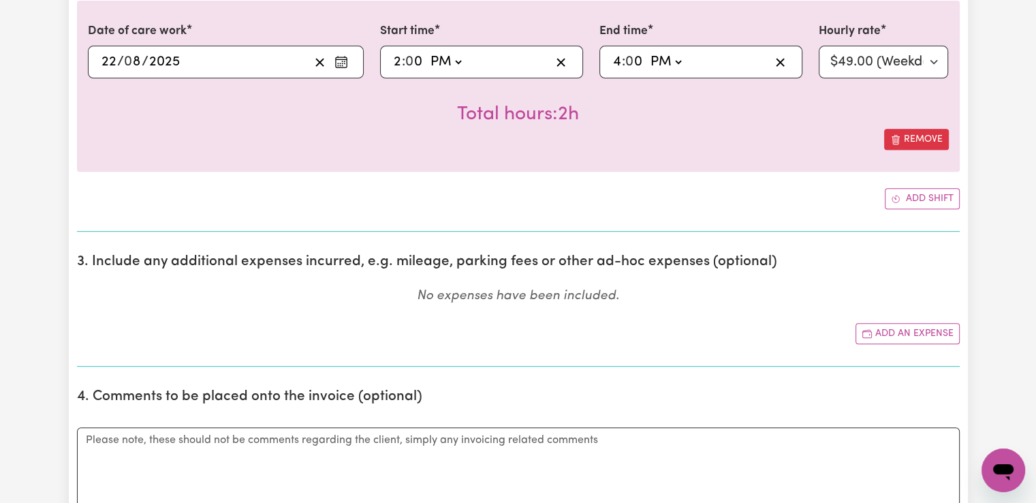
scroll to position [681, 0]
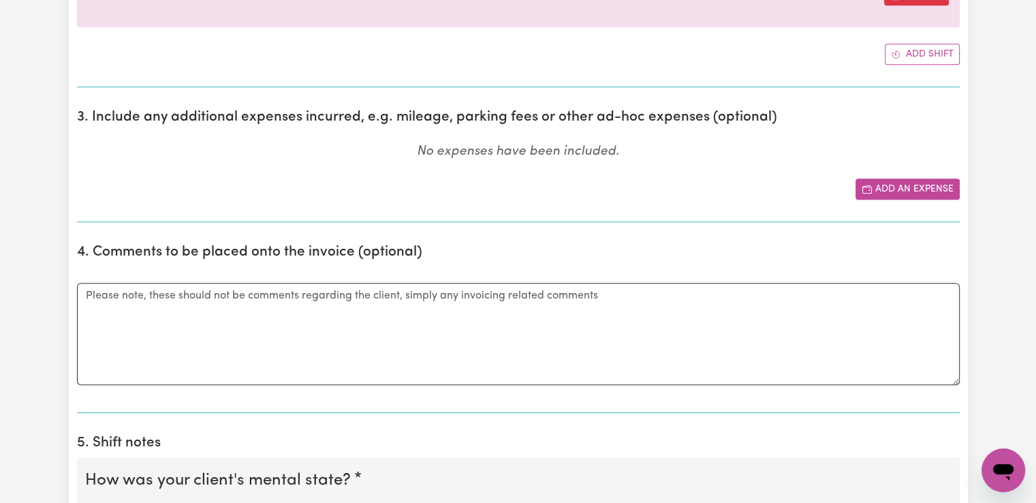
click at [906, 185] on button "Add an expense" at bounding box center [907, 188] width 104 height 21
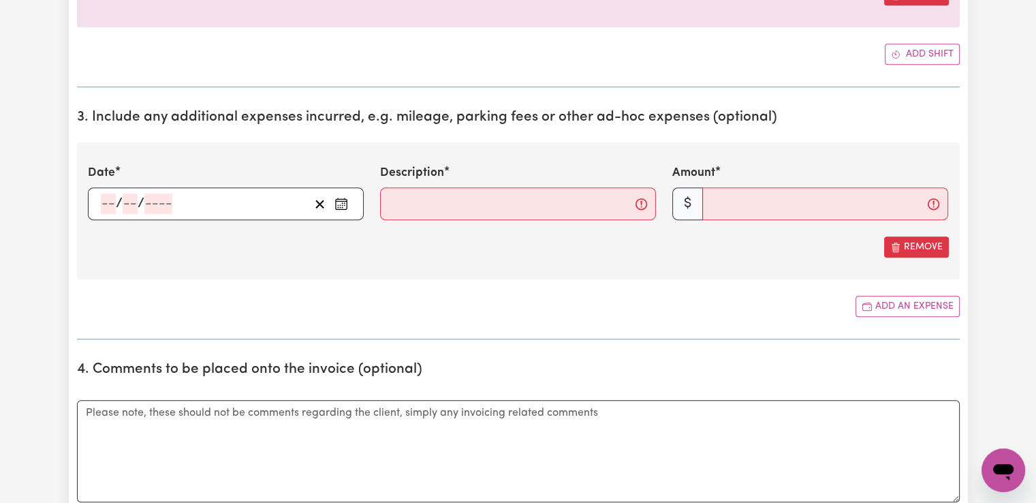
click at [104, 200] on input "number" at bounding box center [108, 203] width 15 height 20
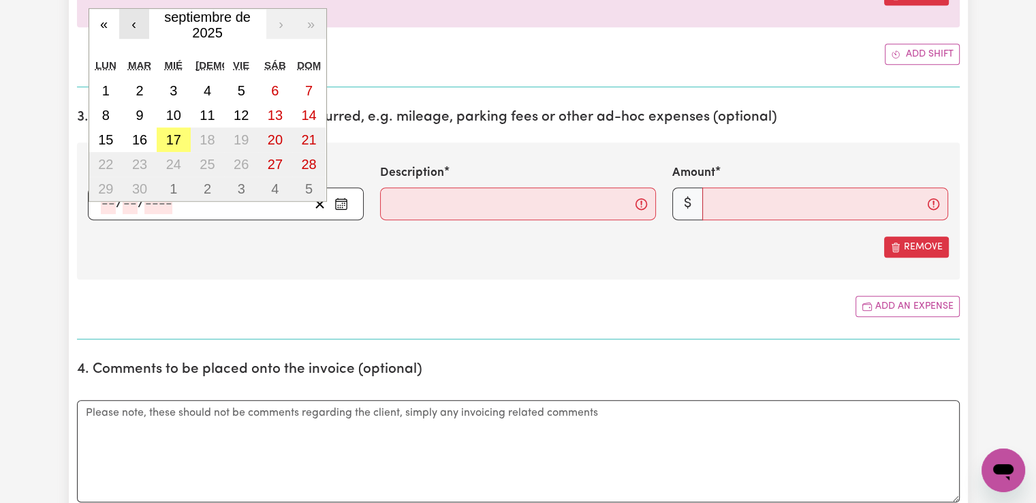
click at [128, 30] on button "‹" at bounding box center [134, 24] width 30 height 30
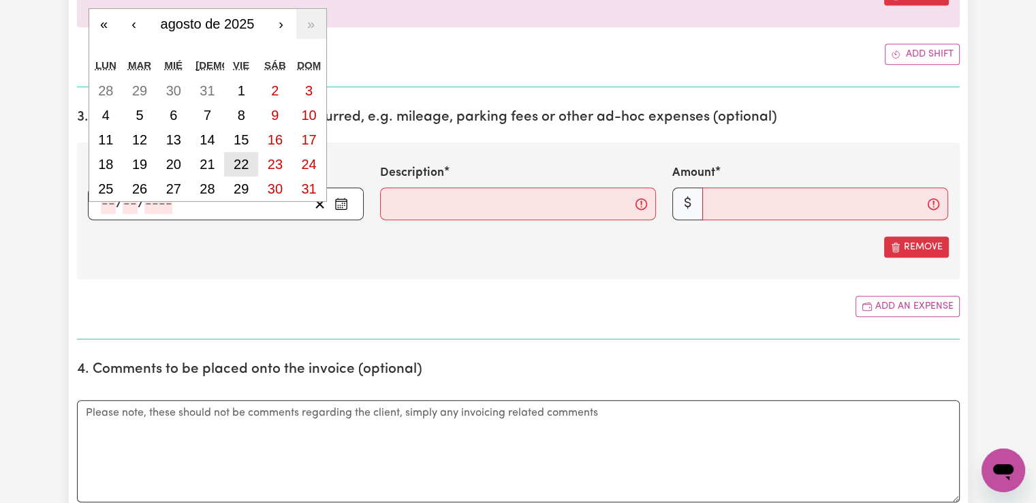
click at [241, 159] on abbr "22" at bounding box center [241, 164] width 15 height 15
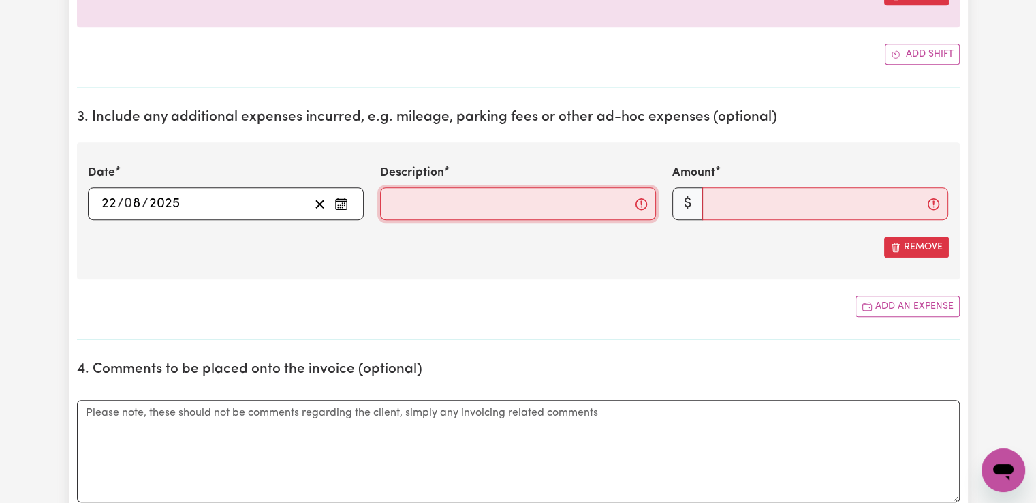
click at [452, 208] on input "Description" at bounding box center [518, 203] width 276 height 33
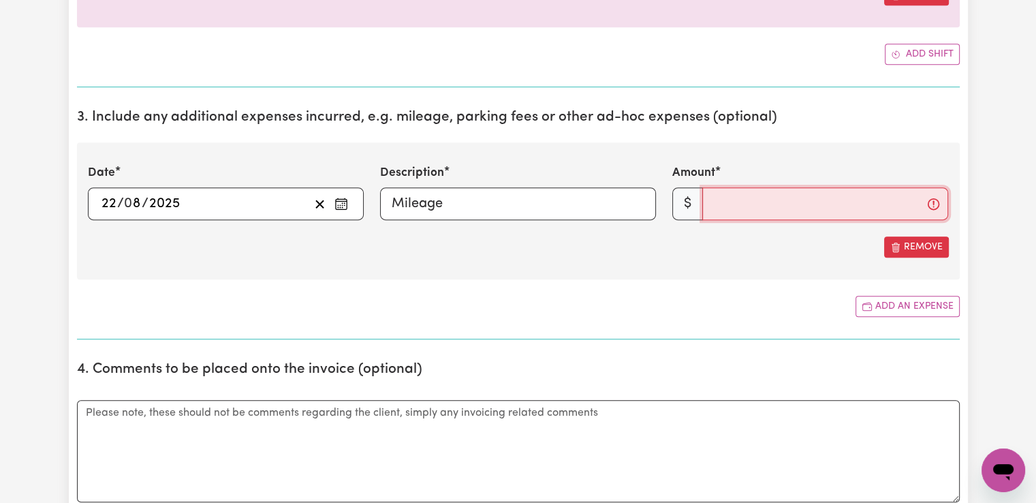
click at [789, 205] on input "Amount" at bounding box center [825, 203] width 246 height 33
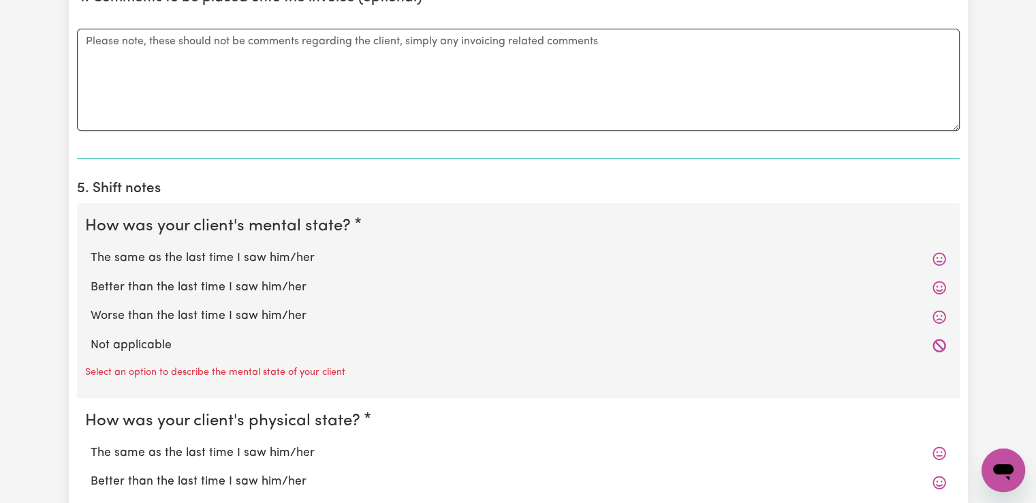
scroll to position [1090, 0]
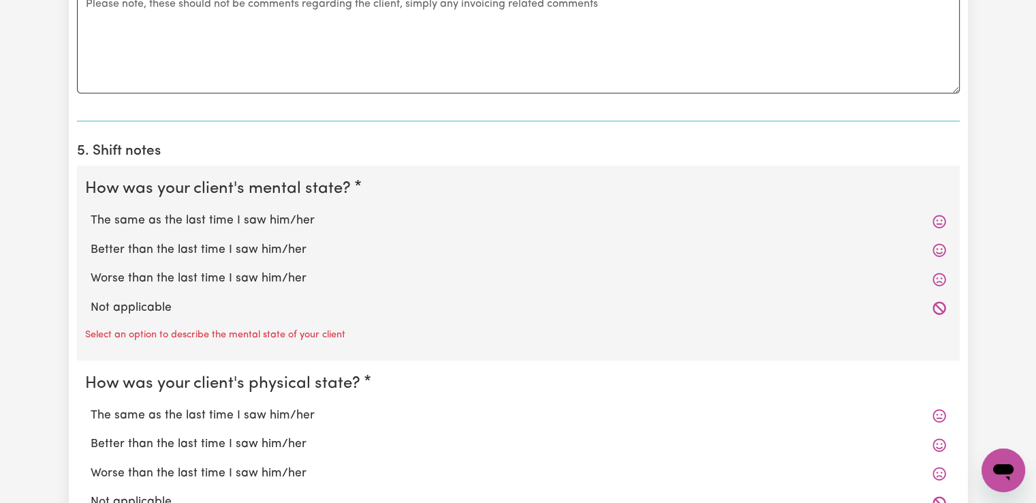
click at [249, 221] on label "The same as the last time I saw him/her" at bounding box center [518, 221] width 855 height 18
click at [91, 212] on input "The same as the last time I saw him/her" at bounding box center [90, 211] width 1 height 1
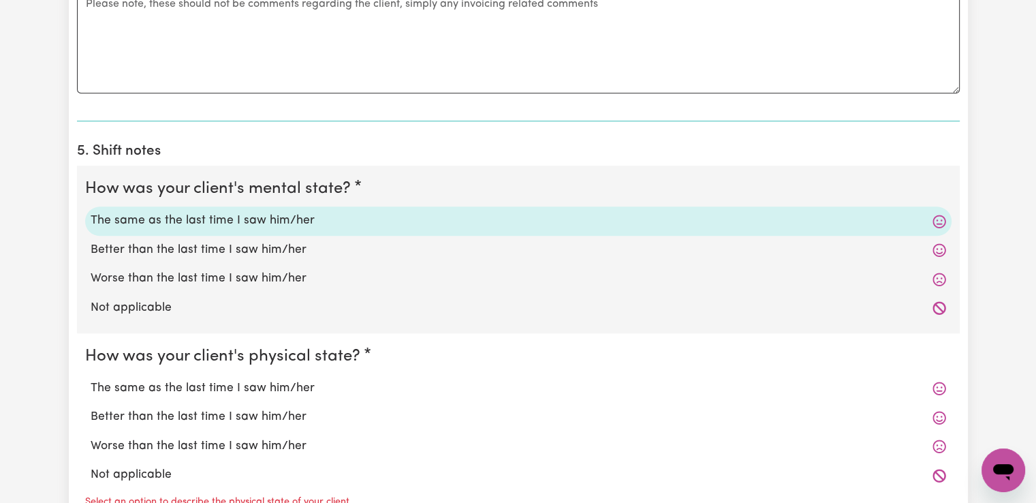
click at [264, 385] on label "The same as the last time I saw him/her" at bounding box center [518, 388] width 855 height 18
click at [91, 379] on input "The same as the last time I saw him/her" at bounding box center [90, 379] width 1 height 1
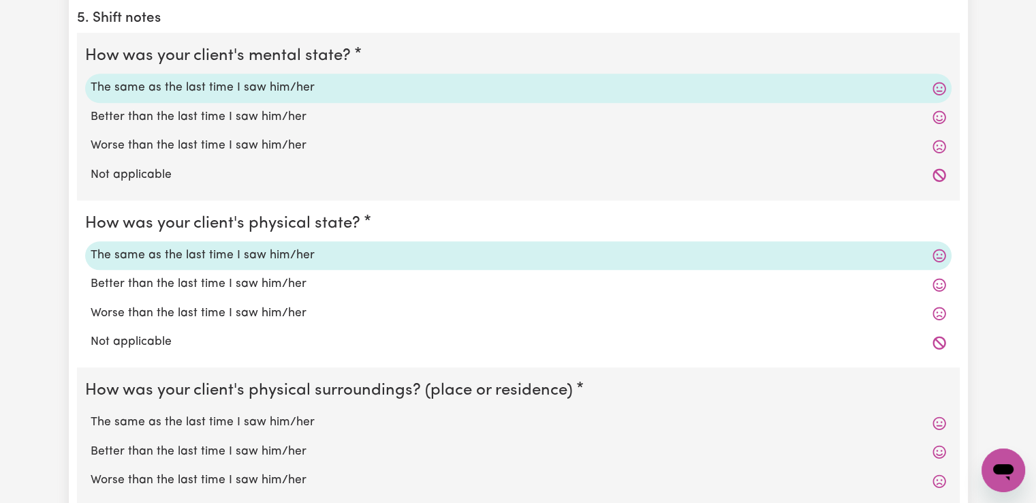
scroll to position [1226, 0]
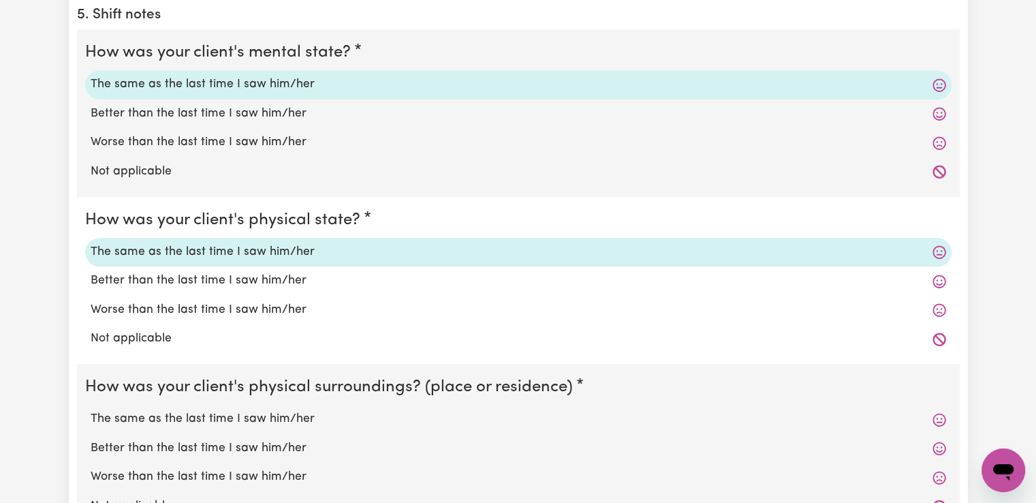
click at [270, 413] on label "The same as the last time I saw him/her" at bounding box center [518, 419] width 855 height 18
click at [91, 410] on input "The same as the last time I saw him/her" at bounding box center [90, 409] width 1 height 1
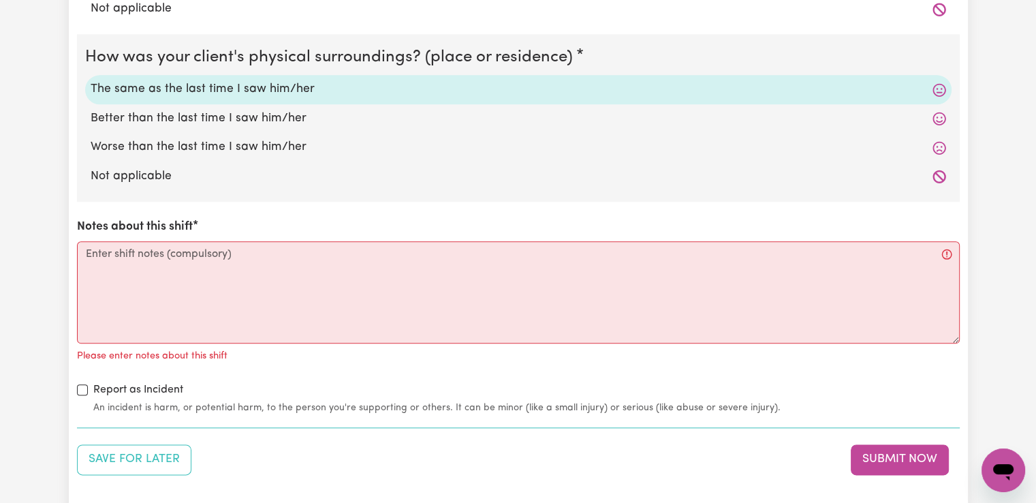
scroll to position [1566, 0]
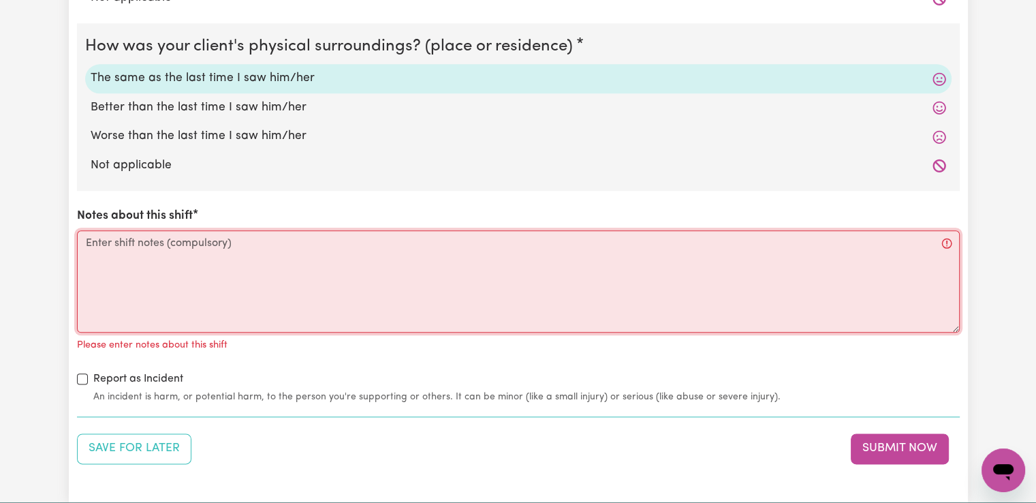
click at [158, 254] on textarea "Notes about this shift" at bounding box center [518, 281] width 883 height 102
click at [191, 247] on textarea "Notes about this shift" at bounding box center [518, 281] width 883 height 102
paste textarea "On this day [PERSON_NAME] wanted to go to the fish shop that she likes located …"
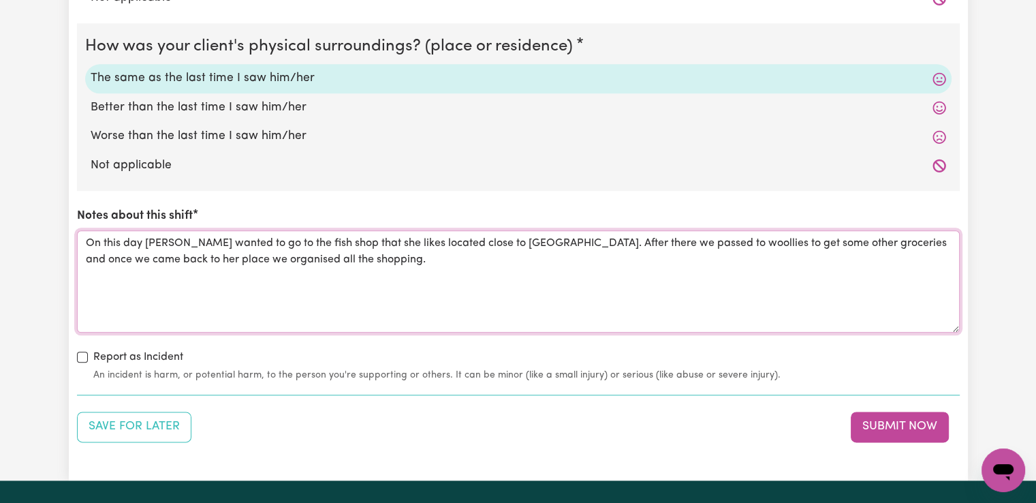
drag, startPoint x: 311, startPoint y: 242, endPoint x: 595, endPoint y: 234, distance: 283.4
click at [595, 234] on textarea "On this day [PERSON_NAME] wanted to go to the fish shop that she likes located …" at bounding box center [518, 281] width 883 height 102
click at [904, 428] on button "Submit Now" at bounding box center [900, 426] width 98 height 30
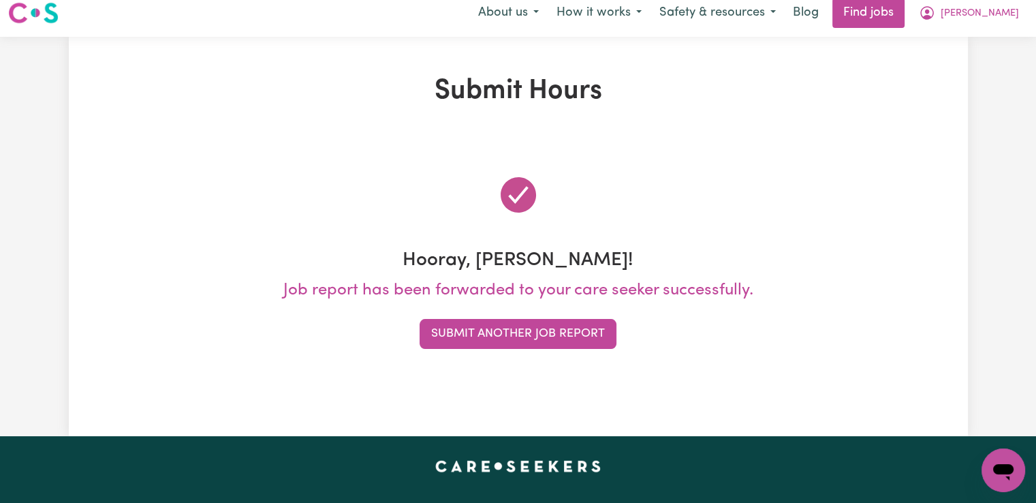
scroll to position [0, 0]
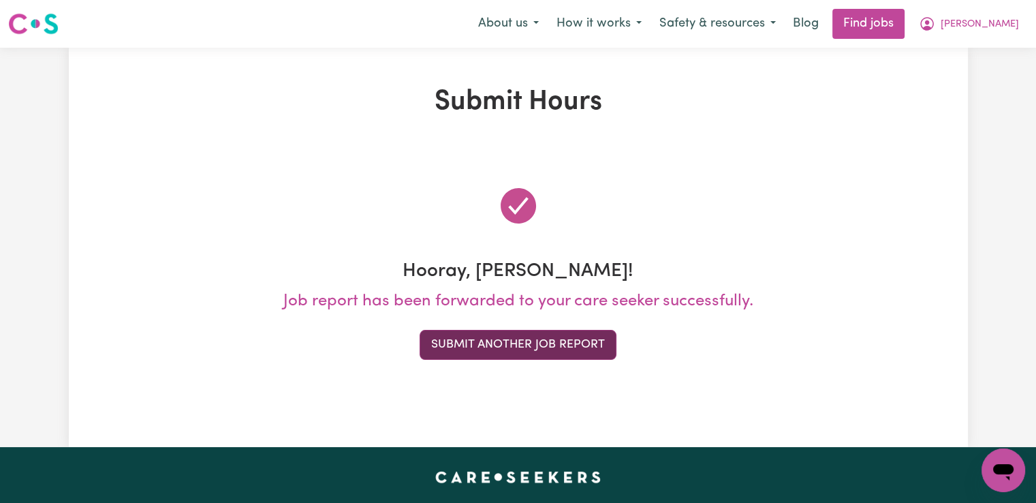
click at [523, 345] on button "Submit Another Job Report" at bounding box center [518, 345] width 197 height 30
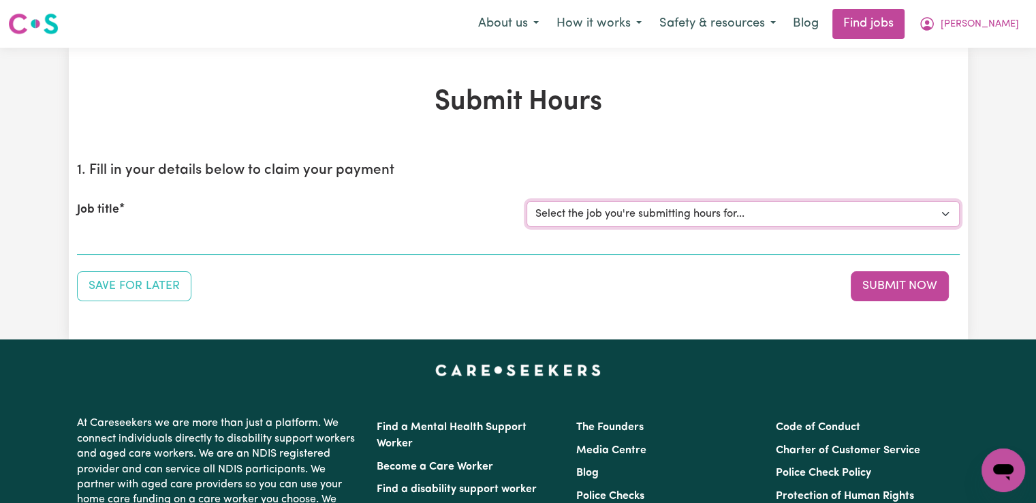
click at [697, 208] on select "Select the job you're submitting hours for... [[PERSON_NAME]] Support worker/cl…" at bounding box center [742, 214] width 433 height 26
click at [526, 201] on select "Select the job you're submitting hours for... [[PERSON_NAME]] Support worker/cl…" at bounding box center [742, 214] width 433 height 26
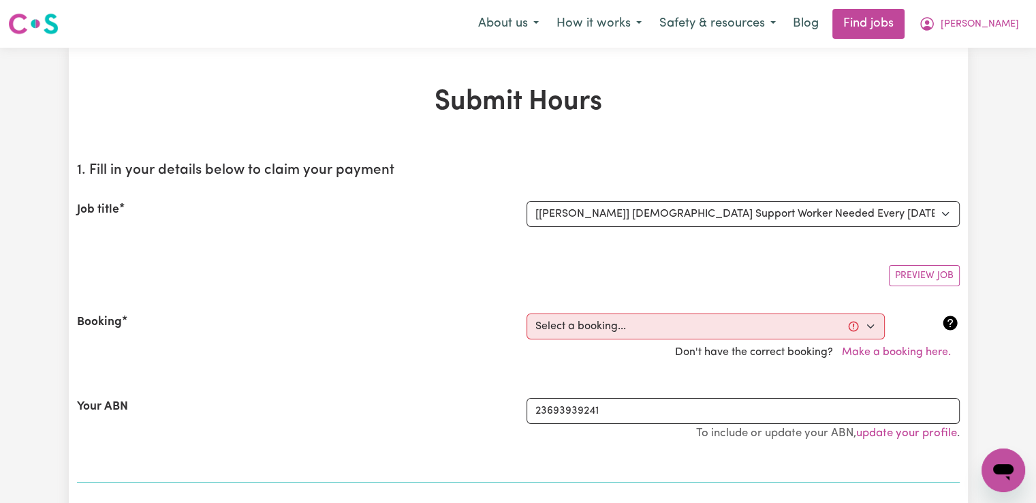
click at [582, 339] on div "Don't have the correct booking? Make a booking here." at bounding box center [518, 352] width 899 height 26
click at [586, 328] on select "Select a booking... [DATE] 02:00pm to 04:00pm (RECURRING) [DATE] 02:00pm to 04:…" at bounding box center [705, 326] width 358 height 26
click at [526, 313] on select "Select a booking... [DATE] 02:00pm to 04:00pm (RECURRING) [DATE] 02:00pm to 04:…" at bounding box center [705, 326] width 358 height 26
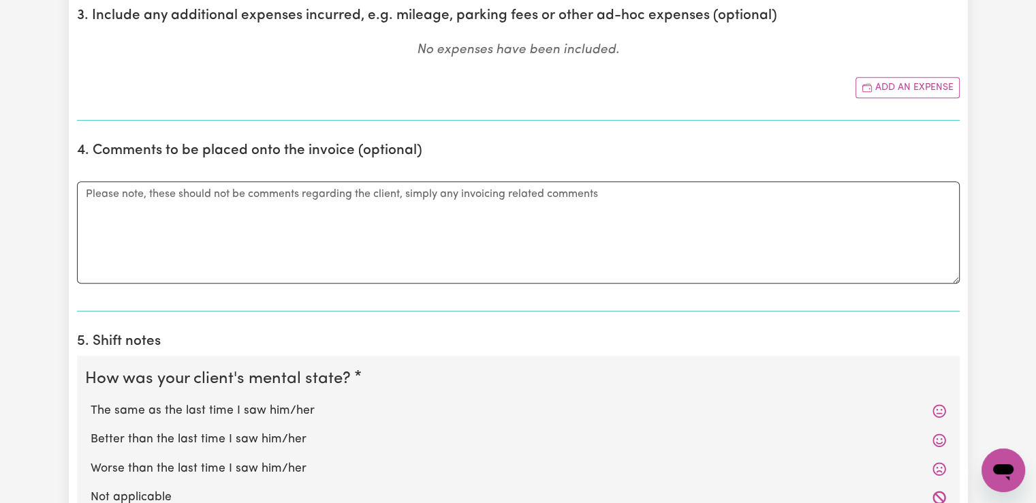
scroll to position [817, 0]
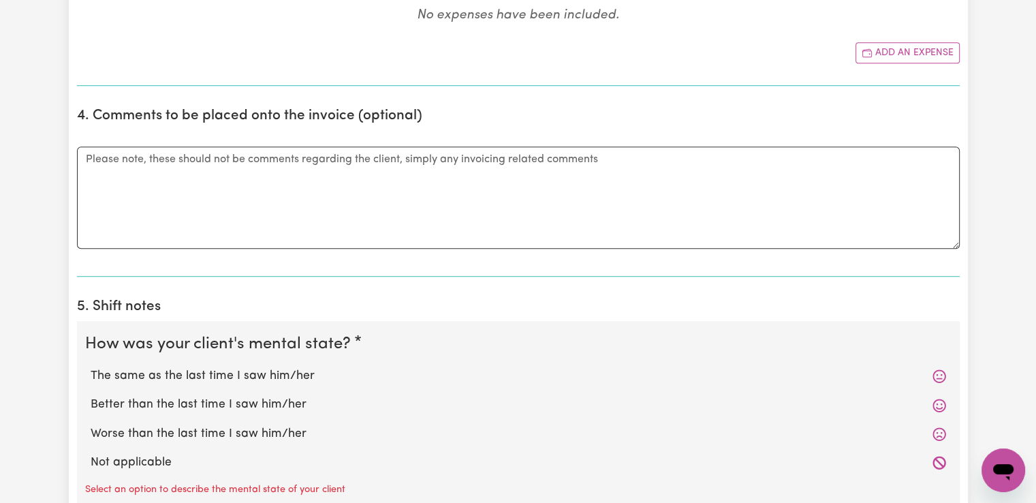
click at [283, 376] on label "The same as the last time I saw him/her" at bounding box center [518, 376] width 855 height 18
click at [91, 367] on input "The same as the last time I saw him/her" at bounding box center [90, 366] width 1 height 1
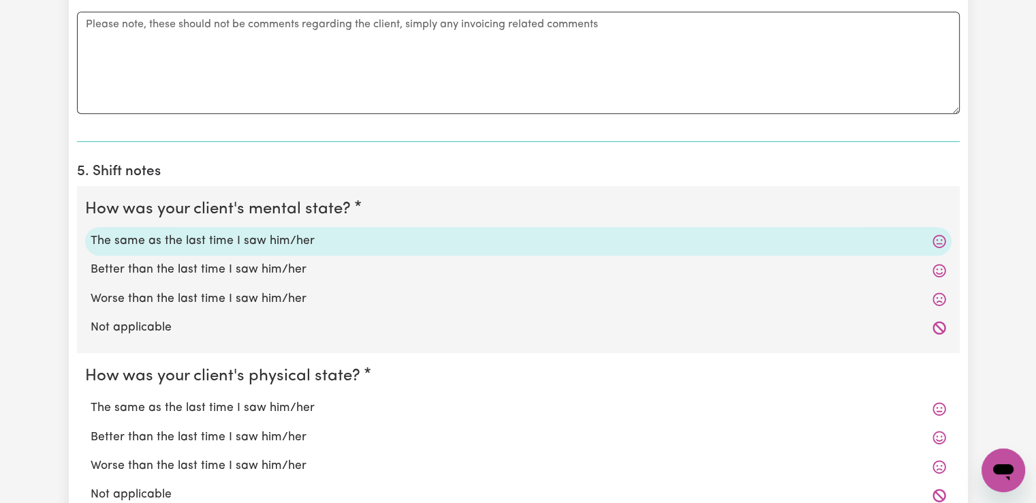
scroll to position [953, 0]
click at [284, 403] on label "The same as the last time I saw him/her" at bounding box center [518, 407] width 855 height 18
click at [91, 398] on input "The same as the last time I saw him/her" at bounding box center [90, 397] width 1 height 1
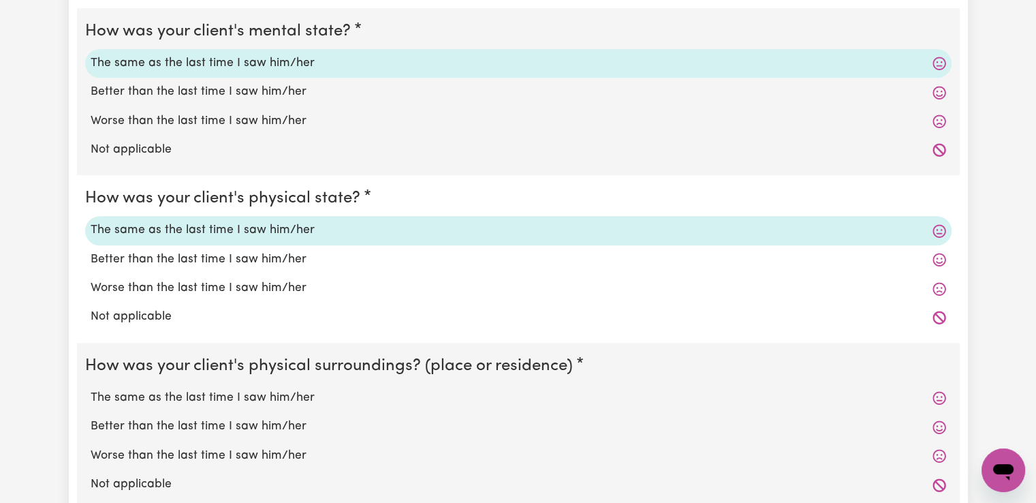
scroll to position [1158, 0]
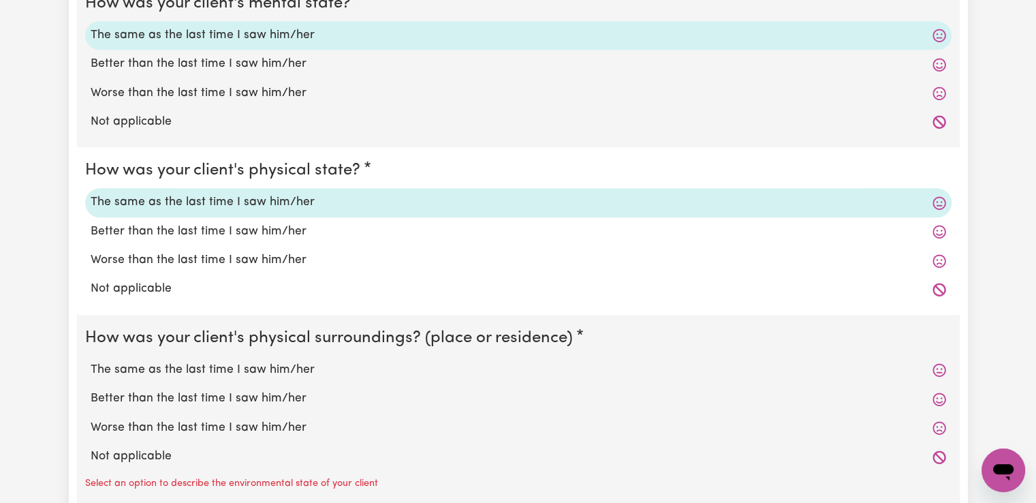
click at [302, 371] on label "The same as the last time I saw him/her" at bounding box center [518, 370] width 855 height 18
click at [91, 361] on input "The same as the last time I saw him/her" at bounding box center [90, 360] width 1 height 1
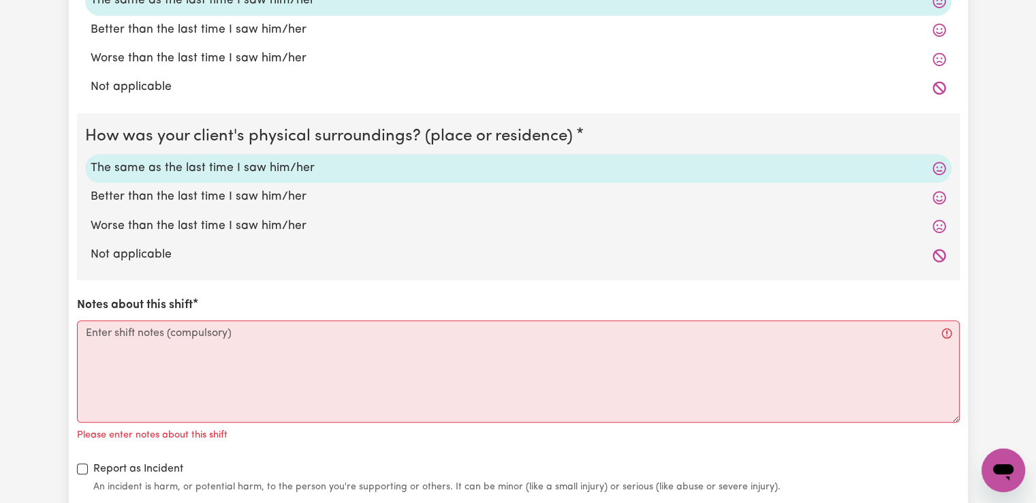
scroll to position [1362, 0]
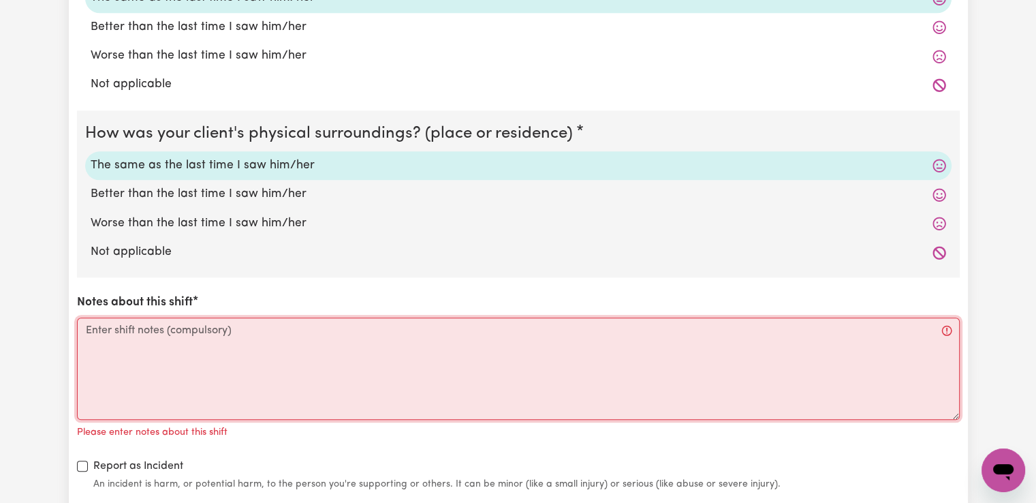
click at [310, 347] on textarea "Notes about this shift" at bounding box center [518, 368] width 883 height 102
paste textarea "On this day [PERSON_NAME] wanted to go to the fish shop that she likes located …"
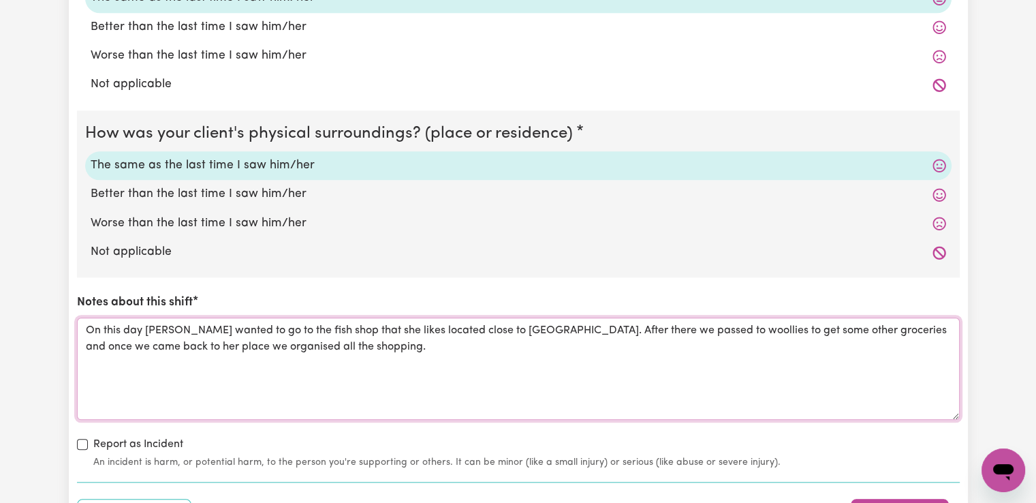
click at [103, 326] on textarea "On this day [PERSON_NAME] wanted to go to the fish shop that she likes located …" at bounding box center [518, 368] width 883 height 102
click at [297, 328] on textarea "This day [PERSON_NAME] wanted to go to the fish shop that she likes located clo…" at bounding box center [518, 368] width 883 height 102
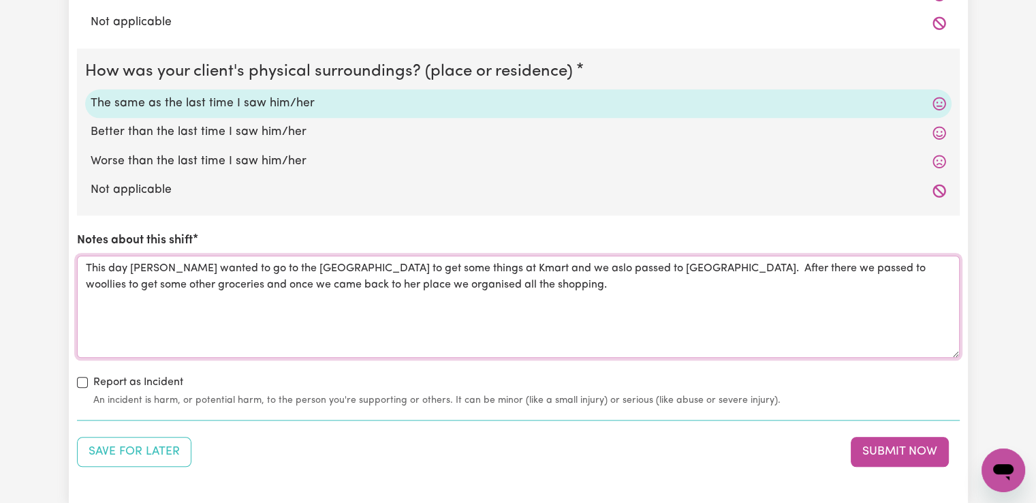
scroll to position [1498, 0]
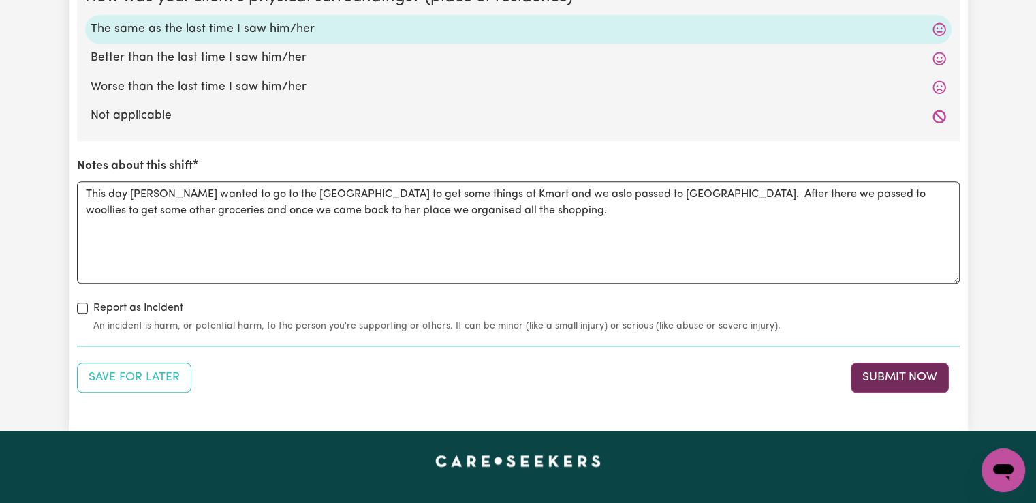
click at [906, 377] on button "Submit Now" at bounding box center [900, 377] width 98 height 30
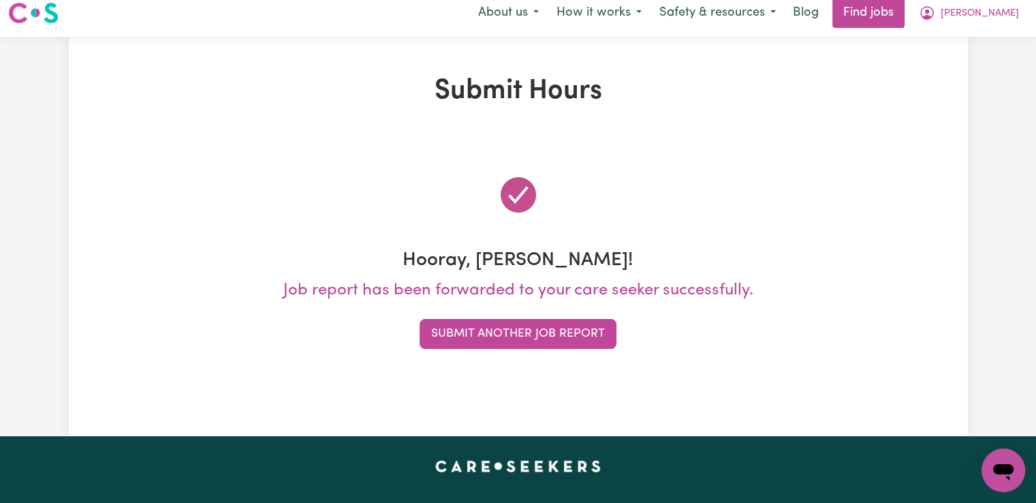
scroll to position [0, 0]
